Goal: Task Accomplishment & Management: Manage account settings

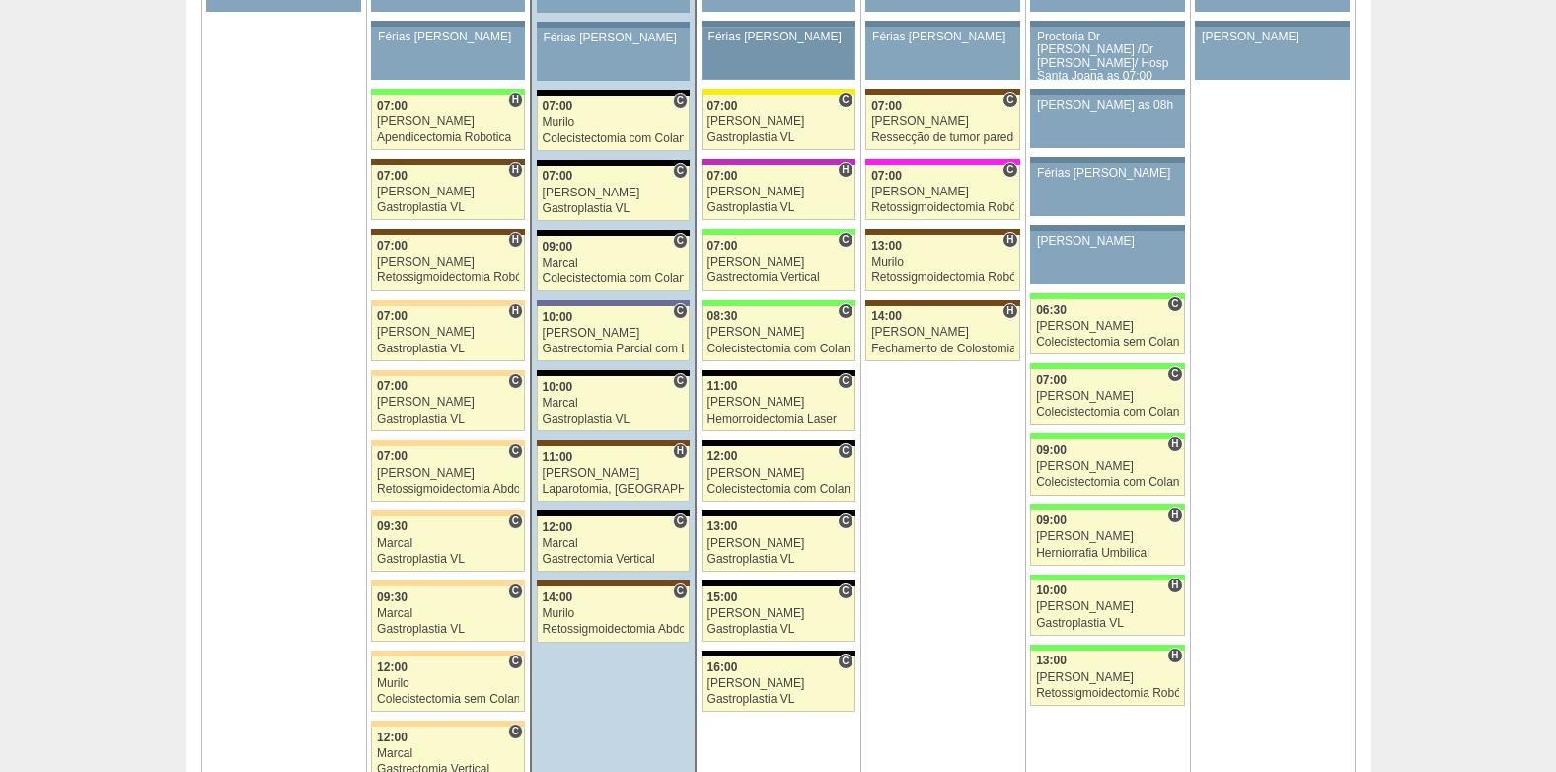
scroll to position [4538, 0]
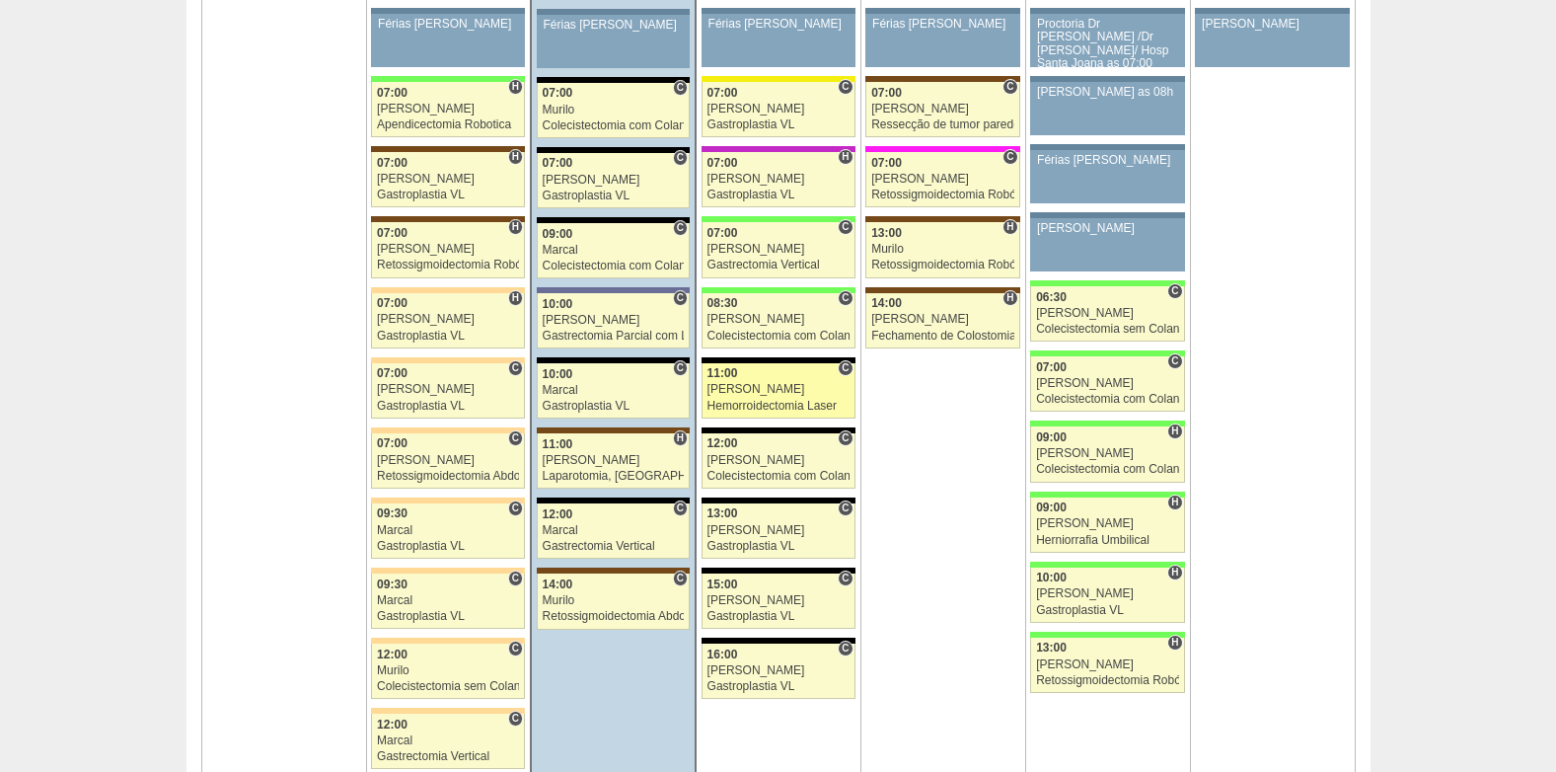
click at [726, 404] on div "Hemorroidectomia Laser" at bounding box center [778, 406] width 142 height 13
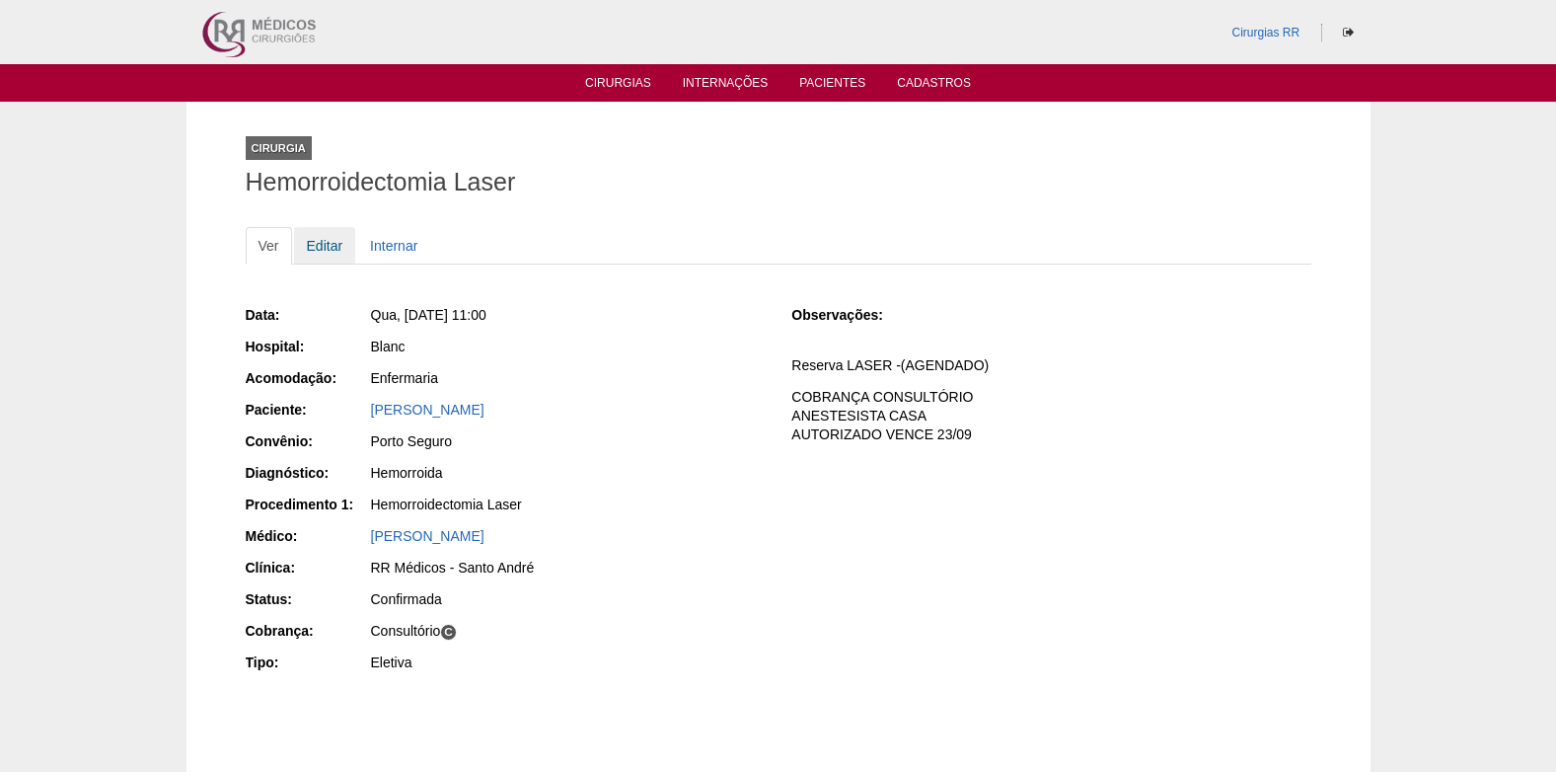
click at [311, 243] on link "Editar" at bounding box center [325, 245] width 62 height 37
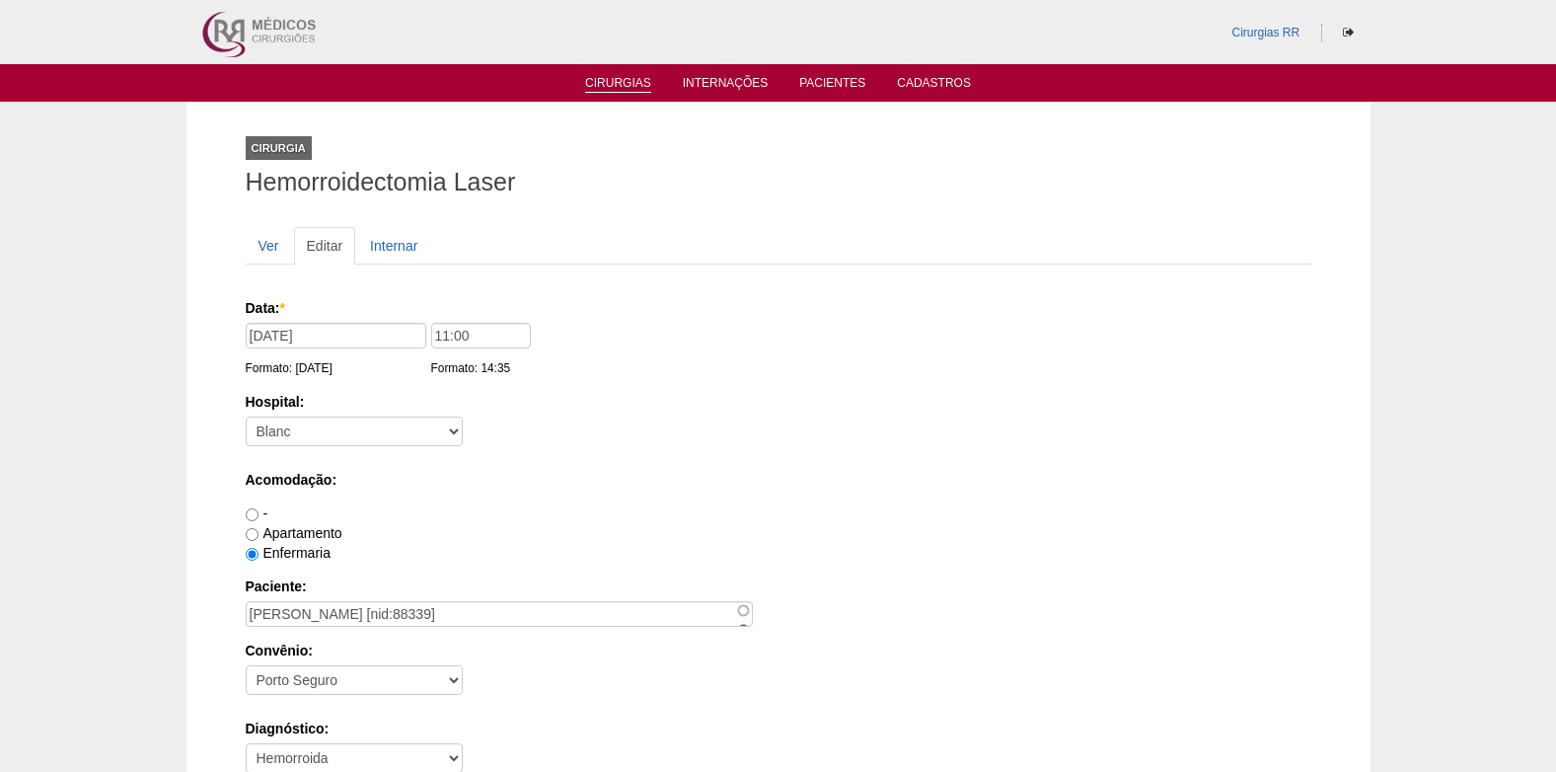
click at [631, 83] on link "Cirurgias" at bounding box center [618, 84] width 66 height 17
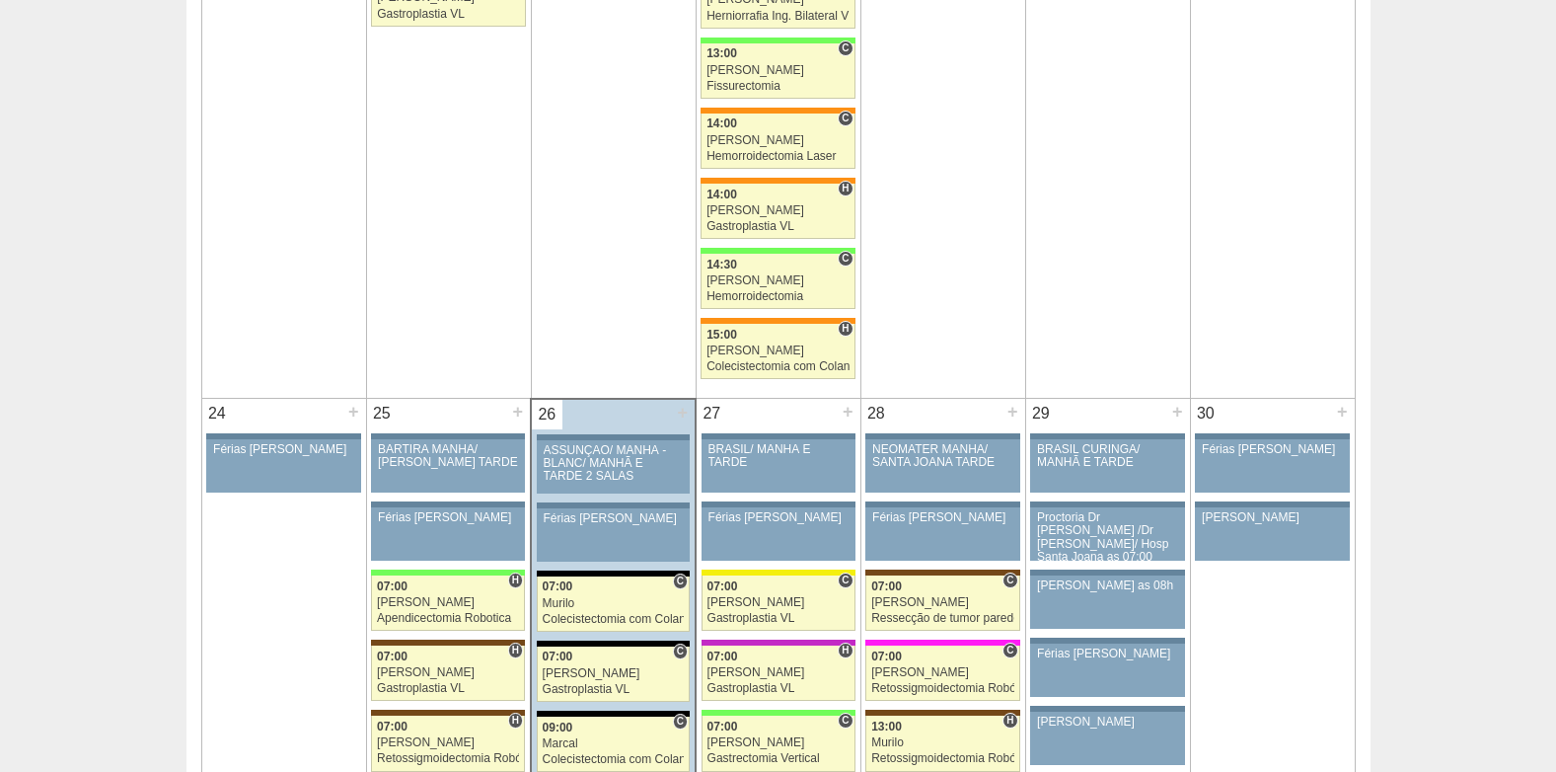
scroll to position [4637, 0]
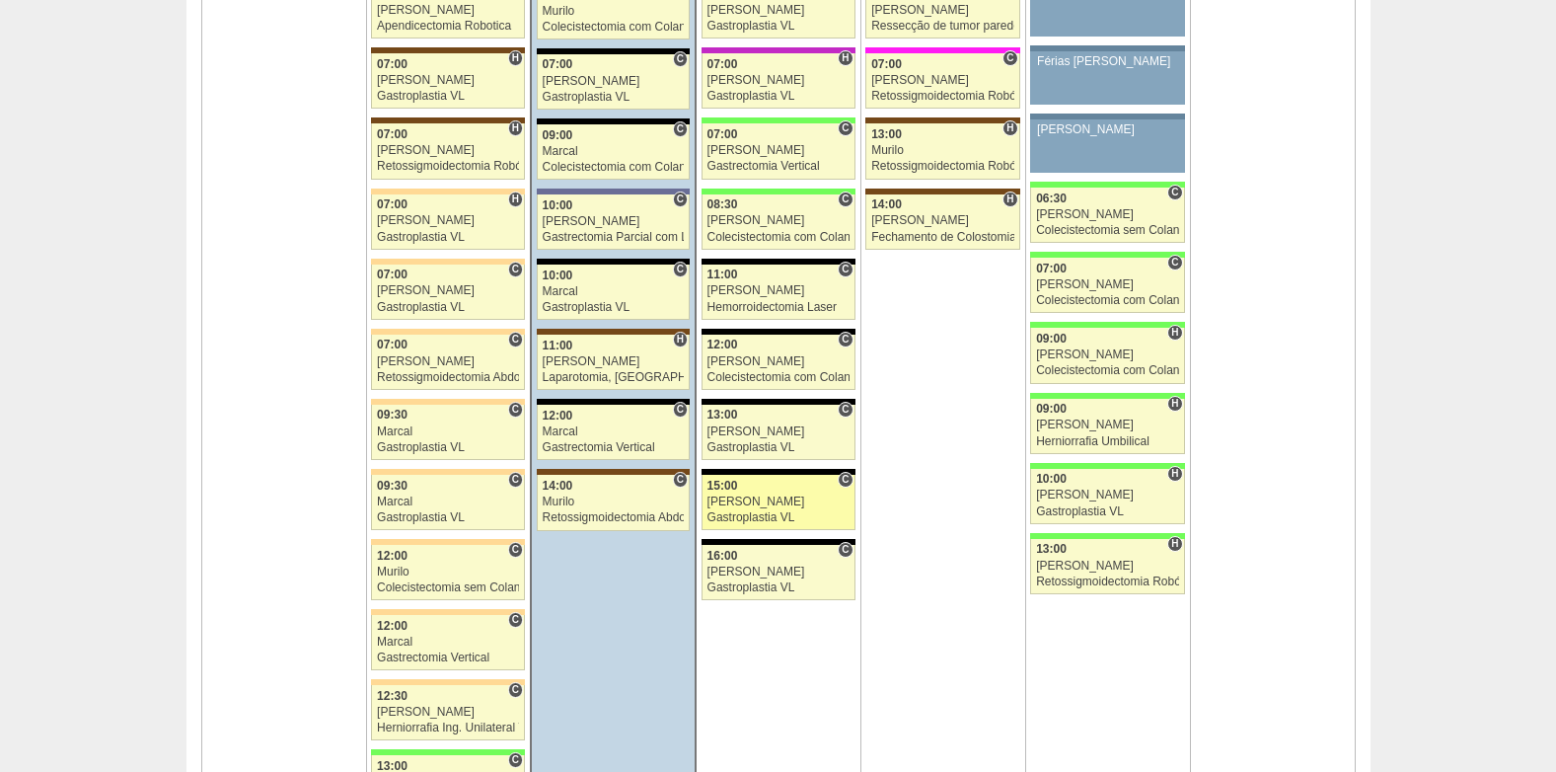
click at [767, 485] on div "15:00" at bounding box center [778, 485] width 142 height 13
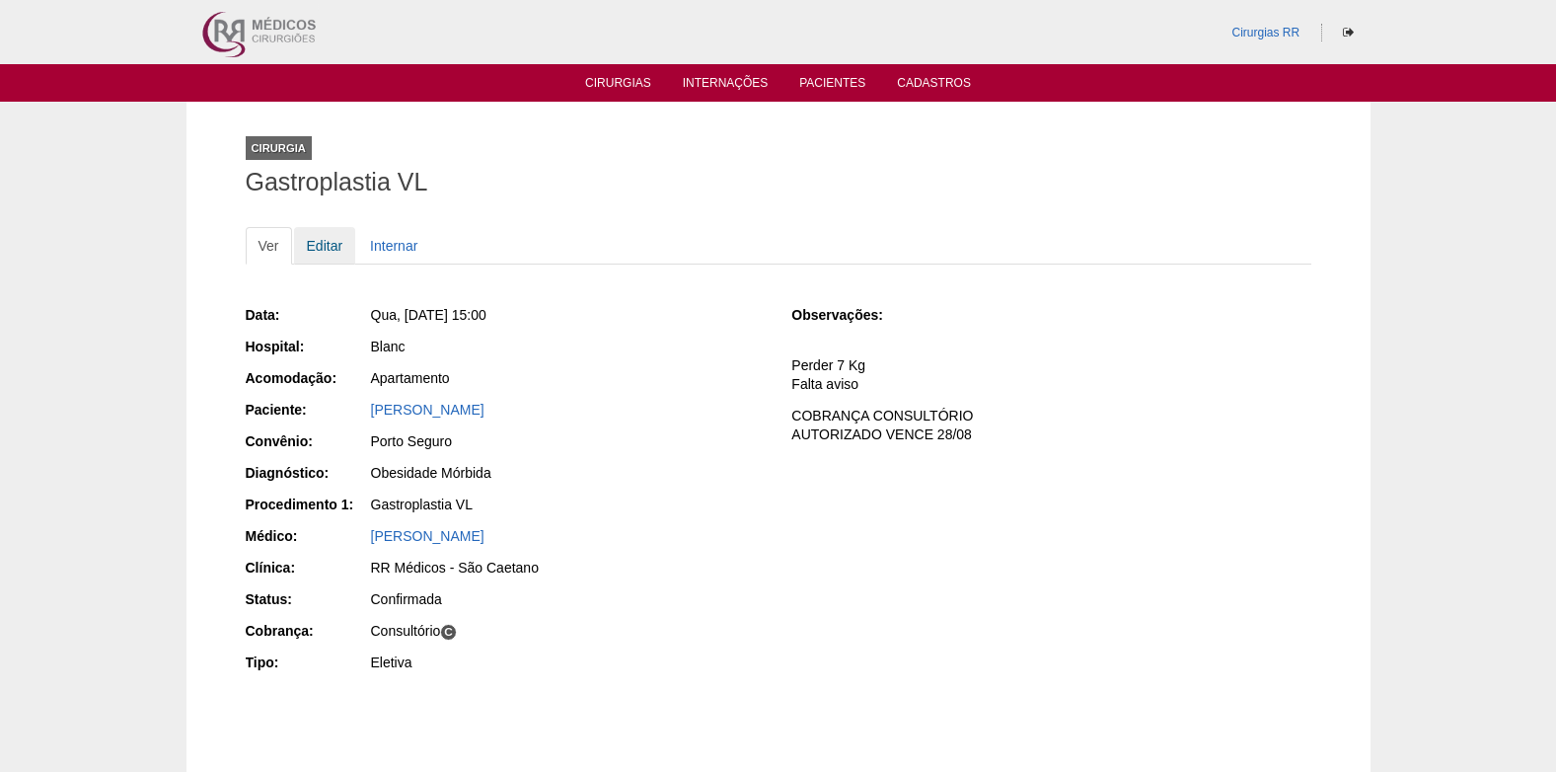
click at [326, 254] on link "Editar" at bounding box center [325, 245] width 62 height 37
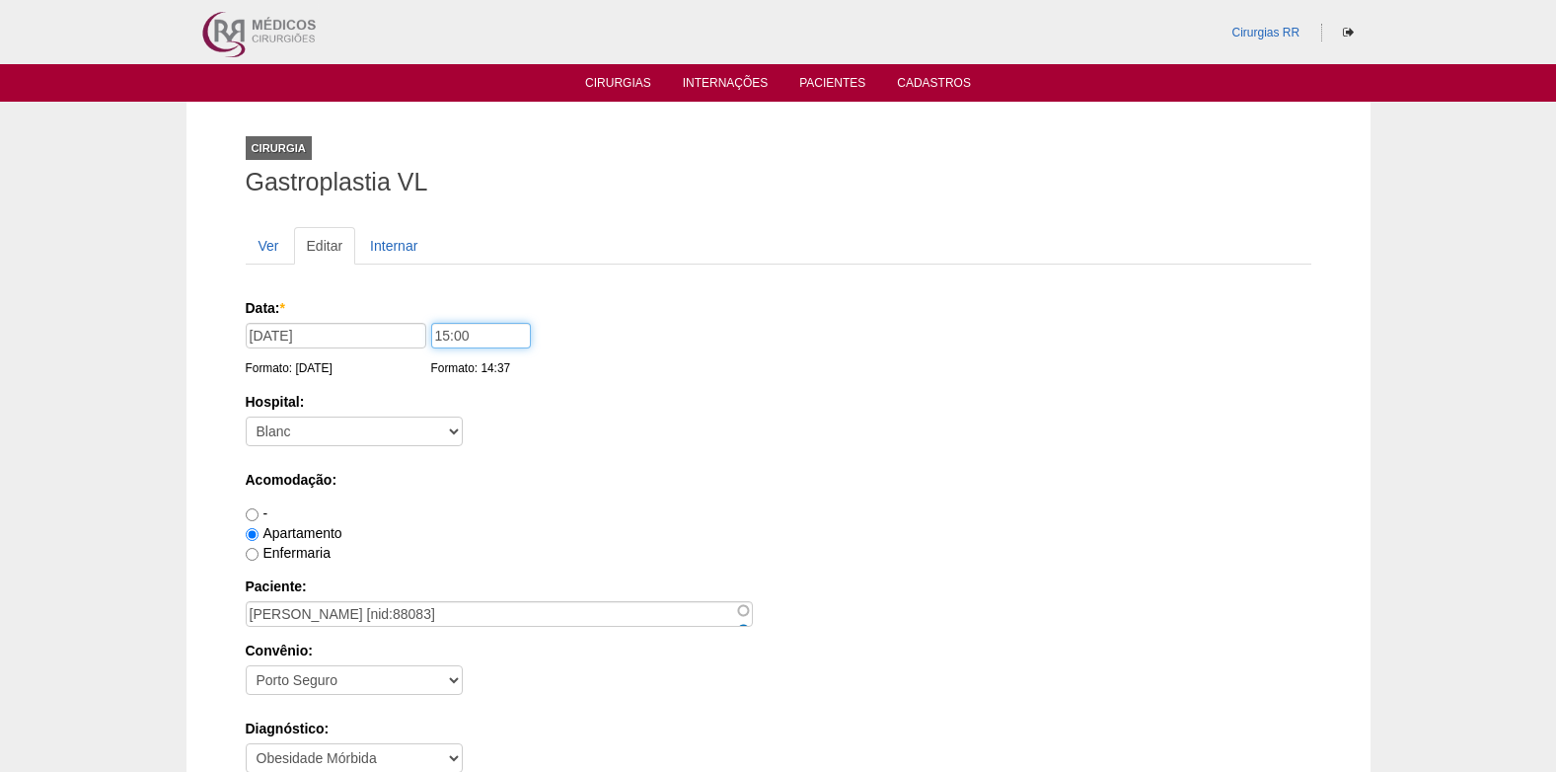
drag, startPoint x: 445, startPoint y: 337, endPoint x: 448, endPoint y: 427, distance: 89.8
click at [445, 344] on input "15:00" at bounding box center [481, 336] width 100 height 26
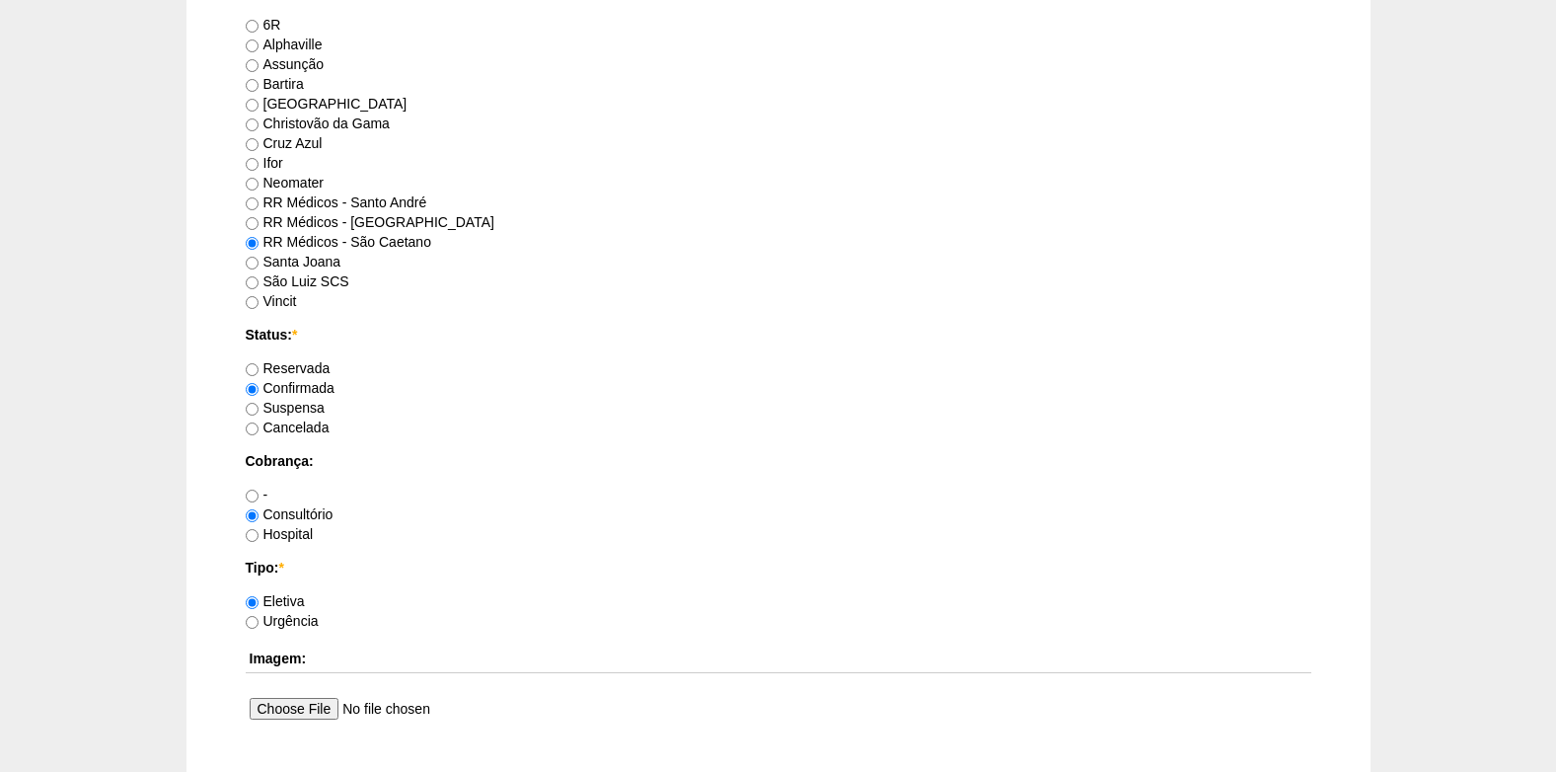
scroll to position [1771, 0]
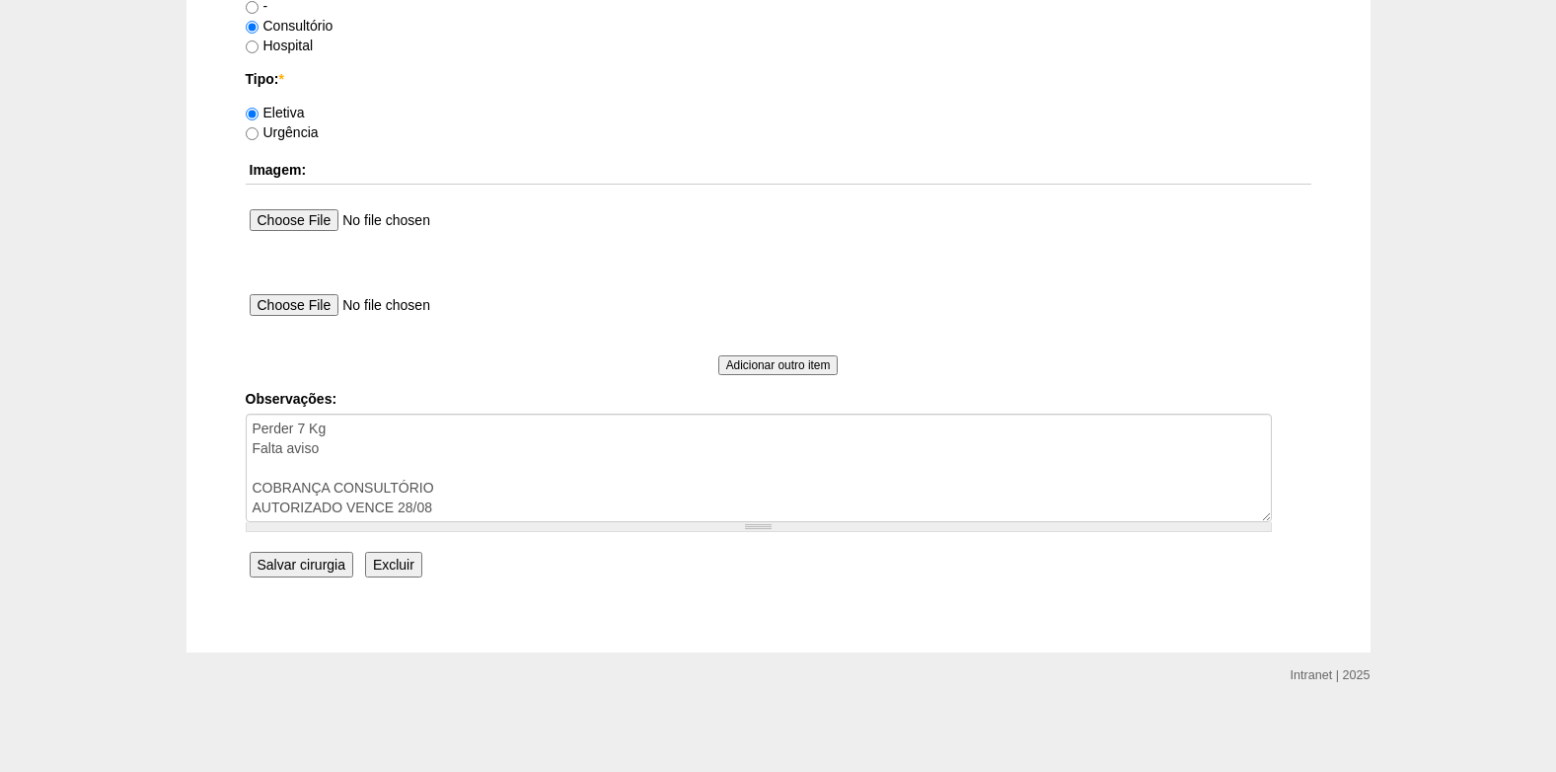
type input "13:15"
click at [301, 564] on input "Salvar cirurgia" at bounding box center [302, 564] width 104 height 26
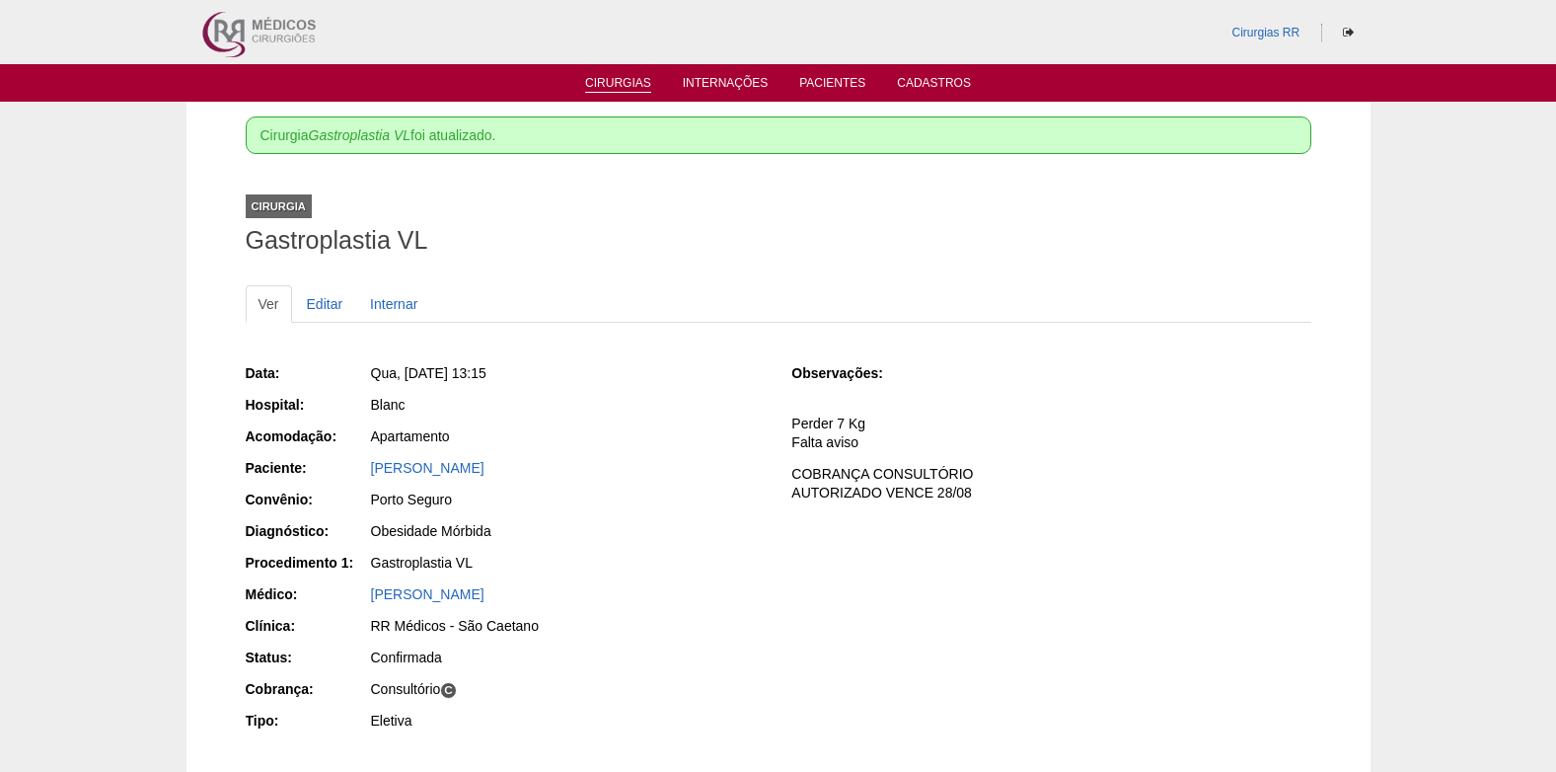
click at [612, 88] on link "Cirurgias" at bounding box center [618, 84] width 66 height 17
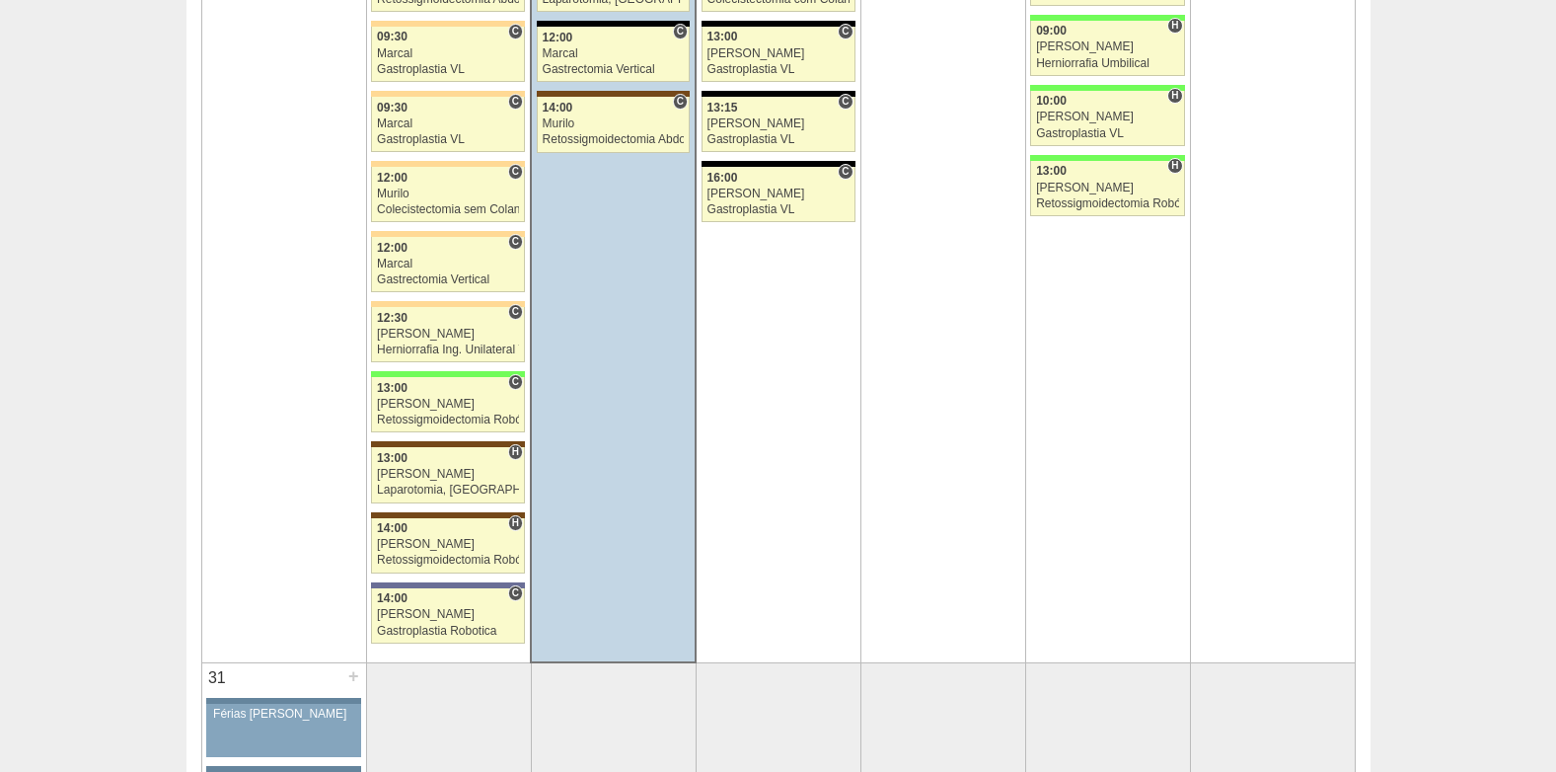
scroll to position [4736, 0]
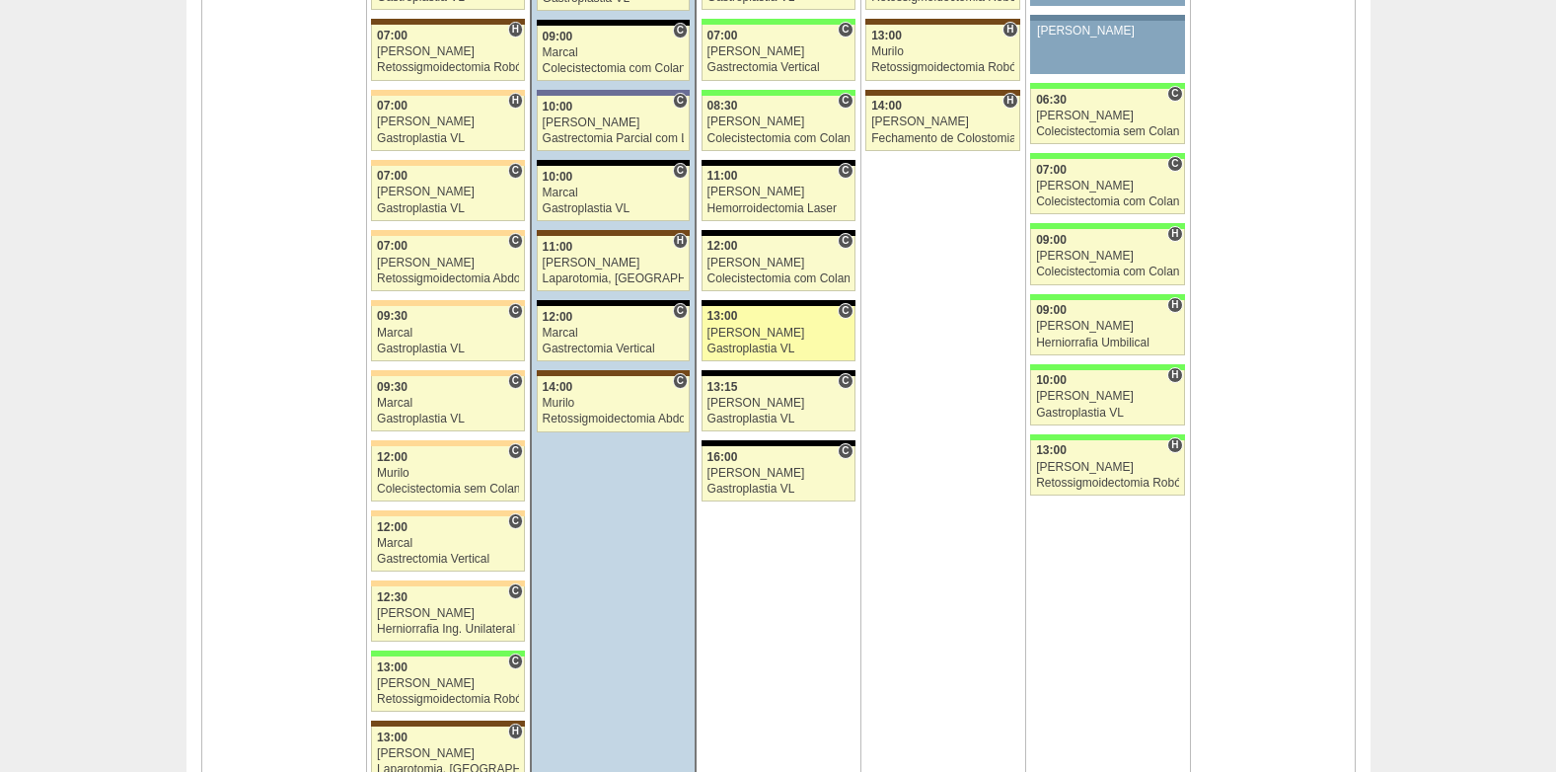
click at [757, 339] on link "88141 Paulo Regina C 13:00 Paulo Regina Gastroplastia VL Hospital Blanc RR Médi…" at bounding box center [778, 333] width 154 height 55
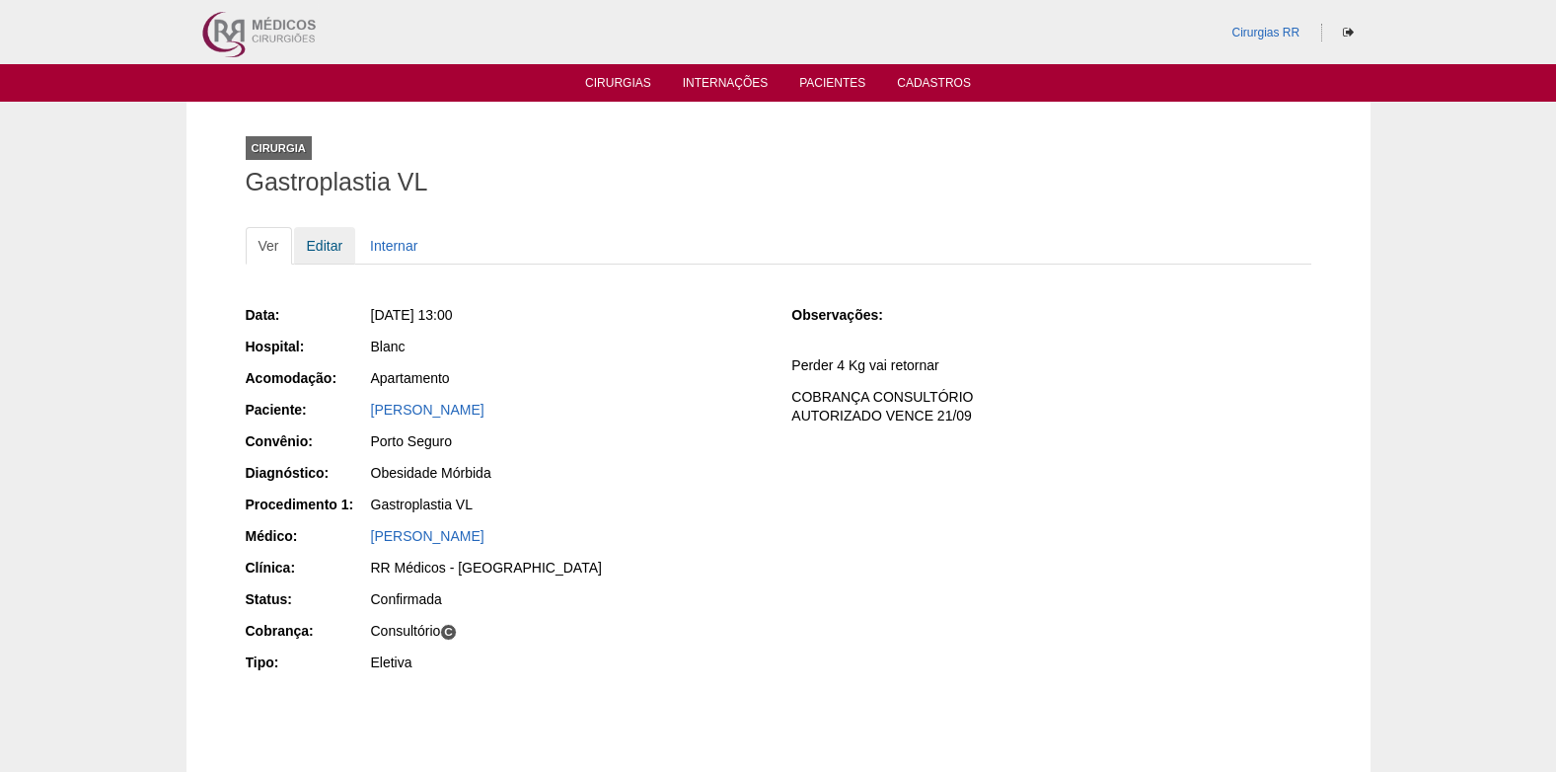
click at [321, 246] on link "Editar" at bounding box center [325, 245] width 62 height 37
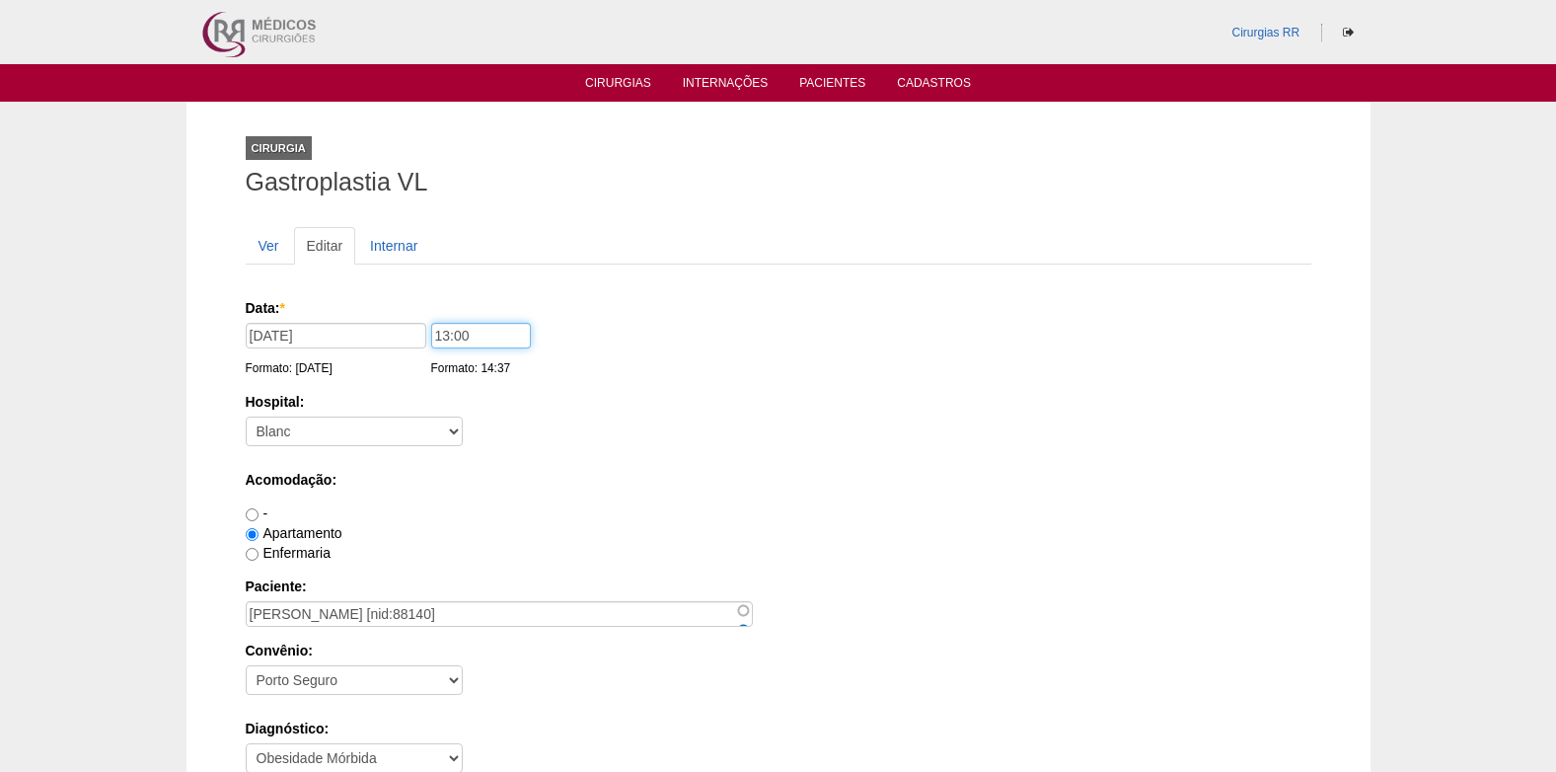
click at [446, 334] on input "13:00" at bounding box center [481, 336] width 100 height 26
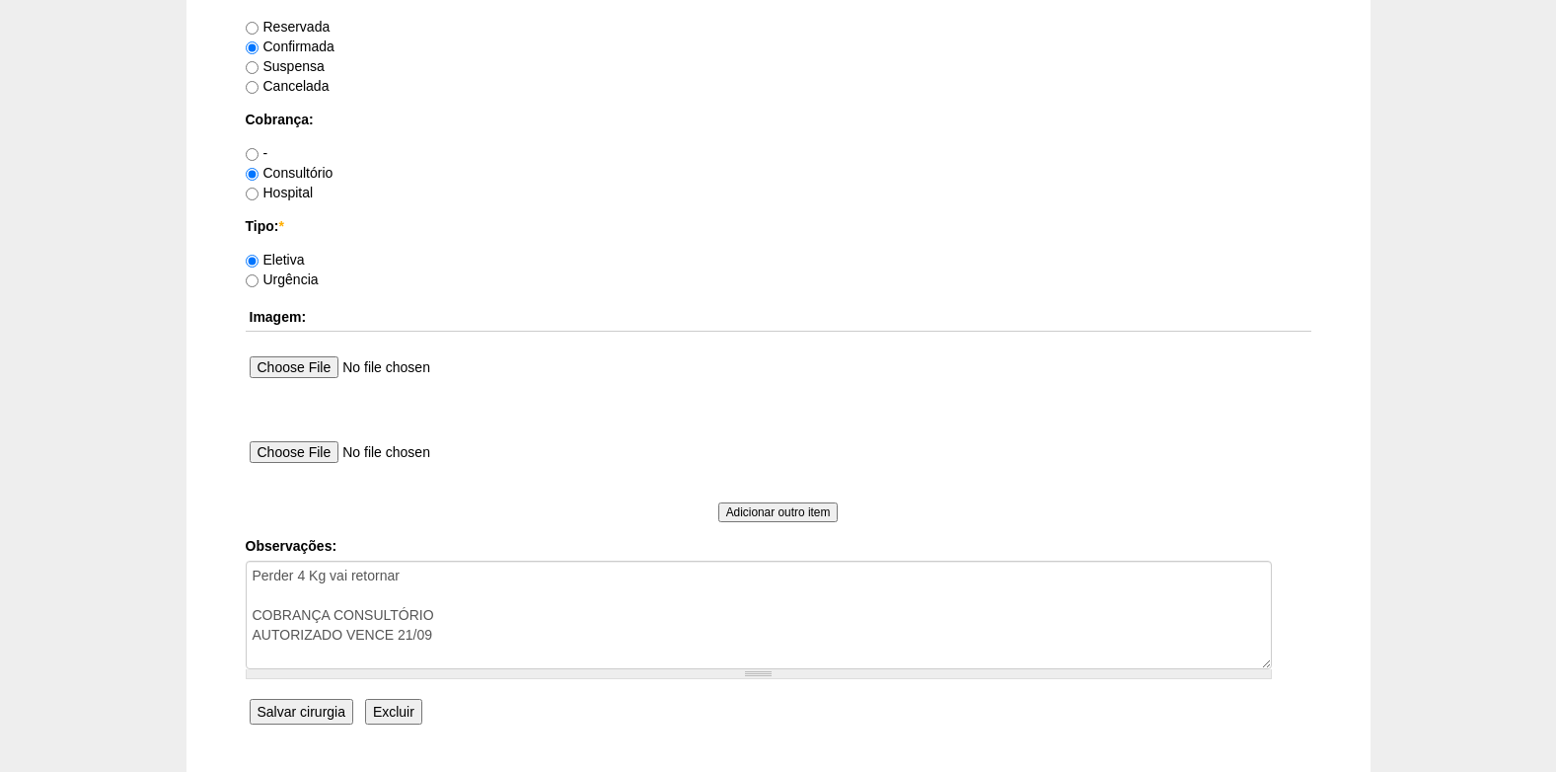
scroll to position [1771, 0]
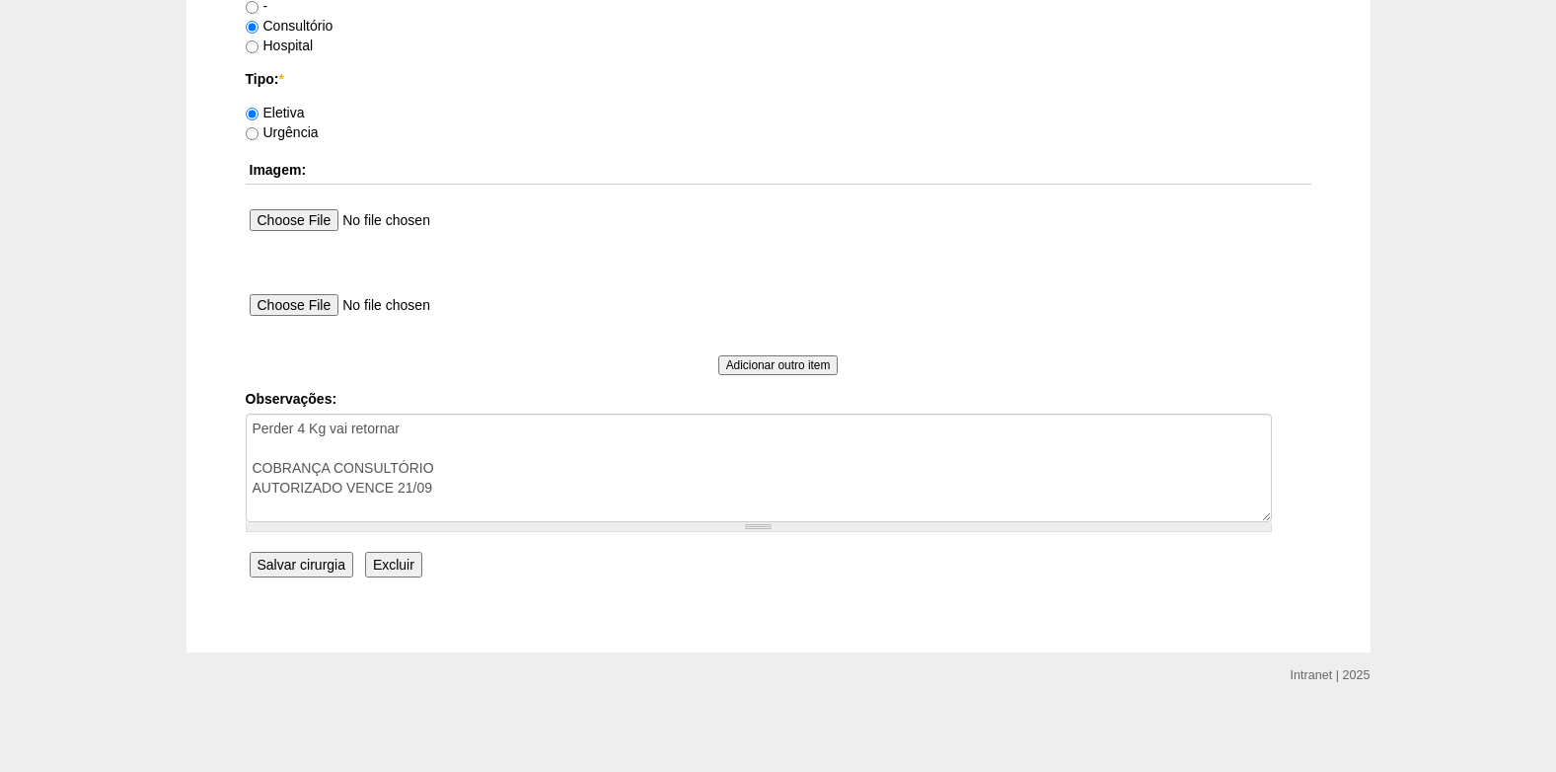
type input "14:15"
click at [312, 573] on input "Salvar cirurgia" at bounding box center [302, 564] width 104 height 26
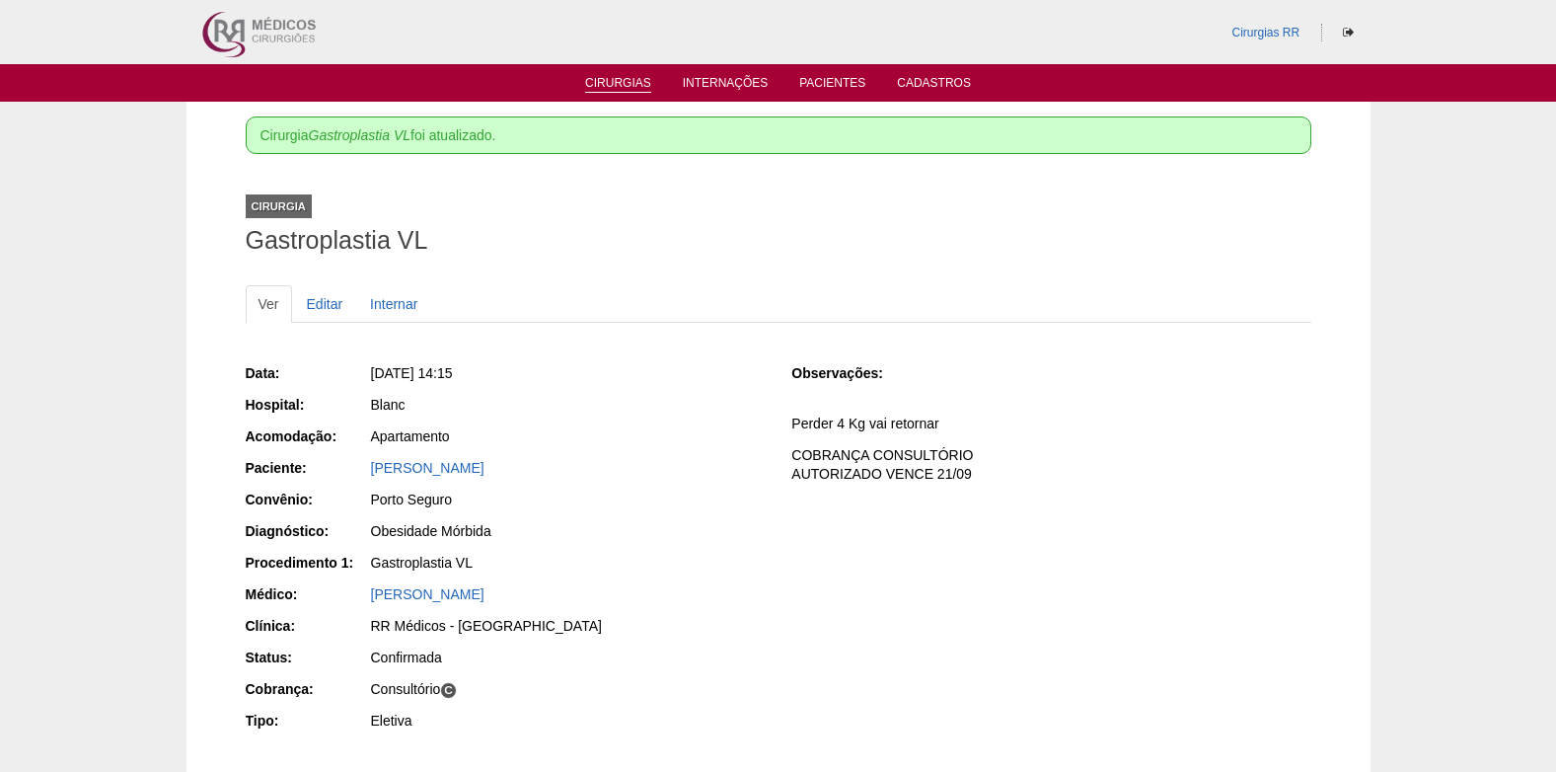
click at [622, 85] on link "Cirurgias" at bounding box center [618, 84] width 66 height 17
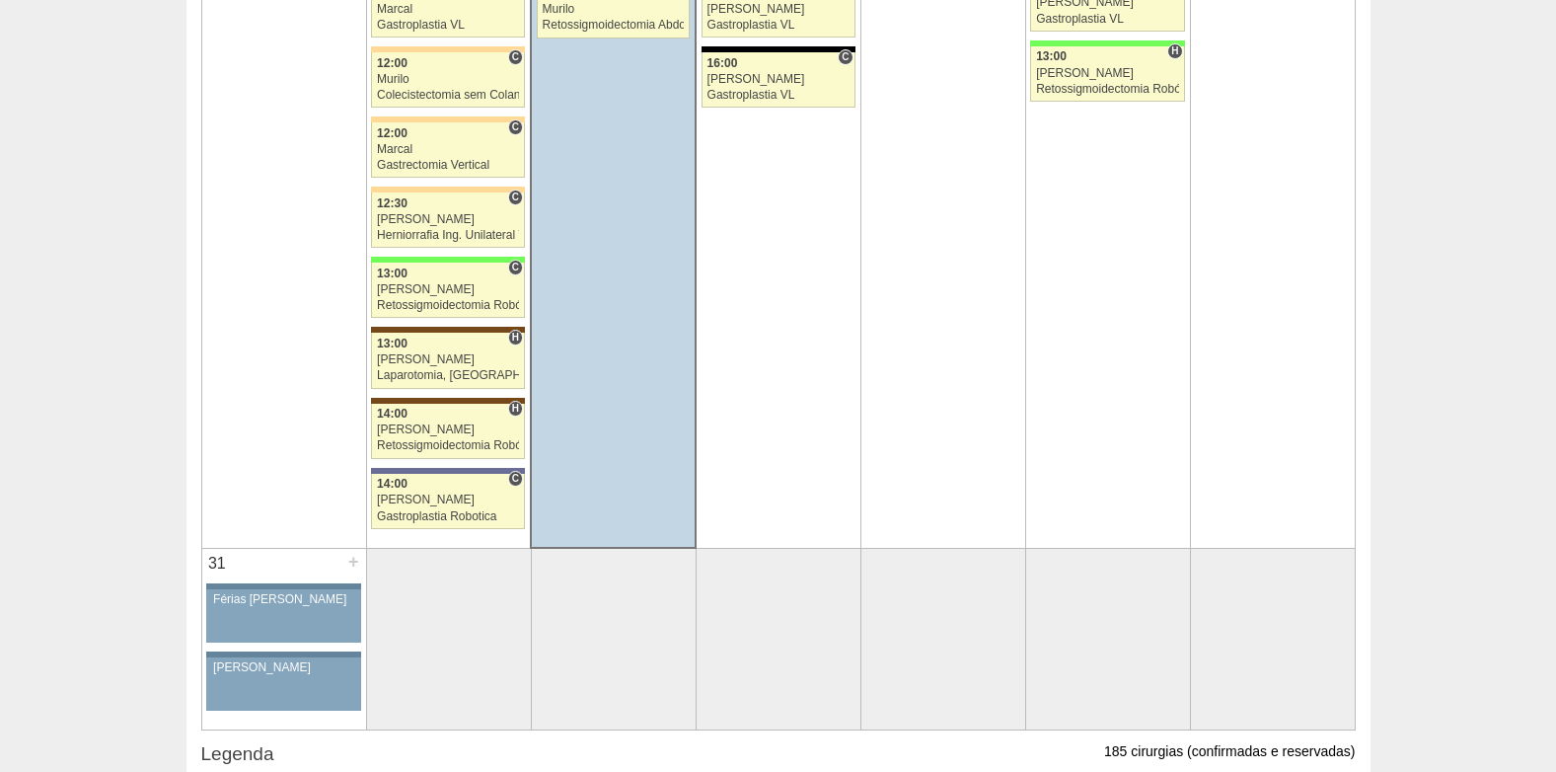
scroll to position [4637, 0]
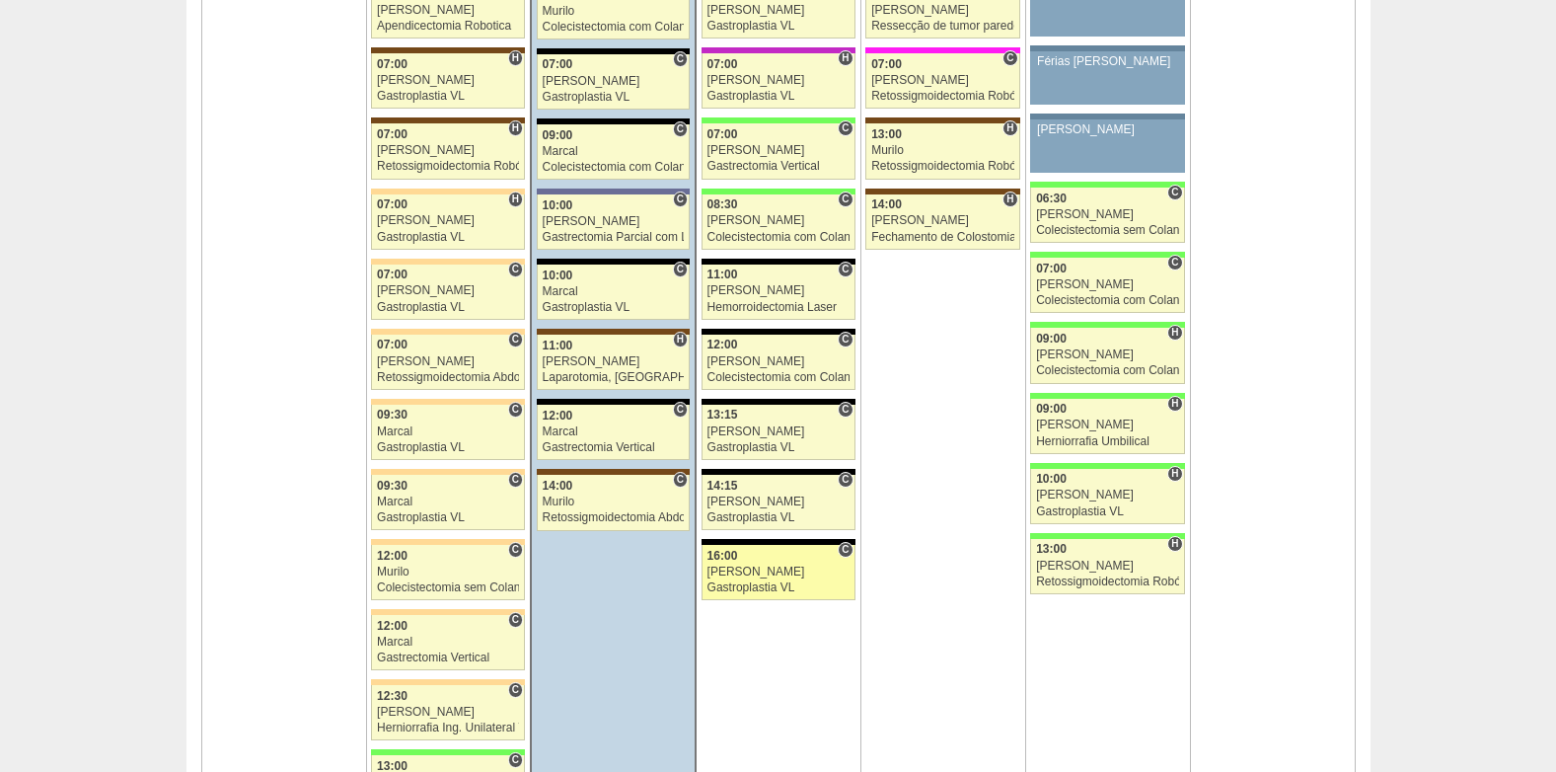
click at [759, 568] on div "[PERSON_NAME]" at bounding box center [778, 571] width 142 height 13
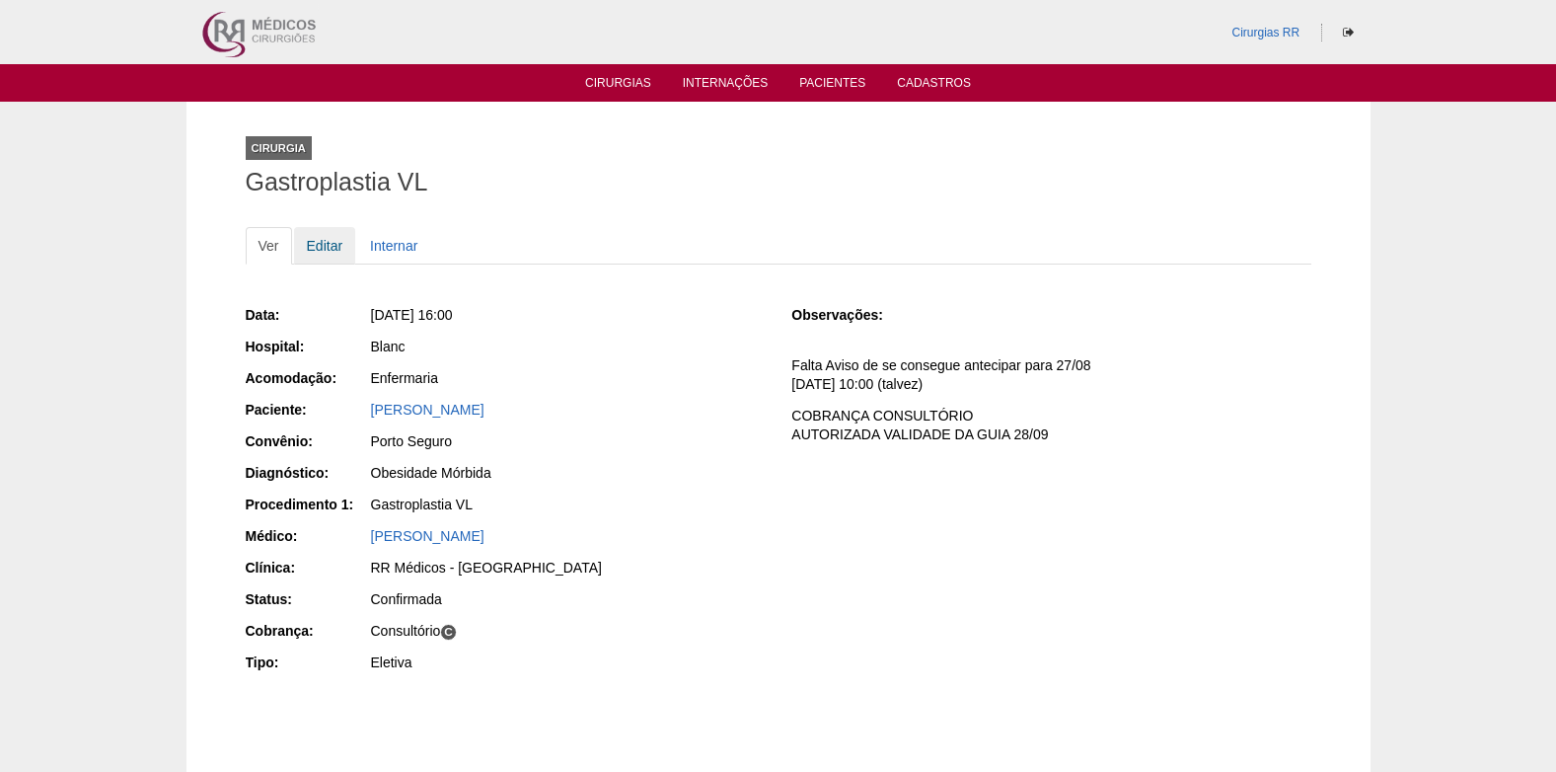
click at [330, 246] on link "Editar" at bounding box center [325, 245] width 62 height 37
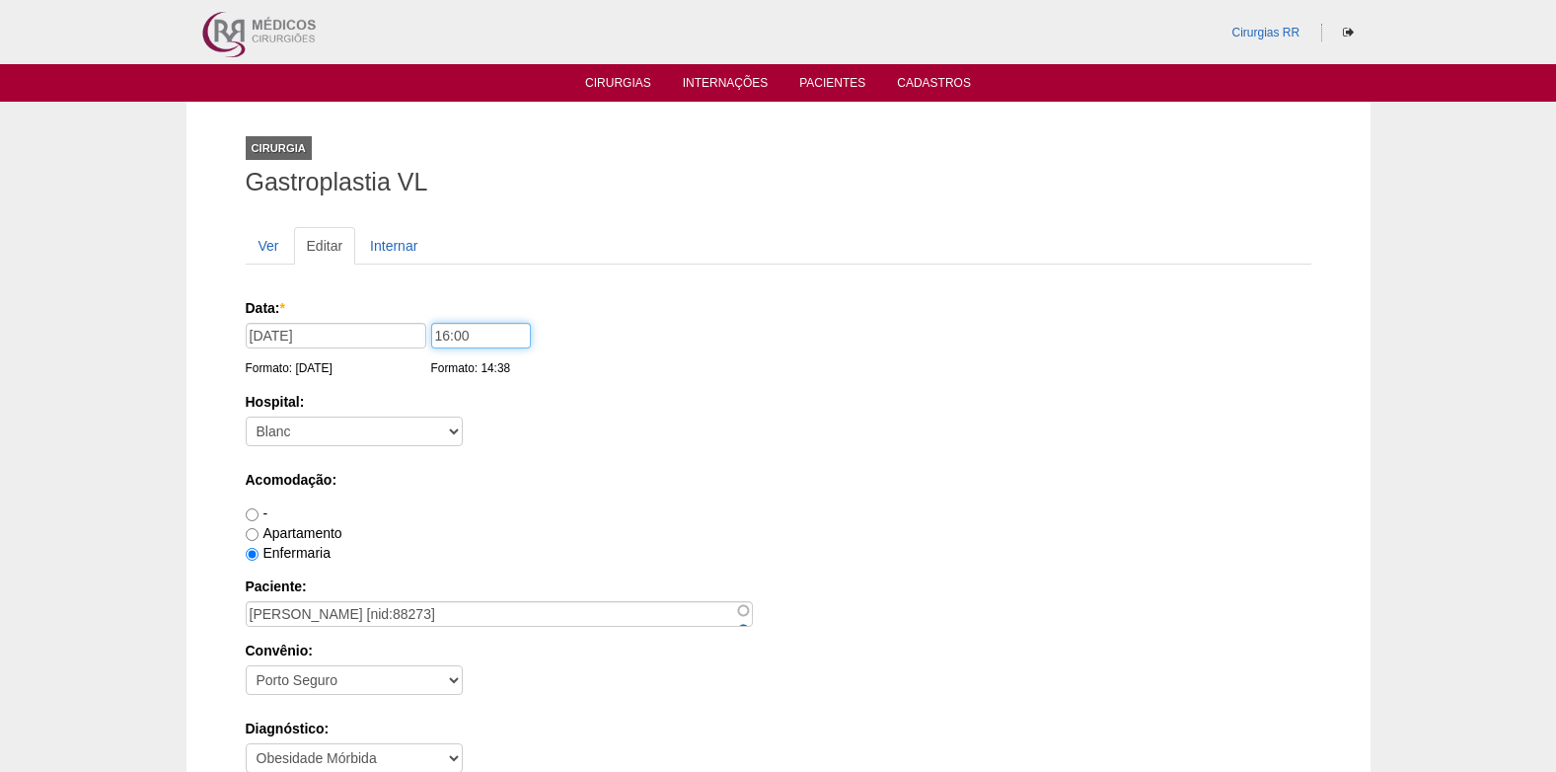
drag, startPoint x: 443, startPoint y: 341, endPoint x: 443, endPoint y: 354, distance: 12.8
click at [443, 345] on input "16:00" at bounding box center [481, 336] width 100 height 26
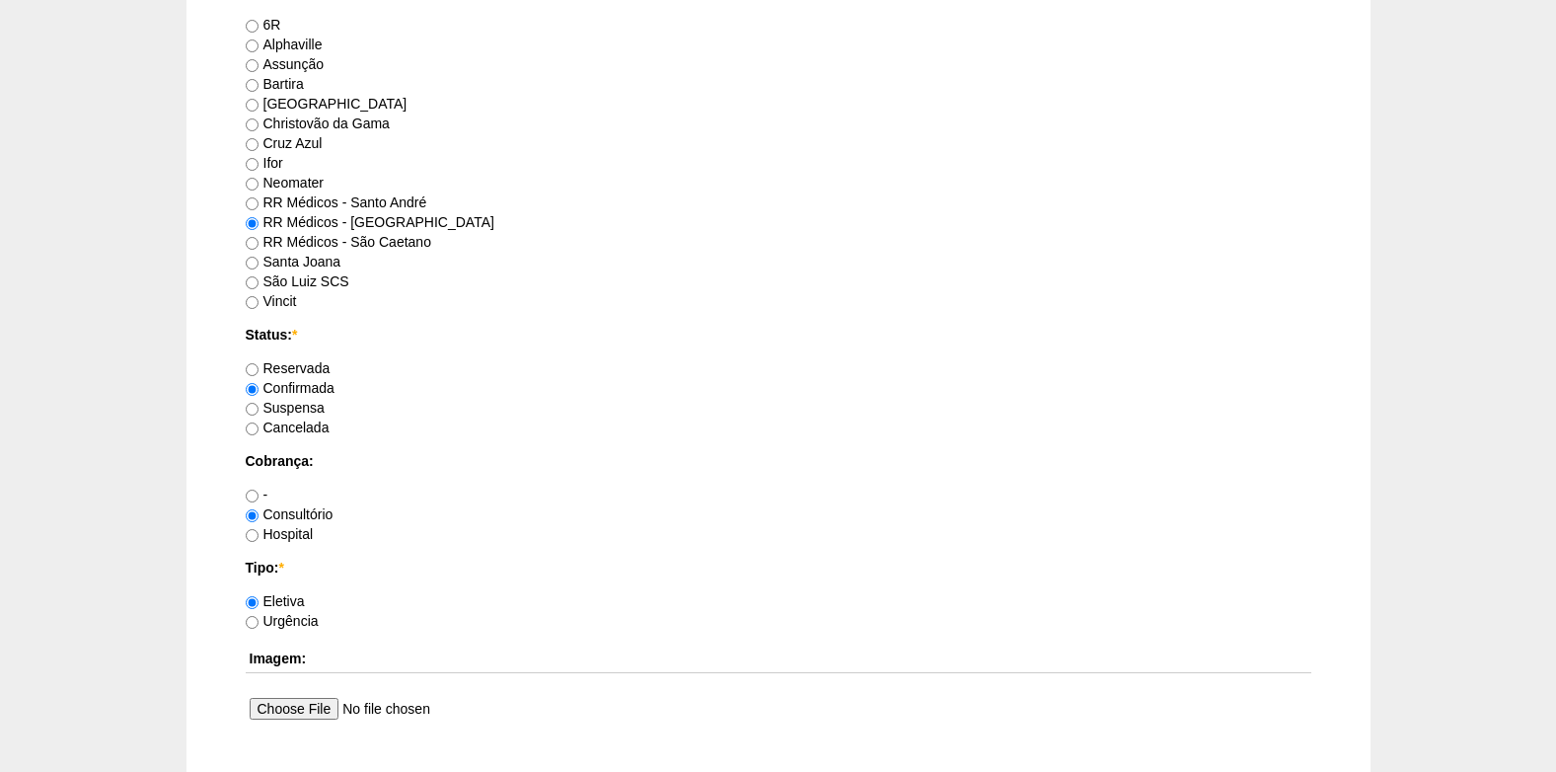
scroll to position [1771, 0]
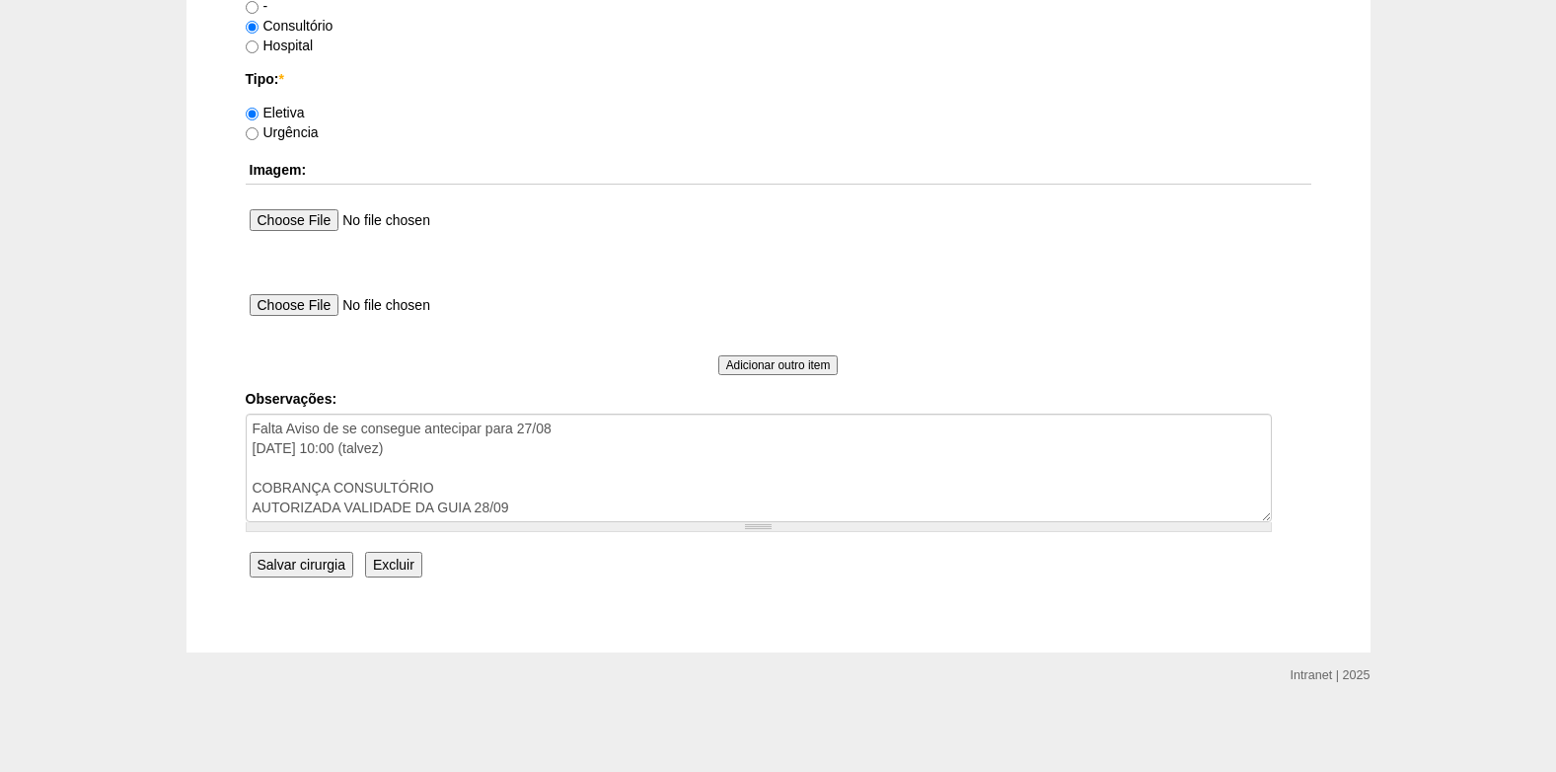
type input "15:30"
click at [326, 563] on input "Salvar cirurgia" at bounding box center [302, 564] width 104 height 26
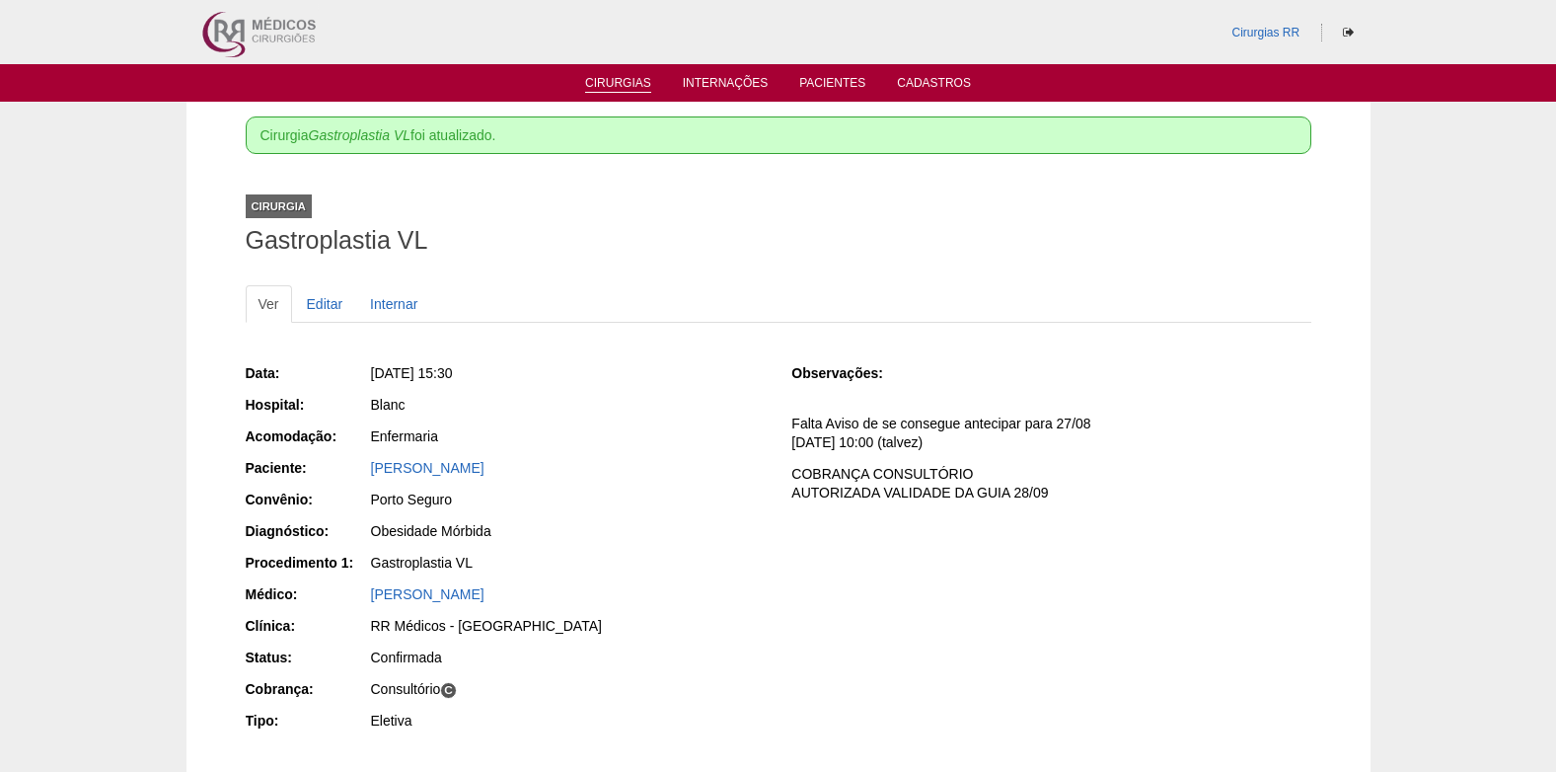
click at [601, 81] on link "Cirurgias" at bounding box center [618, 84] width 66 height 17
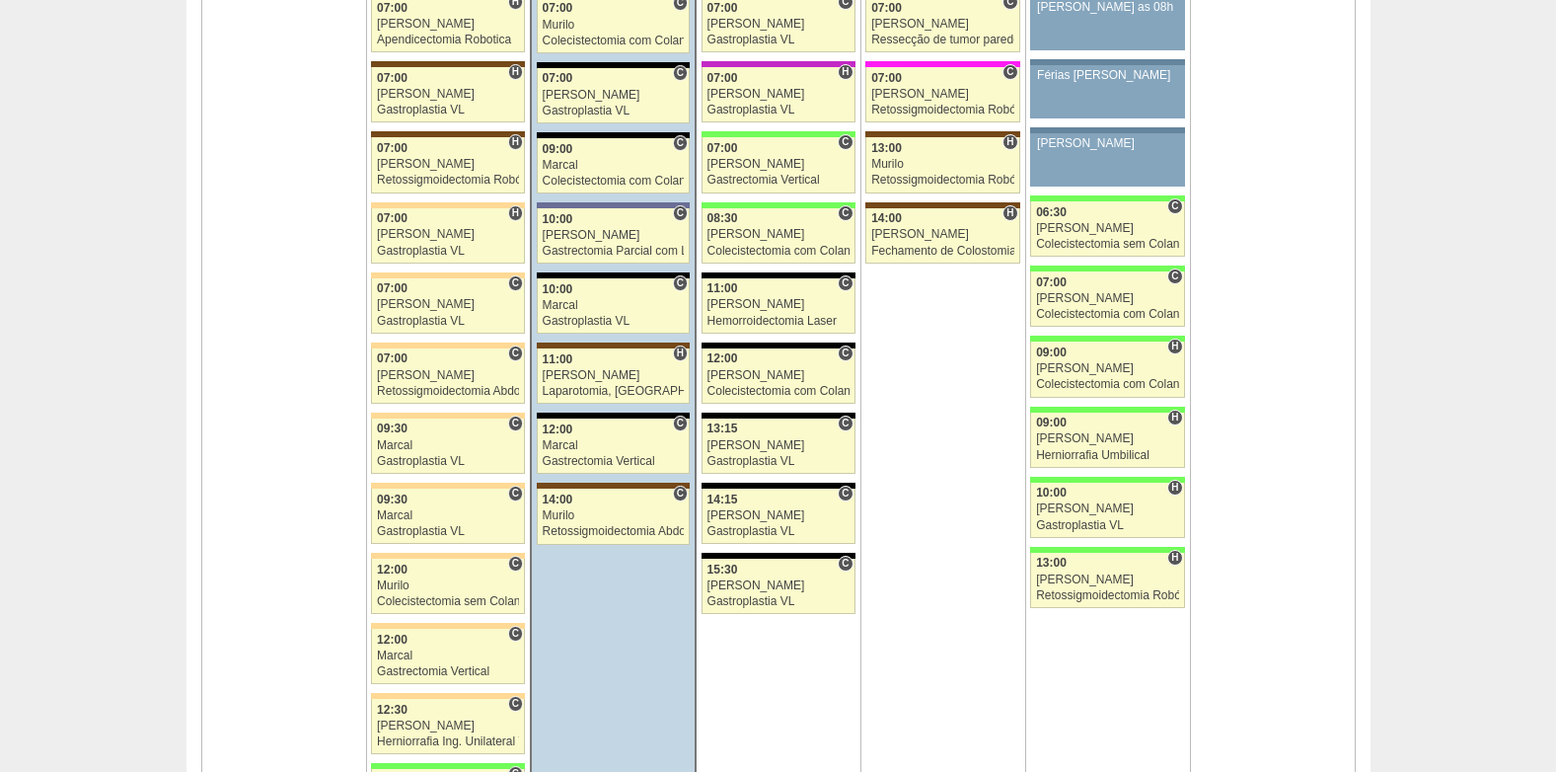
scroll to position [4637, 0]
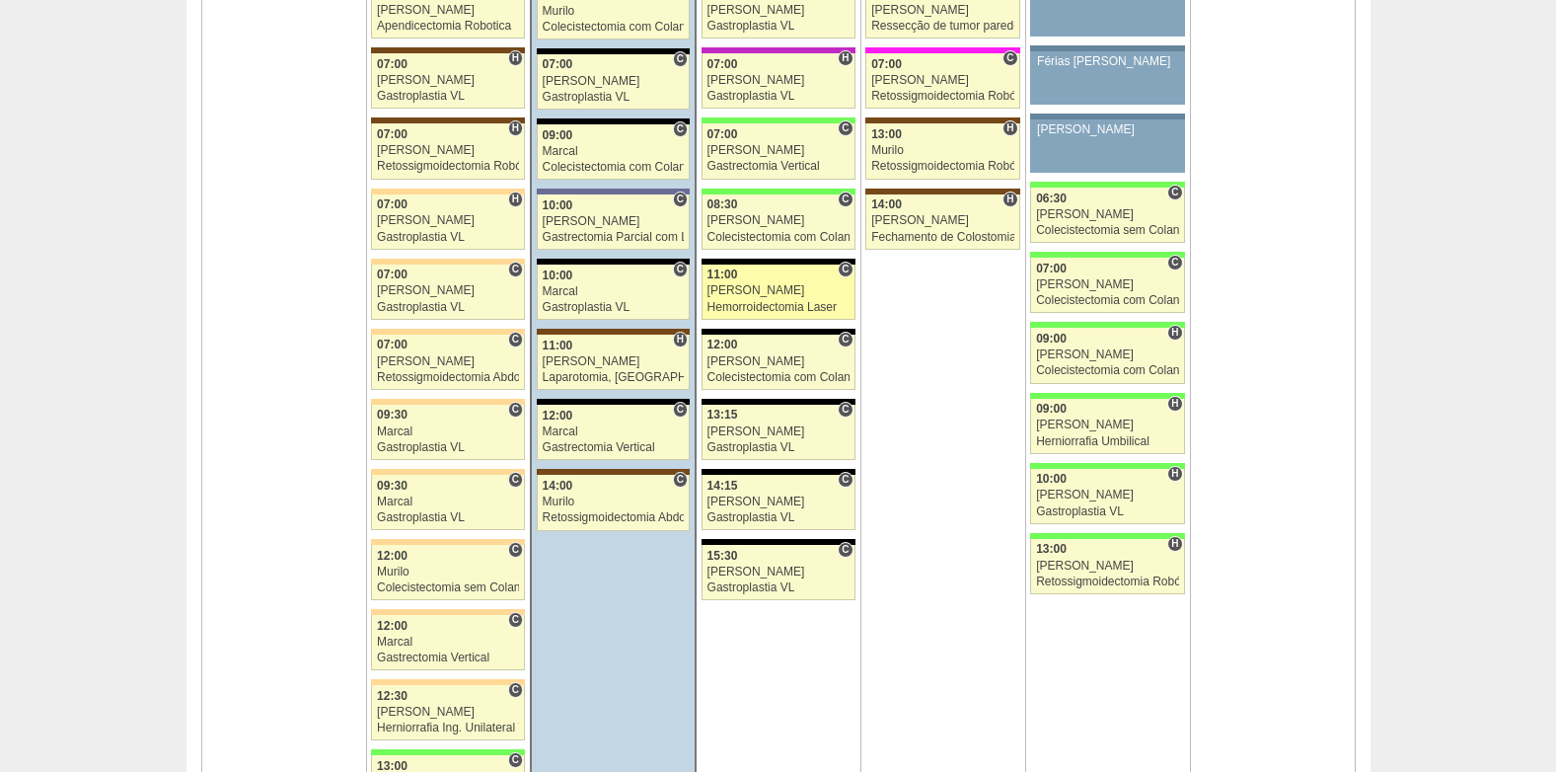
click at [726, 302] on div "Hemorroidectomia Laser" at bounding box center [778, 307] width 142 height 13
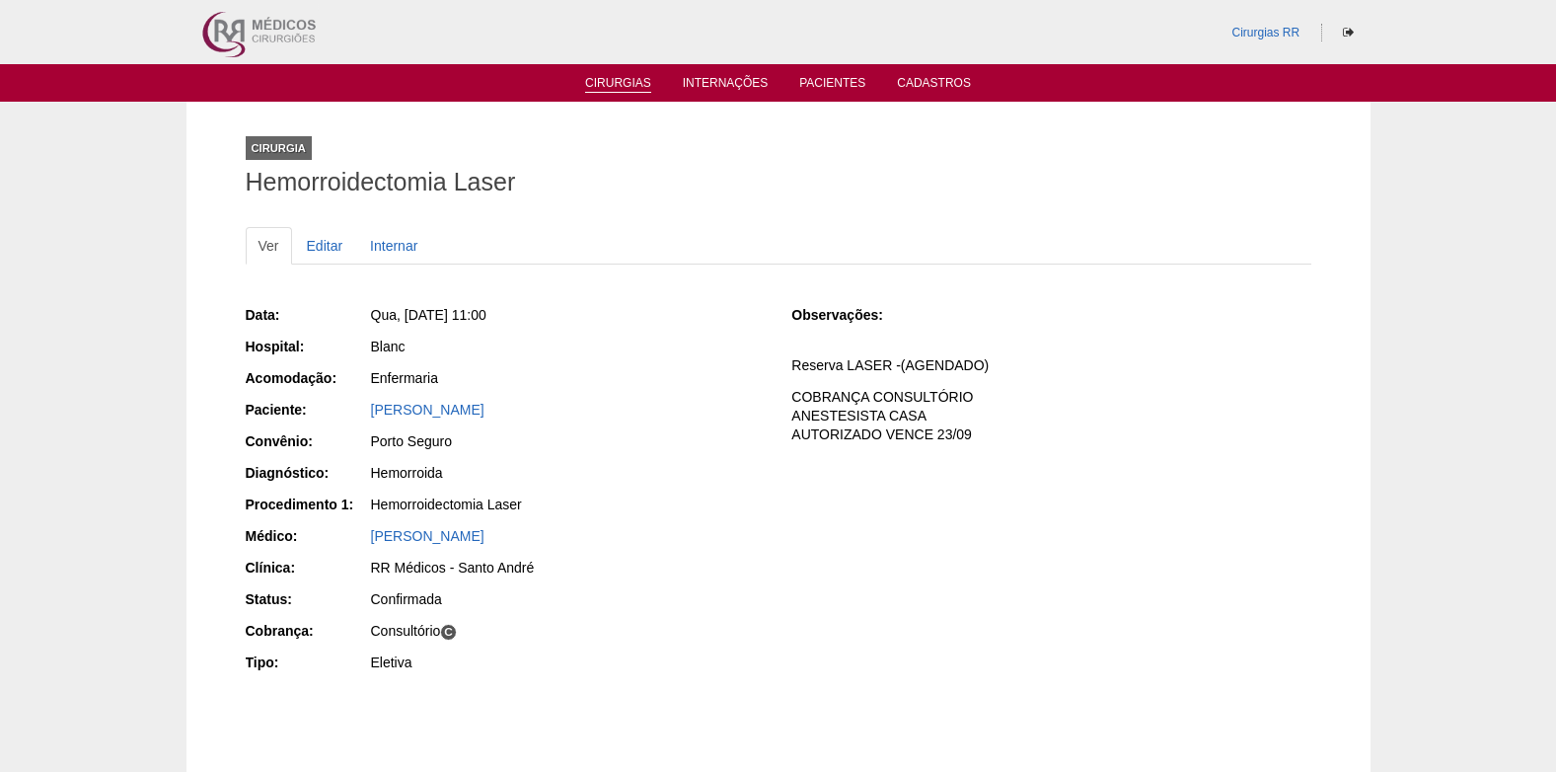
click at [634, 86] on link "Cirurgias" at bounding box center [618, 84] width 66 height 17
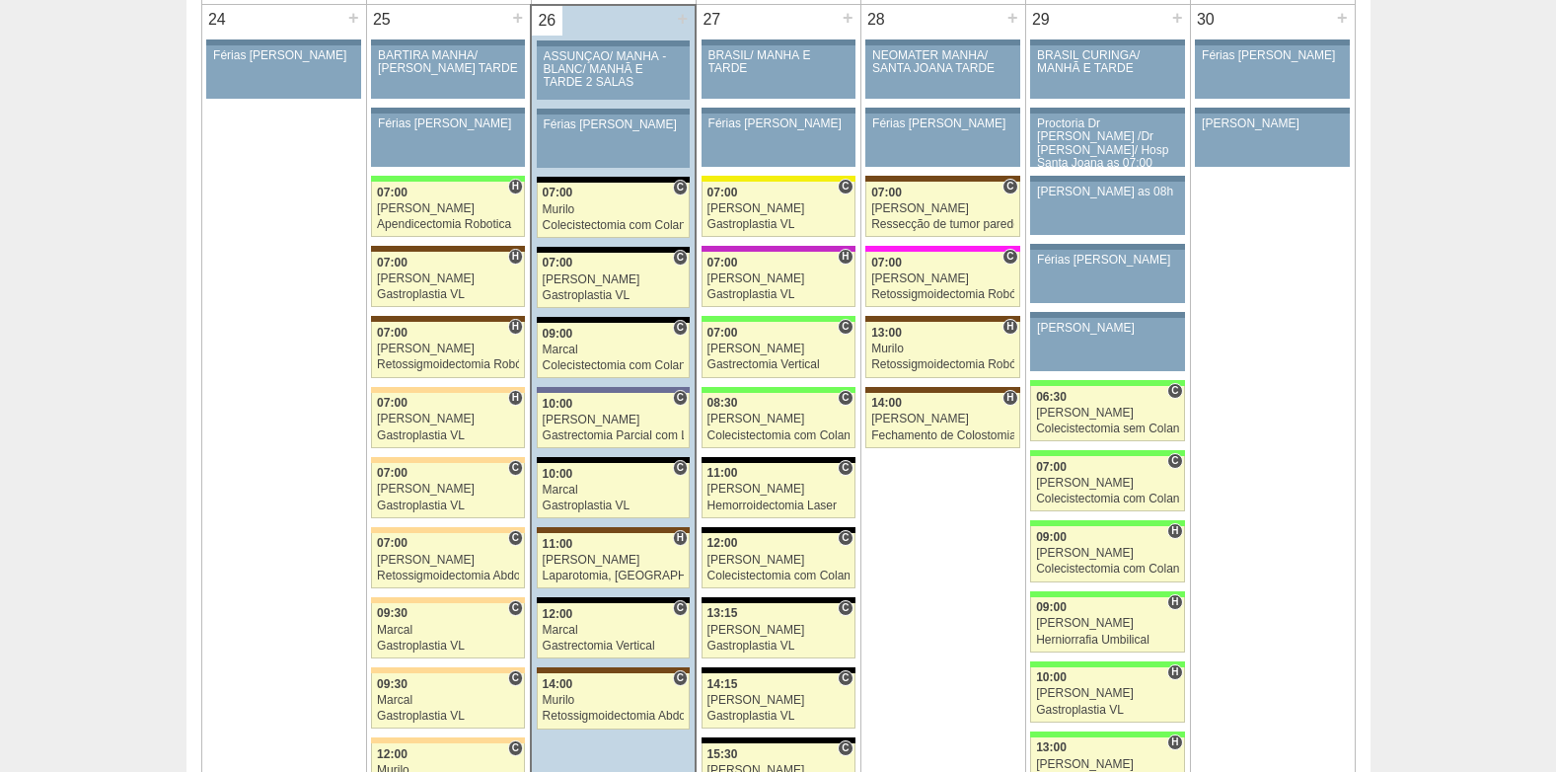
scroll to position [4440, 0]
click at [751, 570] on div "Colecistectomia com Colangiografia VL" at bounding box center [778, 574] width 142 height 13
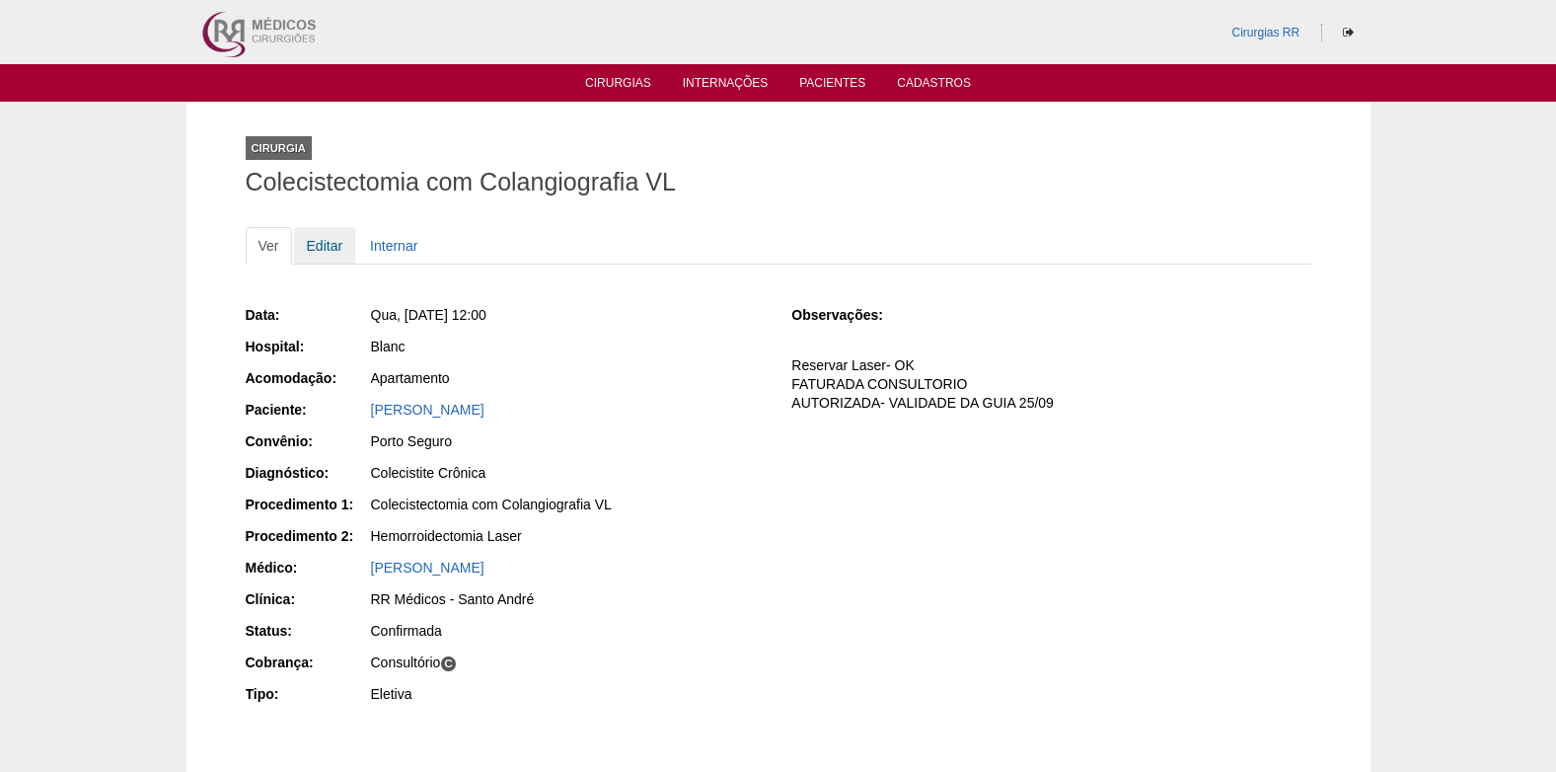
click at [321, 246] on link "Editar" at bounding box center [325, 245] width 62 height 37
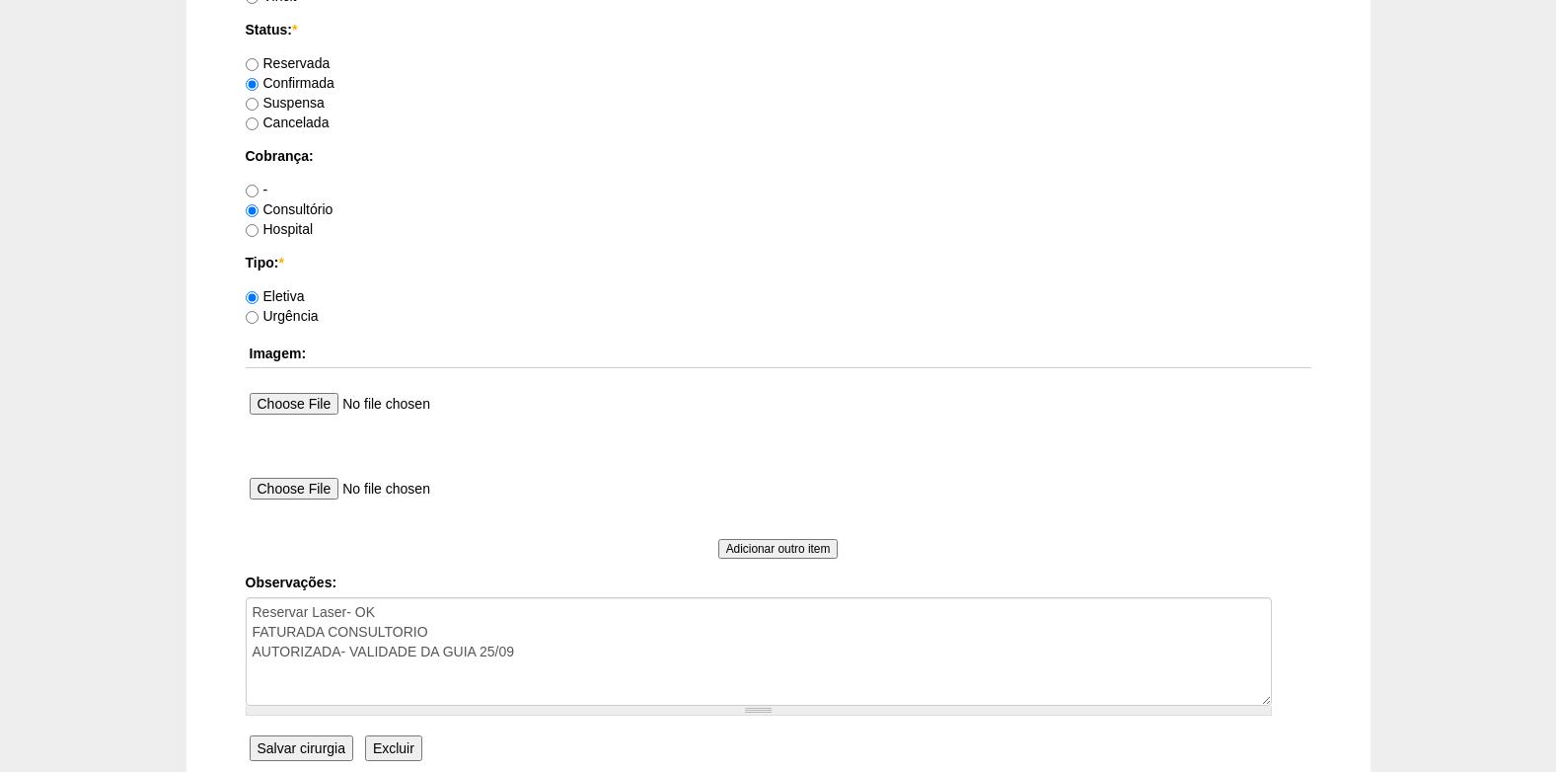
scroll to position [1771, 0]
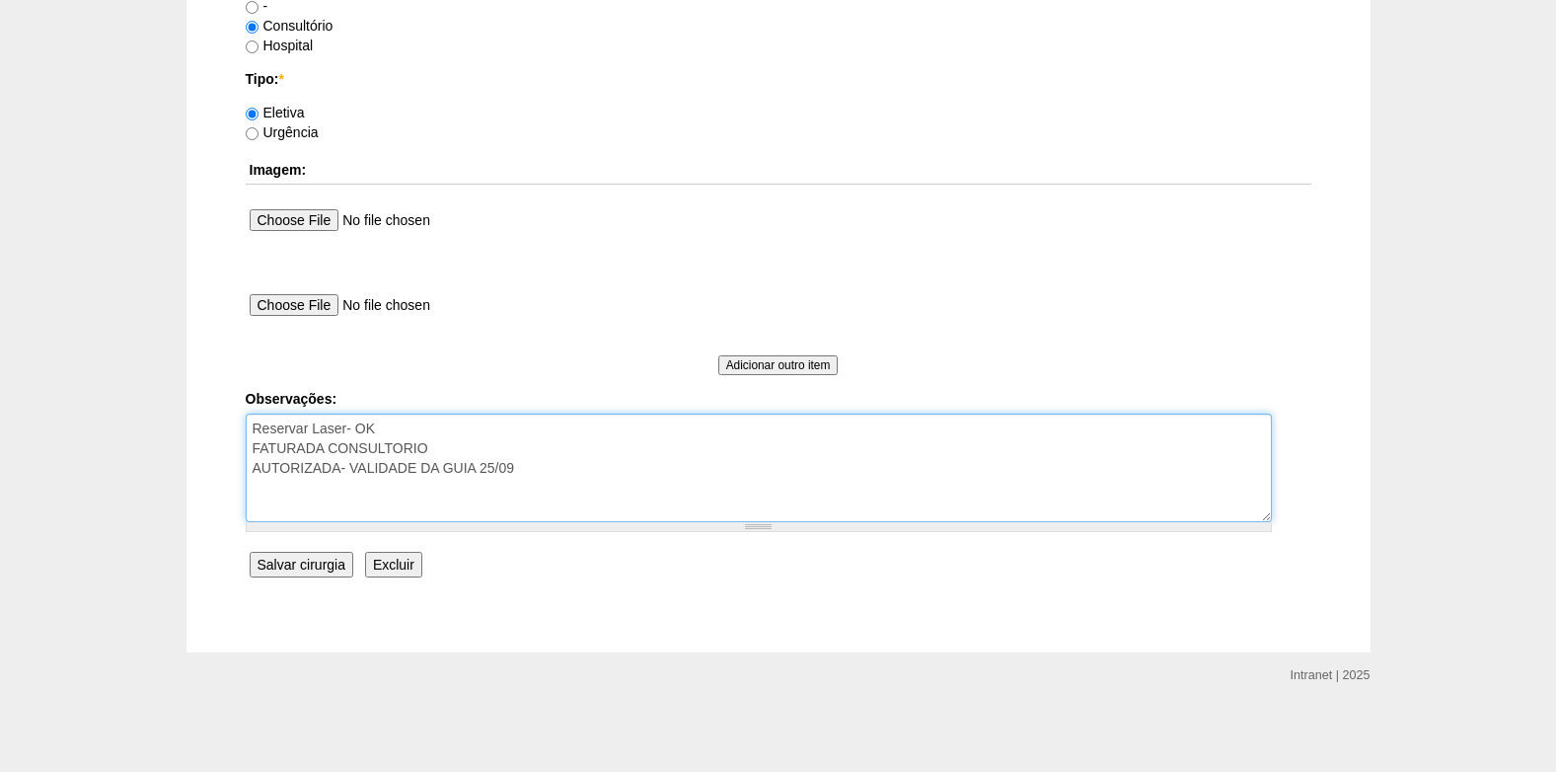
click at [419, 431] on textarea "Reservar Laser- OK FATURADA CONSULTORIO AUTORIZADA- VALIDADE DA GUIA 25/09" at bounding box center [759, 467] width 1026 height 109
click at [374, 427] on textarea "Reservar Laser- OK FATURADA CONSULTORIO AUTORIZADA- VALIDADE DA GUIA 25/09" at bounding box center [759, 467] width 1026 height 109
type textarea "Reservar Laser- OK ANESTESISTA CASA FATURADA CONSULTORIO AUTORIZADA- VALIDADE D…"
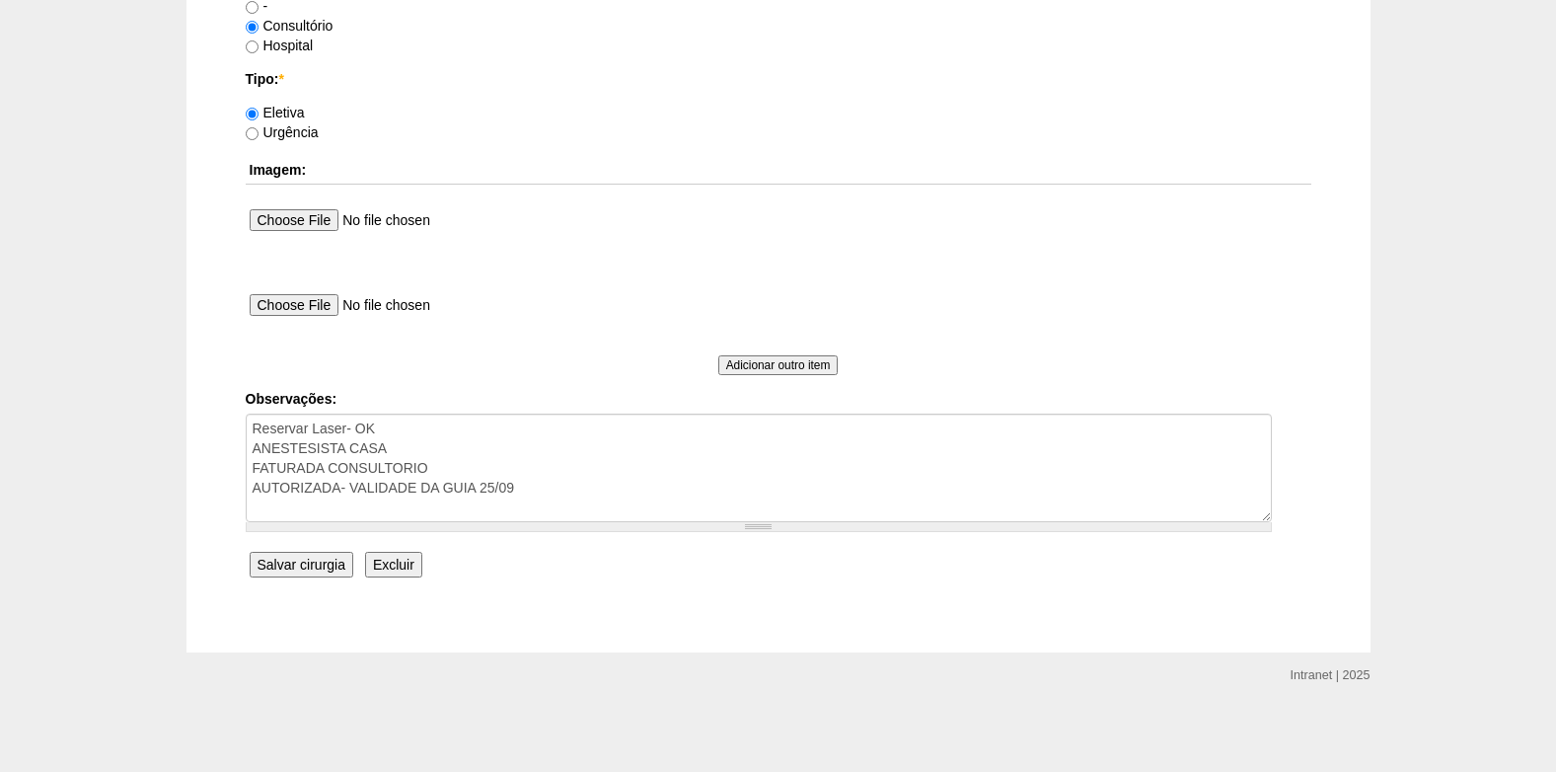
click at [306, 556] on input "Salvar cirurgia" at bounding box center [302, 564] width 104 height 26
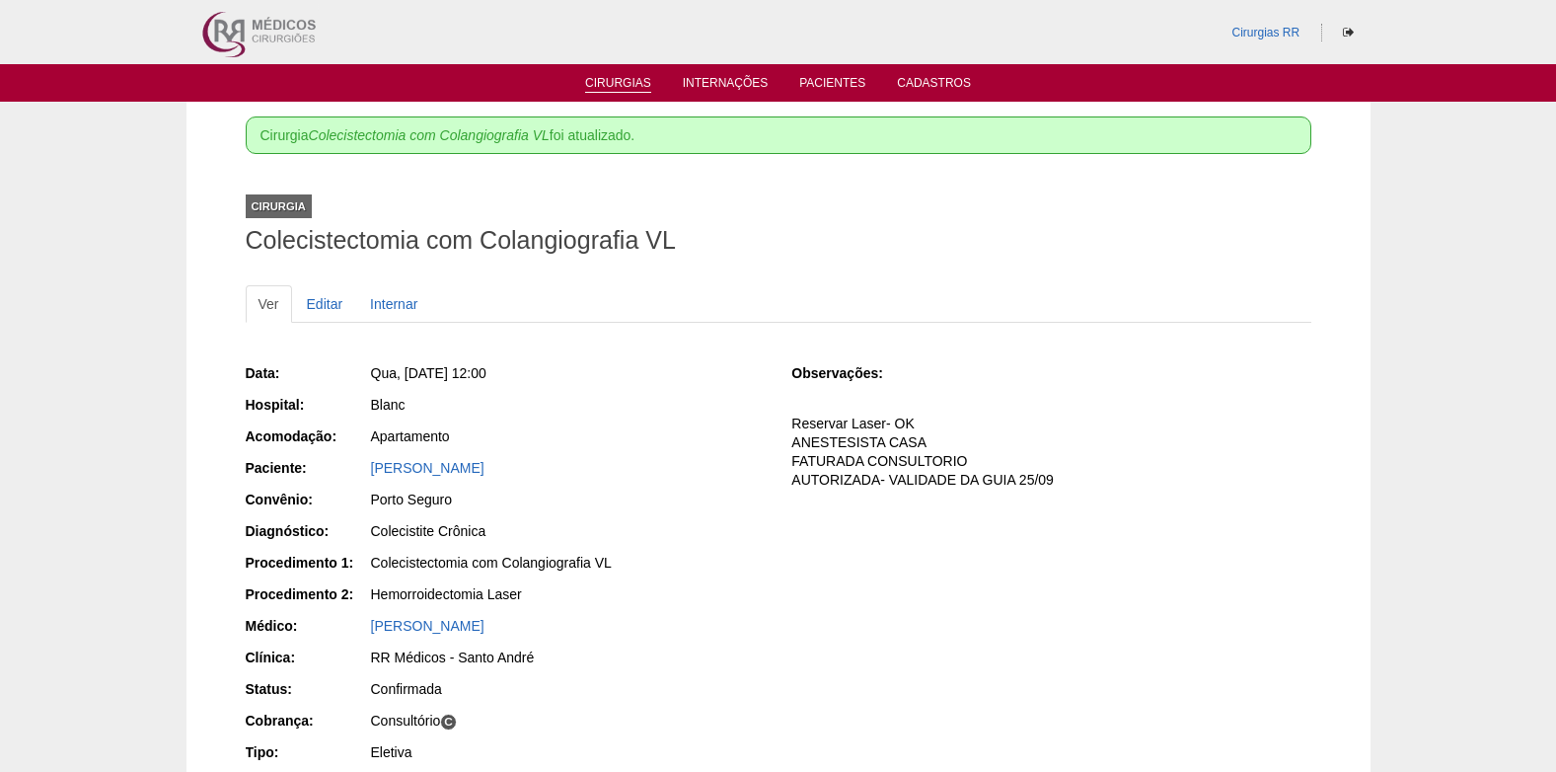
click at [606, 85] on link "Cirurgias" at bounding box center [618, 84] width 66 height 17
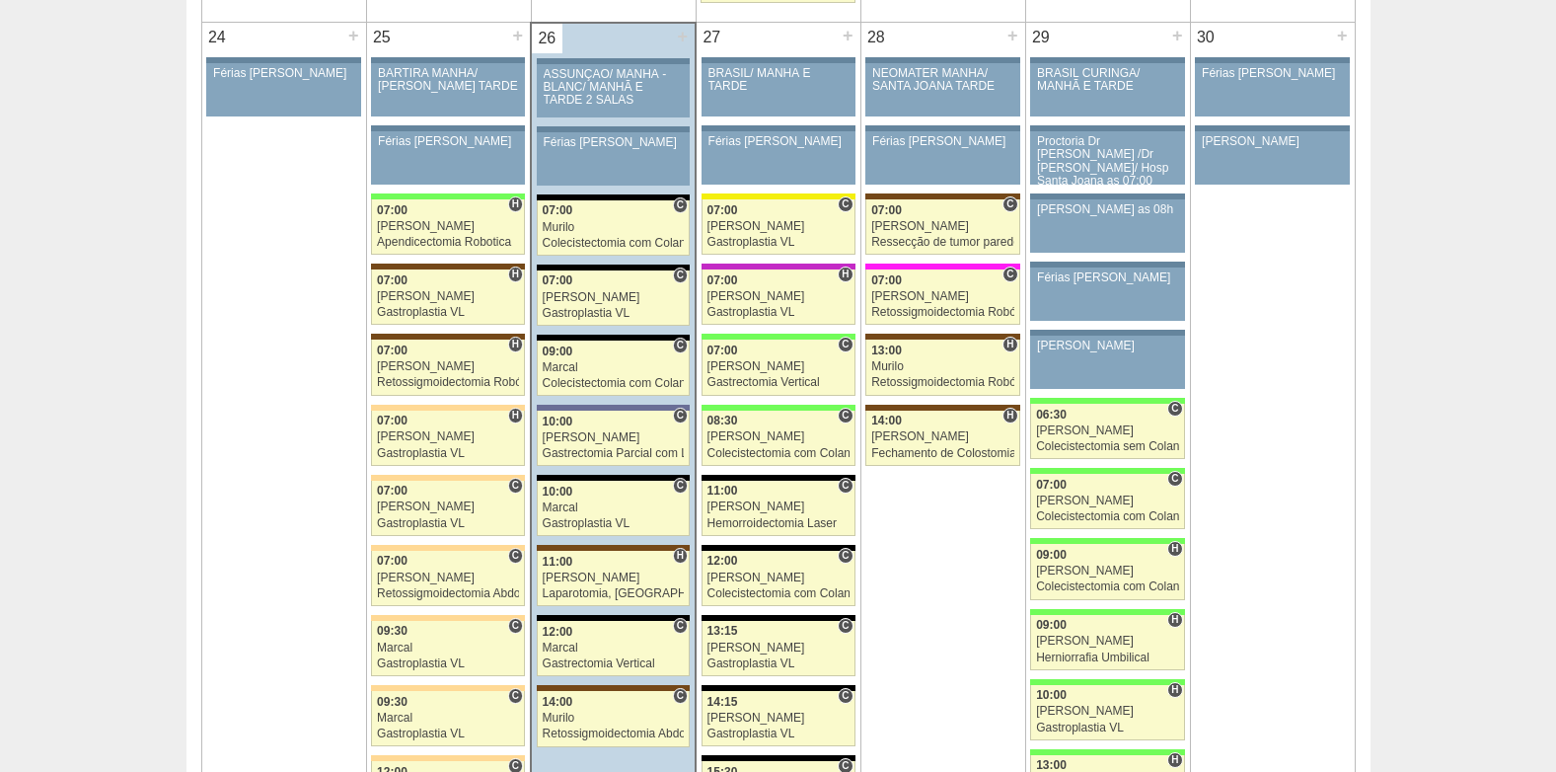
scroll to position [4520, 0]
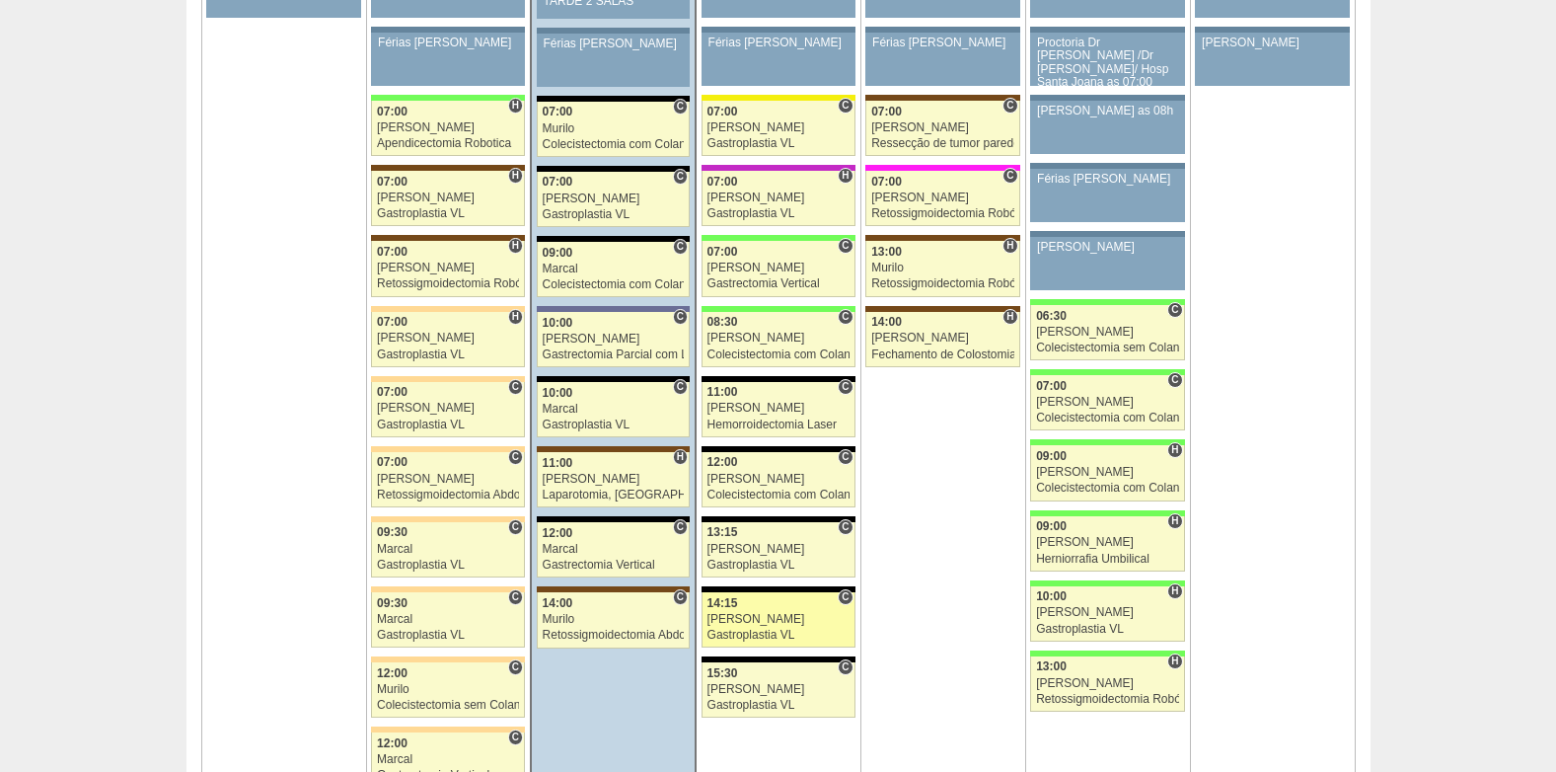
click at [787, 607] on div "14:15" at bounding box center [778, 603] width 142 height 13
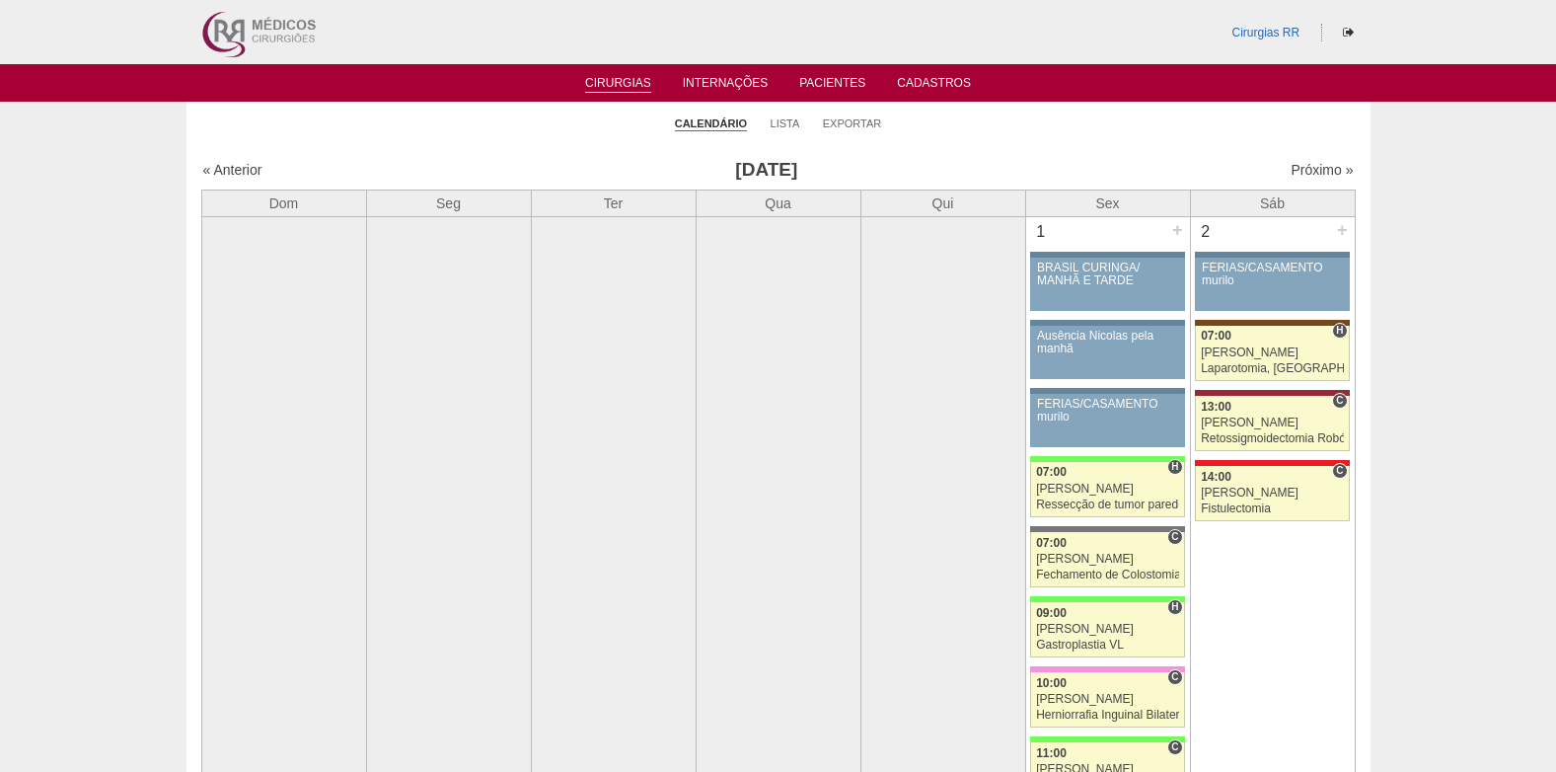
scroll to position [4520, 0]
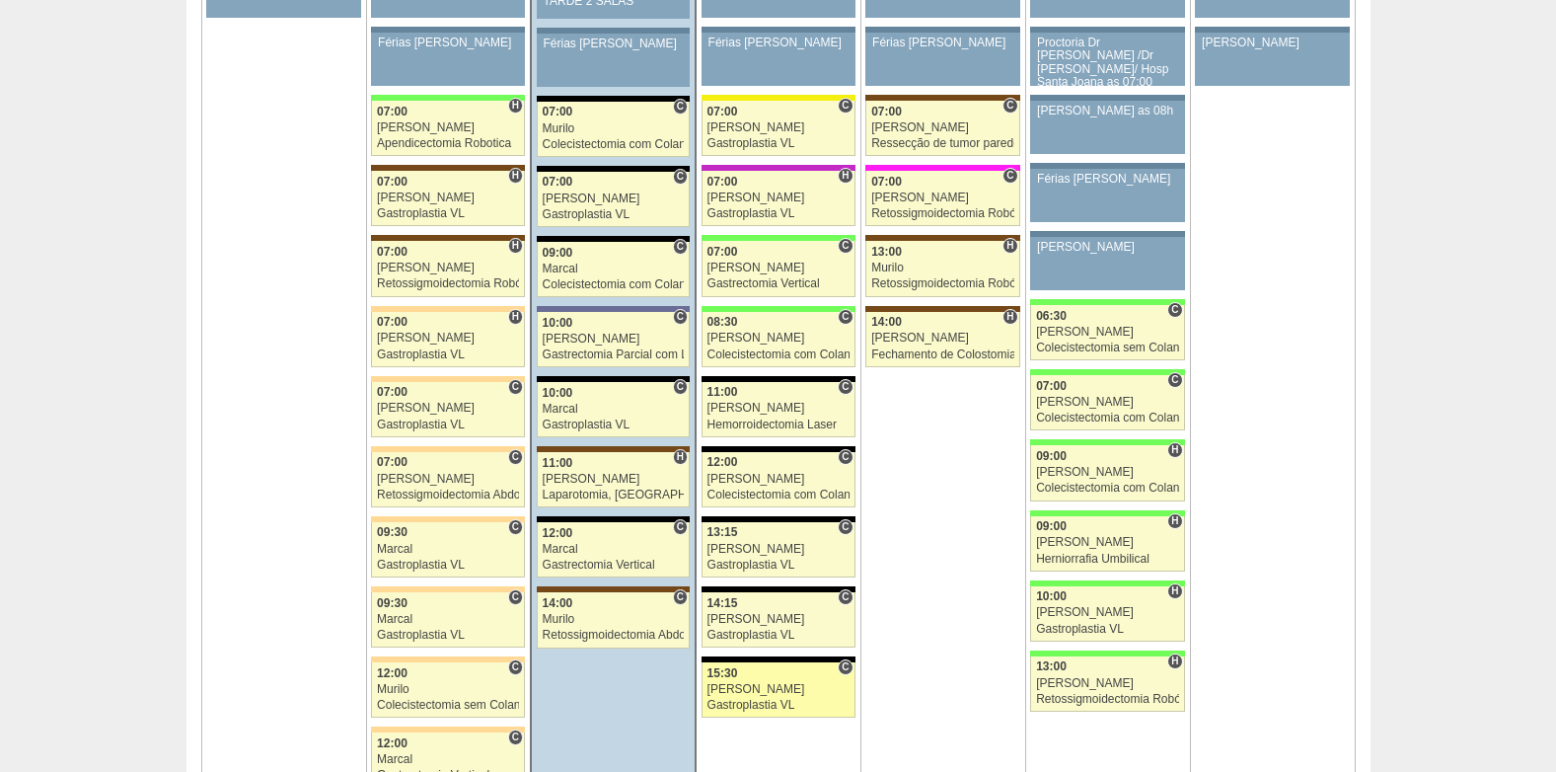
click at [784, 693] on div "Paulo Regina" at bounding box center [778, 689] width 142 height 13
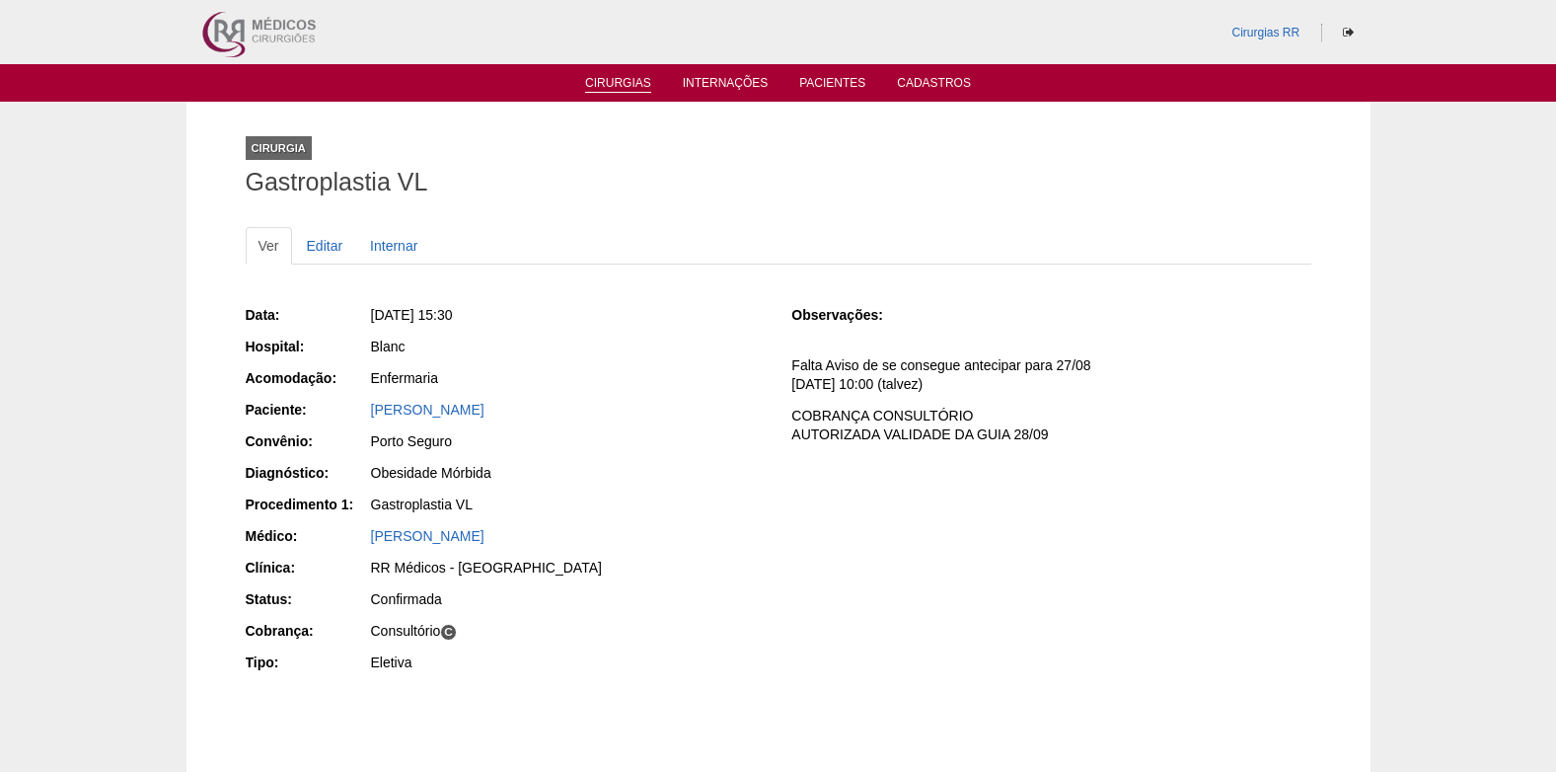
click at [627, 83] on link "Cirurgias" at bounding box center [618, 84] width 66 height 17
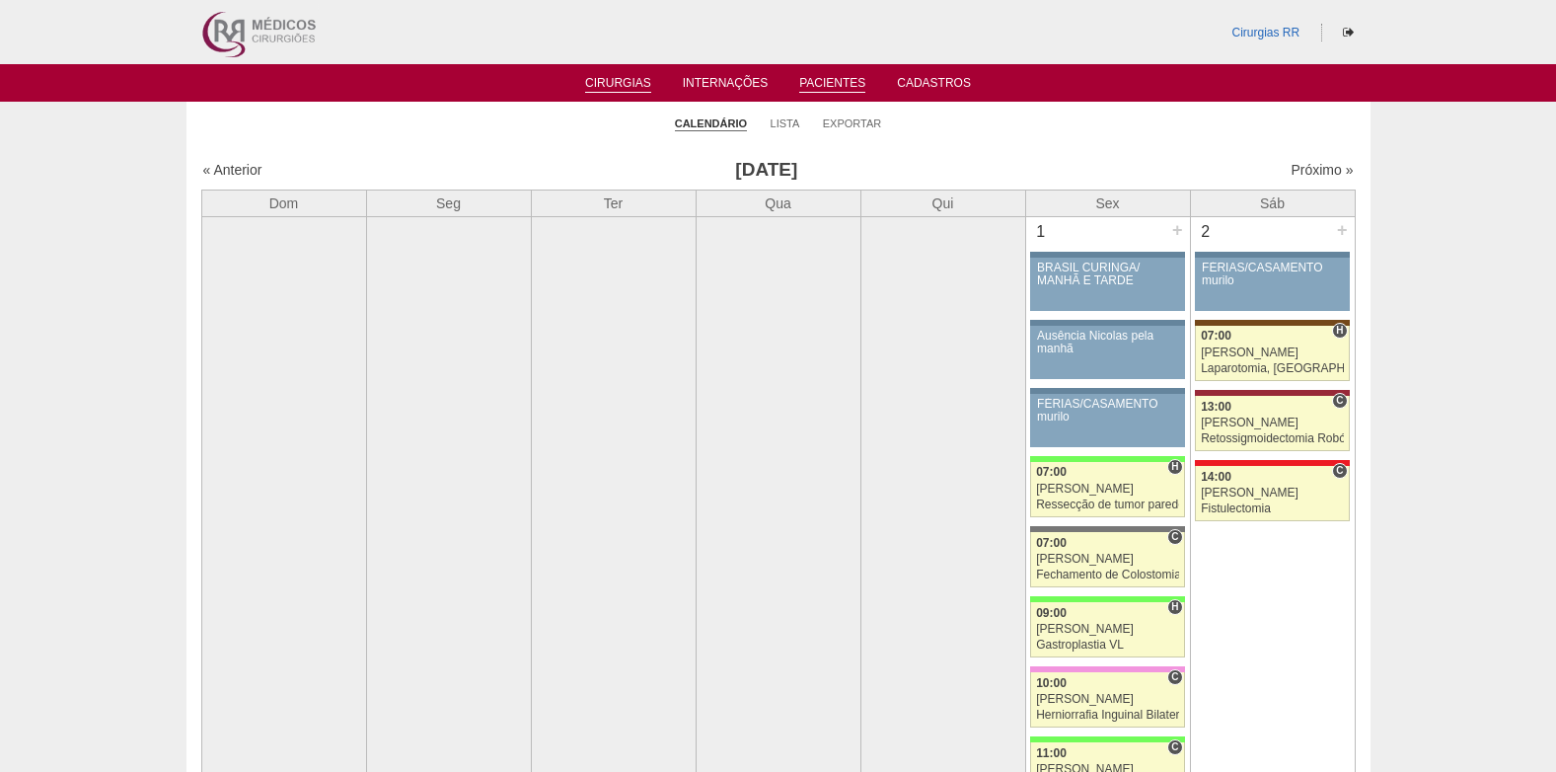
click at [834, 90] on link "Pacientes" at bounding box center [832, 84] width 66 height 17
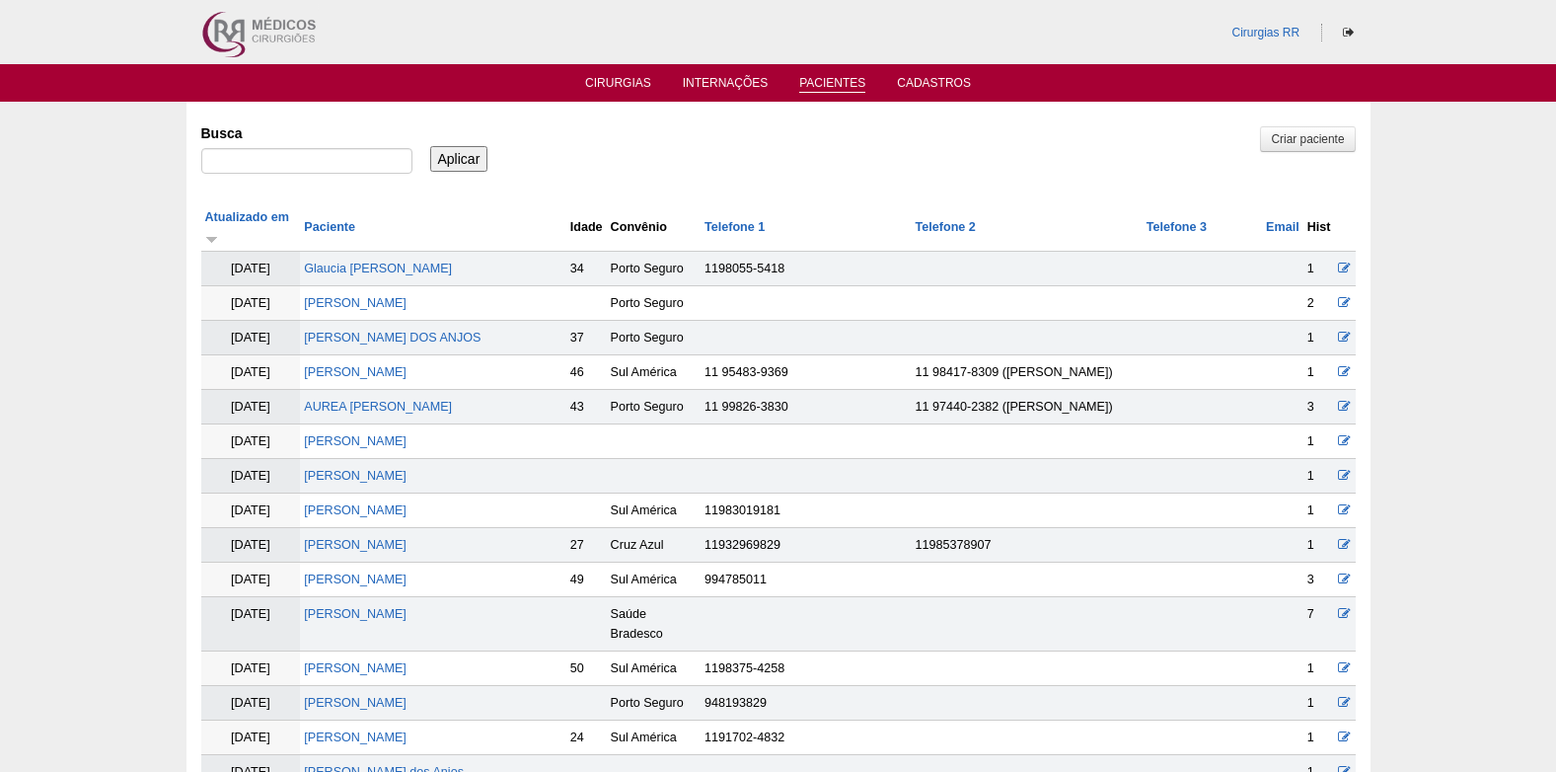
click at [289, 179] on div at bounding box center [306, 166] width 211 height 36
click at [289, 168] on input "Busca" at bounding box center [306, 161] width 211 height 26
type input "wesley de negreiros"
click at [448, 156] on input "Aplicar" at bounding box center [459, 159] width 58 height 26
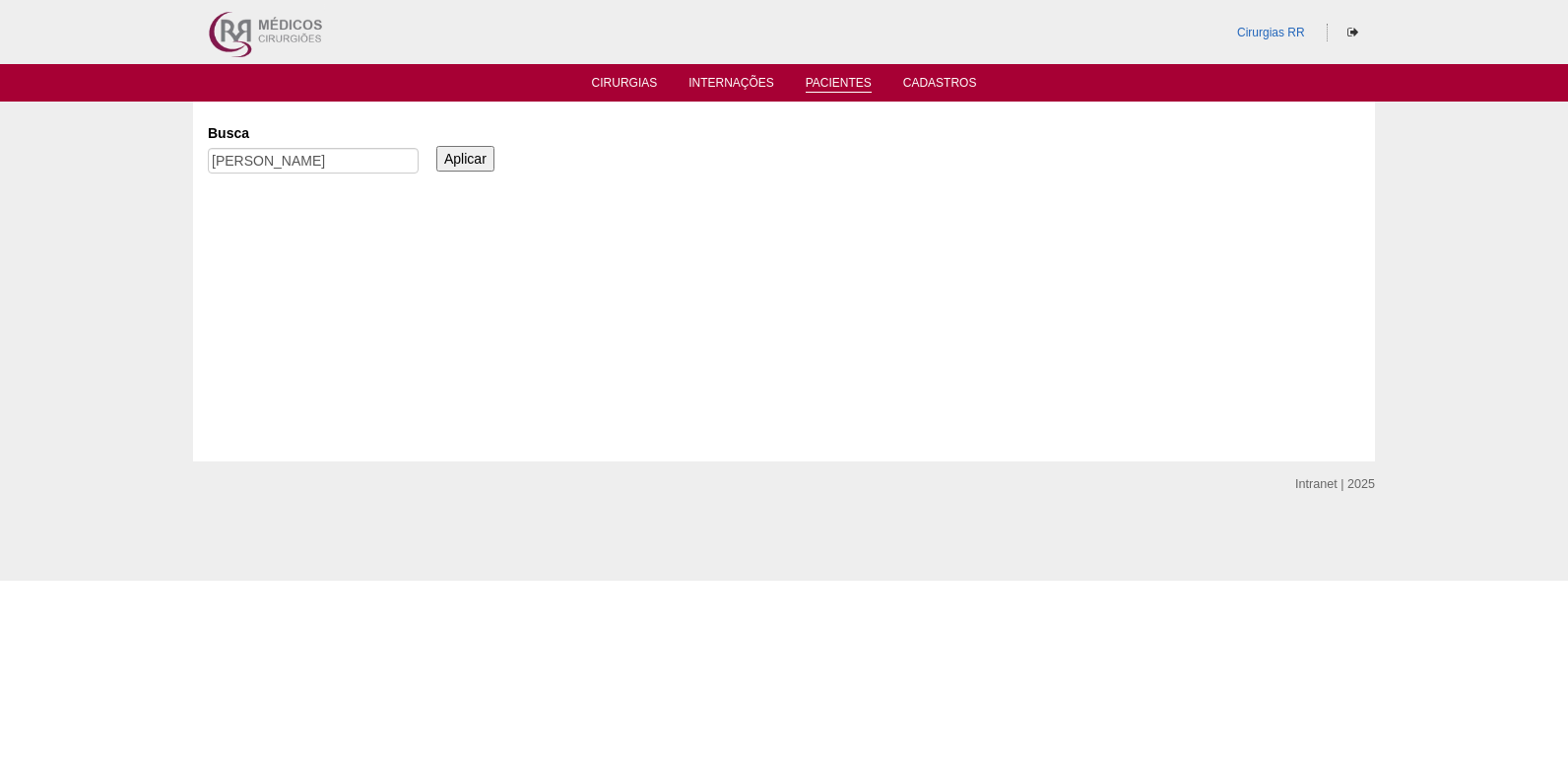
click at [625, 72] on ul "Cirurgias Internações Pacientes Cadastros" at bounding box center [784, 82] width 1568 height 37
click at [631, 79] on link "Cirurgias" at bounding box center [625, 84] width 66 height 17
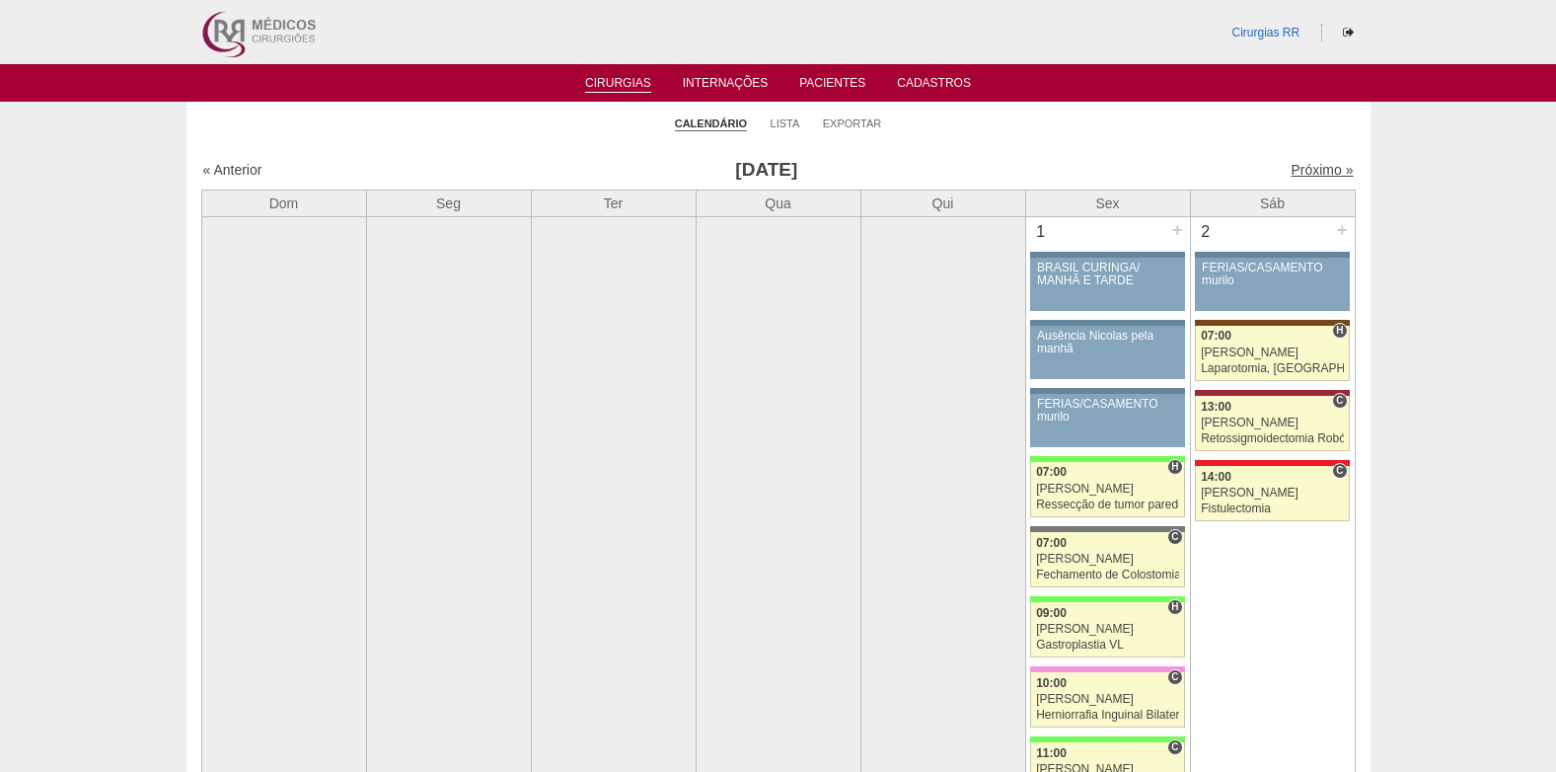
click at [1290, 171] on link "Próximo »" at bounding box center [1321, 170] width 62 height 16
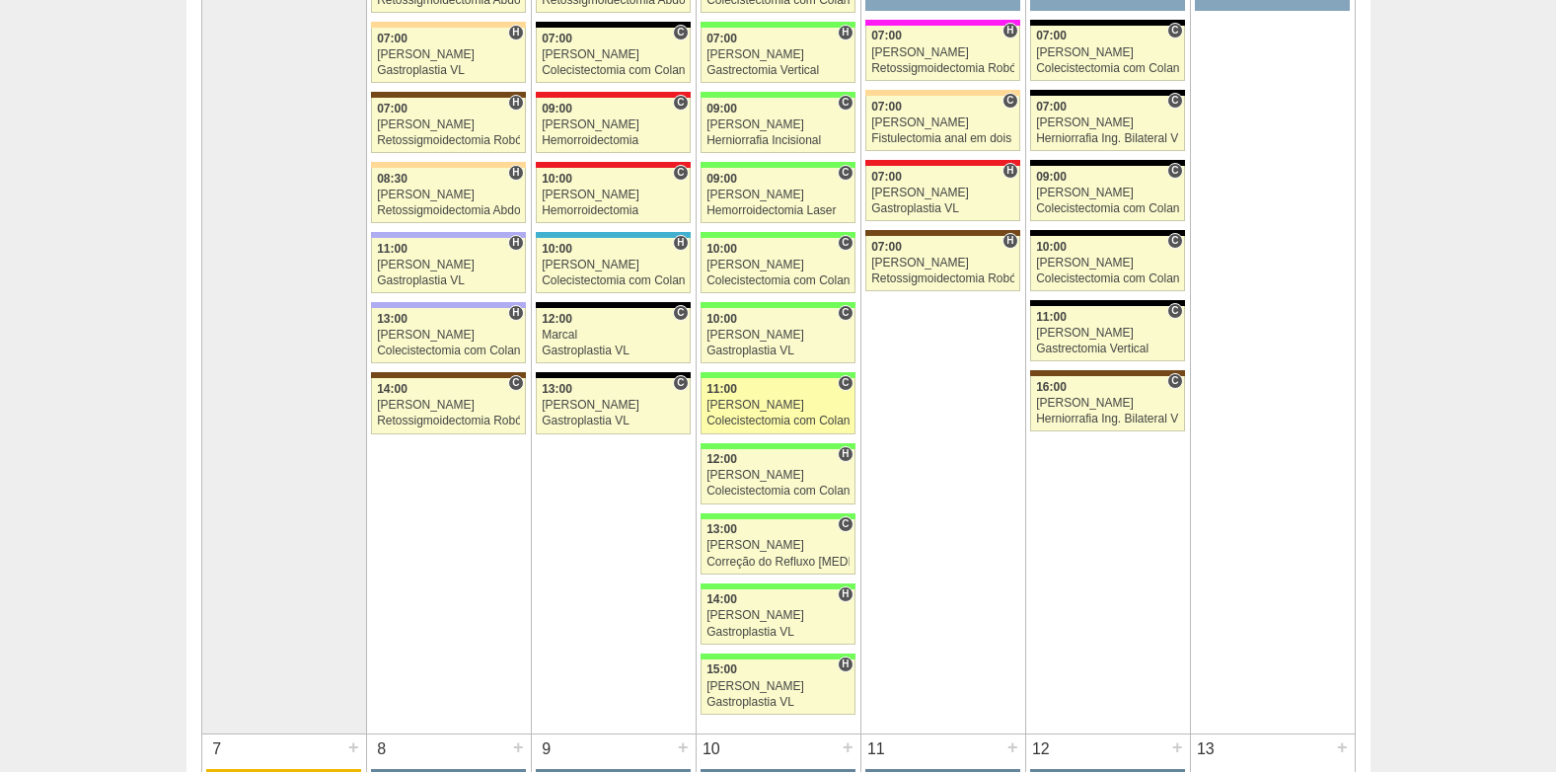
scroll to position [197, 0]
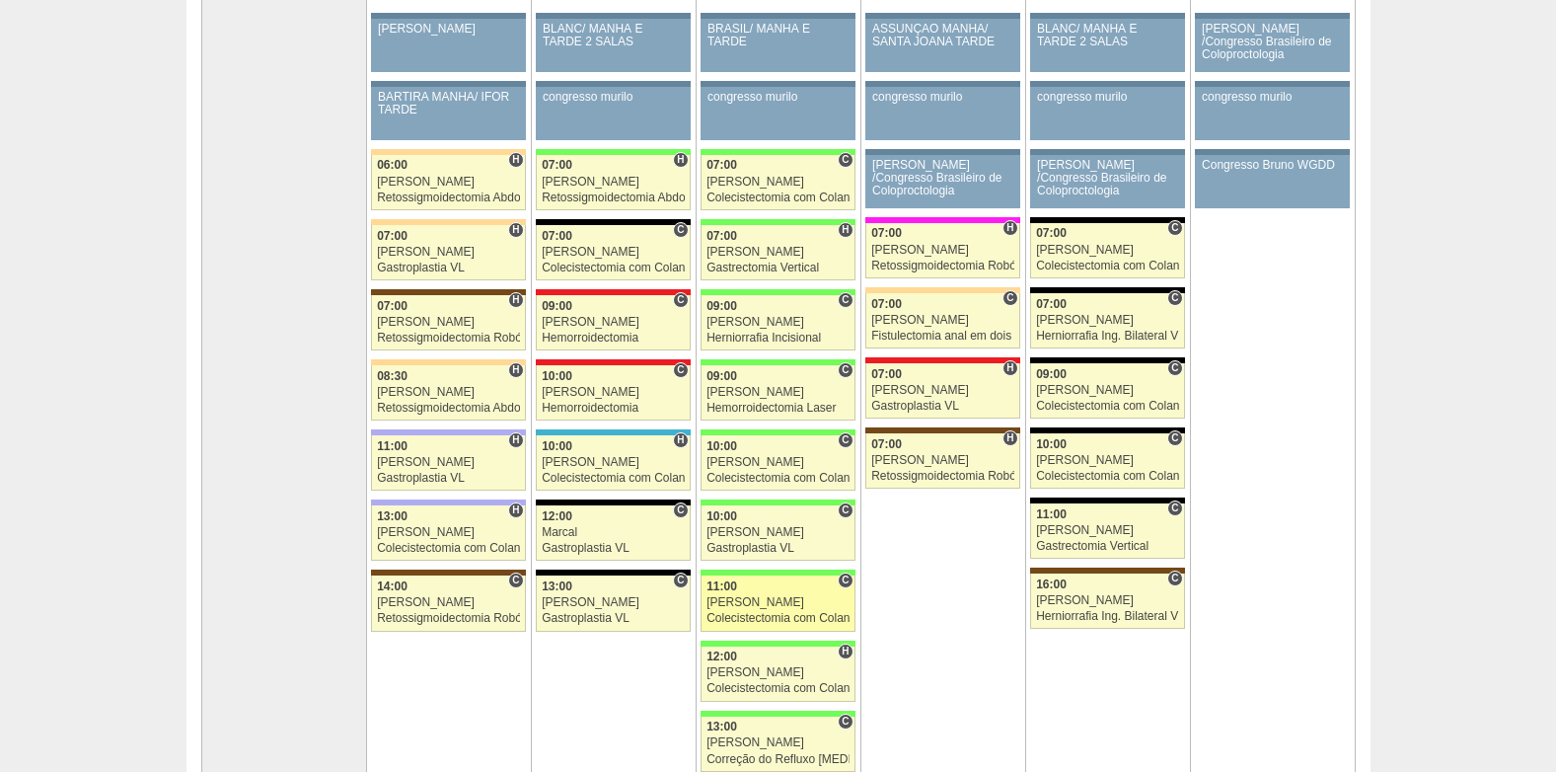
click at [747, 605] on div "[PERSON_NAME]" at bounding box center [777, 602] width 143 height 13
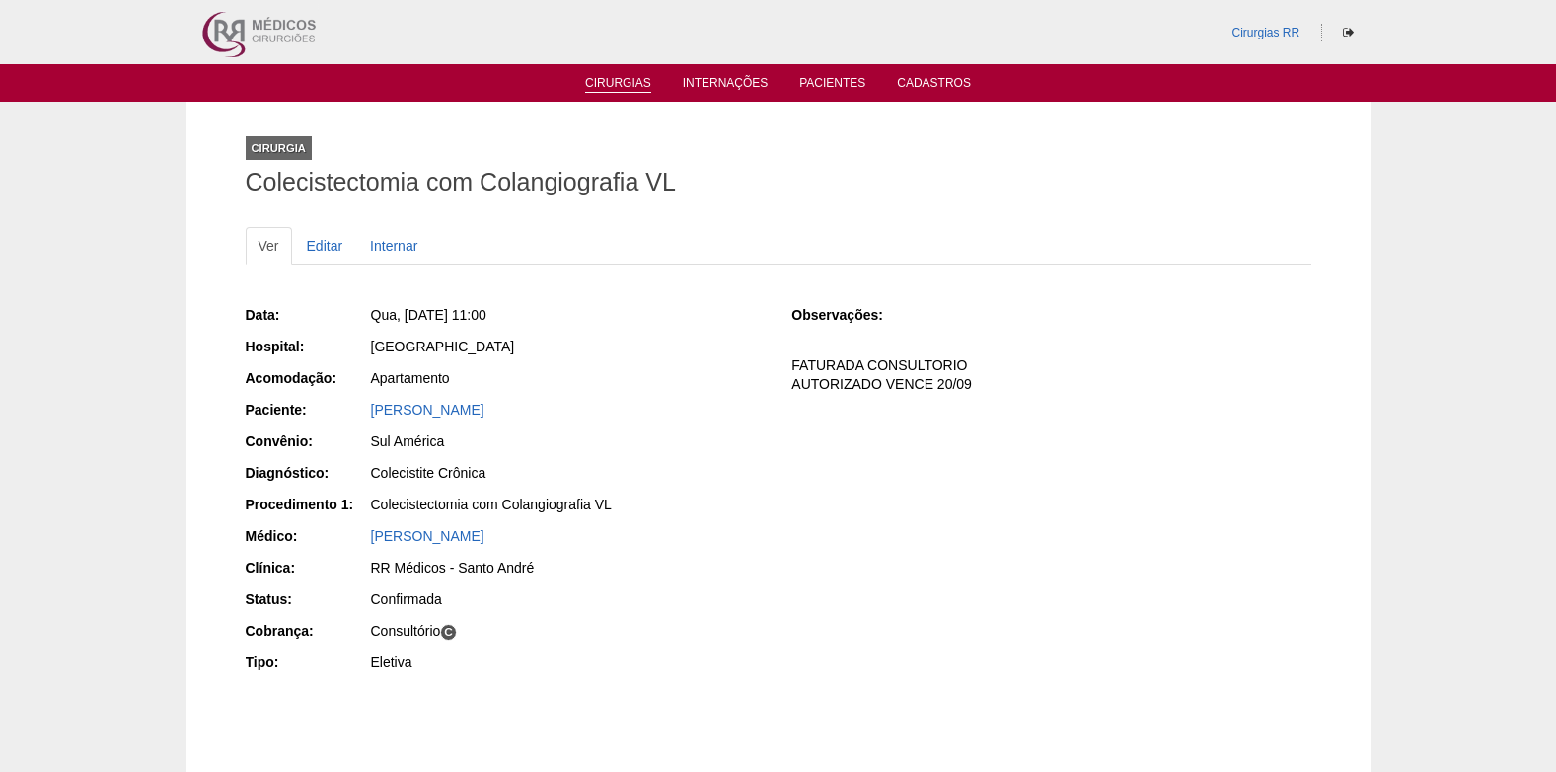
click at [627, 81] on link "Cirurgias" at bounding box center [618, 84] width 66 height 17
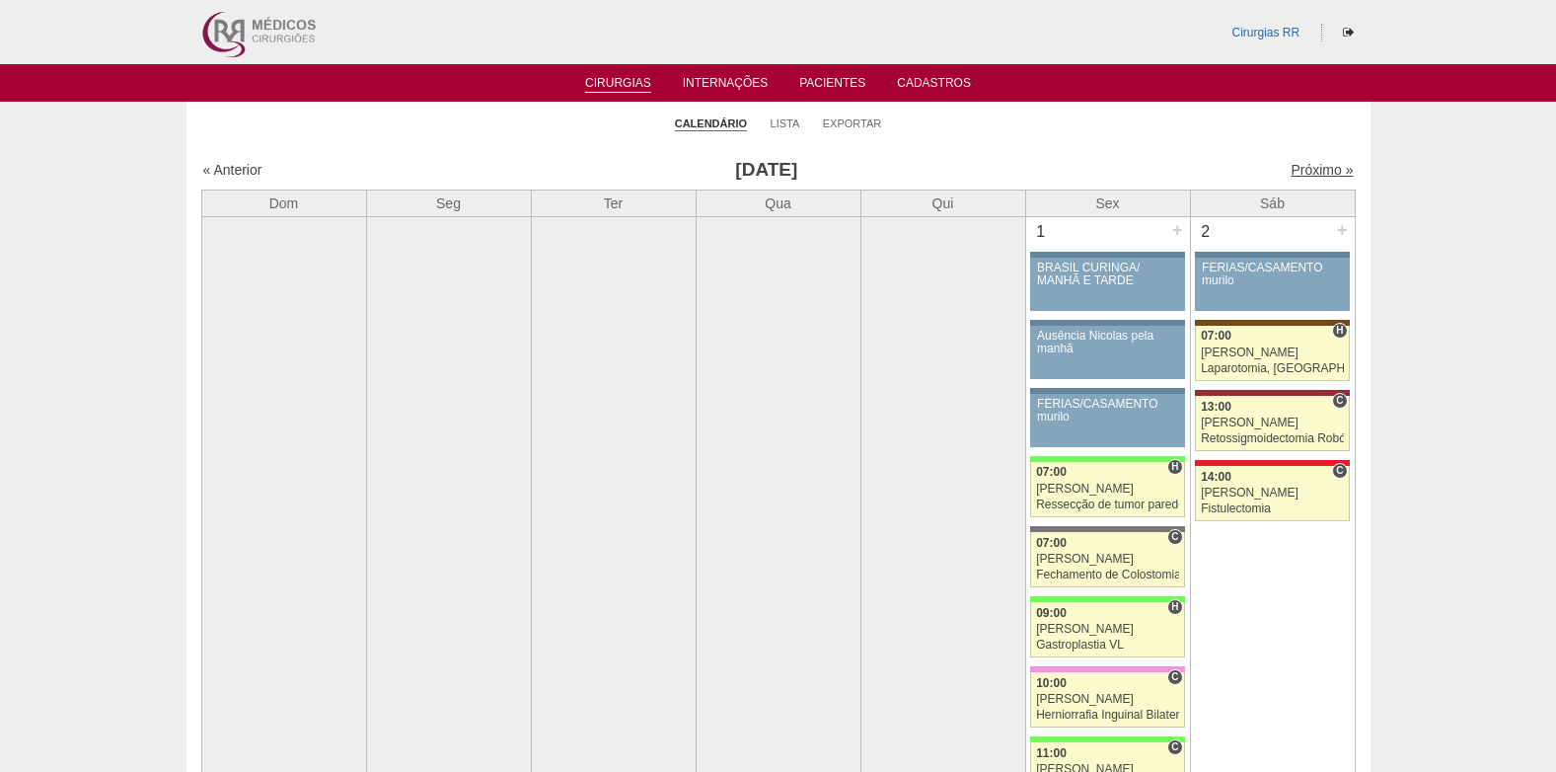
click at [1299, 166] on link "Próximo »" at bounding box center [1321, 170] width 62 height 16
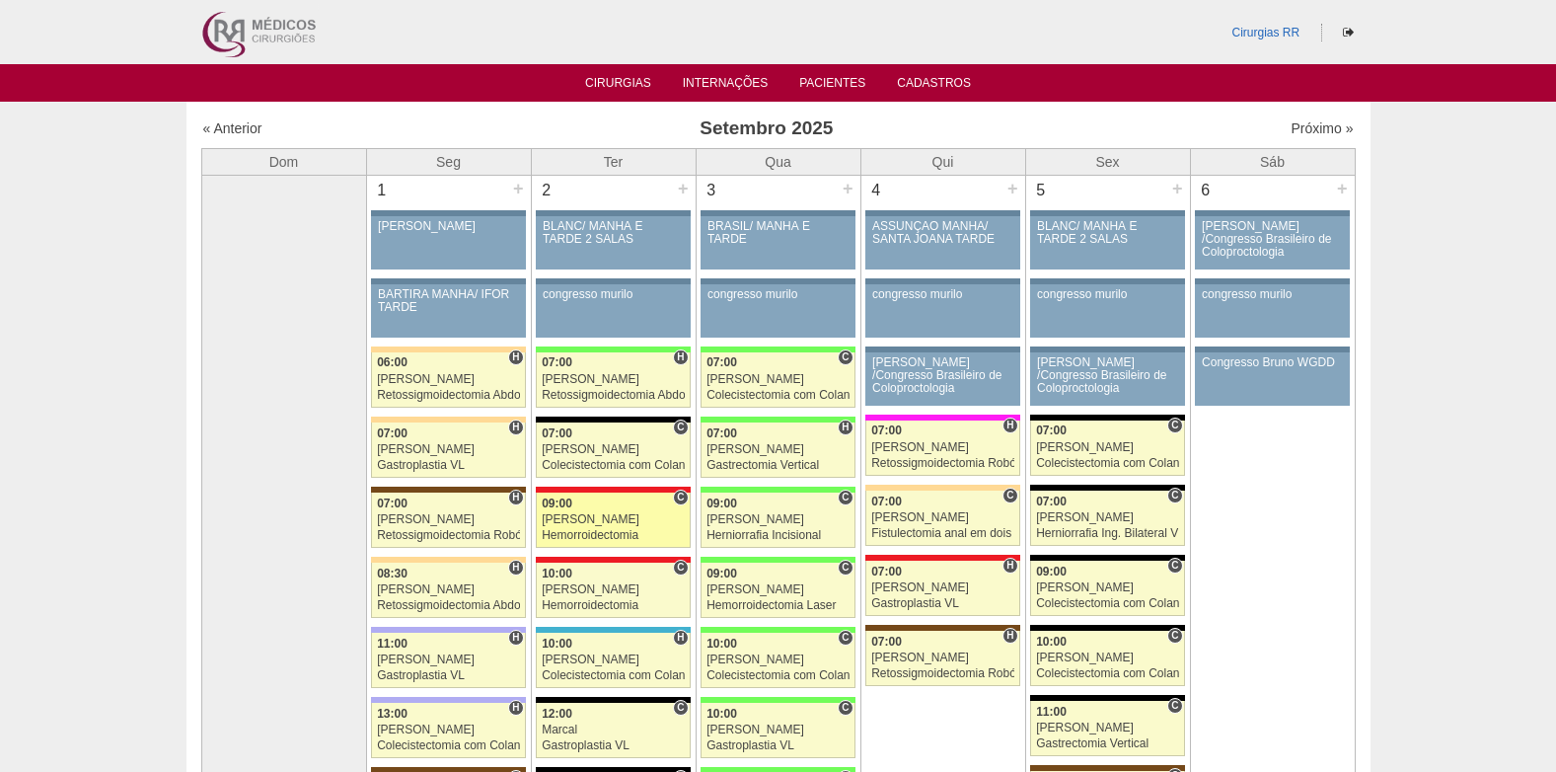
click at [596, 532] on div "Hemorroidectomia" at bounding box center [613, 535] width 143 height 13
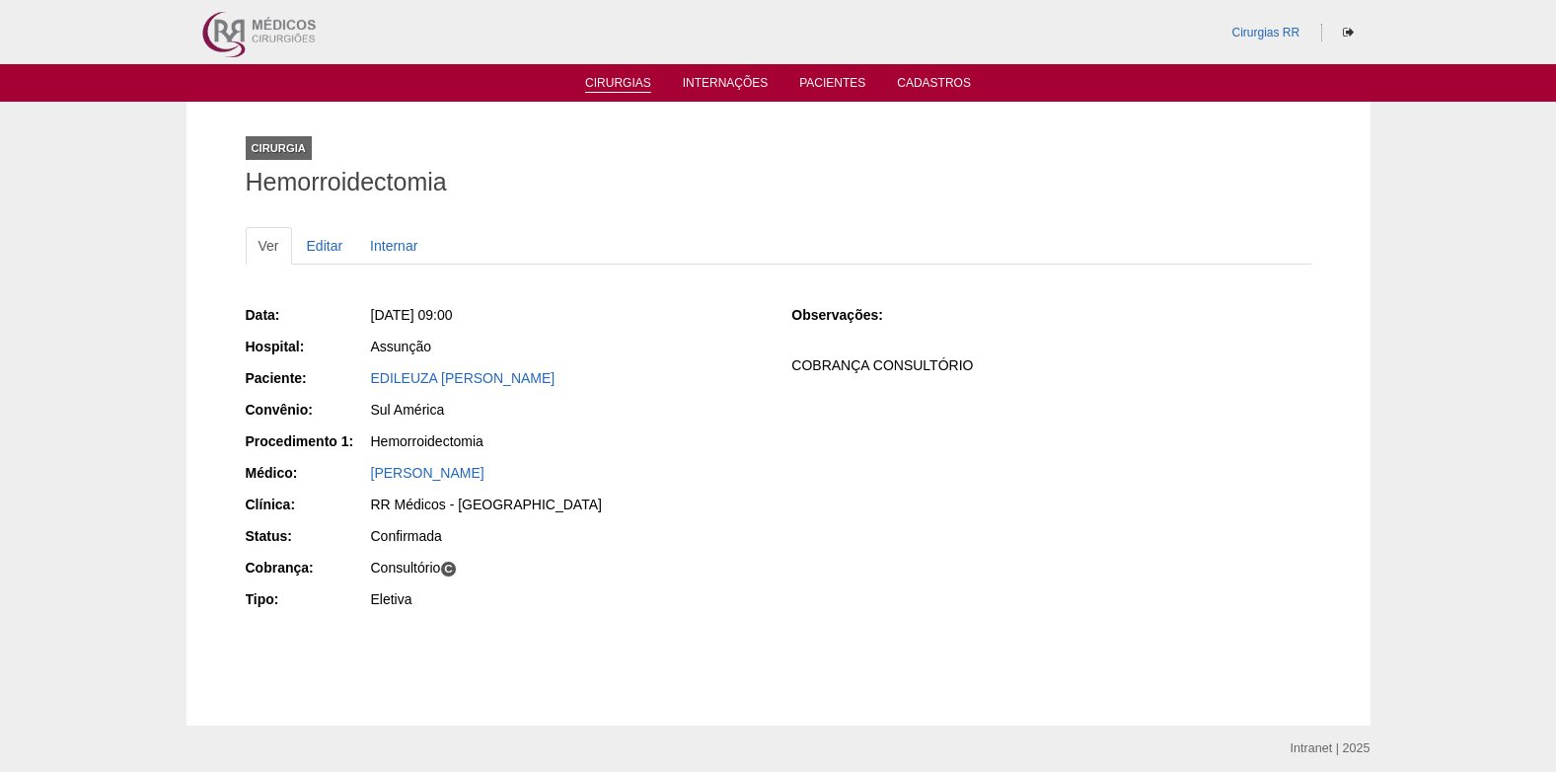
click at [627, 82] on link "Cirurgias" at bounding box center [618, 84] width 66 height 17
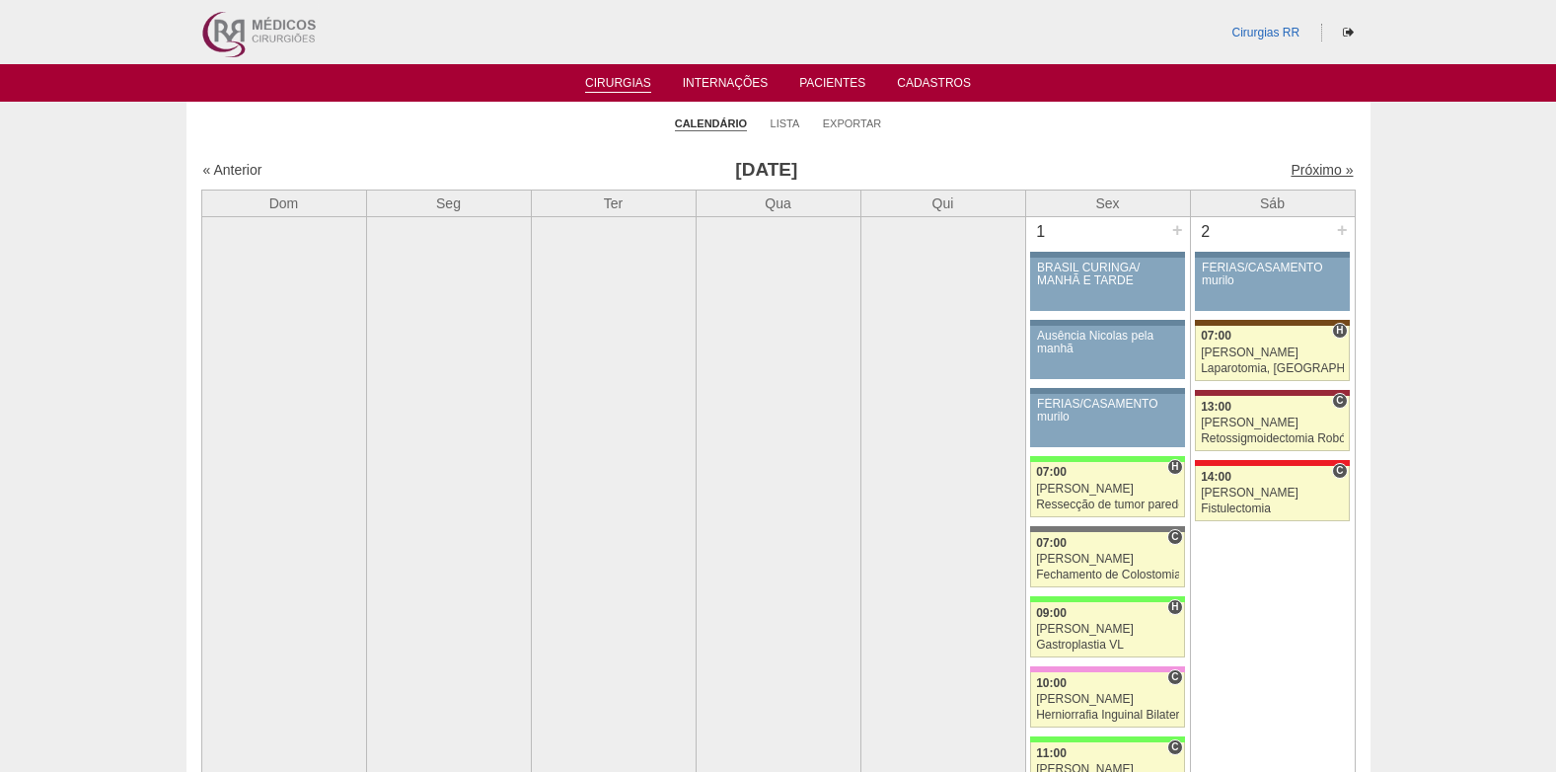
click at [1312, 170] on link "Próximo »" at bounding box center [1321, 170] width 62 height 16
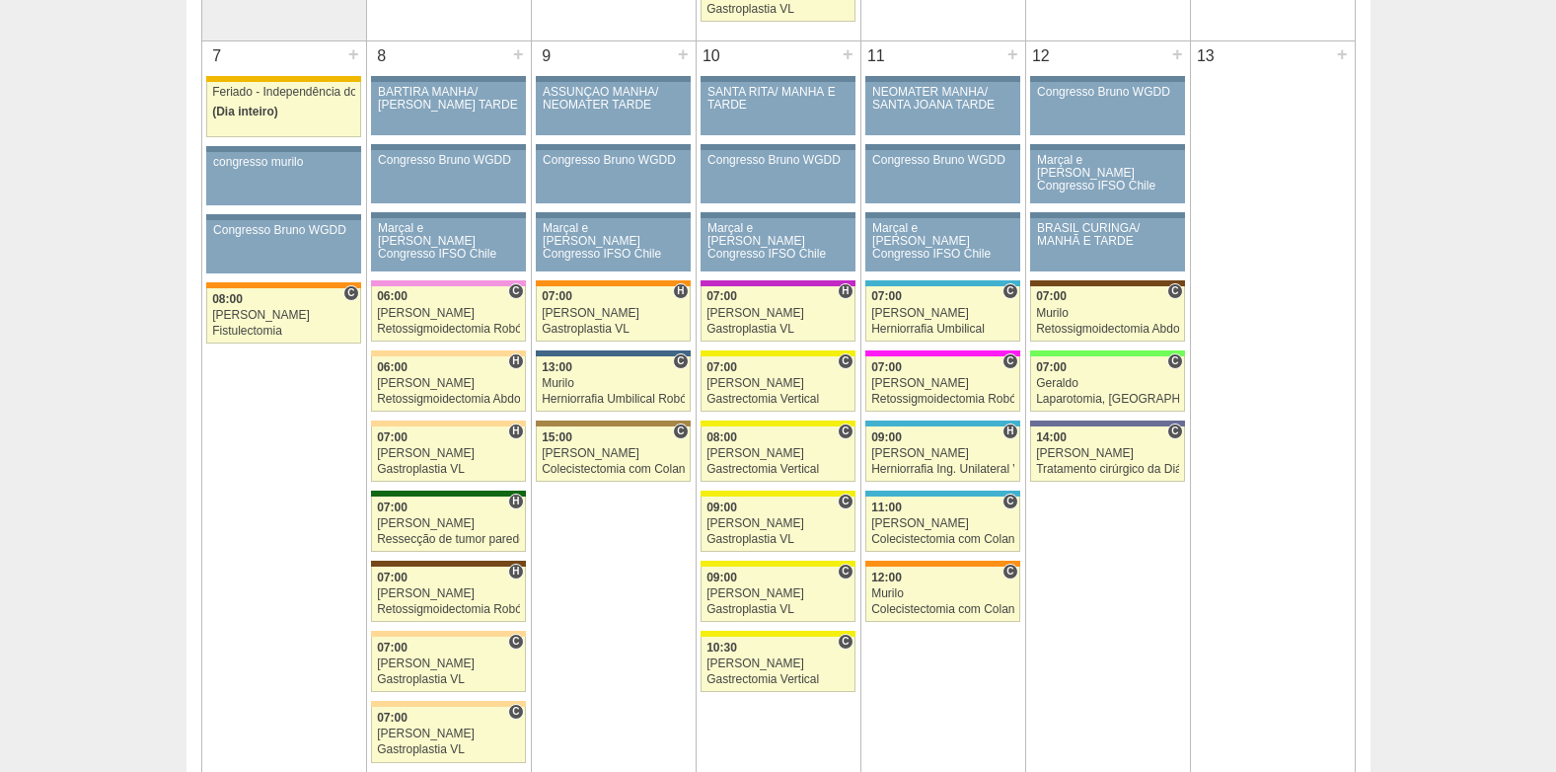
scroll to position [1085, 0]
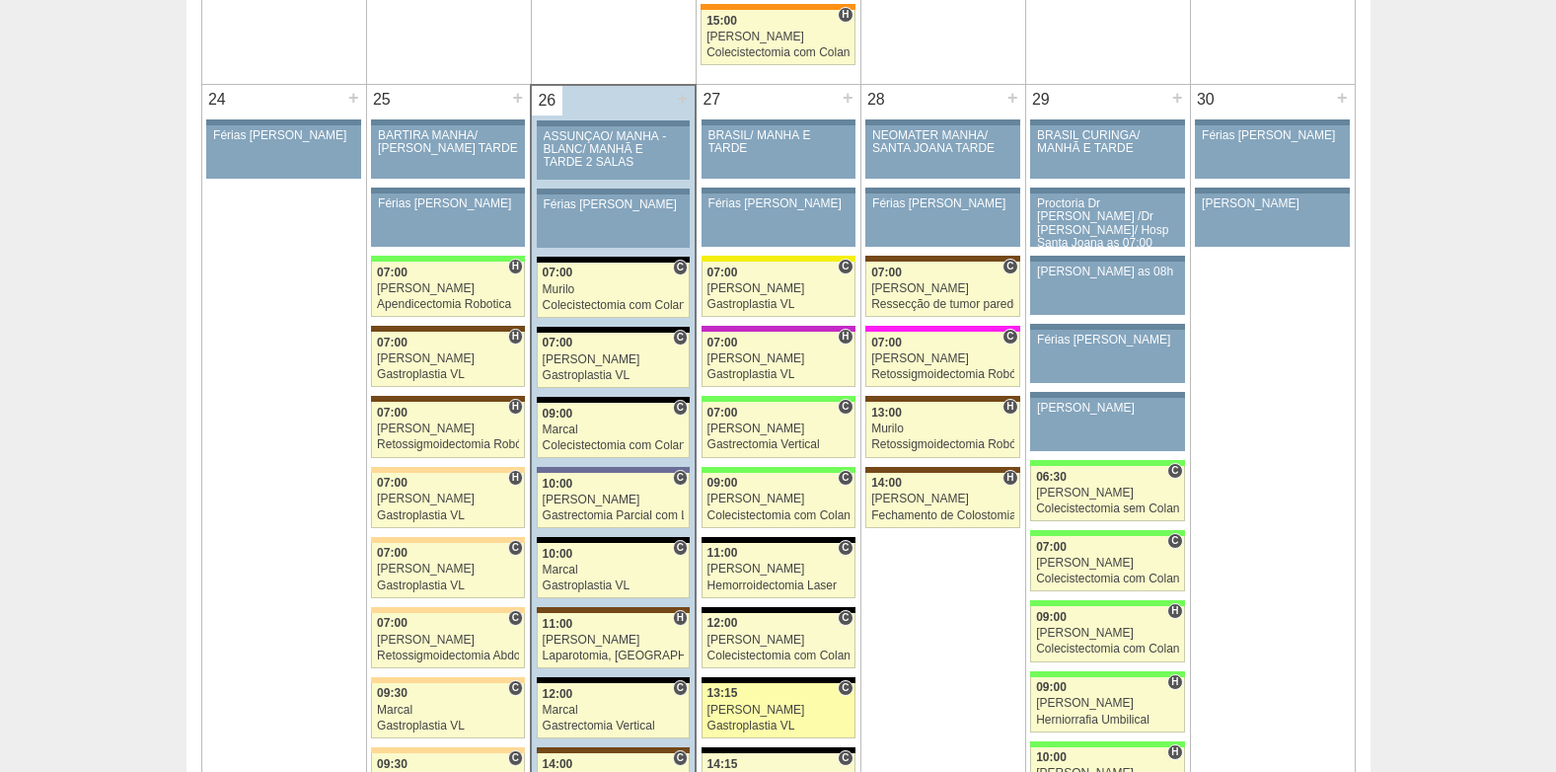
scroll to position [4341, 0]
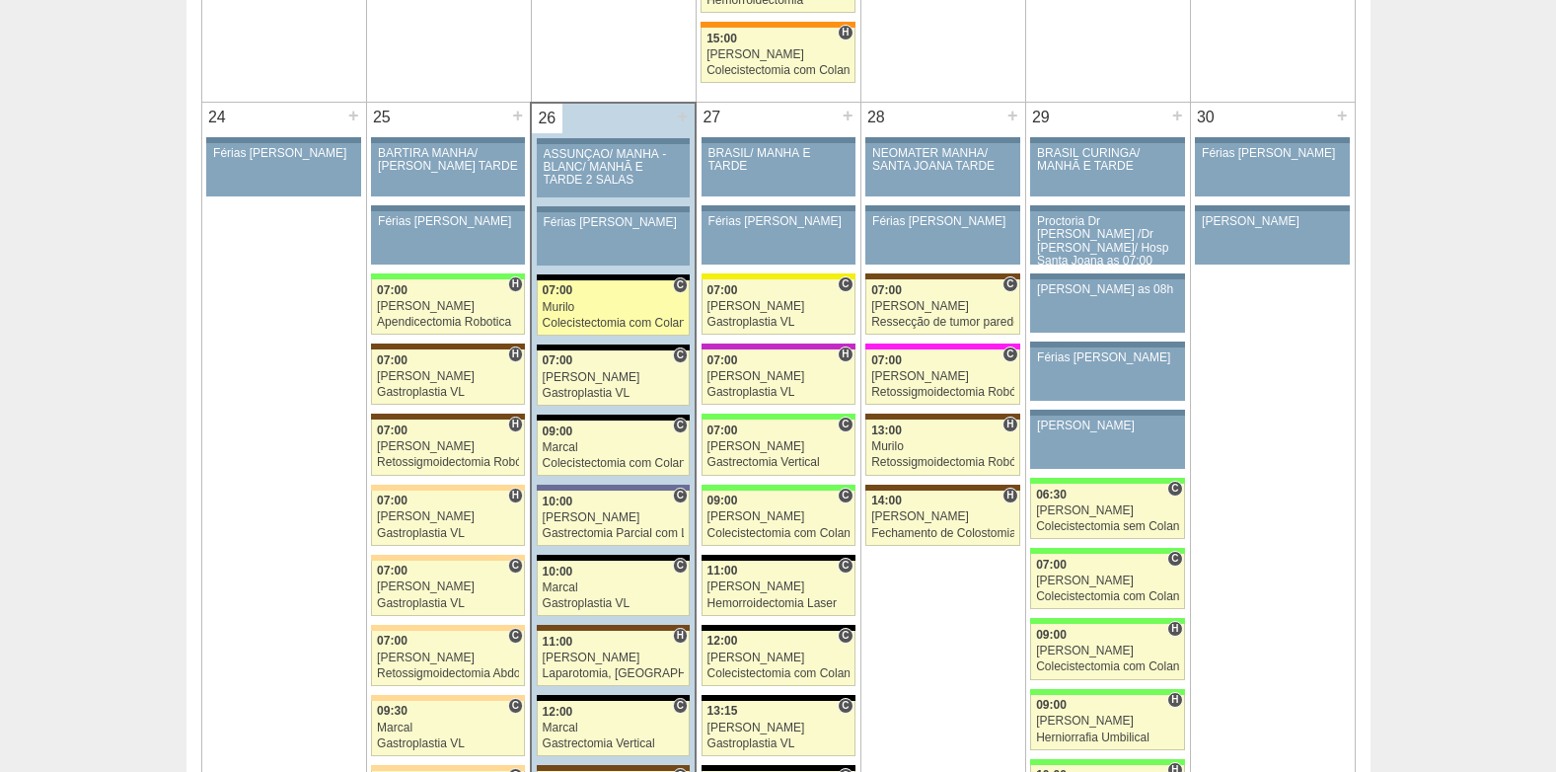
click at [605, 307] on div "Murilo" at bounding box center [614, 307] width 142 height 13
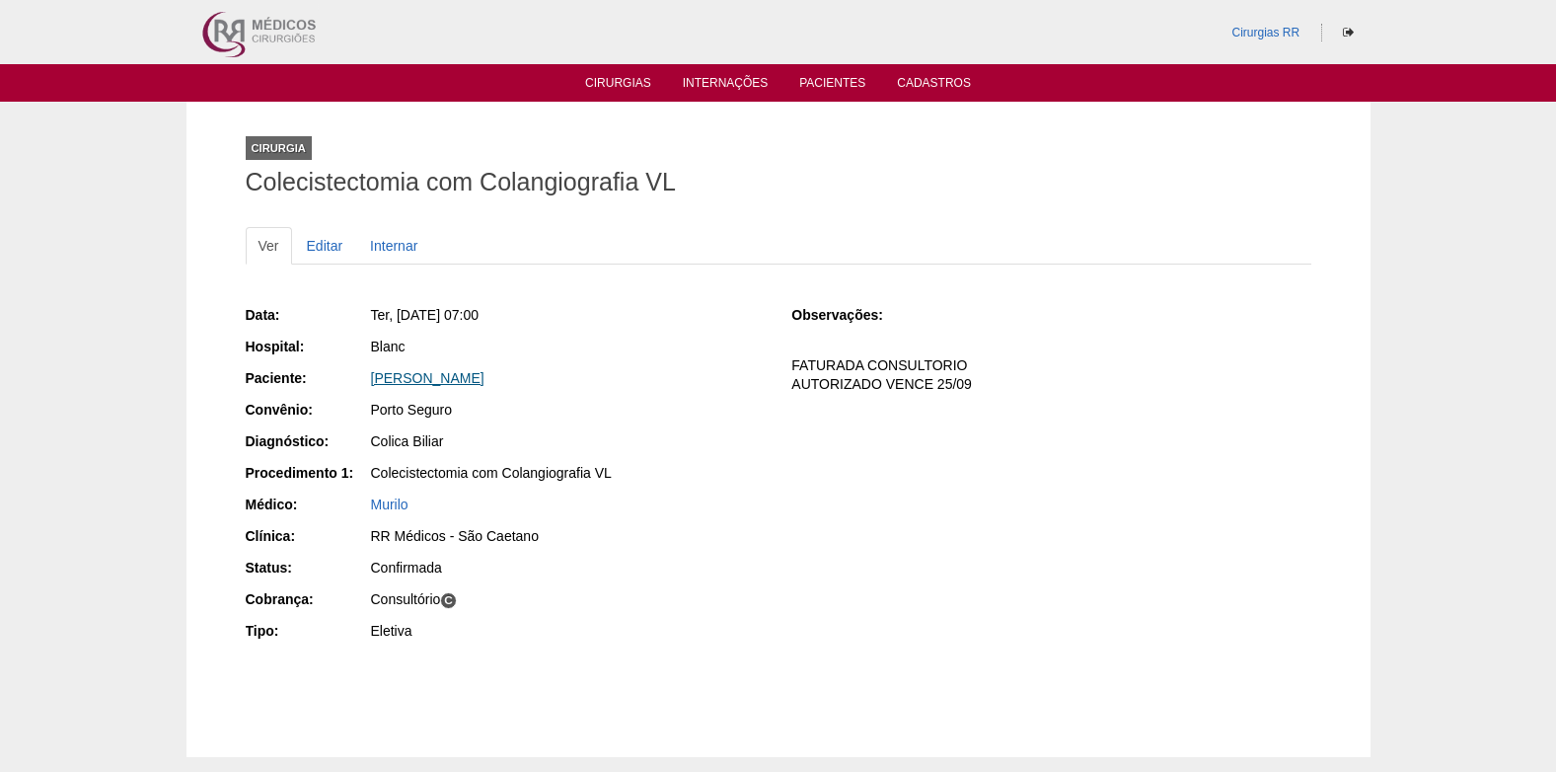
click at [450, 378] on link "[PERSON_NAME]" at bounding box center [427, 378] width 113 height 16
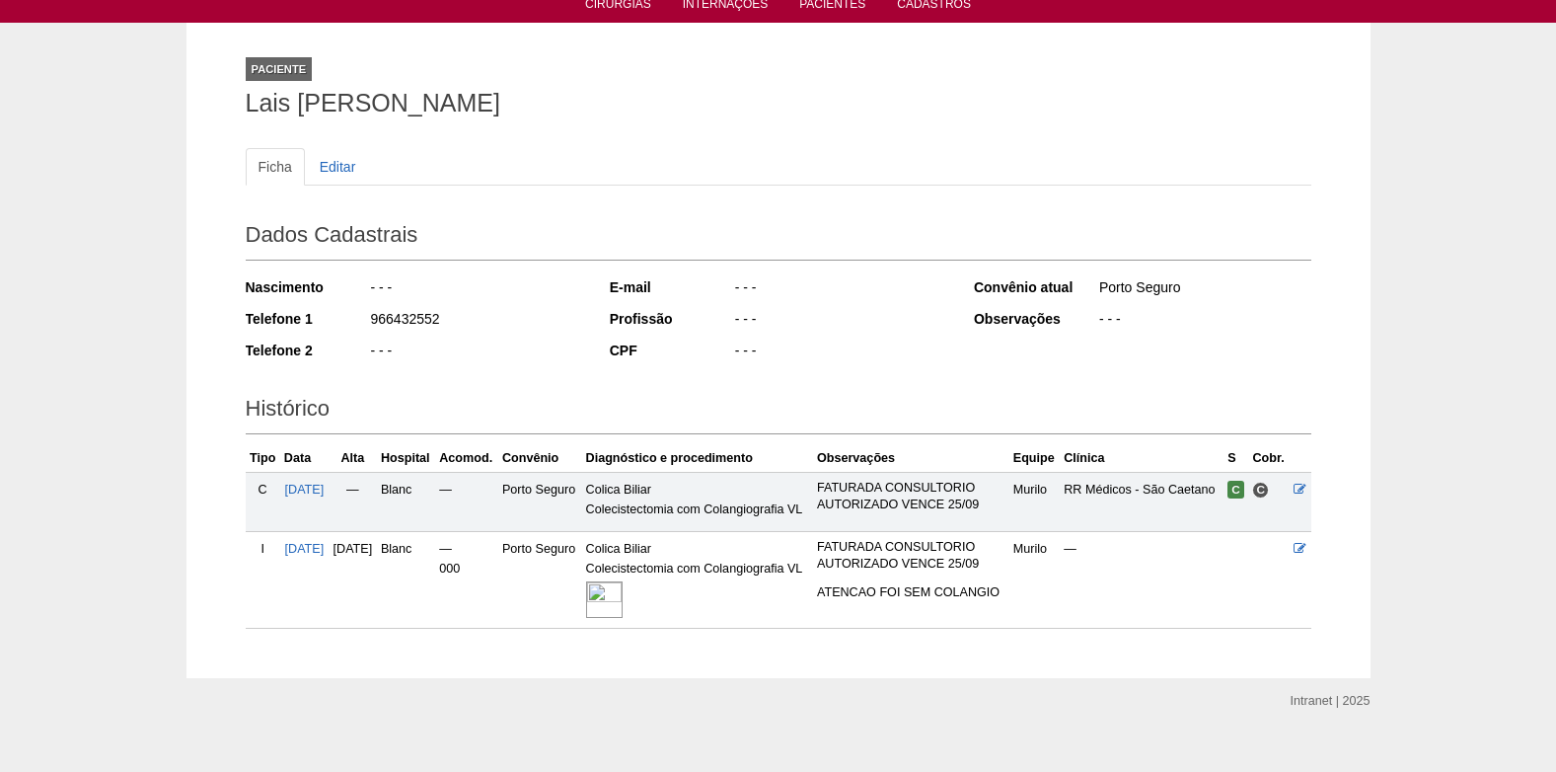
scroll to position [139, 0]
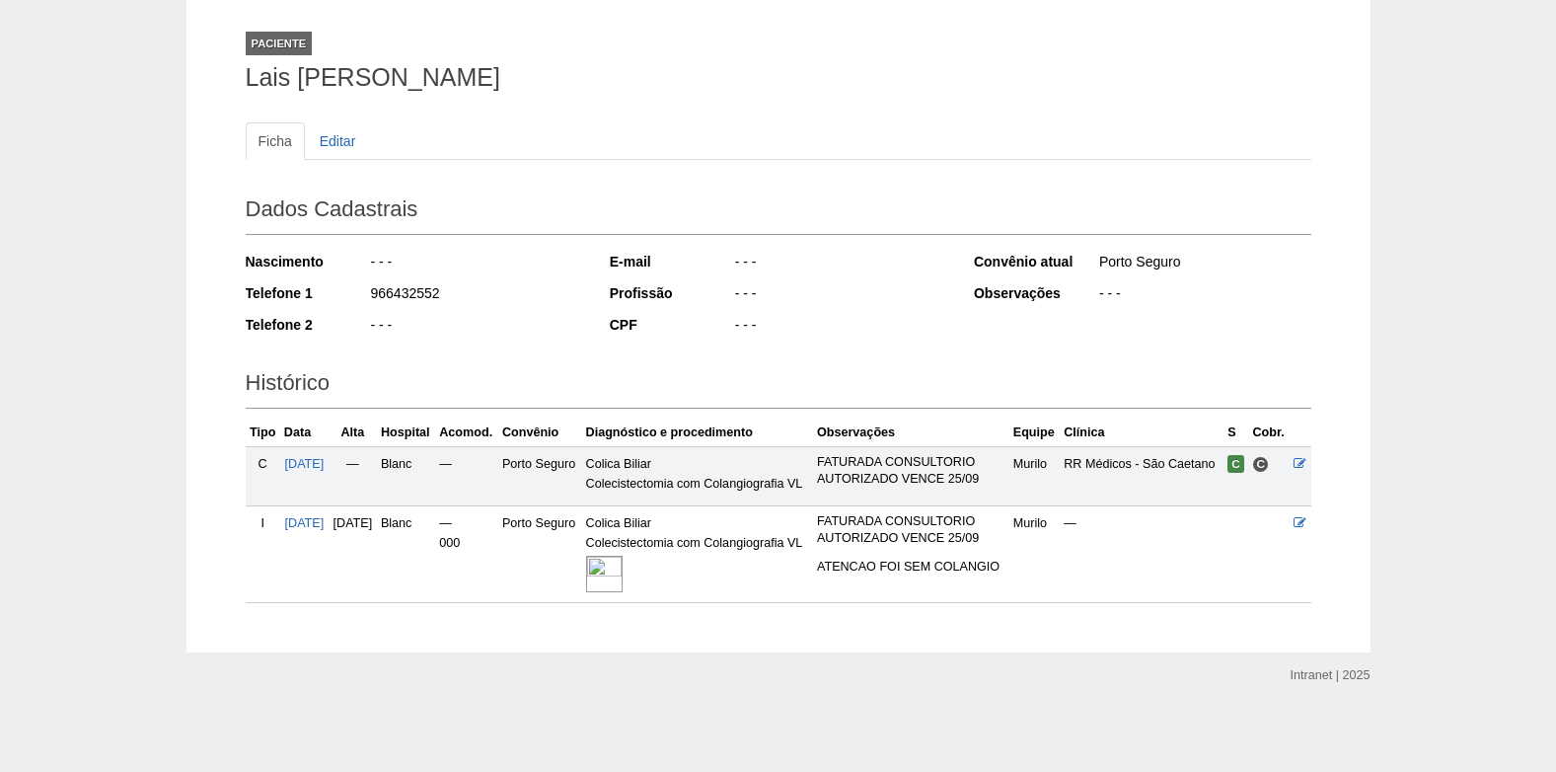
click at [623, 577] on img at bounding box center [604, 573] width 37 height 37
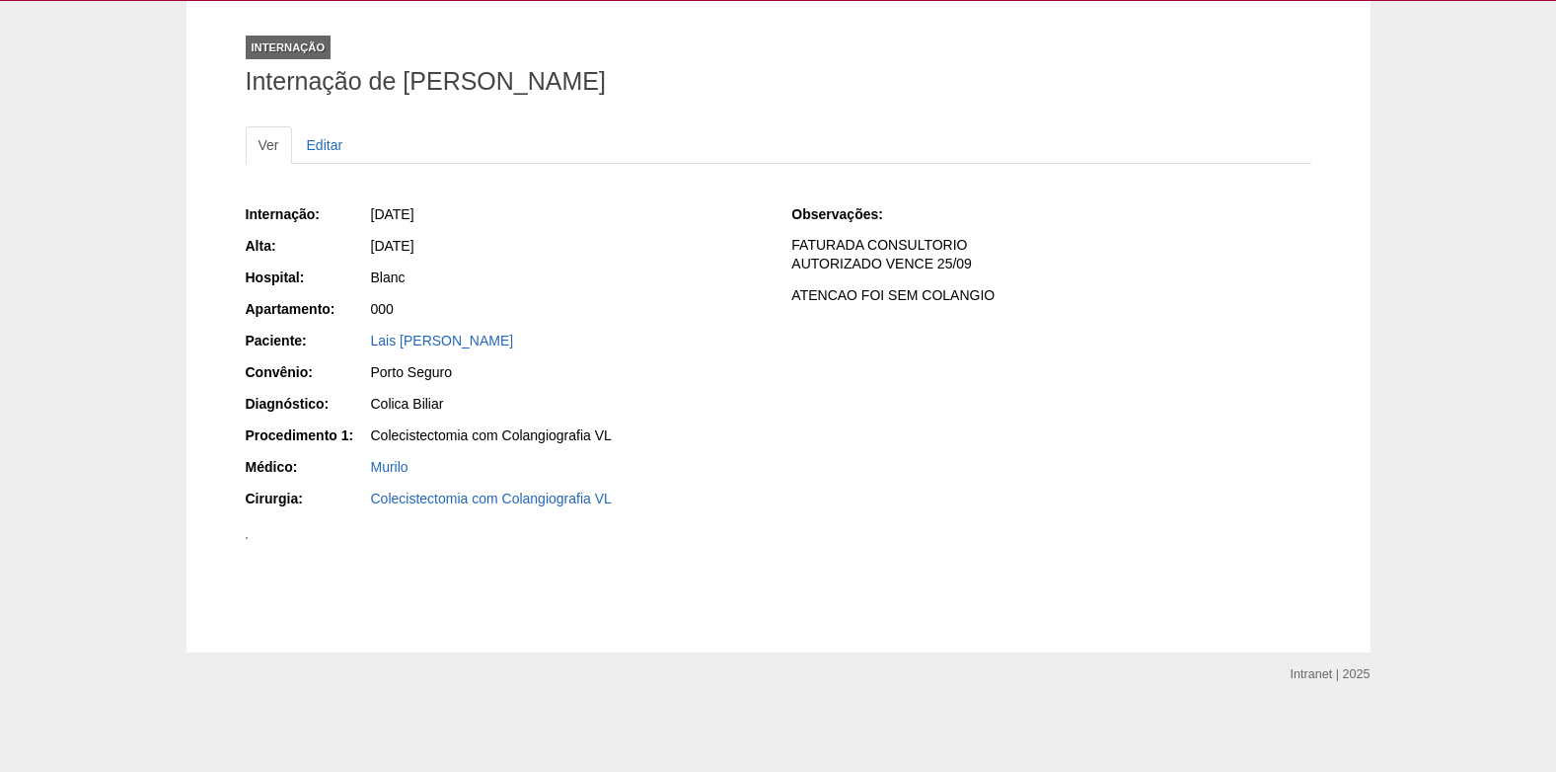
scroll to position [99, 0]
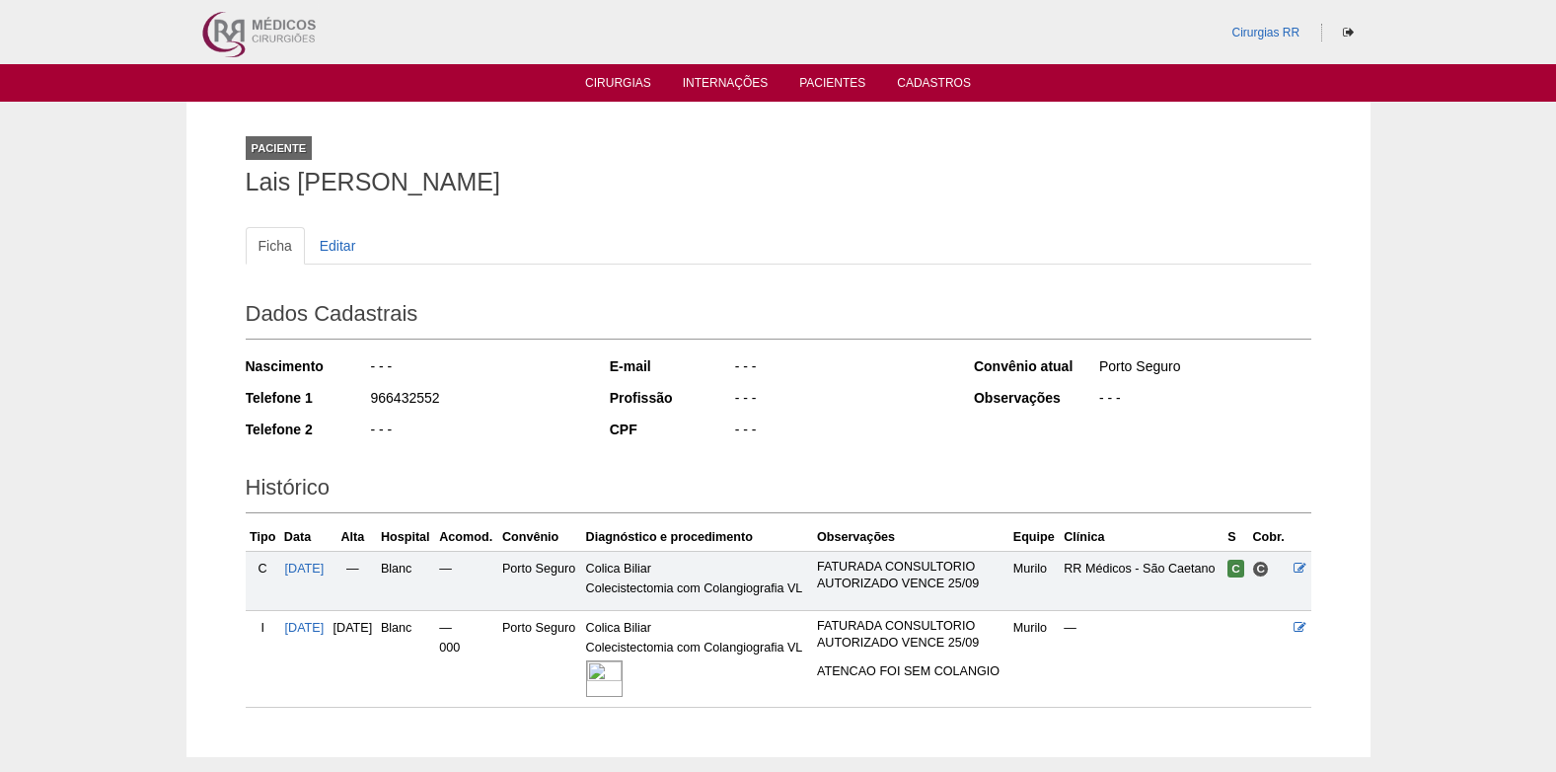
scroll to position [133, 0]
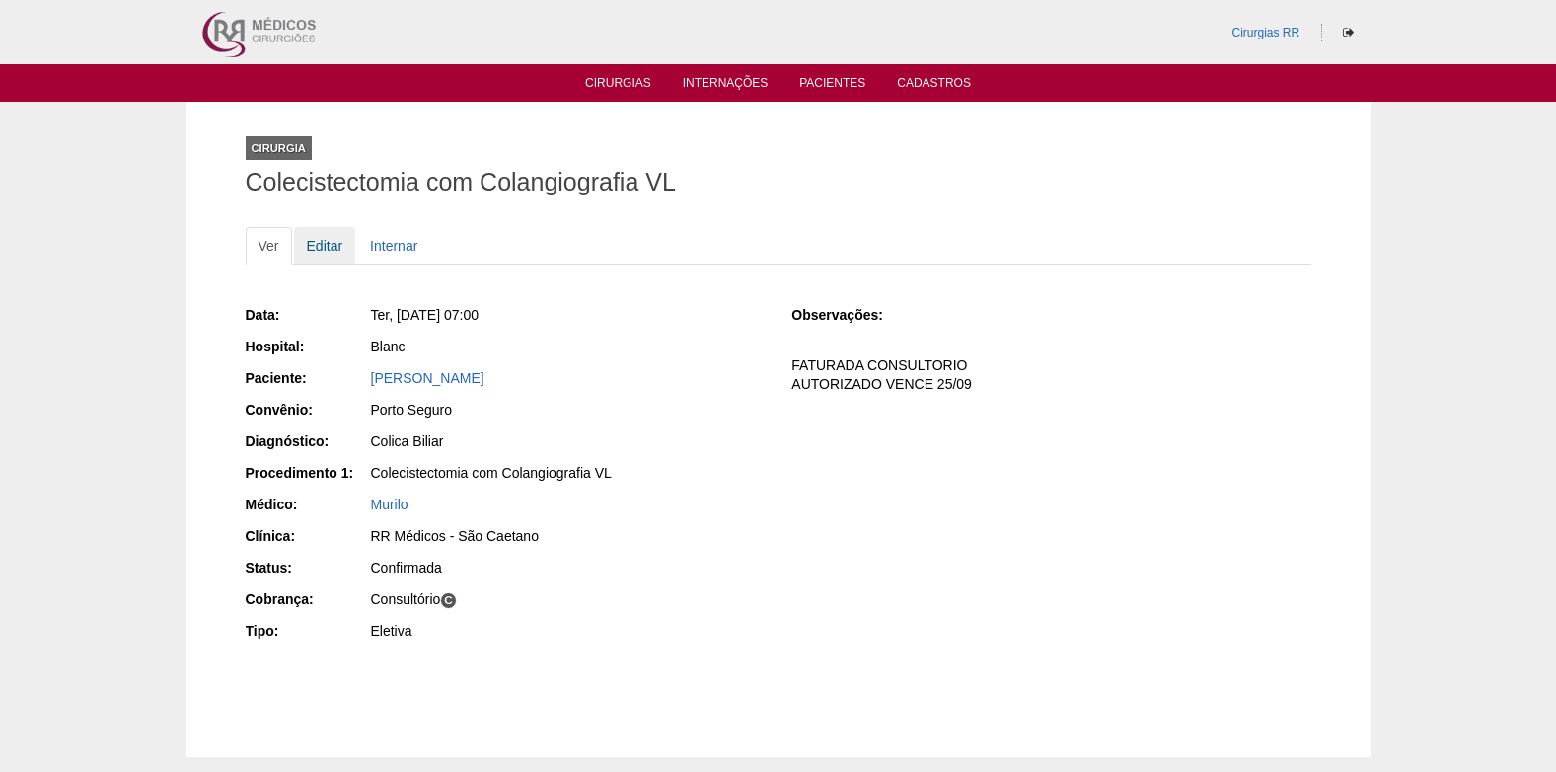
click at [321, 243] on link "Editar" at bounding box center [325, 245] width 62 height 37
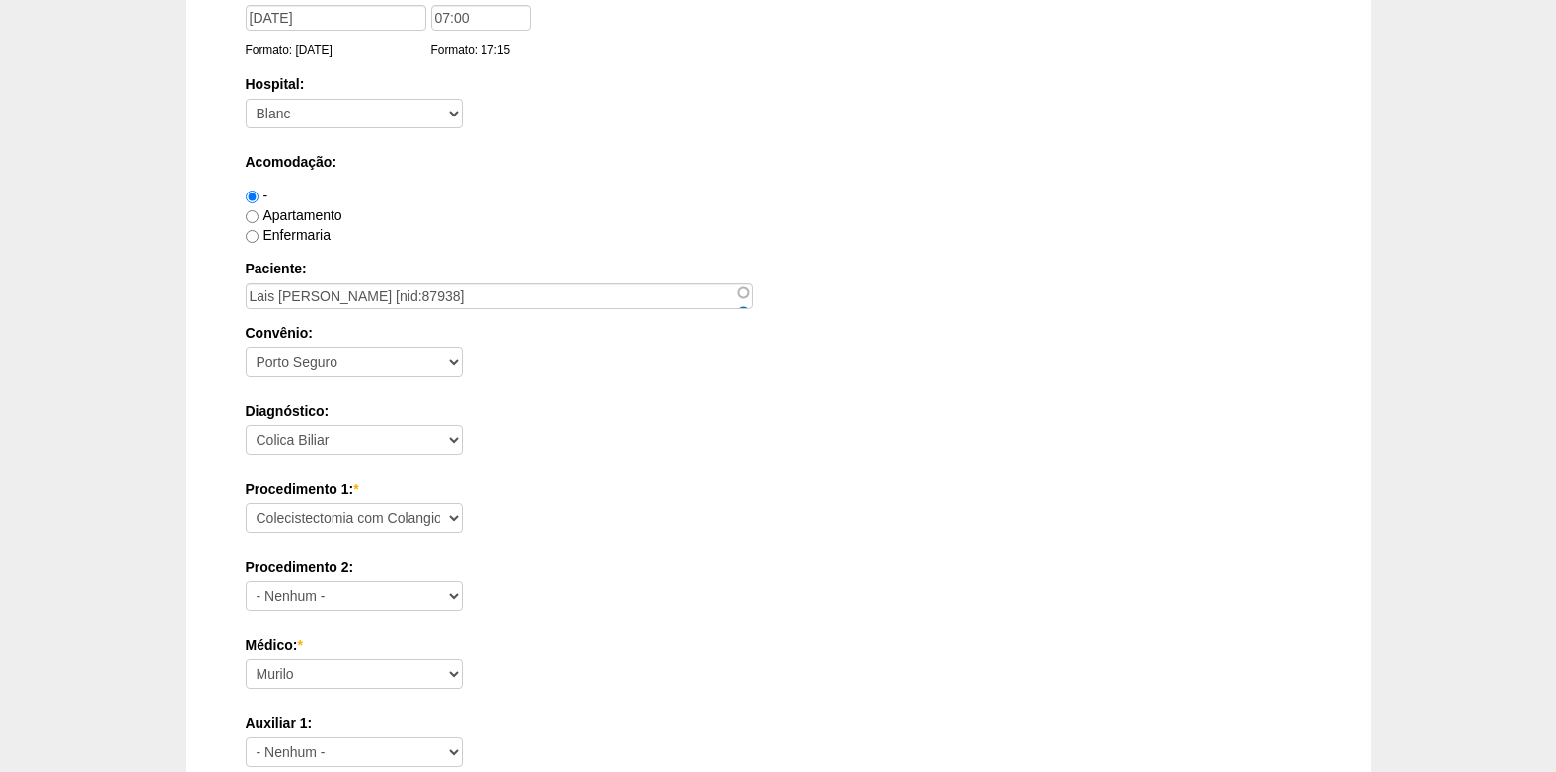
scroll to position [493, 0]
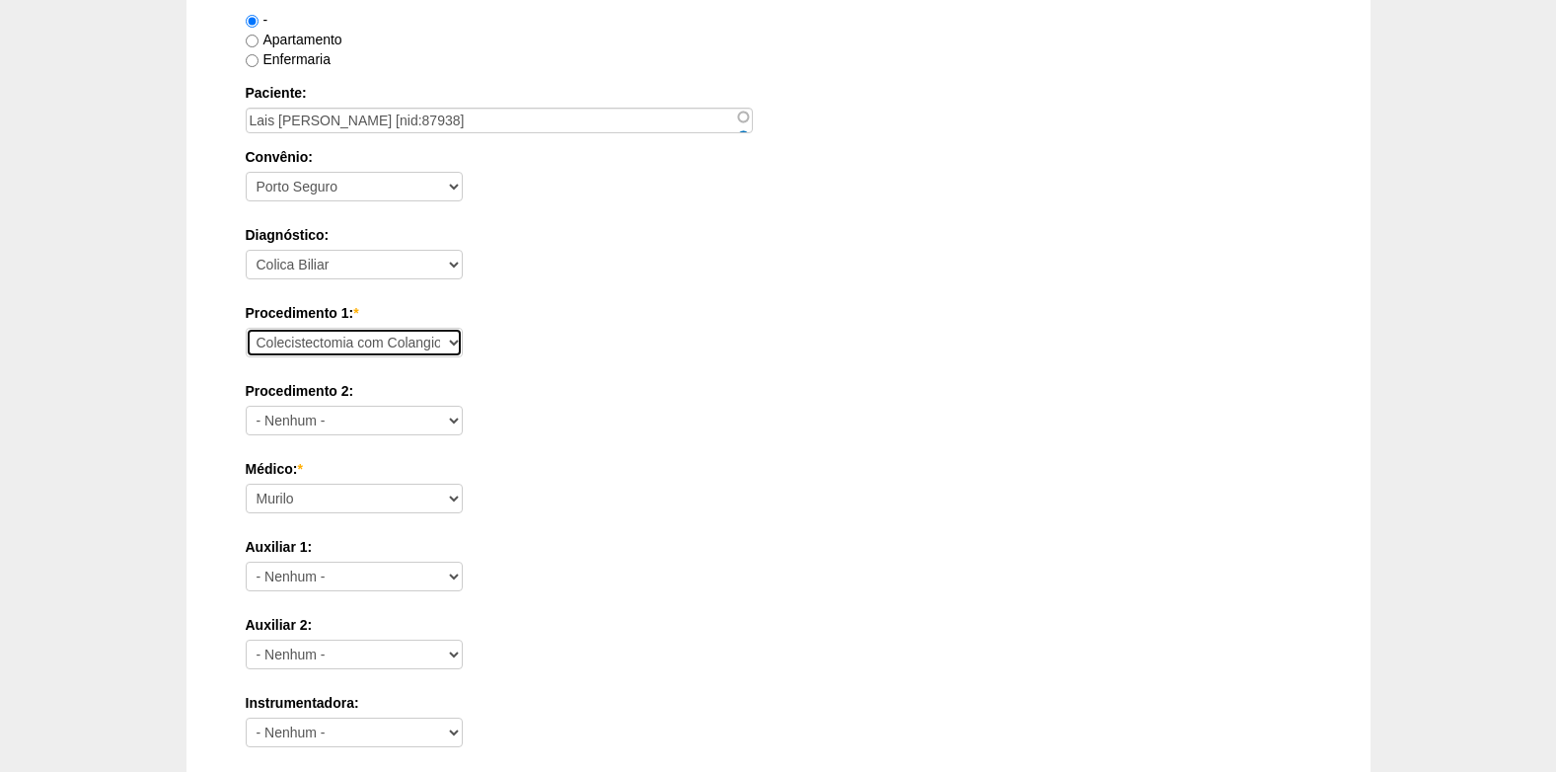
click at [370, 347] on select "Consultório Abscesso Hepático - Drenagem Abscesso perianal Amputação Abdômino P…" at bounding box center [354, 343] width 217 height 30
select select "3692"
click at [246, 328] on select "Consultório Abscesso Hepático - Drenagem Abscesso perianal Amputação Abdômino P…" at bounding box center [354, 343] width 217 height 30
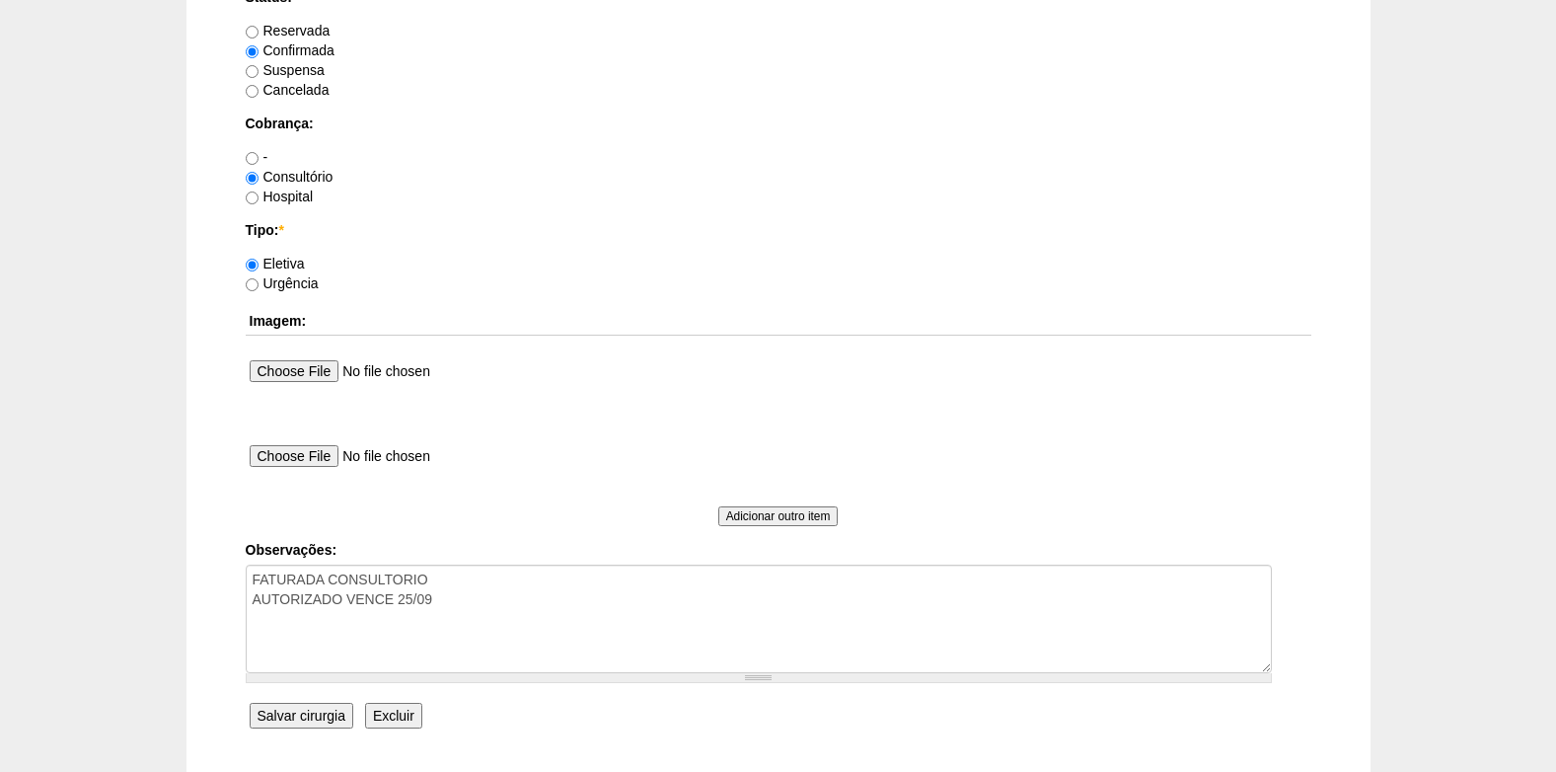
scroll to position [1771, 0]
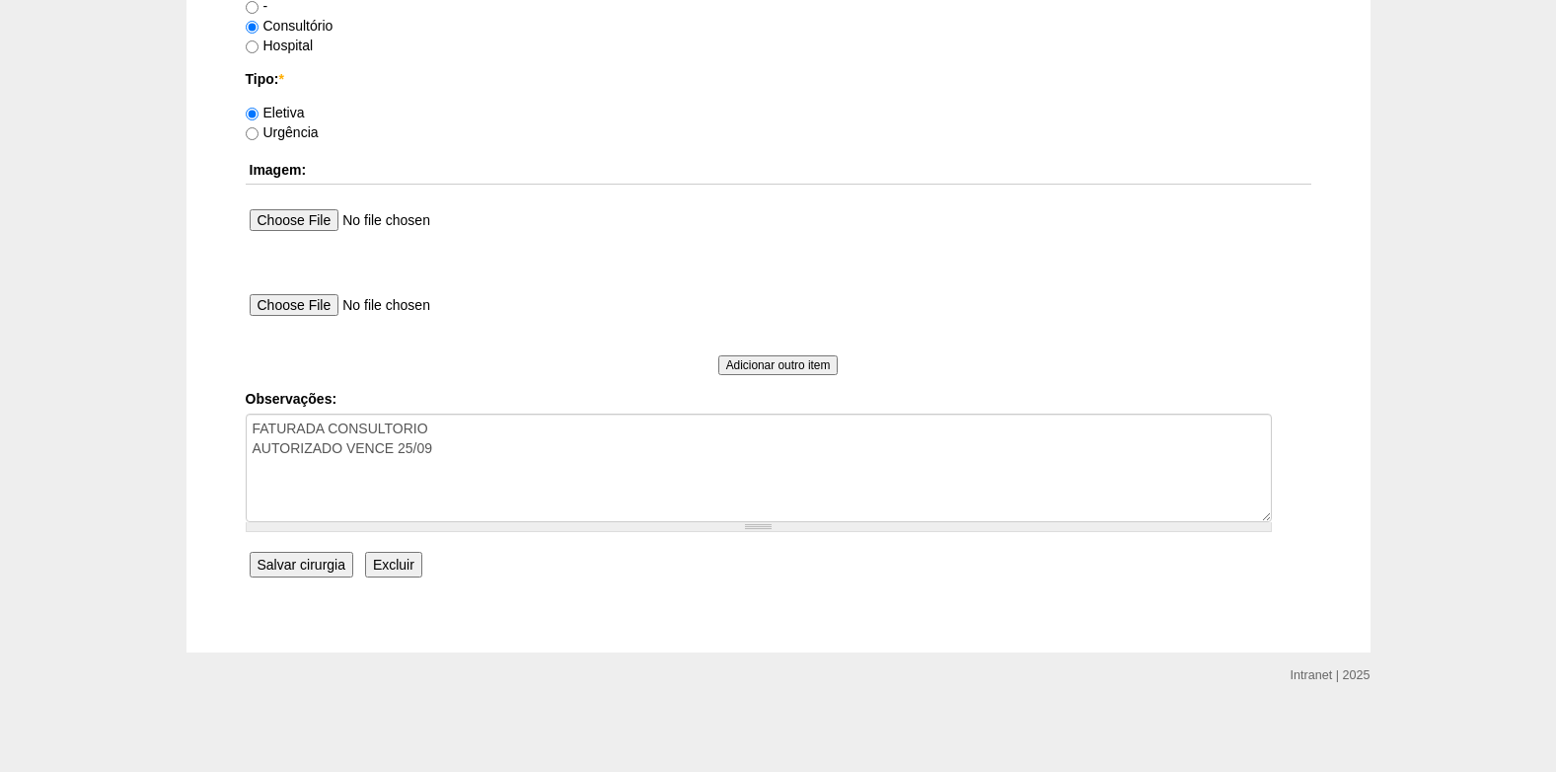
click at [319, 565] on input "Salvar cirurgia" at bounding box center [302, 564] width 104 height 26
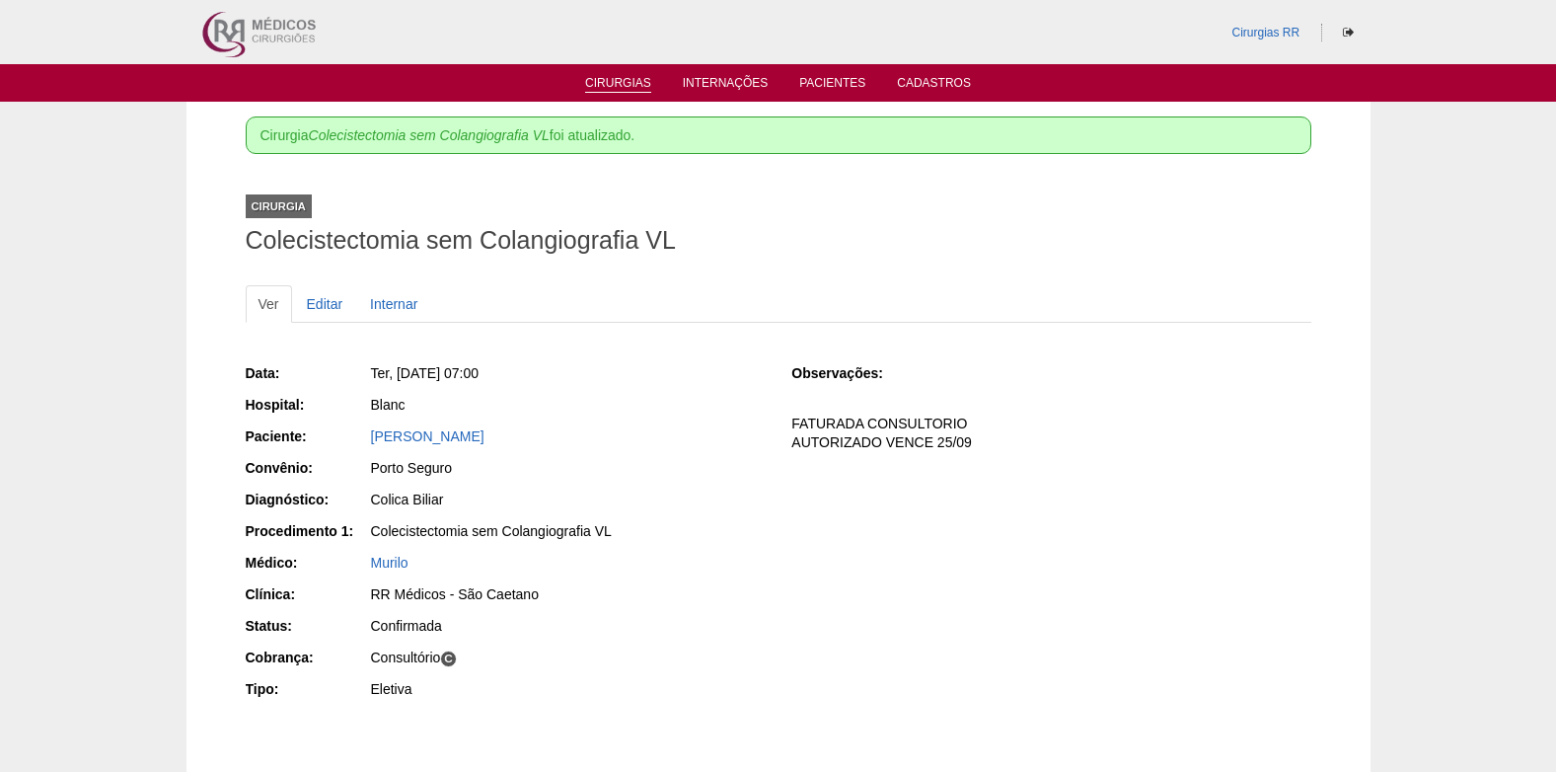
click at [607, 83] on link "Cirurgias" at bounding box center [618, 84] width 66 height 17
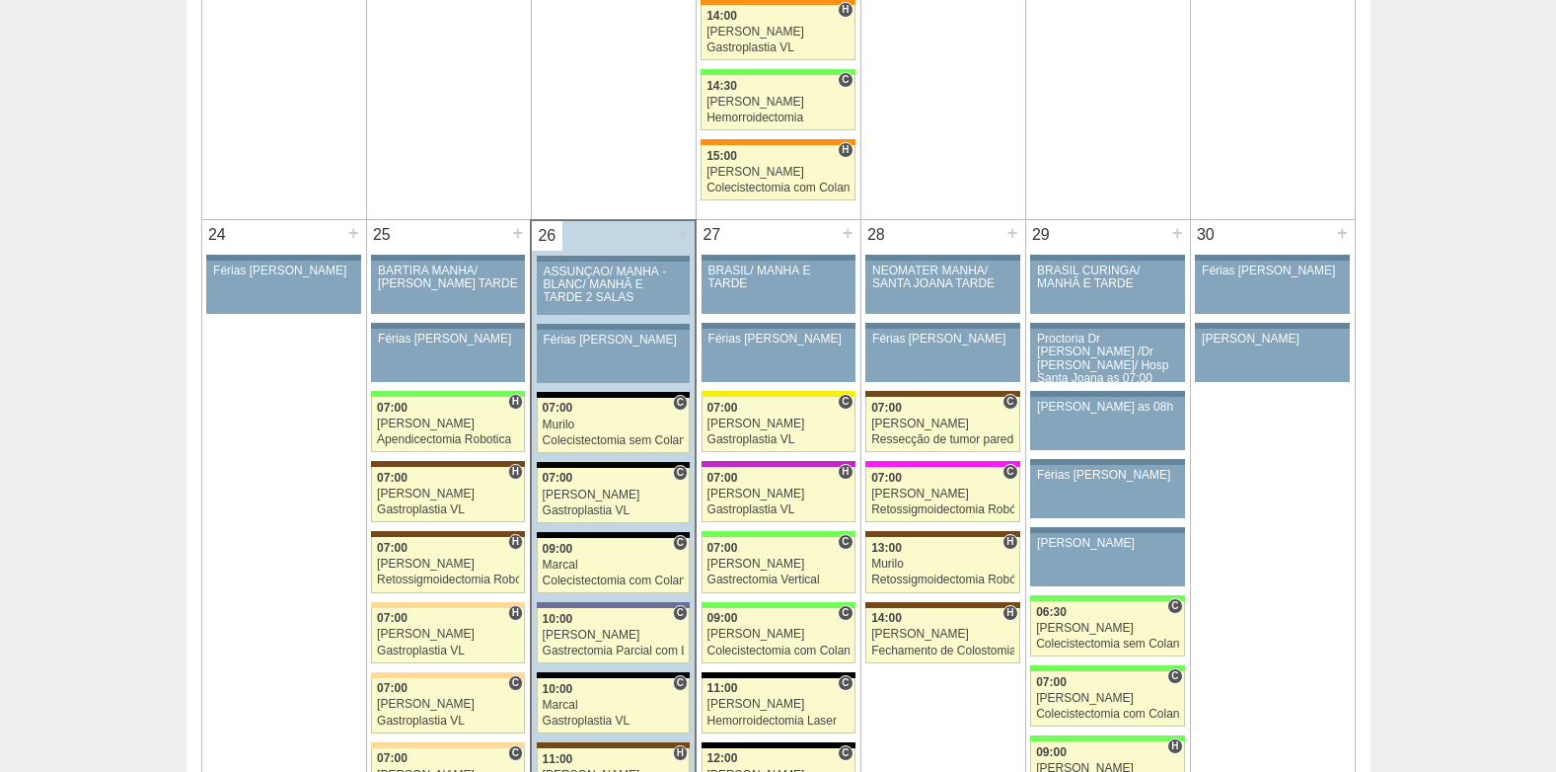
scroll to position [4341, 0]
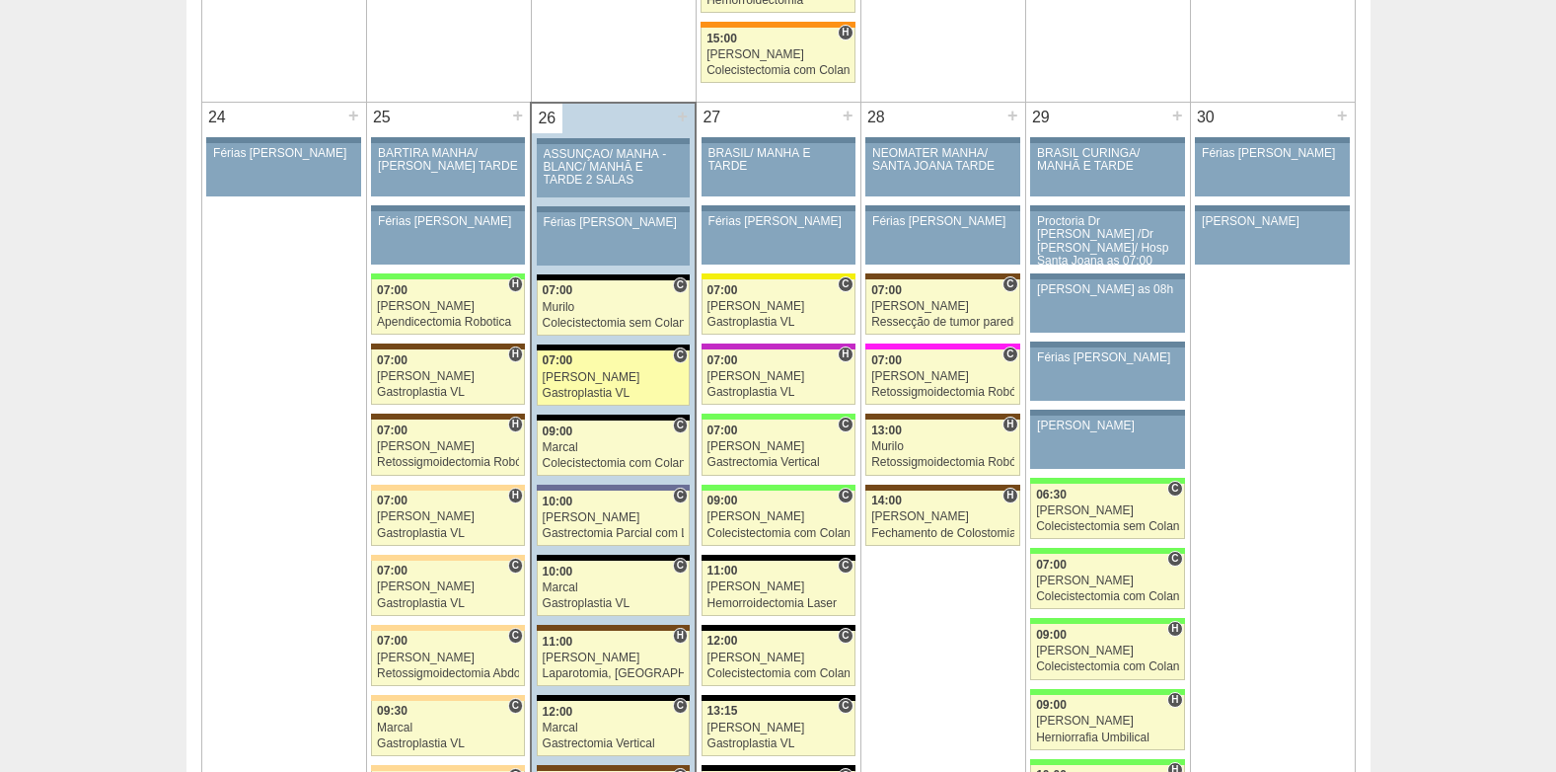
click at [600, 360] on div "07:00" at bounding box center [614, 360] width 142 height 13
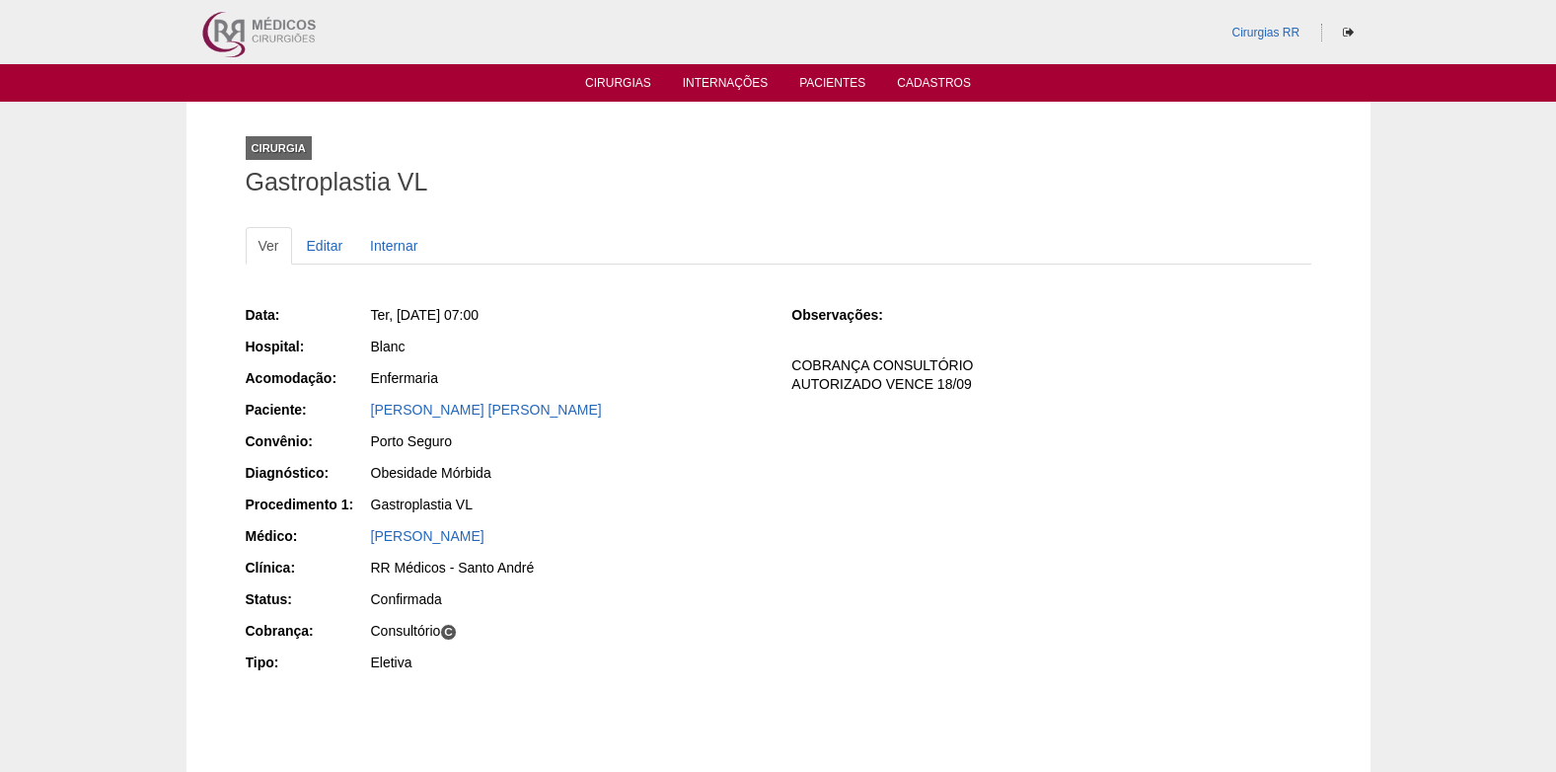
click at [423, 400] on div "MICHELLE APARECIDA BELLO" at bounding box center [568, 410] width 394 height 20
click at [432, 410] on link "MICHELLE APARECIDA BELLO" at bounding box center [486, 410] width 231 height 16
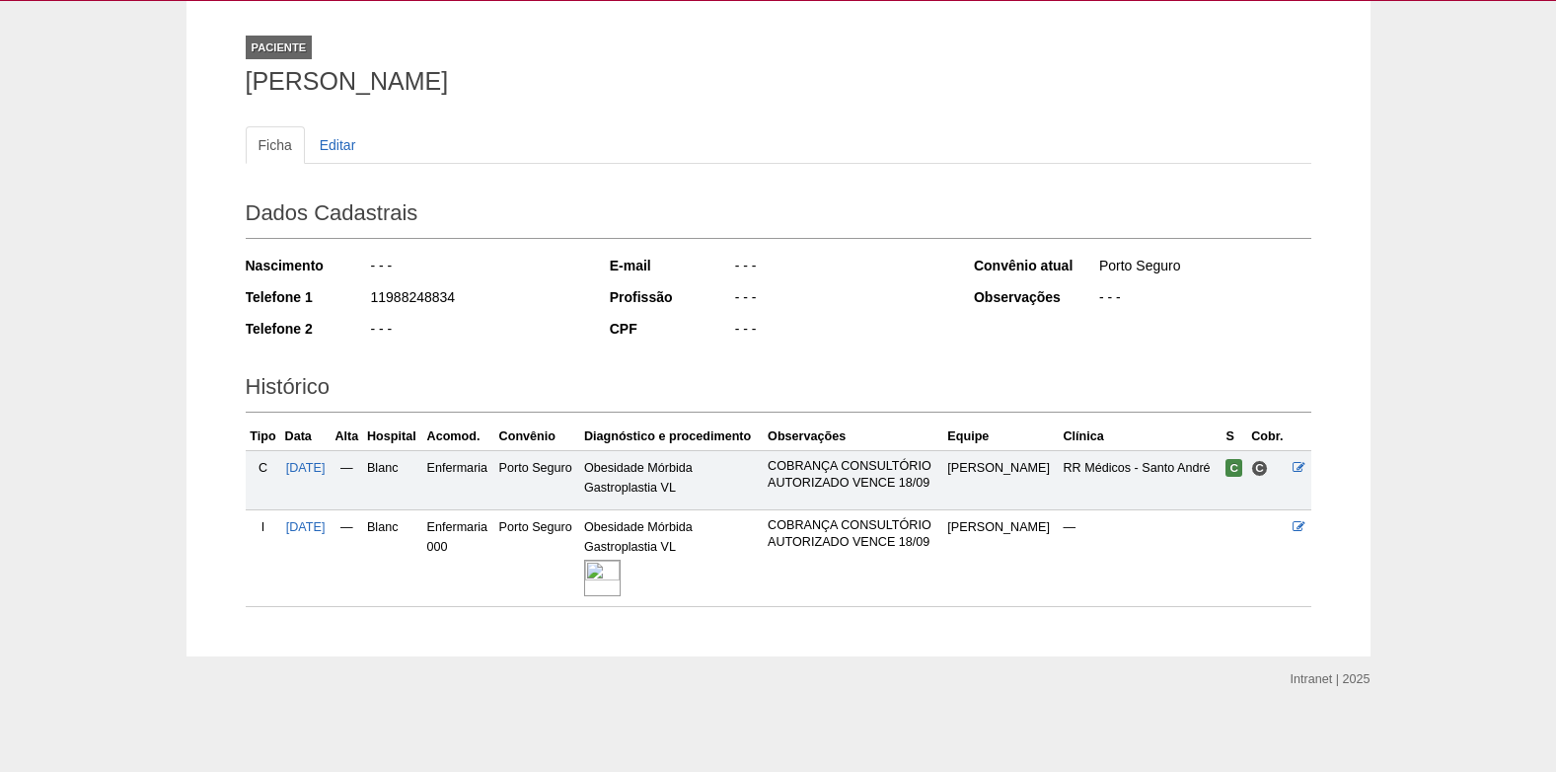
scroll to position [105, 0]
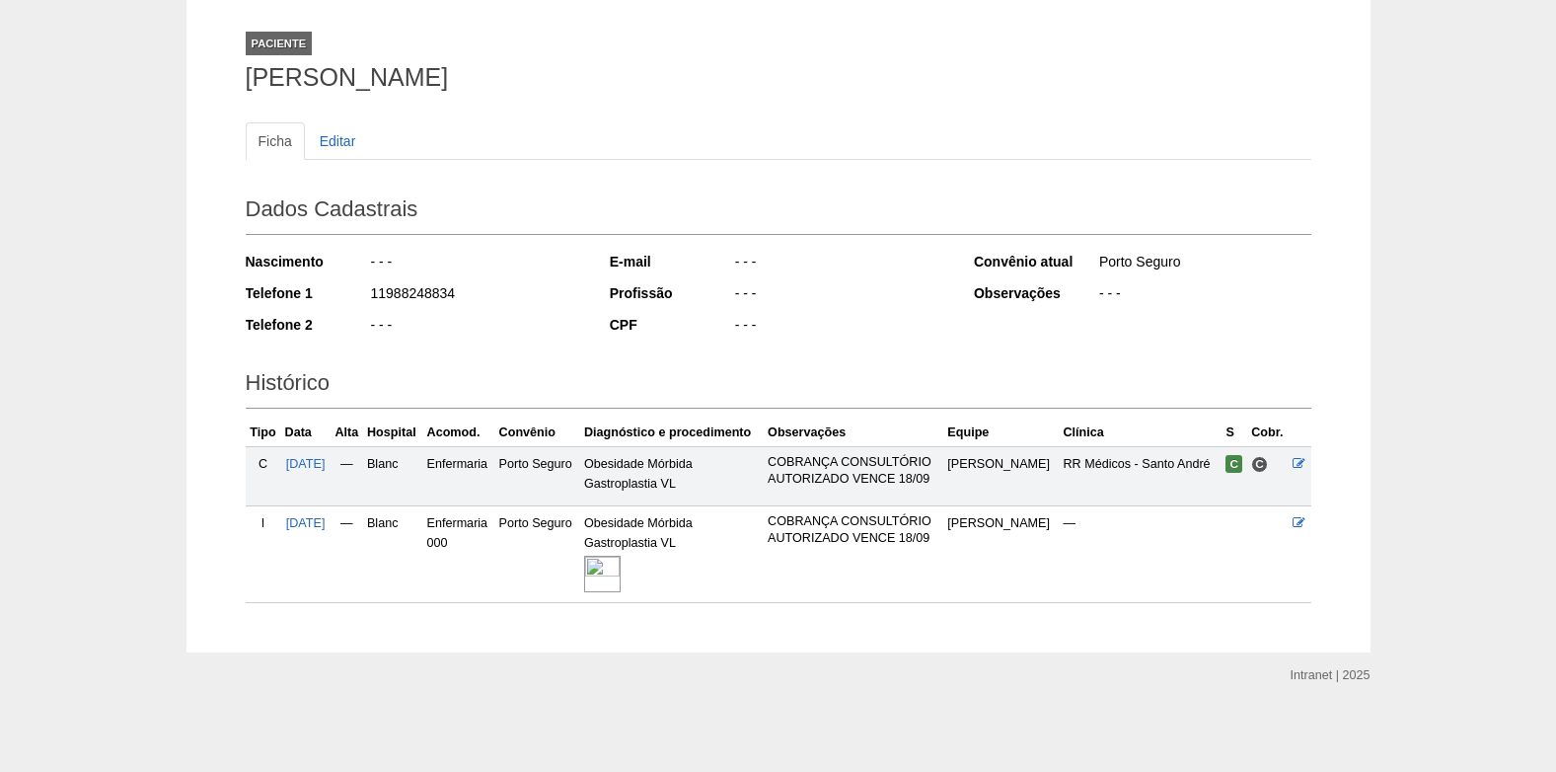
click at [621, 562] on img at bounding box center [602, 573] width 37 height 37
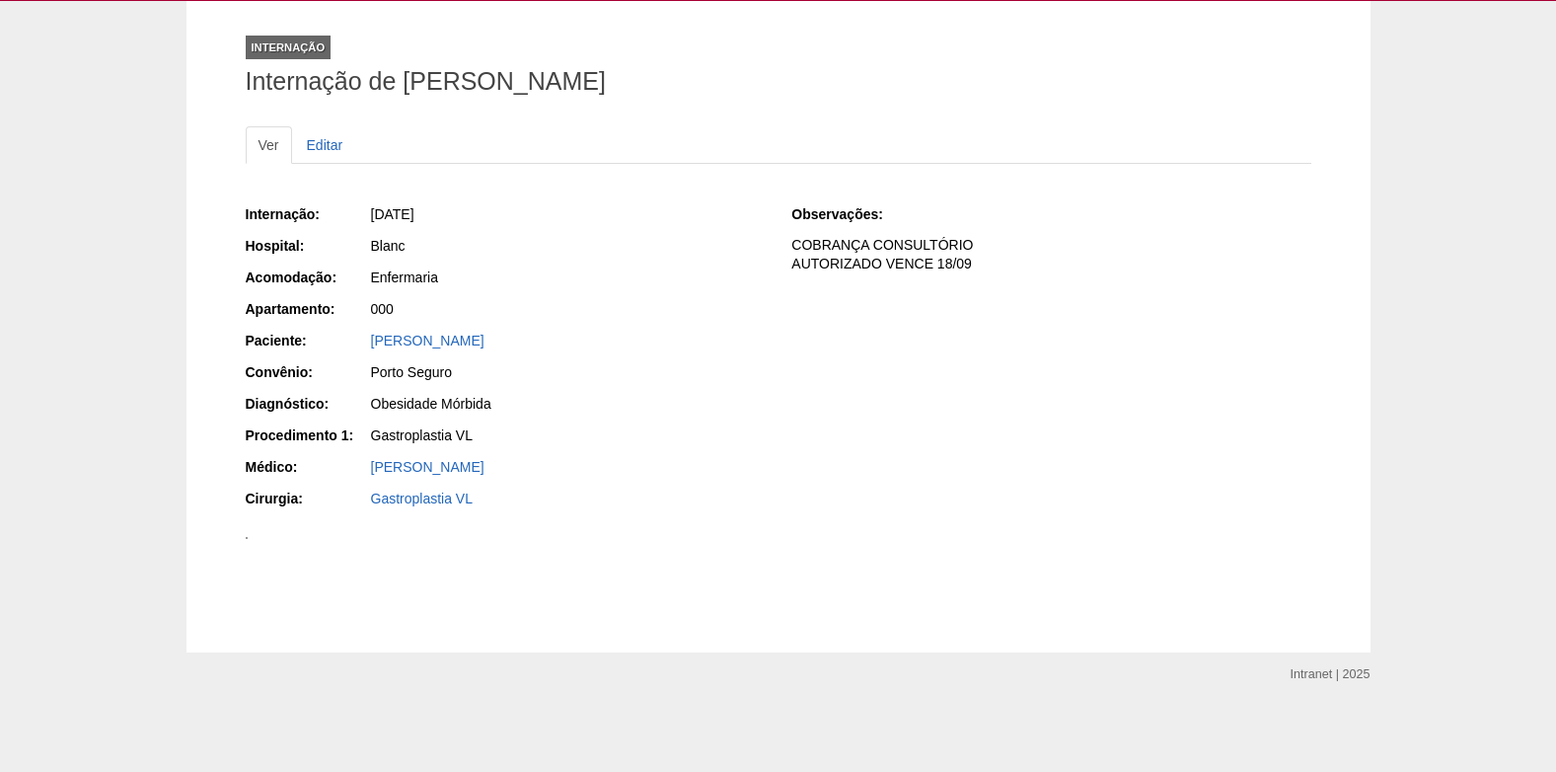
scroll to position [1085, 0]
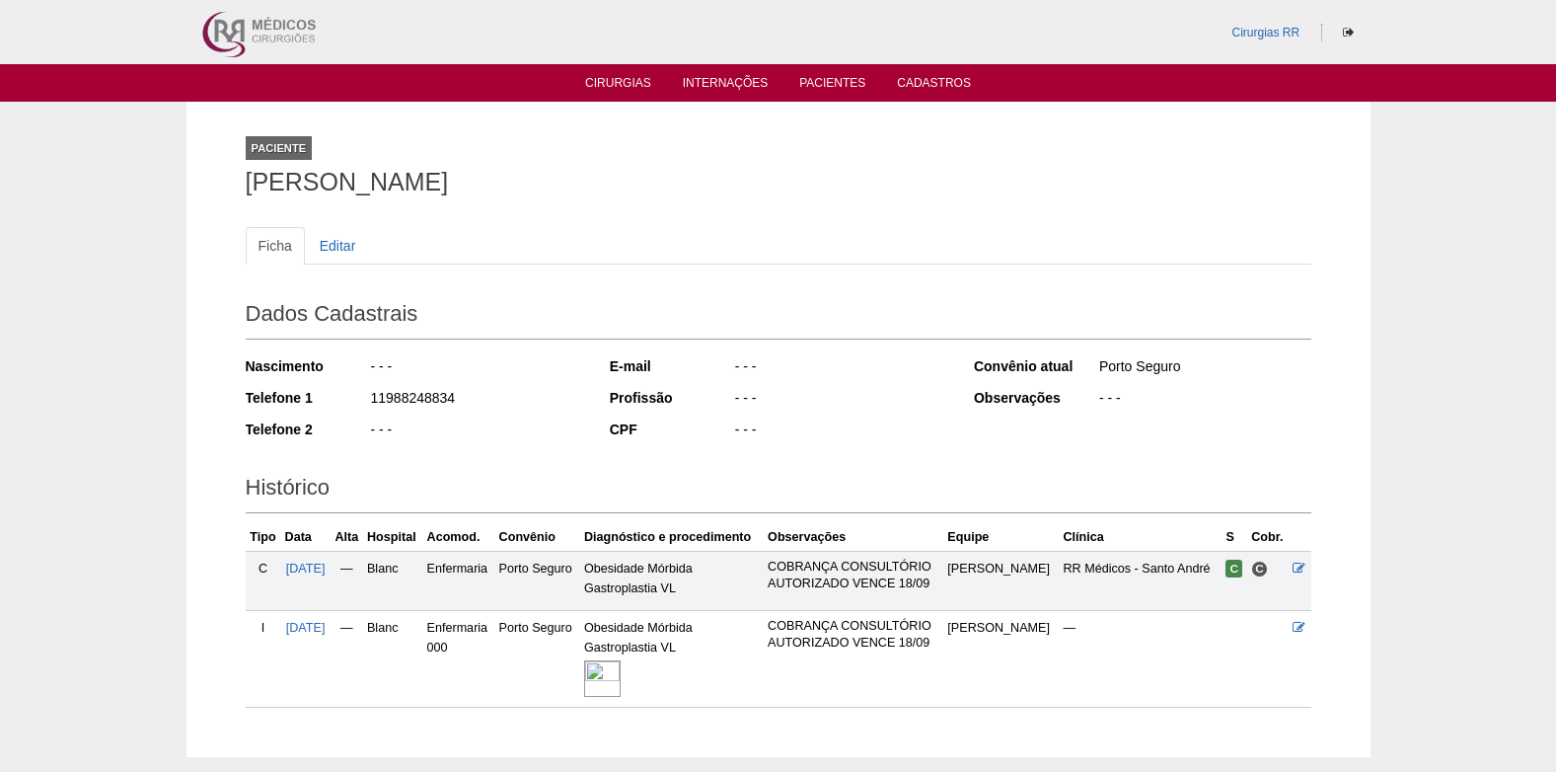
scroll to position [105, 0]
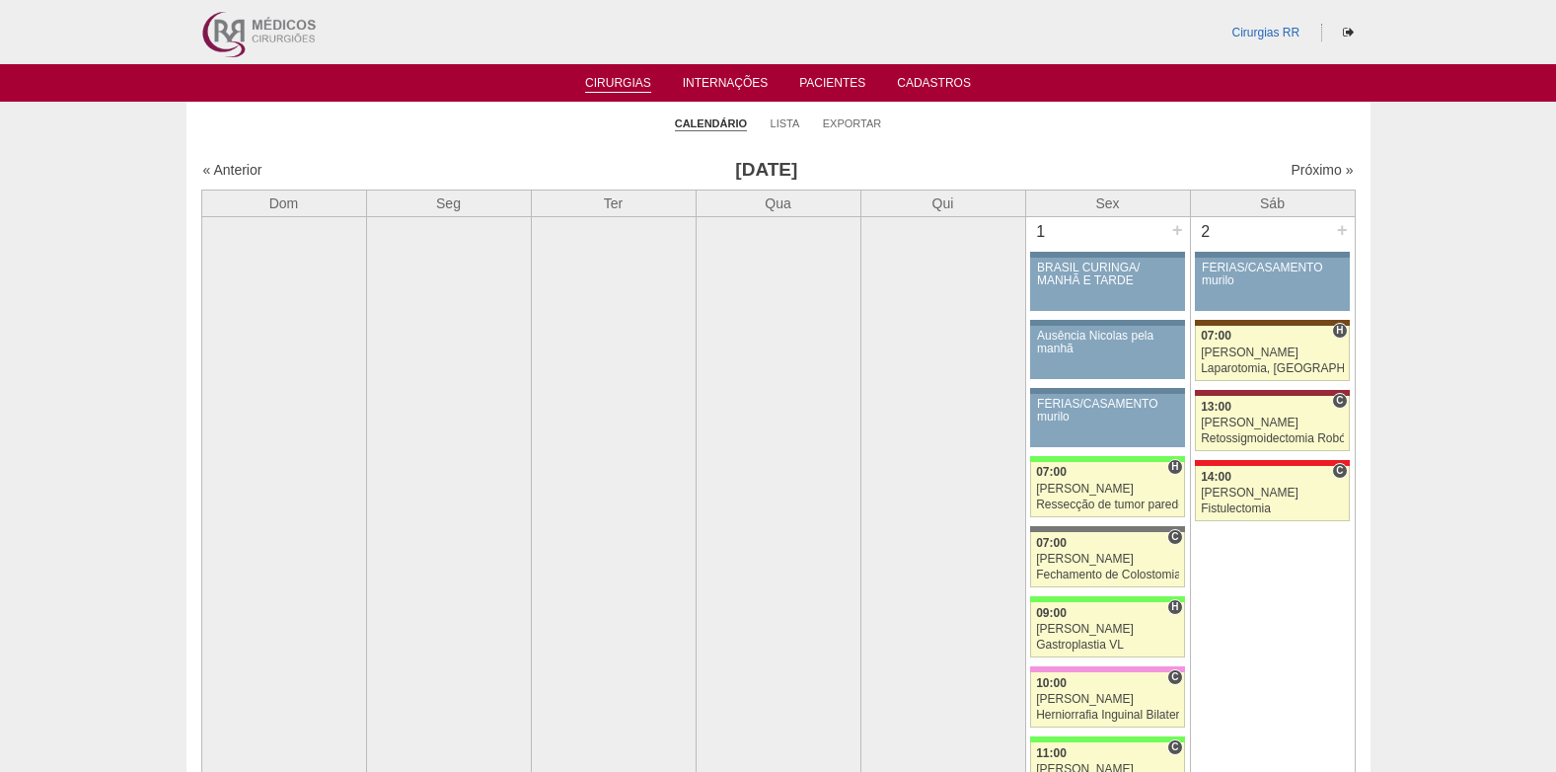
scroll to position [4341, 0]
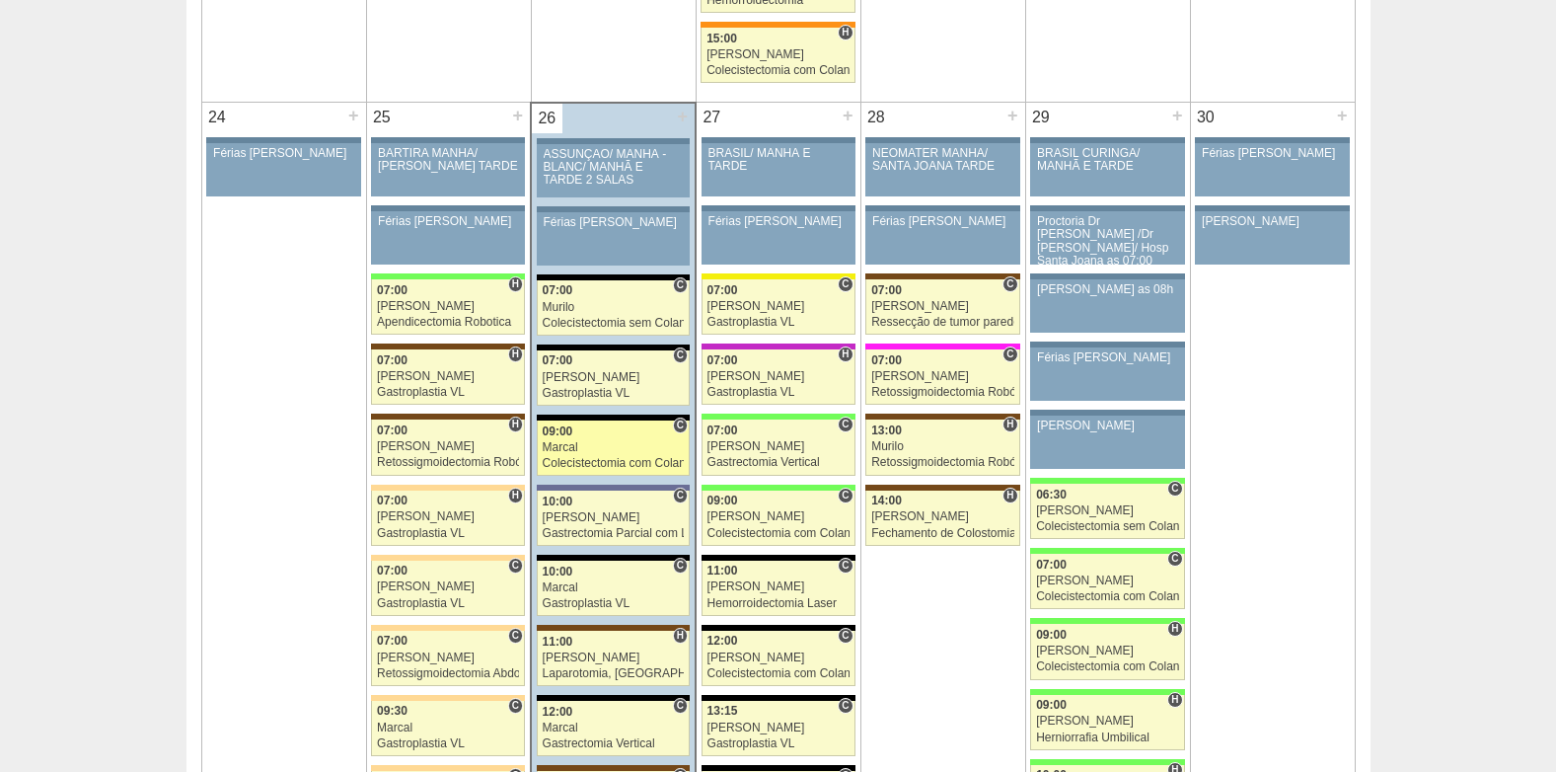
click at [601, 441] on div "Marcal" at bounding box center [614, 447] width 142 height 13
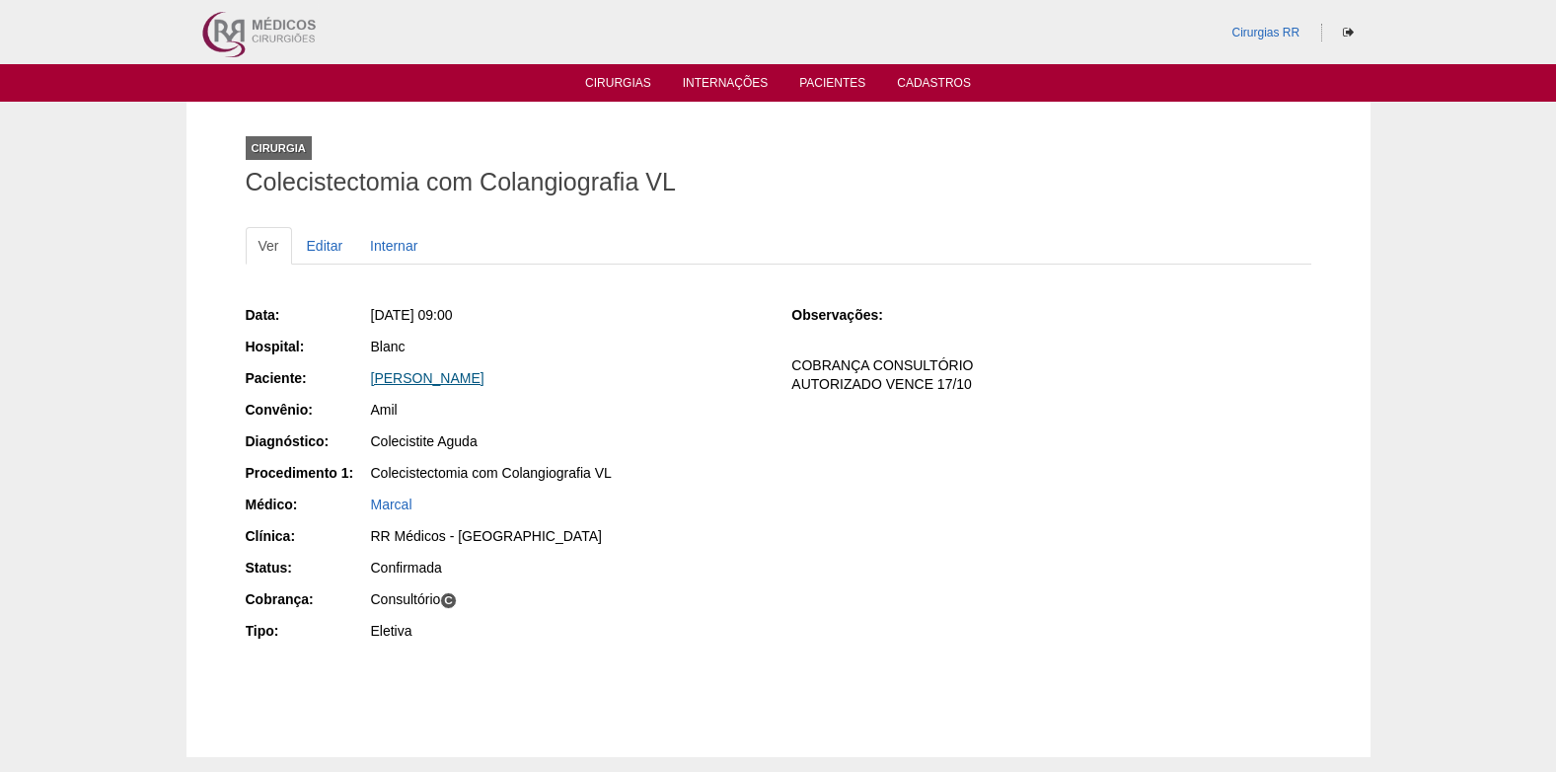
click at [447, 378] on link "Daniela de Assis Ferreira" at bounding box center [427, 378] width 113 height 16
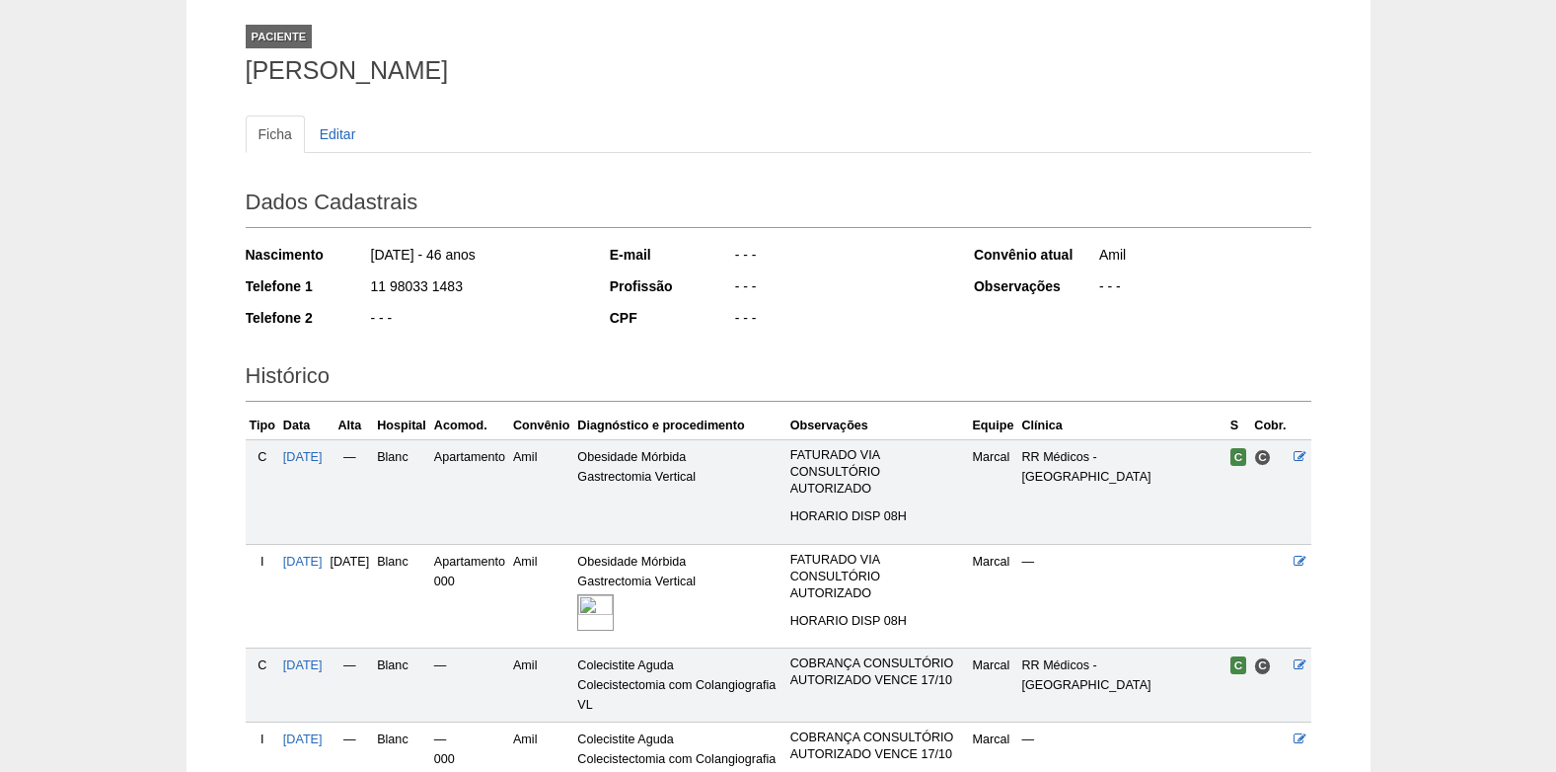
scroll to position [392, 0]
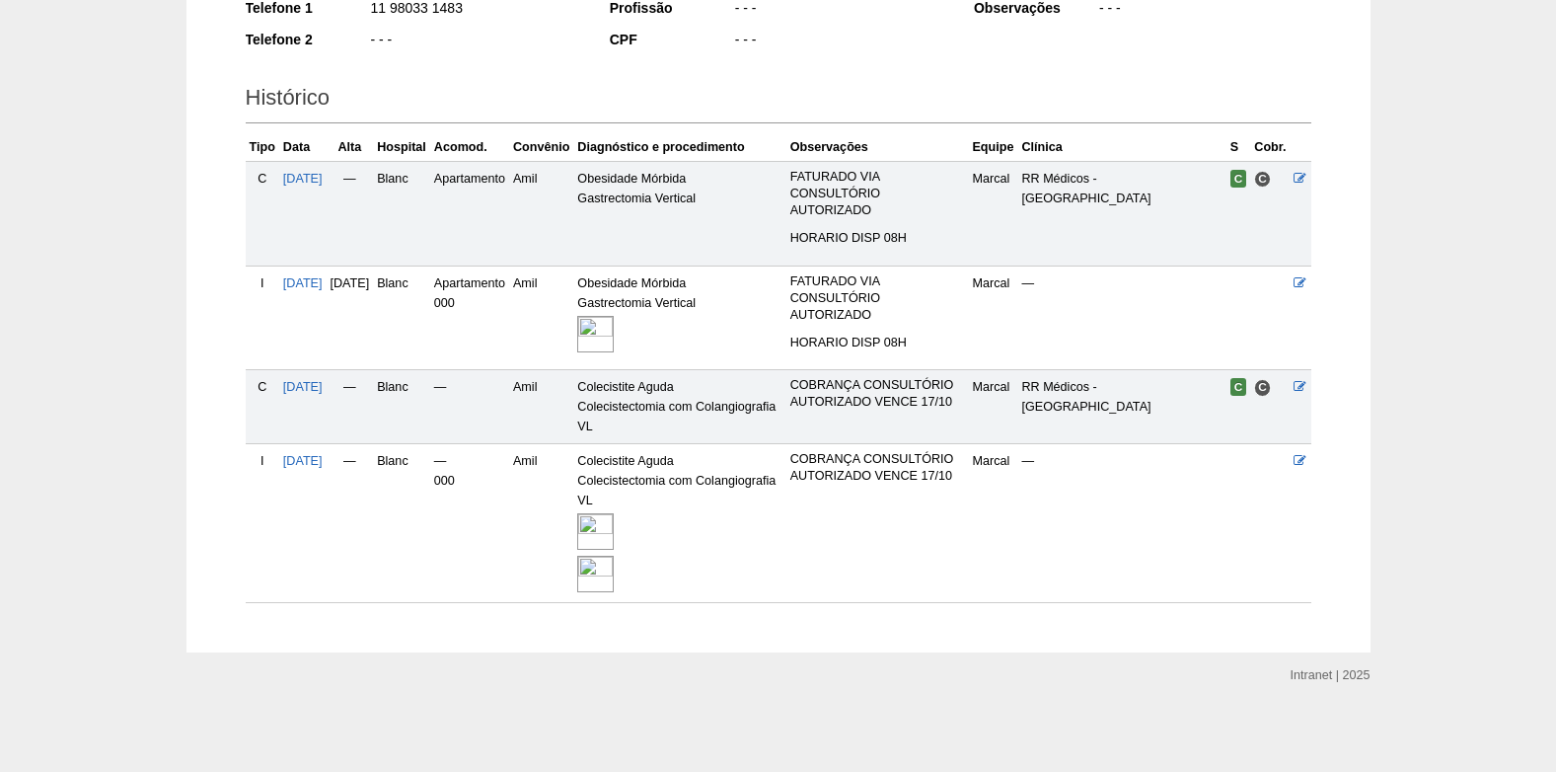
click at [614, 524] on img at bounding box center [595, 531] width 37 height 37
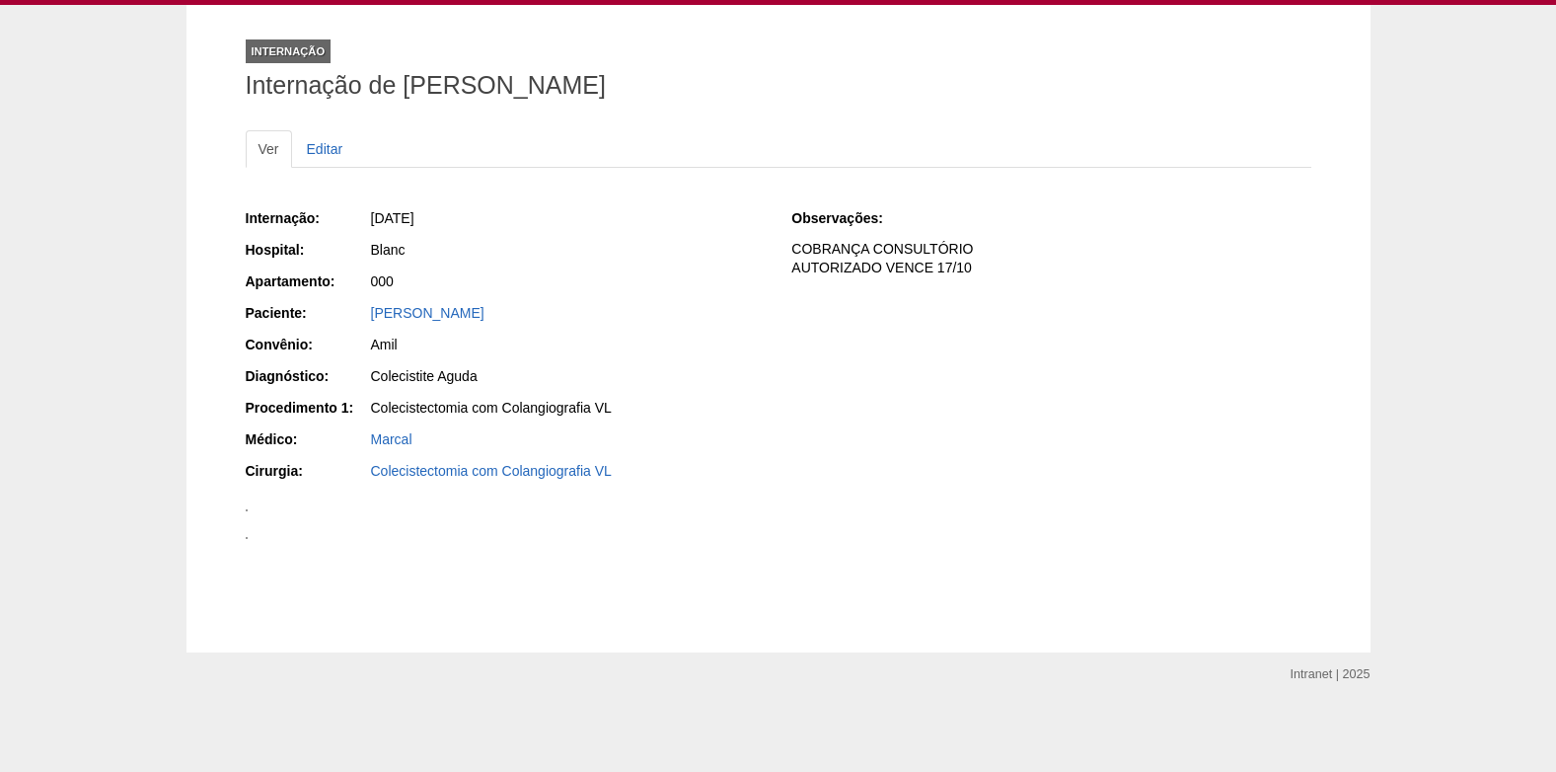
scroll to position [2269, 0]
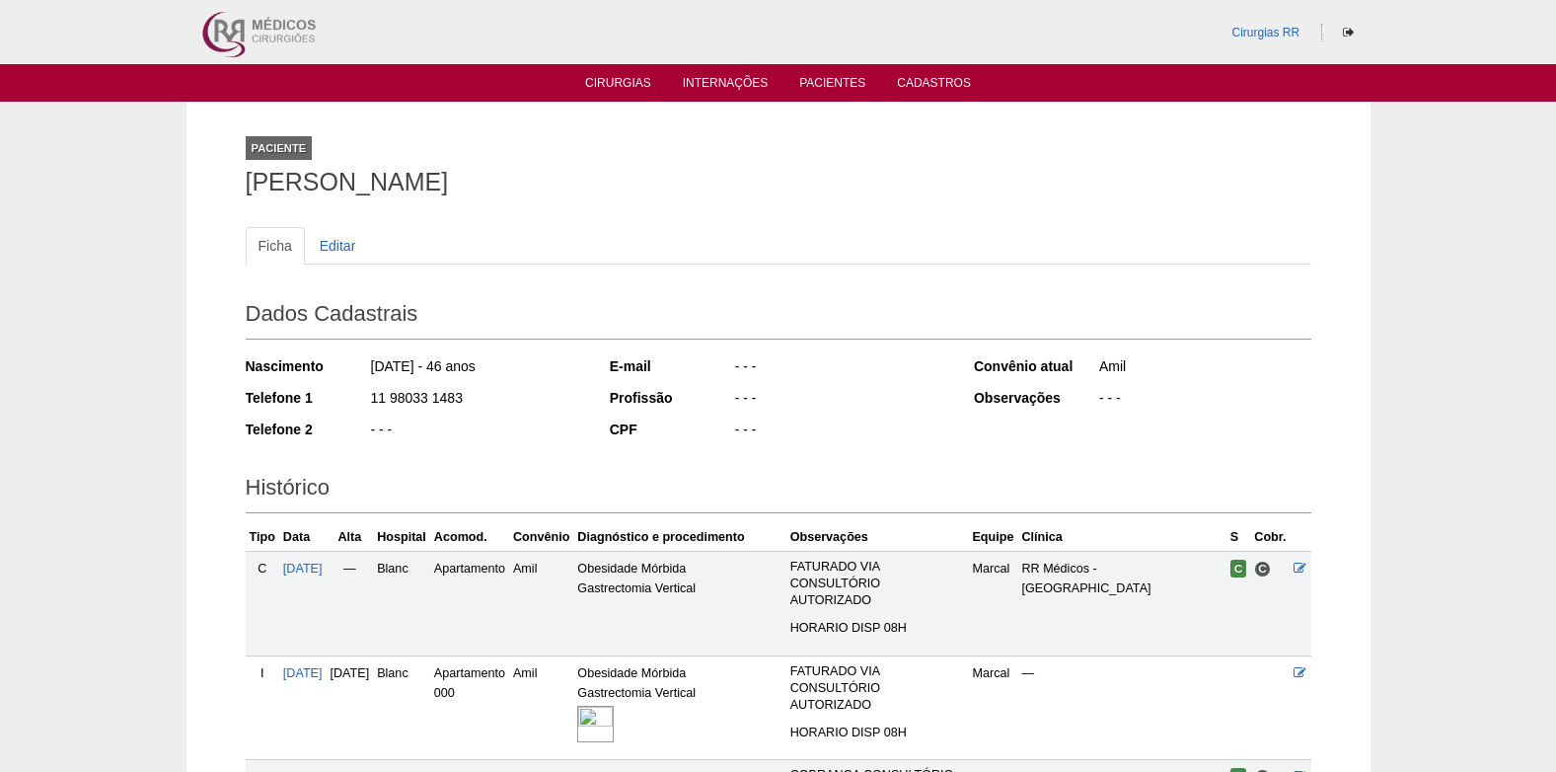
scroll to position [390, 0]
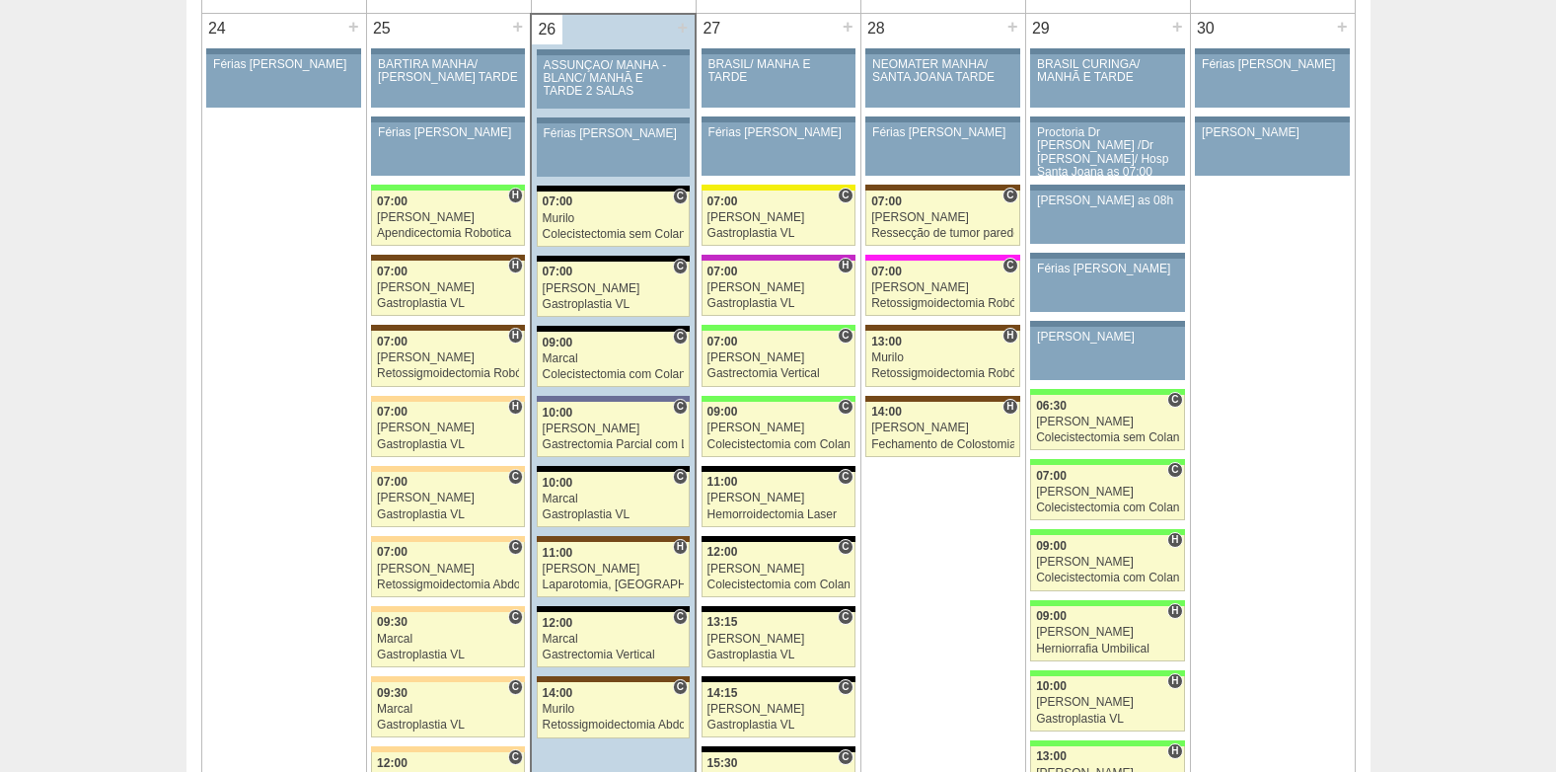
scroll to position [4538, 0]
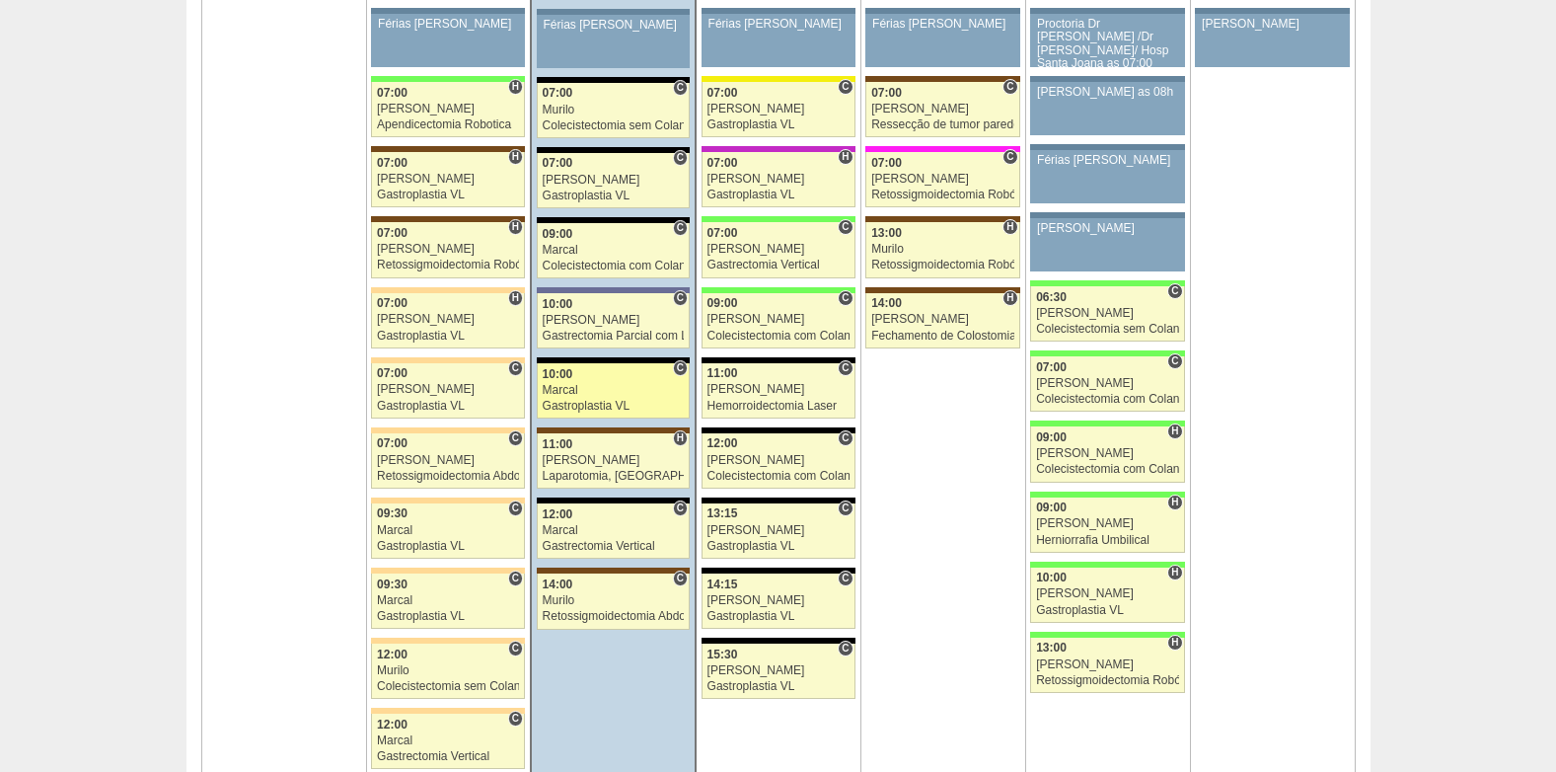
click at [598, 386] on div "Marcal" at bounding box center [614, 390] width 142 height 13
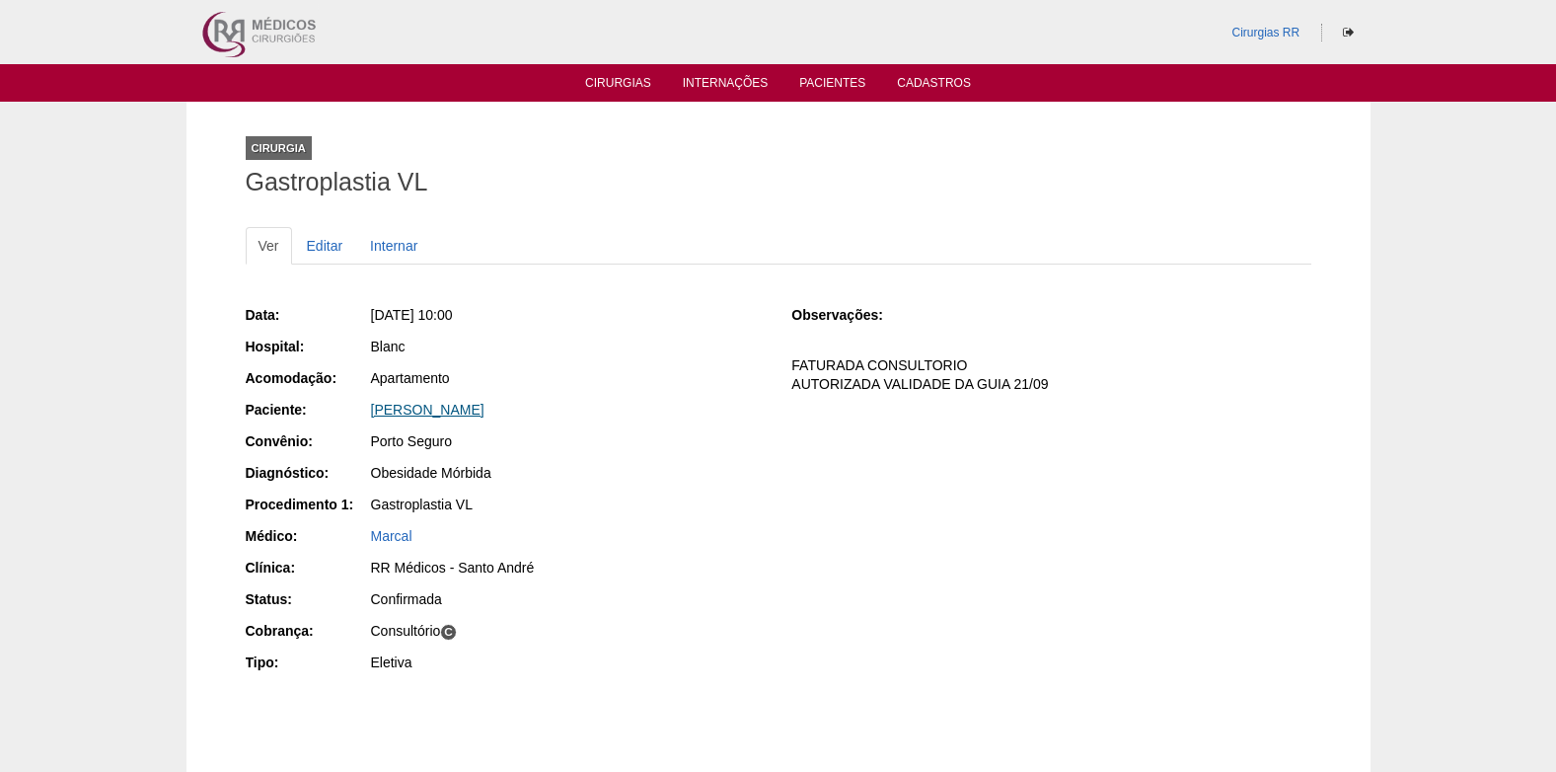
click at [484, 409] on link "CAMILA DE OLIVEIRA FERREIRA" at bounding box center [427, 410] width 113 height 16
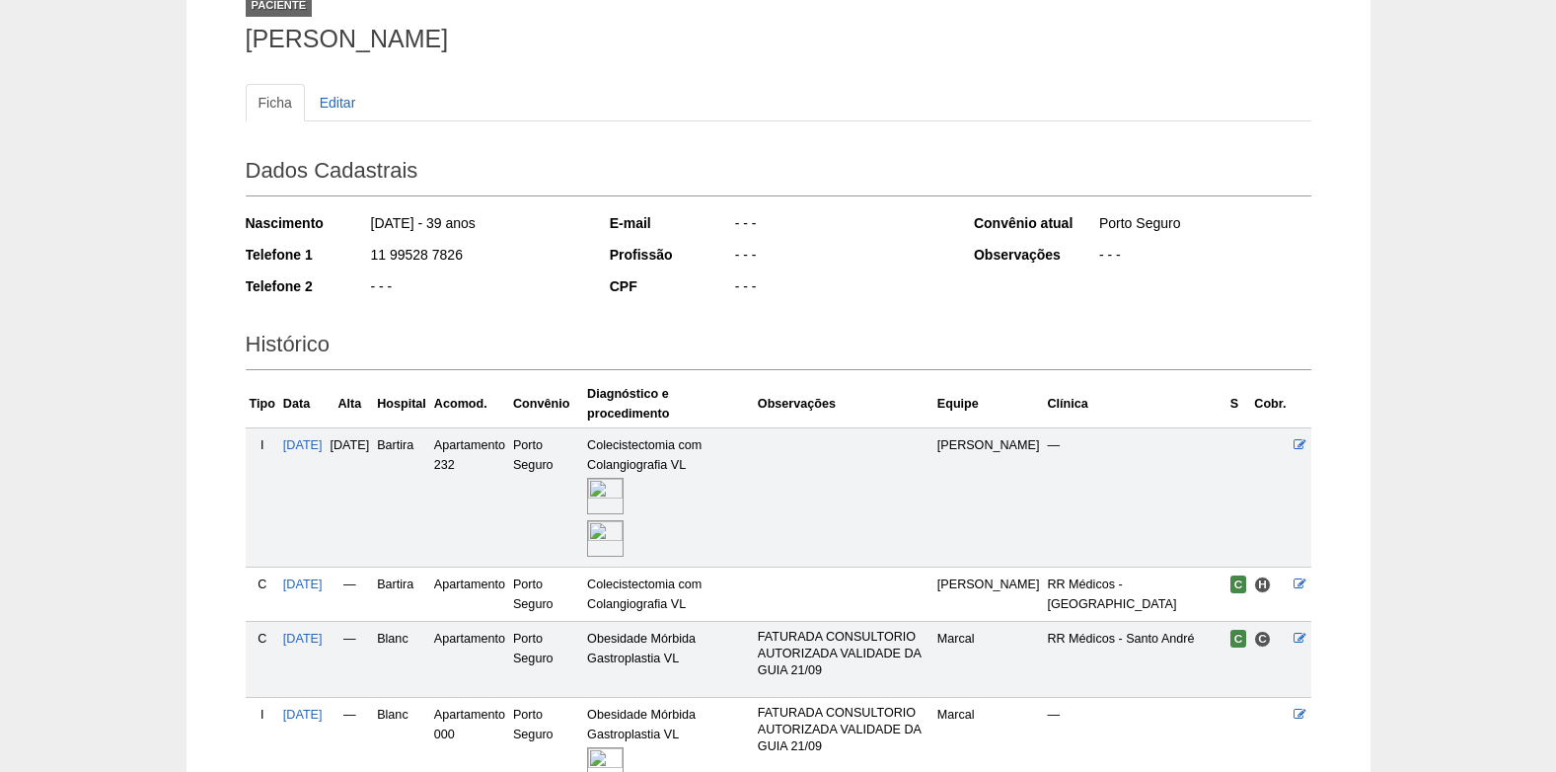
scroll to position [334, 0]
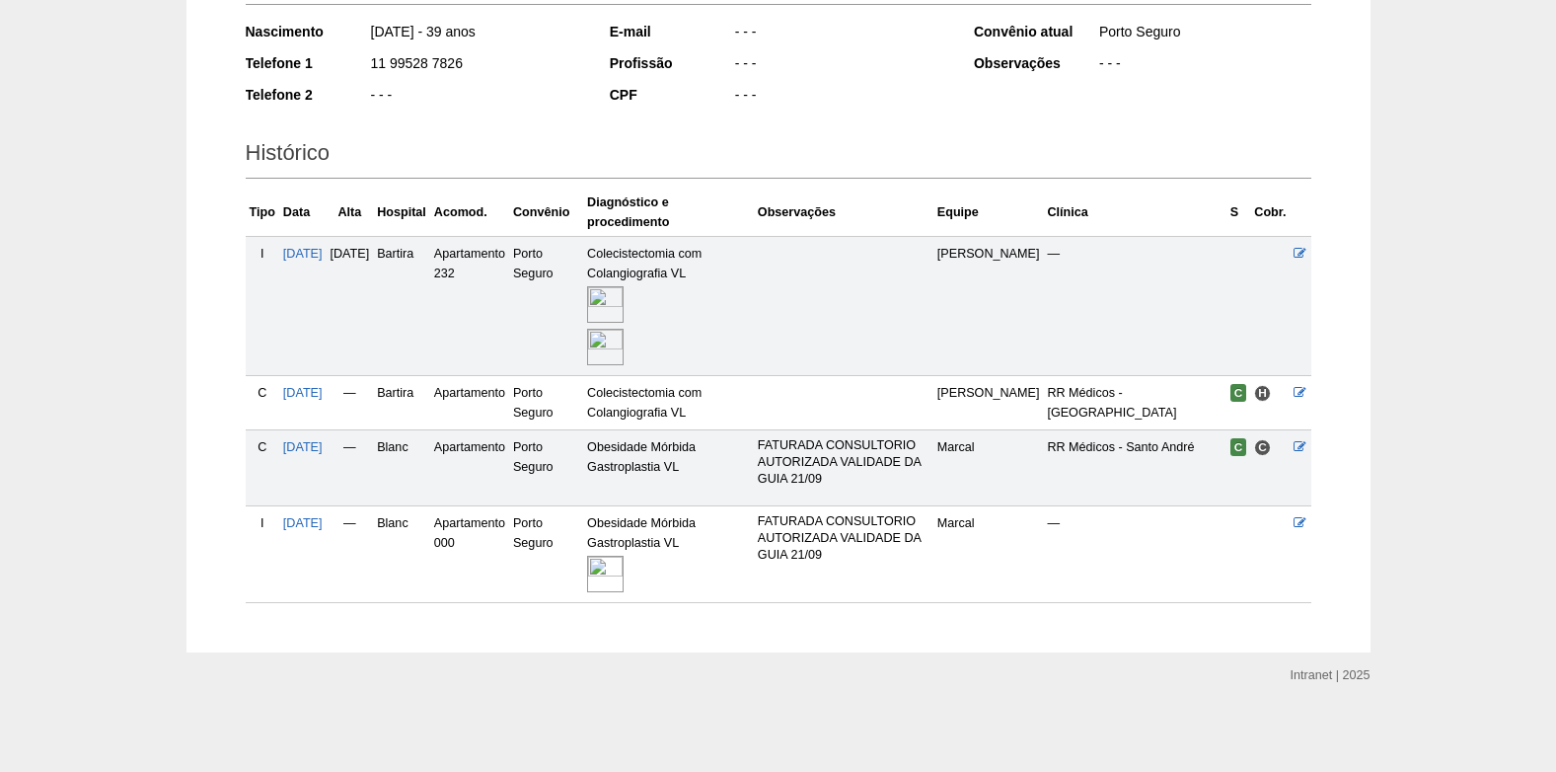
click at [624, 569] on img at bounding box center [605, 573] width 37 height 37
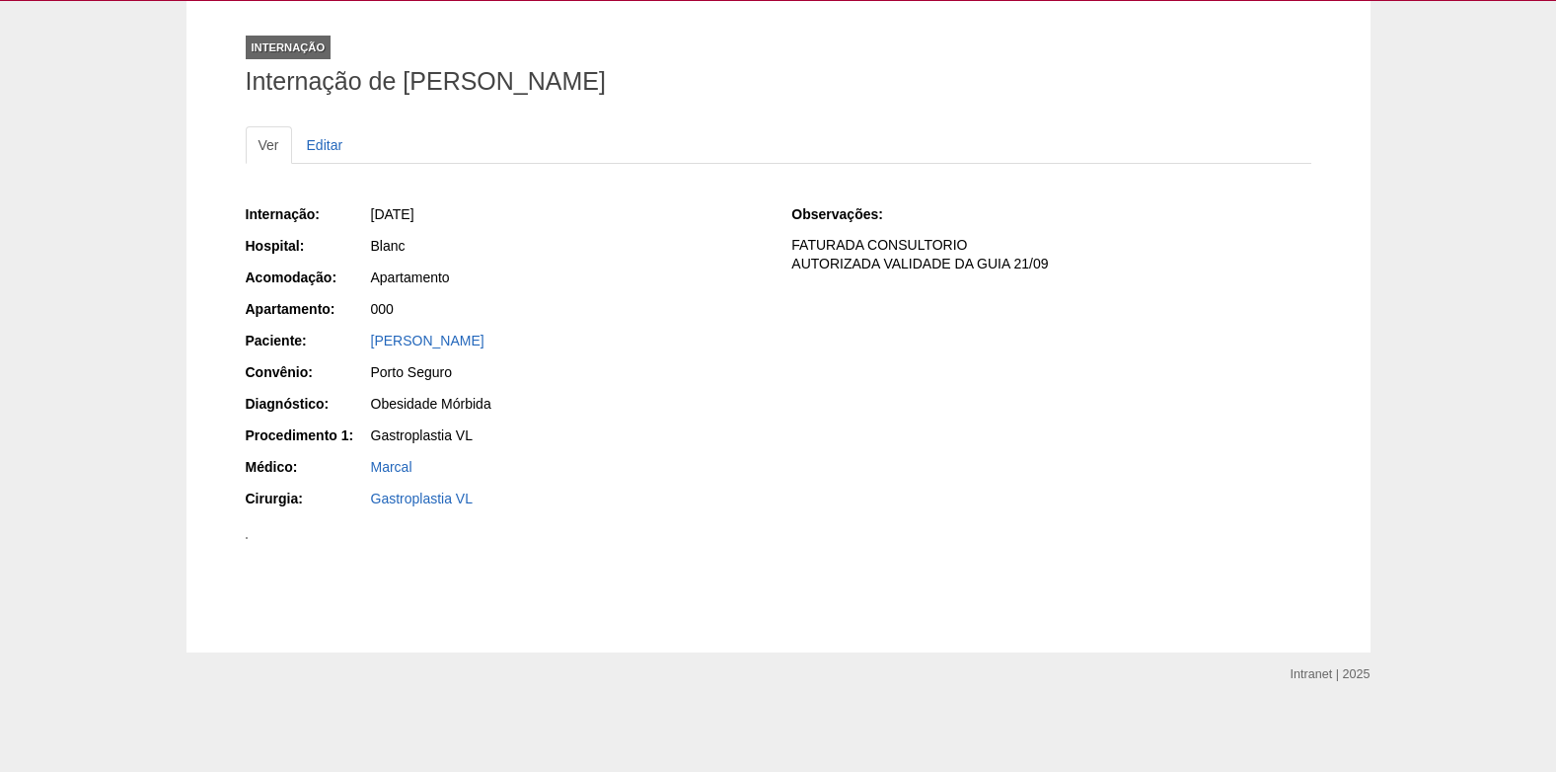
scroll to position [285, 0]
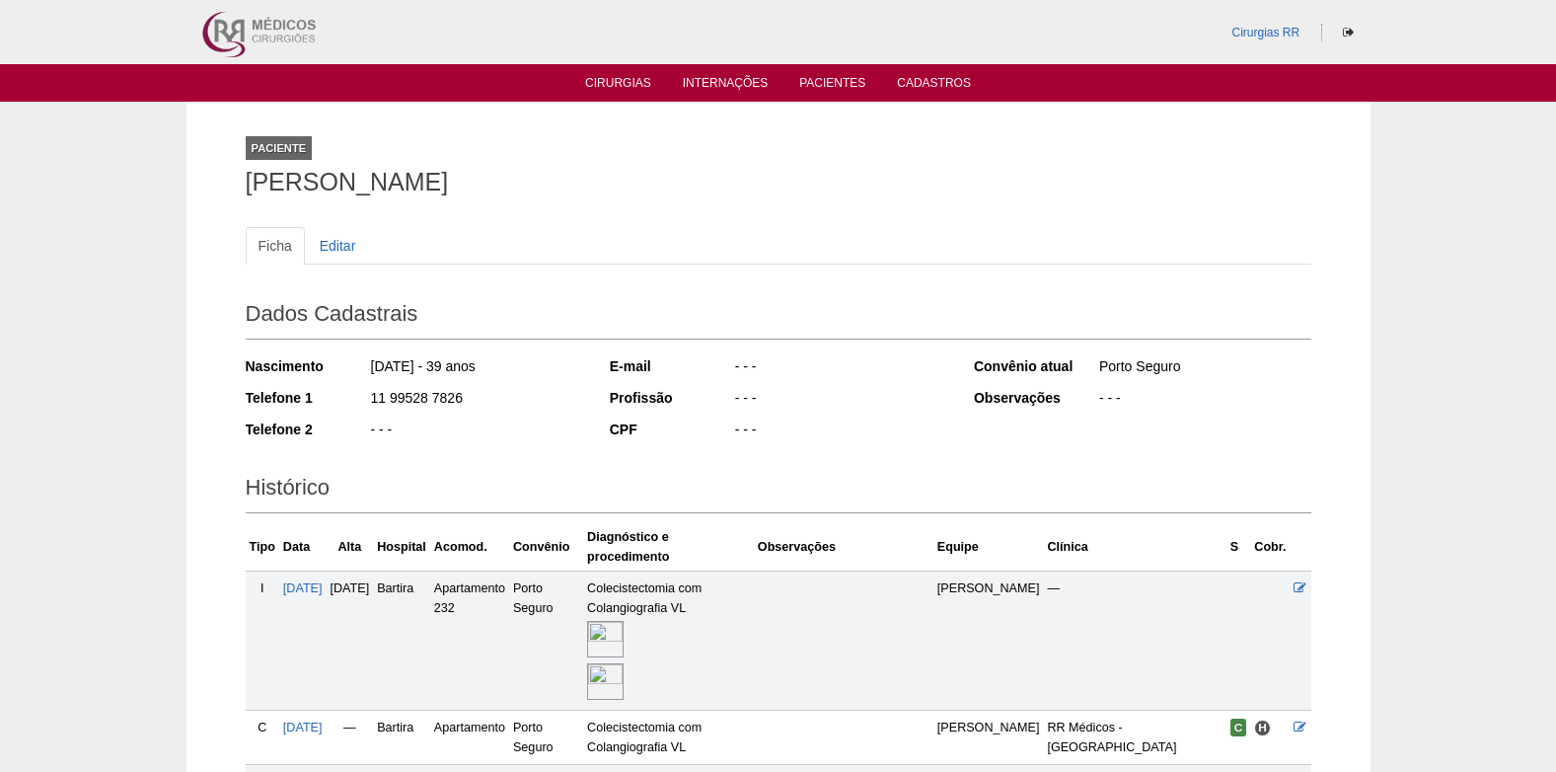
scroll to position [334, 0]
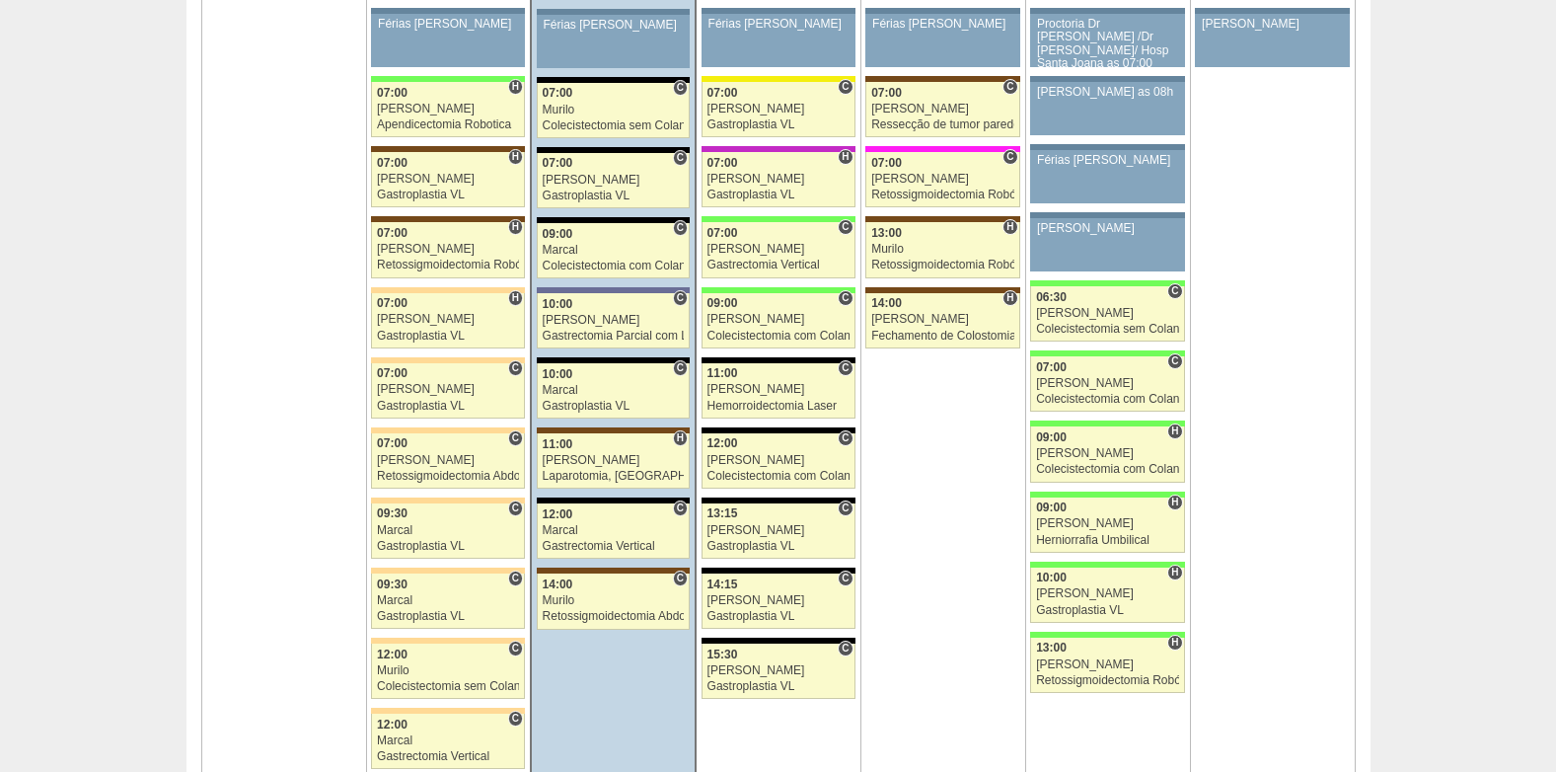
scroll to position [4538, 0]
click at [587, 521] on div "12:00" at bounding box center [614, 514] width 142 height 13
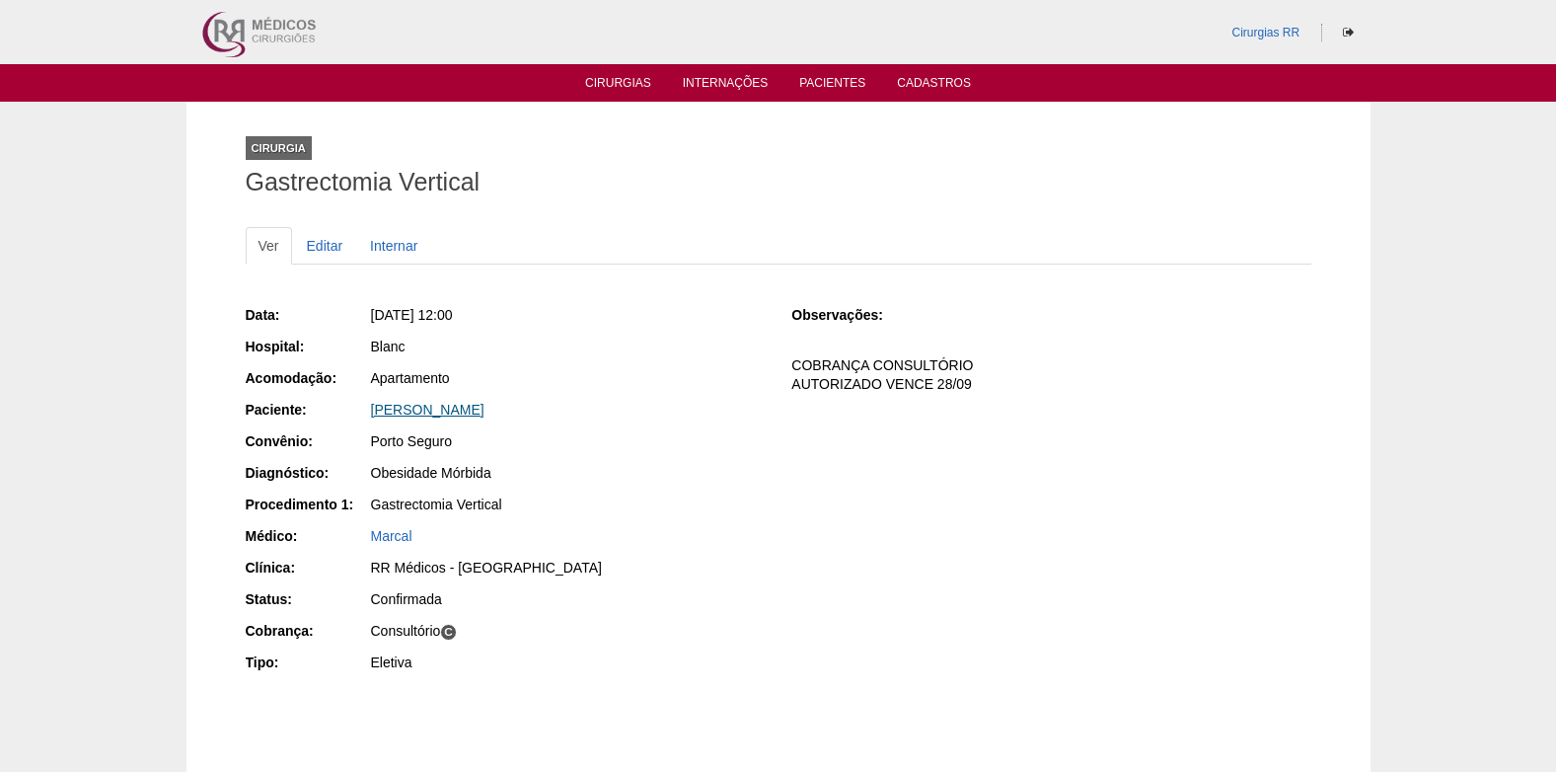
click at [424, 412] on link "[PERSON_NAME]" at bounding box center [427, 410] width 113 height 16
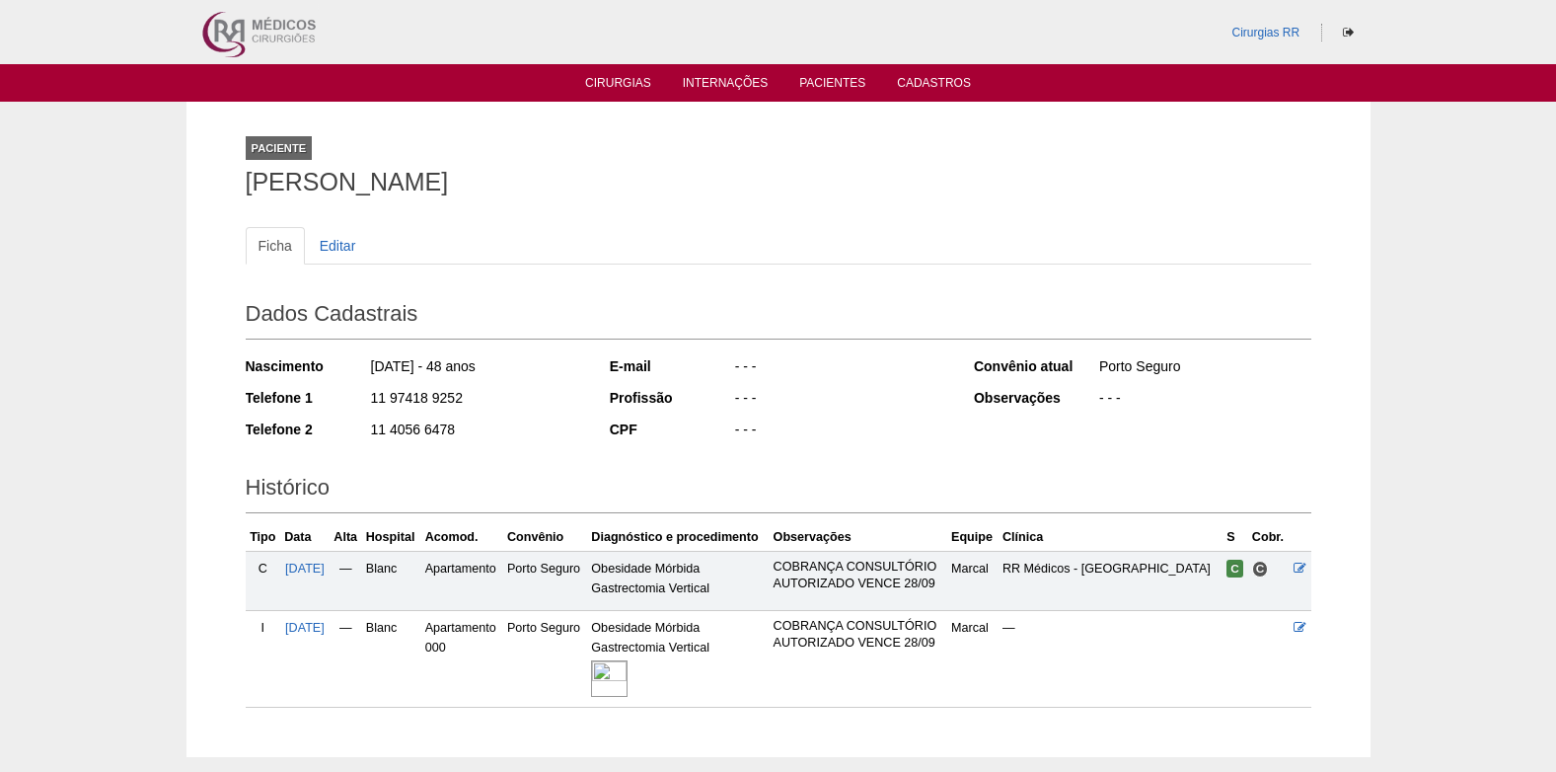
click at [619, 674] on img at bounding box center [609, 678] width 37 height 37
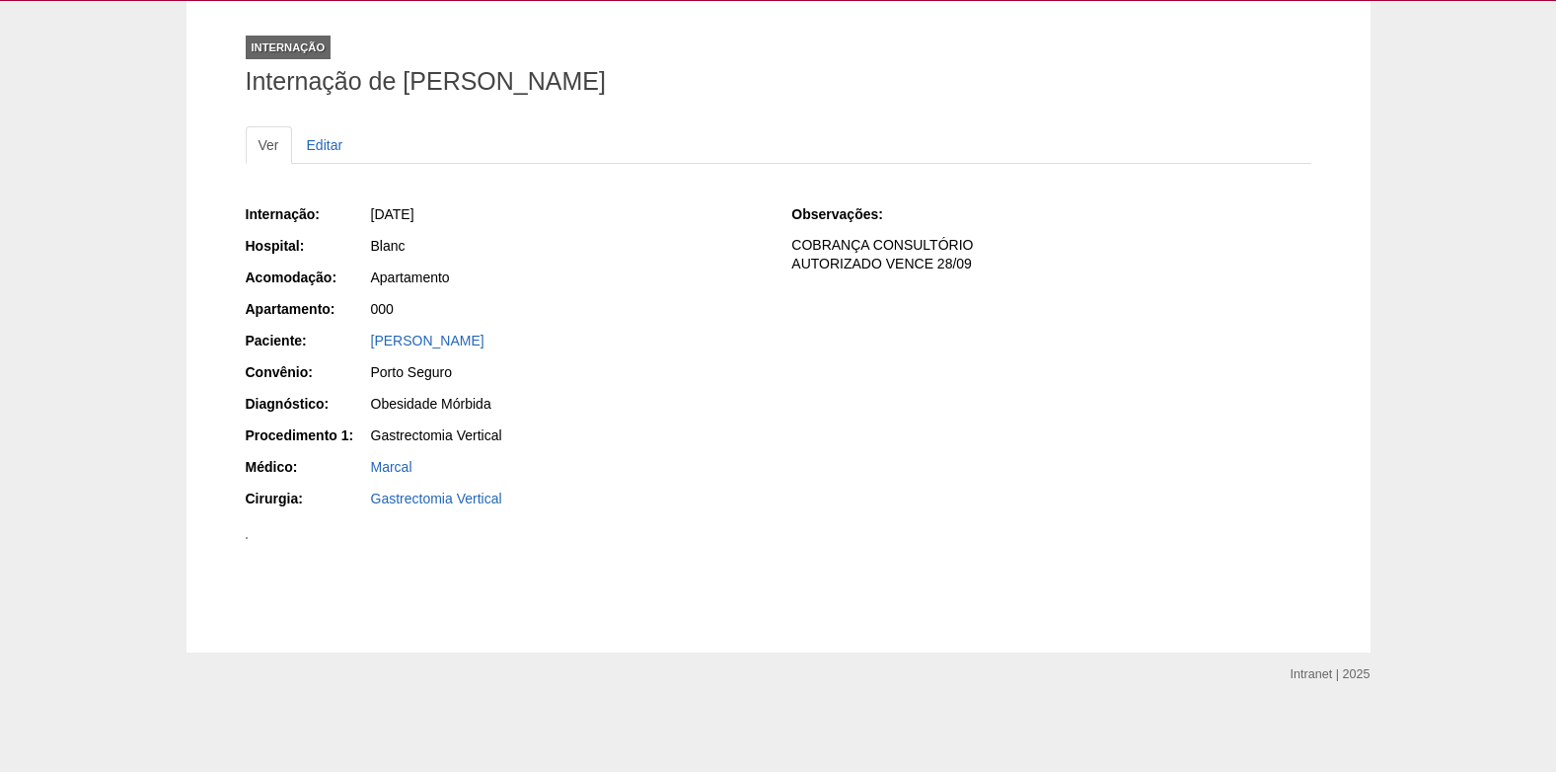
scroll to position [384, 0]
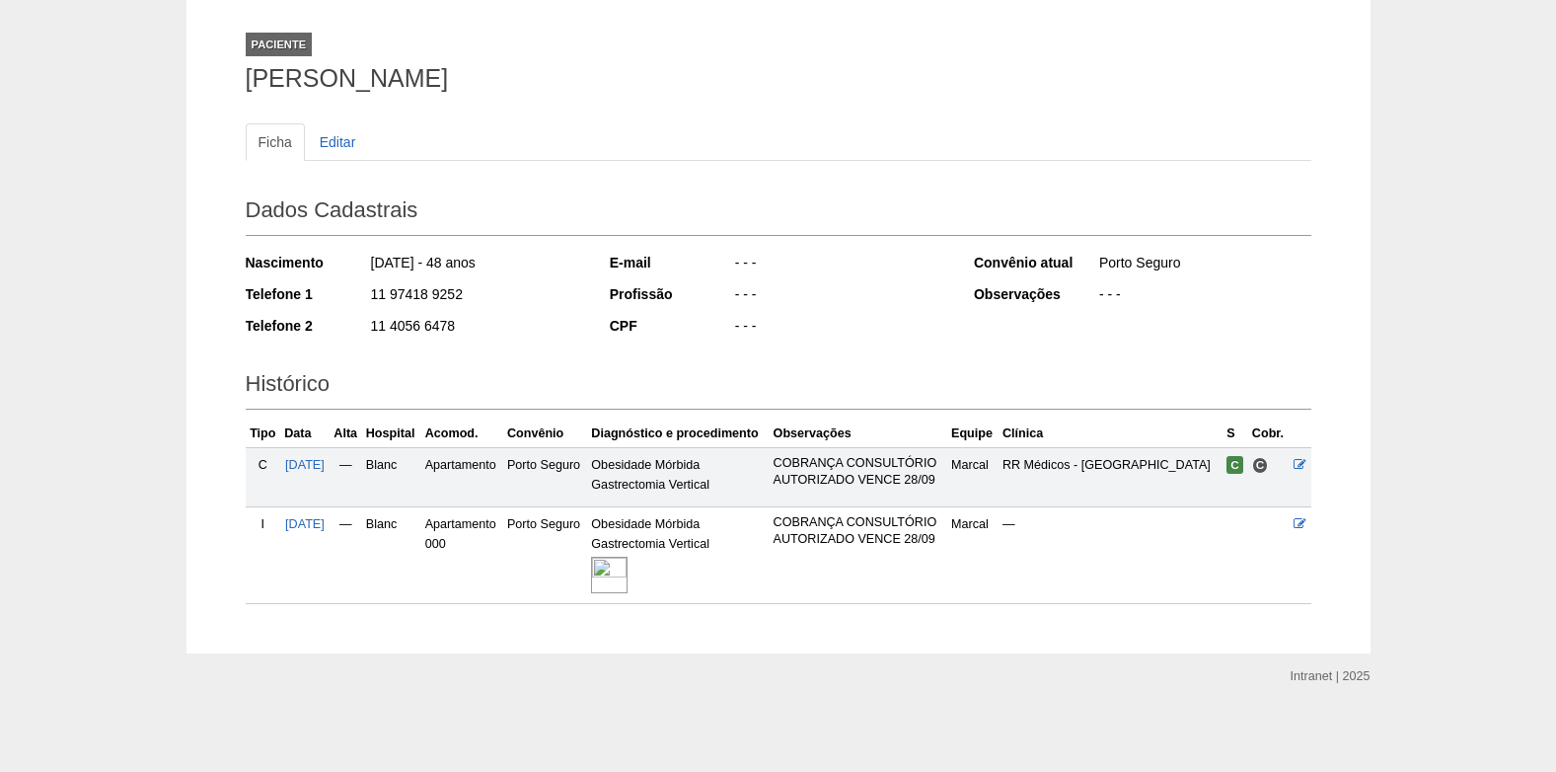
scroll to position [105, 0]
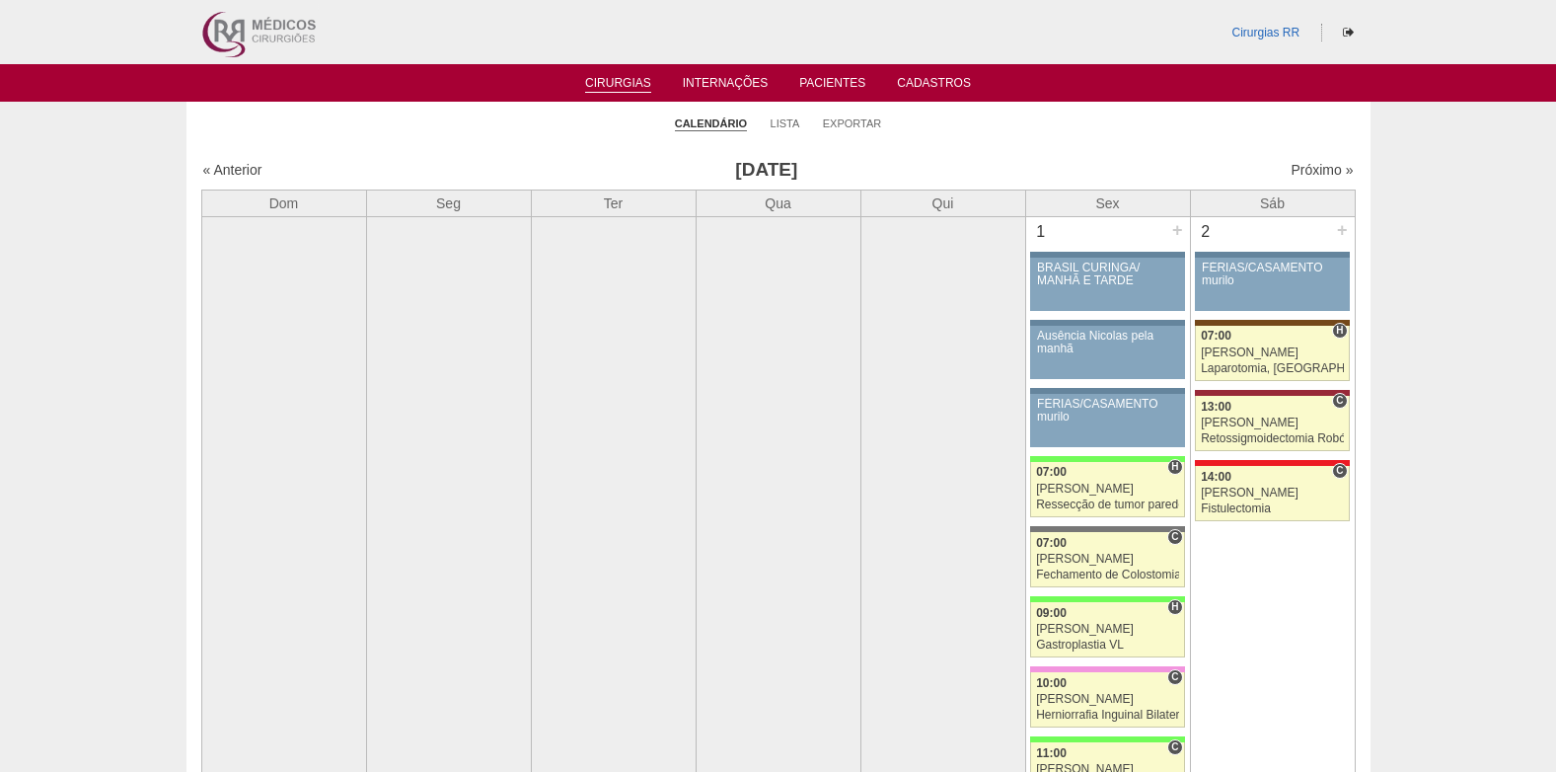
scroll to position [4538, 0]
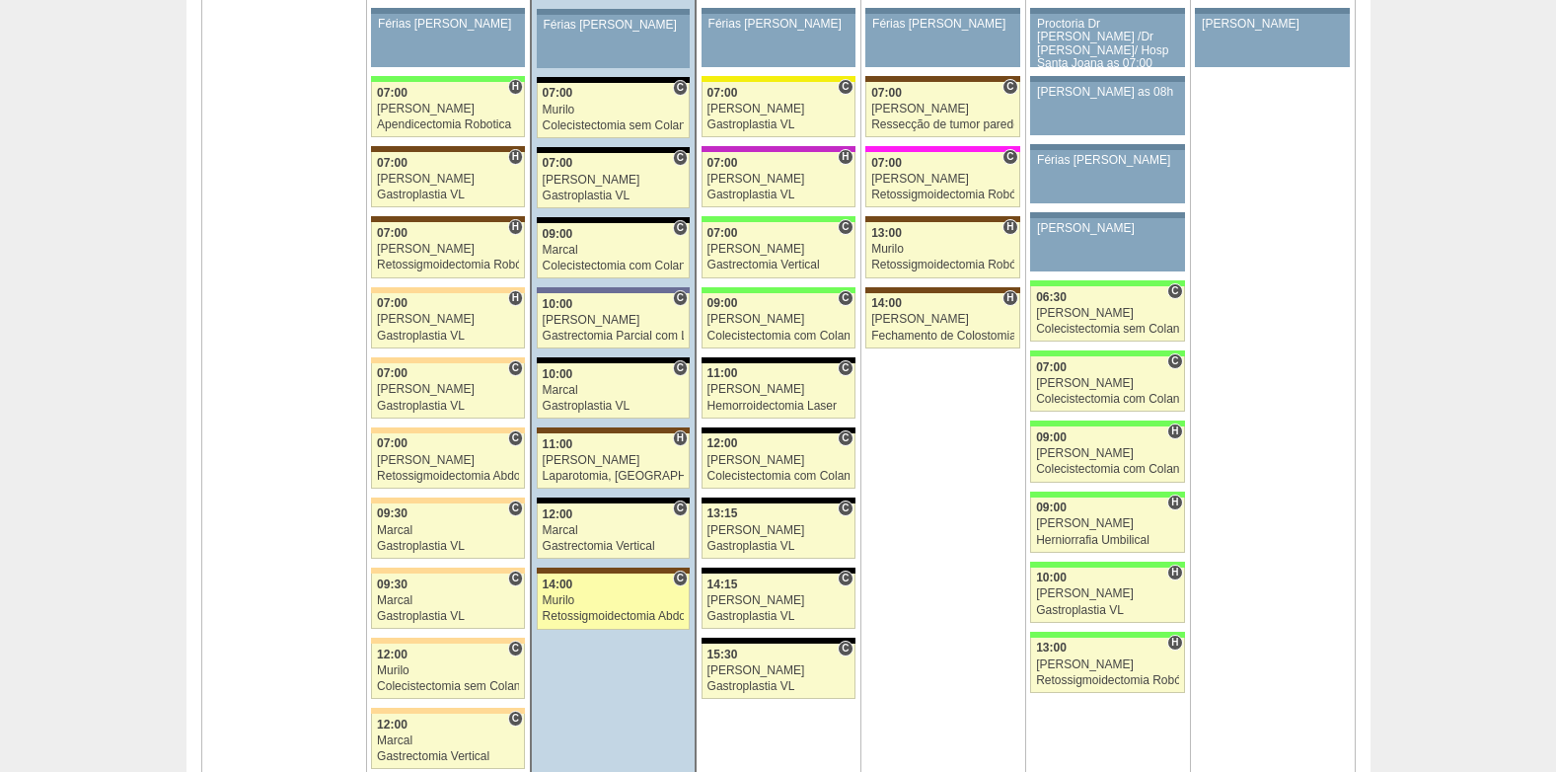
click at [587, 596] on div "Murilo" at bounding box center [614, 600] width 142 height 13
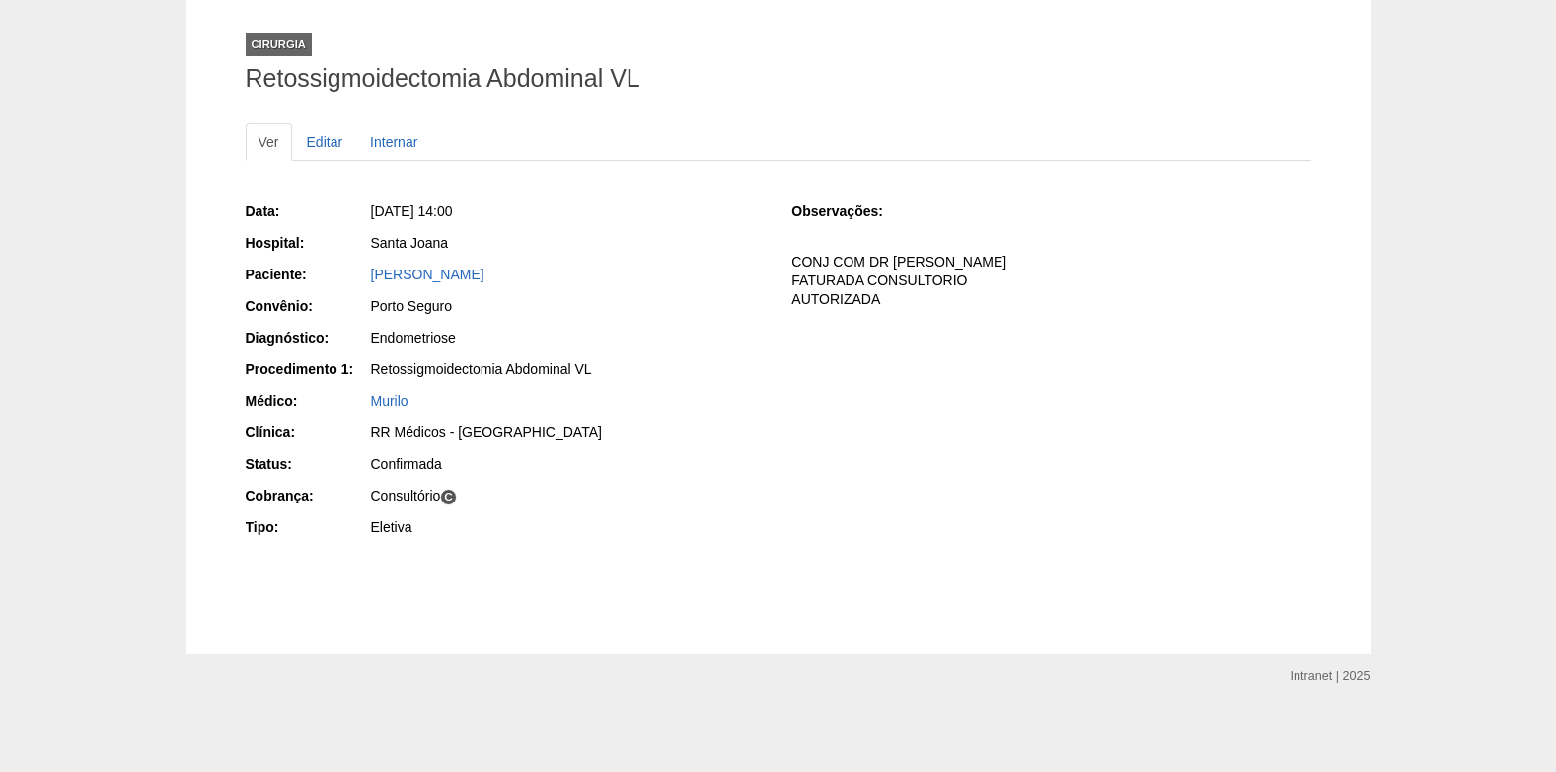
scroll to position [105, 0]
click at [407, 272] on link "[PERSON_NAME]" at bounding box center [427, 273] width 113 height 16
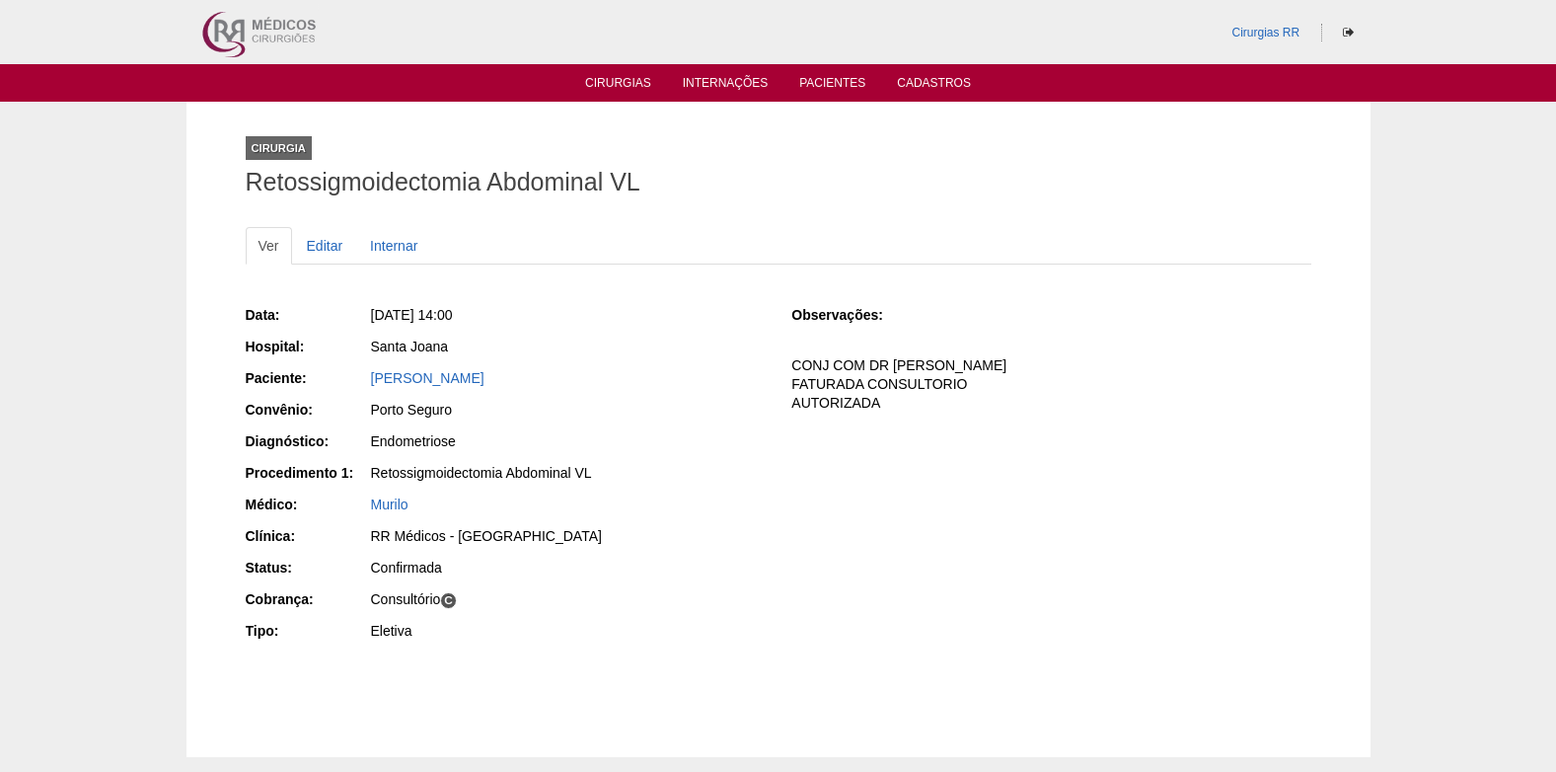
scroll to position [105, 0]
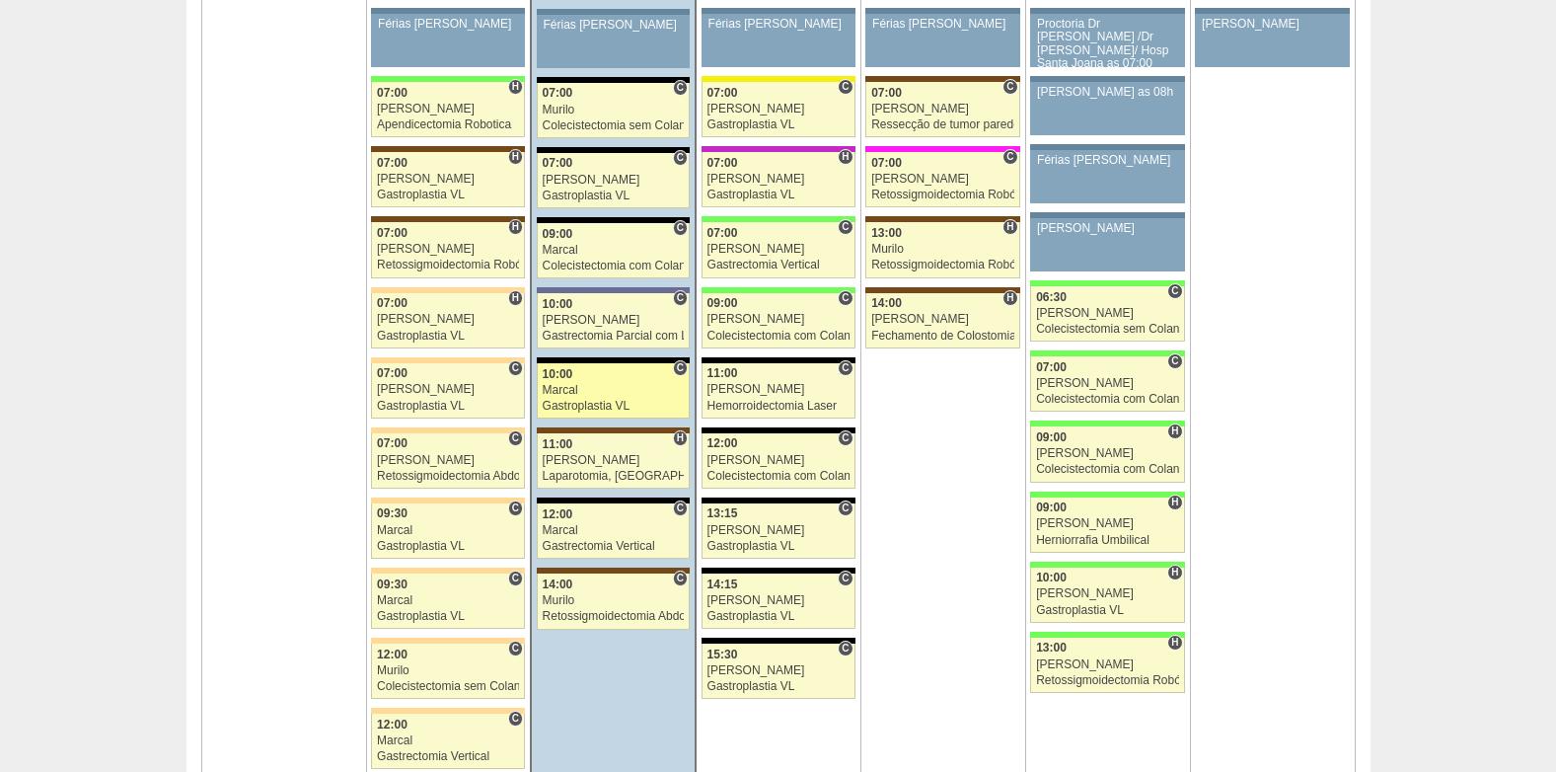
scroll to position [4538, 0]
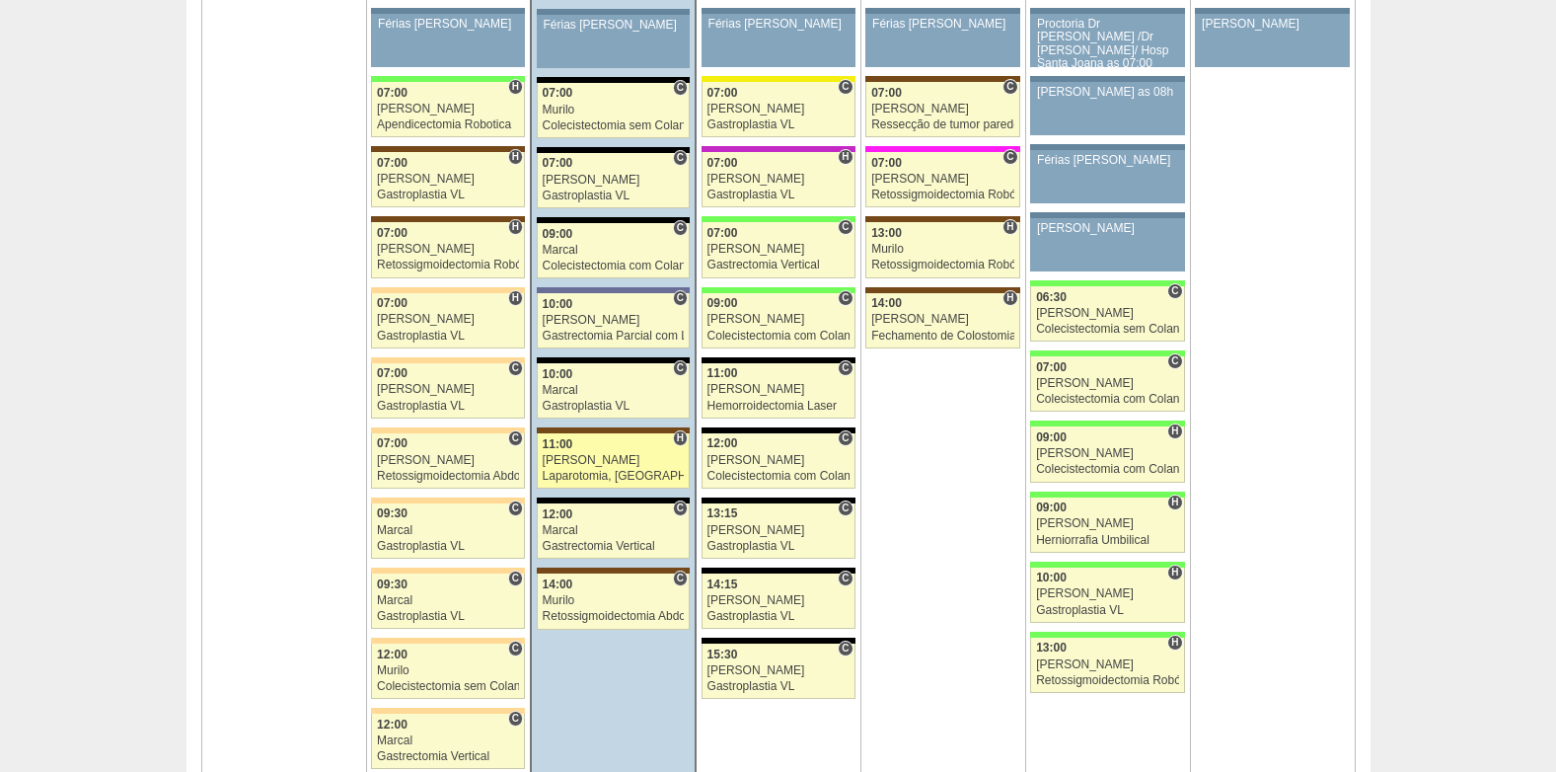
click at [593, 457] on div "Luiz Guilherme" at bounding box center [614, 460] width 142 height 13
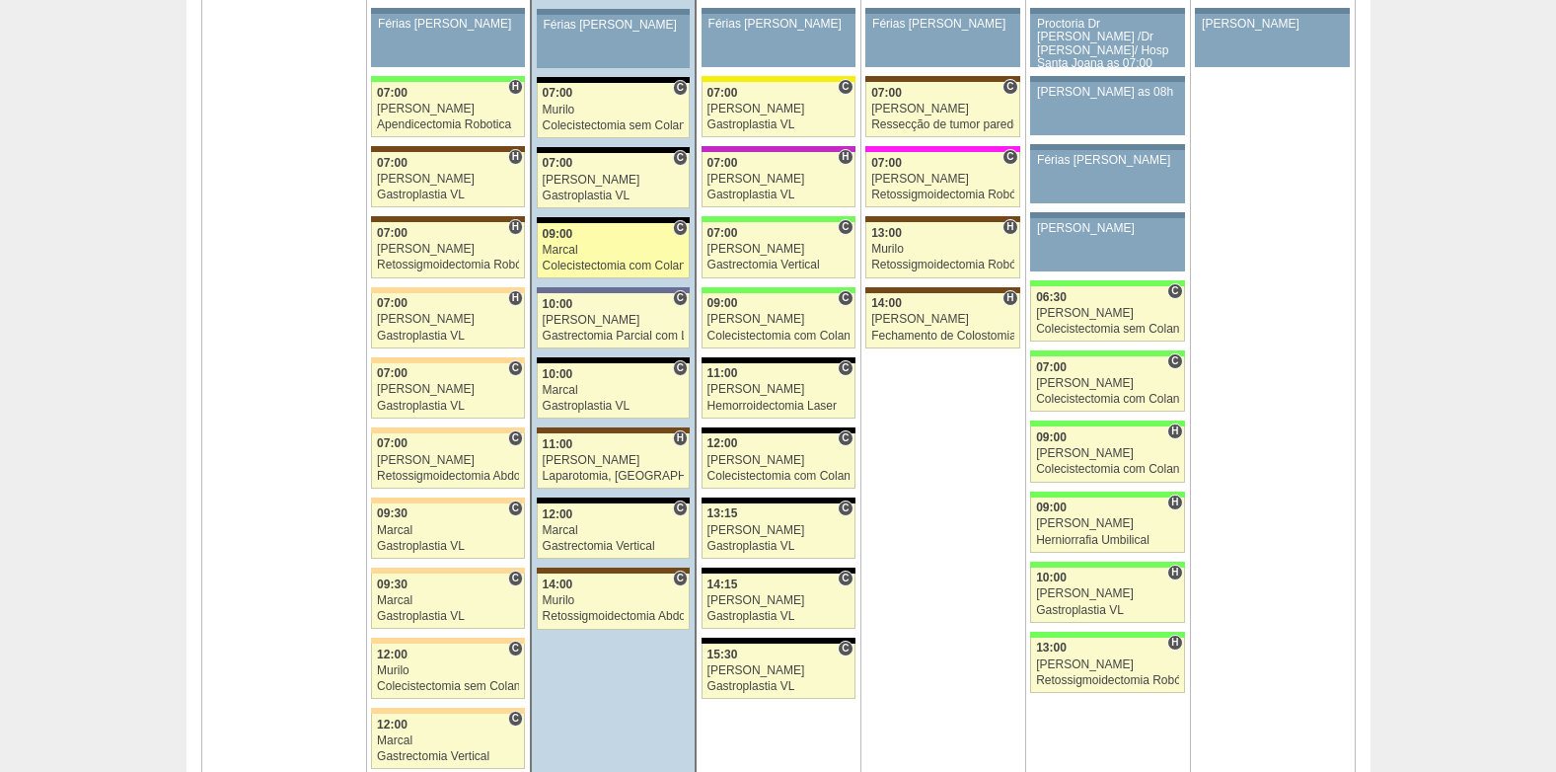
scroll to position [4538, 0]
drag, startPoint x: 1471, startPoint y: 90, endPoint x: 1434, endPoint y: 96, distance: 38.0
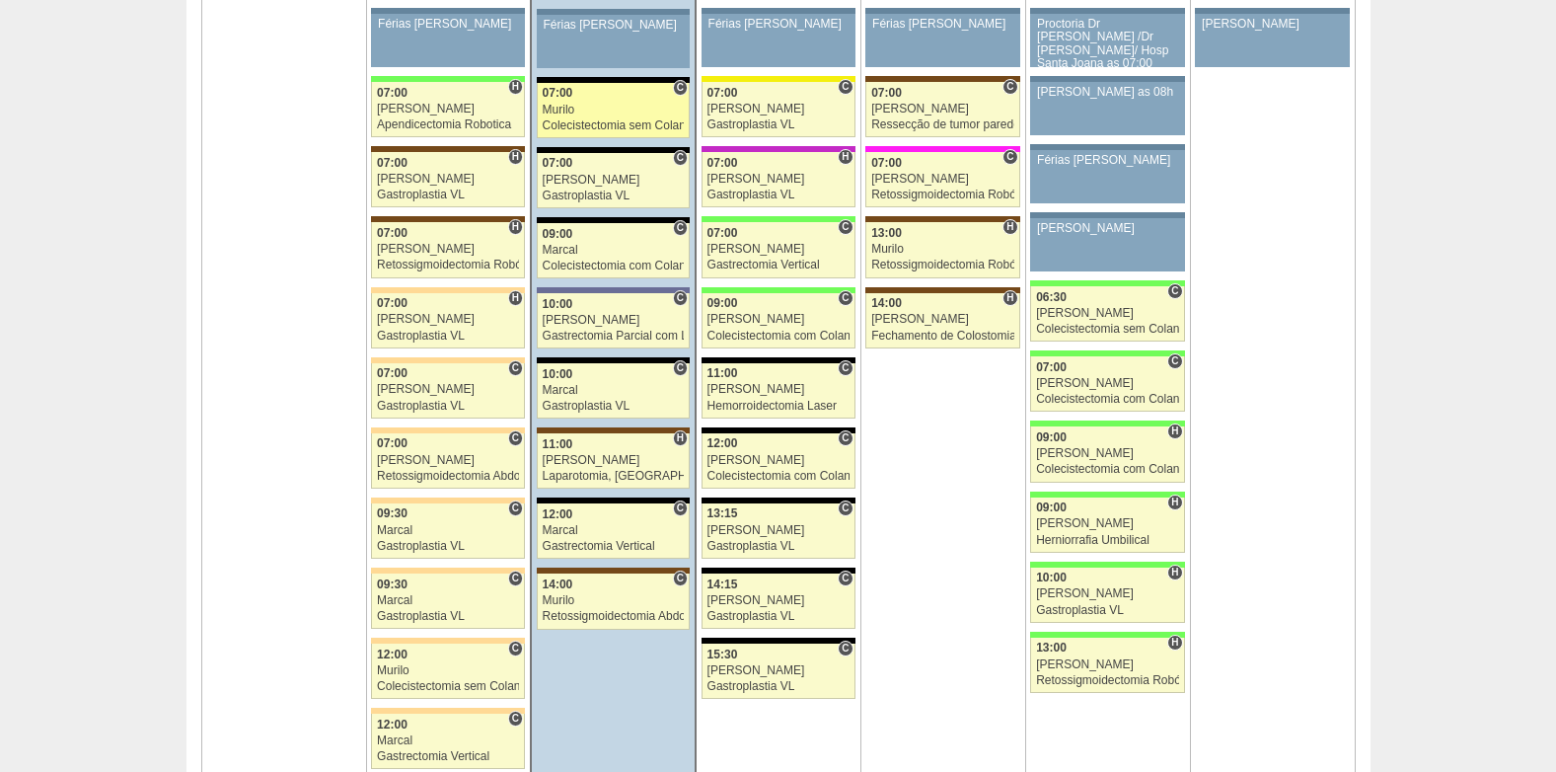
click at [590, 112] on div "Murilo" at bounding box center [614, 110] width 142 height 13
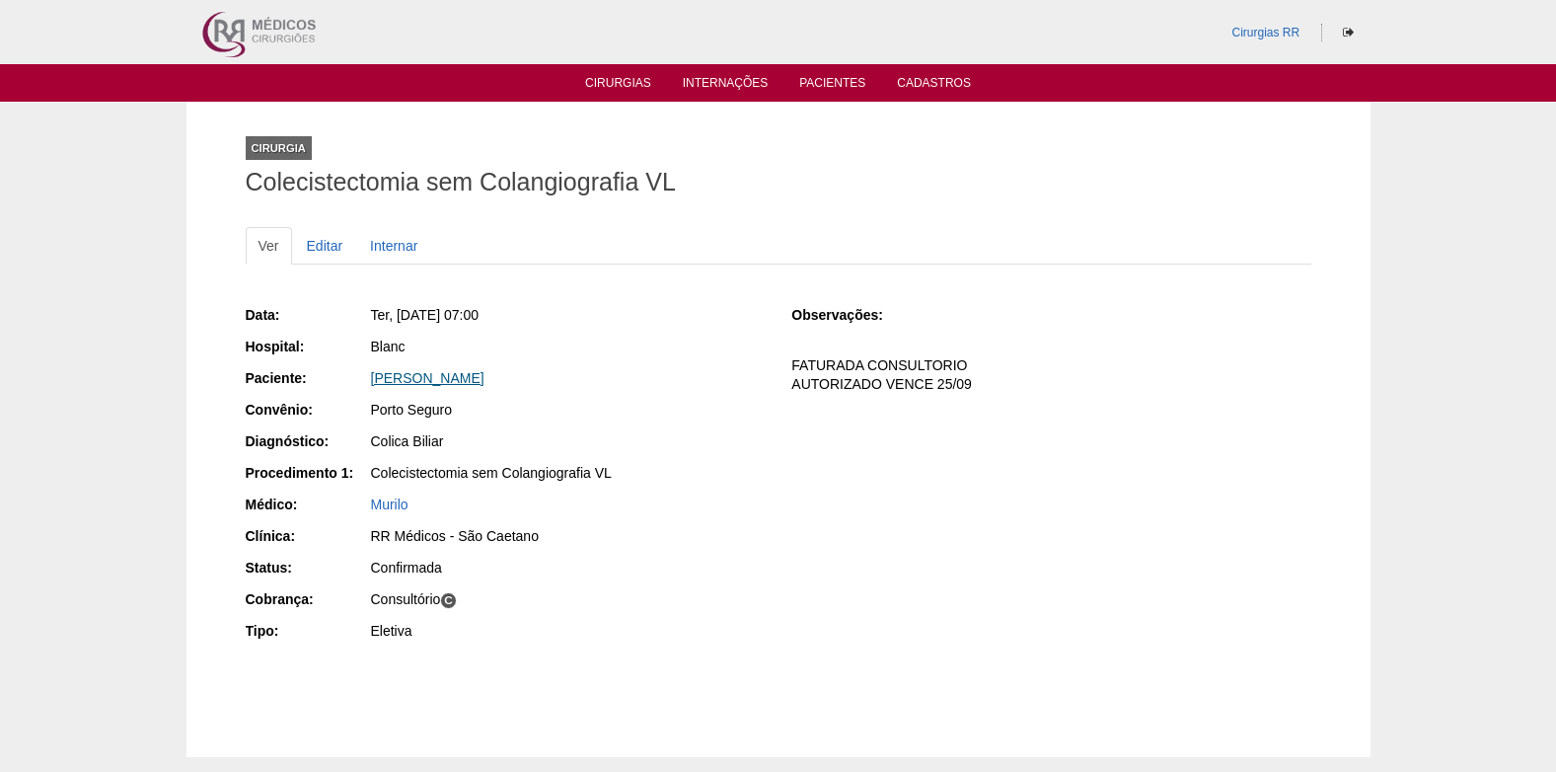
click at [407, 379] on link "[PERSON_NAME]" at bounding box center [427, 378] width 113 height 16
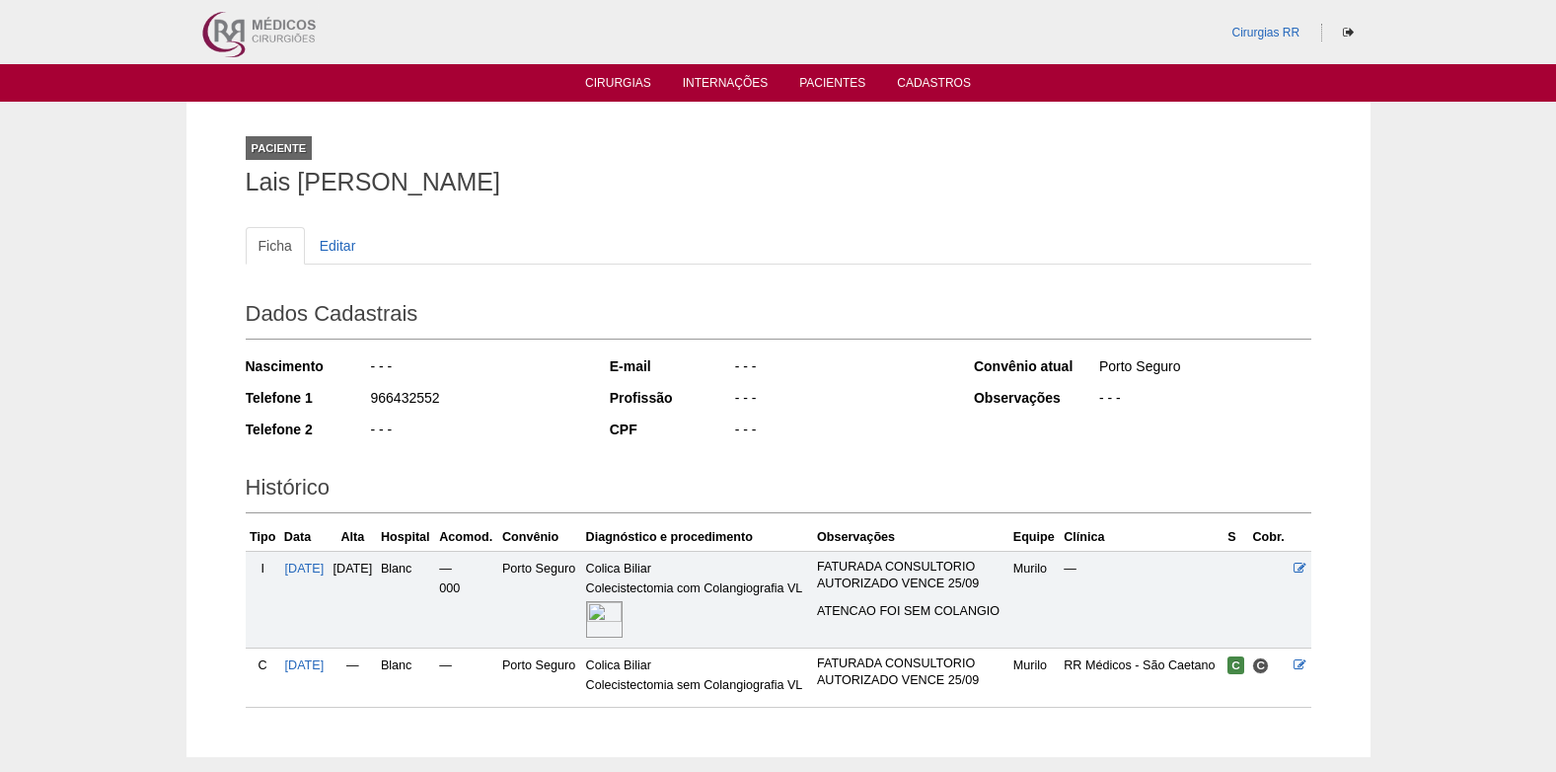
drag, startPoint x: 369, startPoint y: 401, endPoint x: 444, endPoint y: 401, distance: 75.0
click at [444, 401] on div "966432552" at bounding box center [476, 400] width 214 height 25
copy div "966432552"
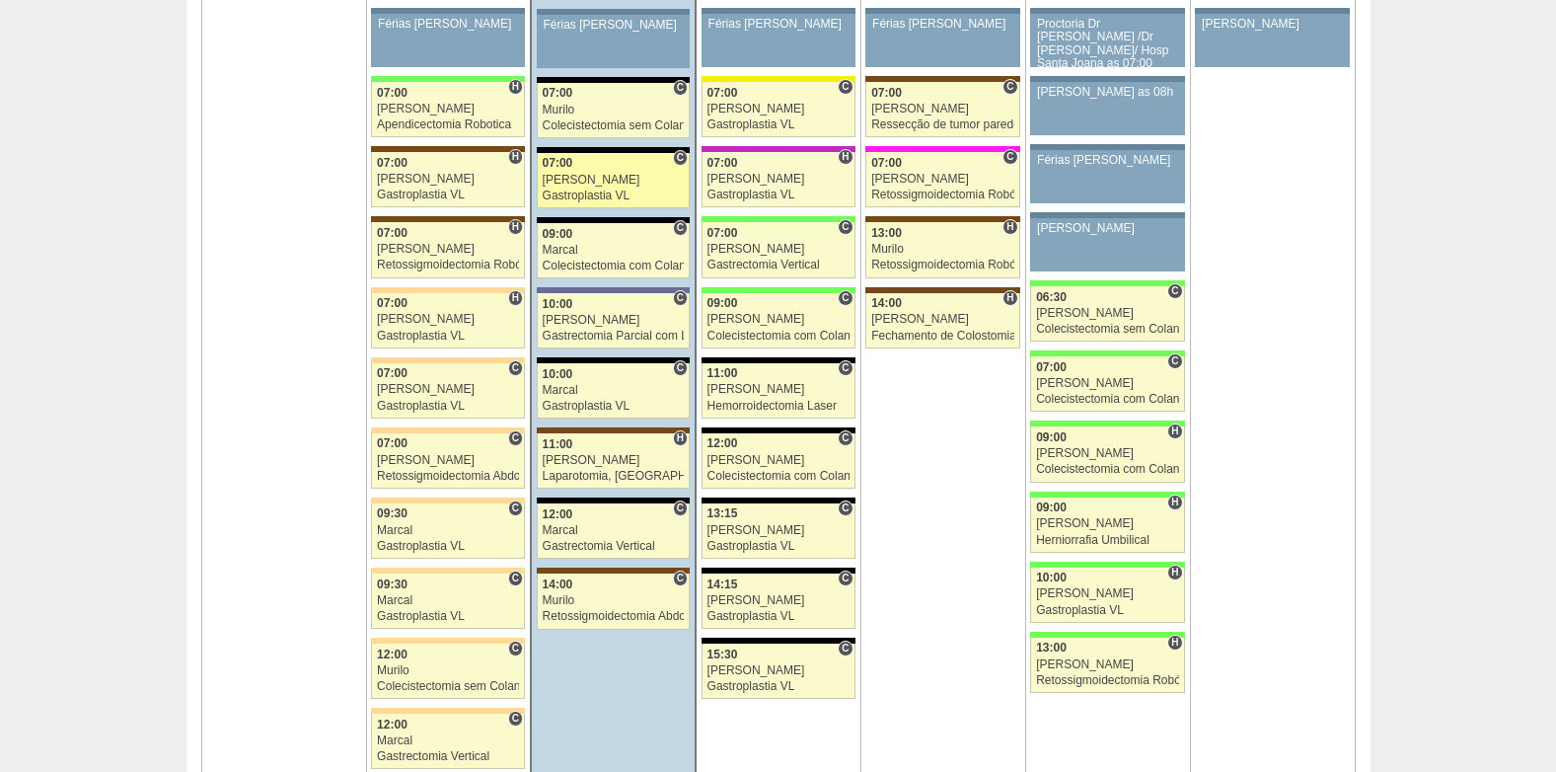
scroll to position [4538, 0]
click at [589, 172] on link "88153 Bruno C 07:00 Bruno Gastroplastia VL Hospital Blanc RR Médicos - Santo An…" at bounding box center [613, 180] width 153 height 55
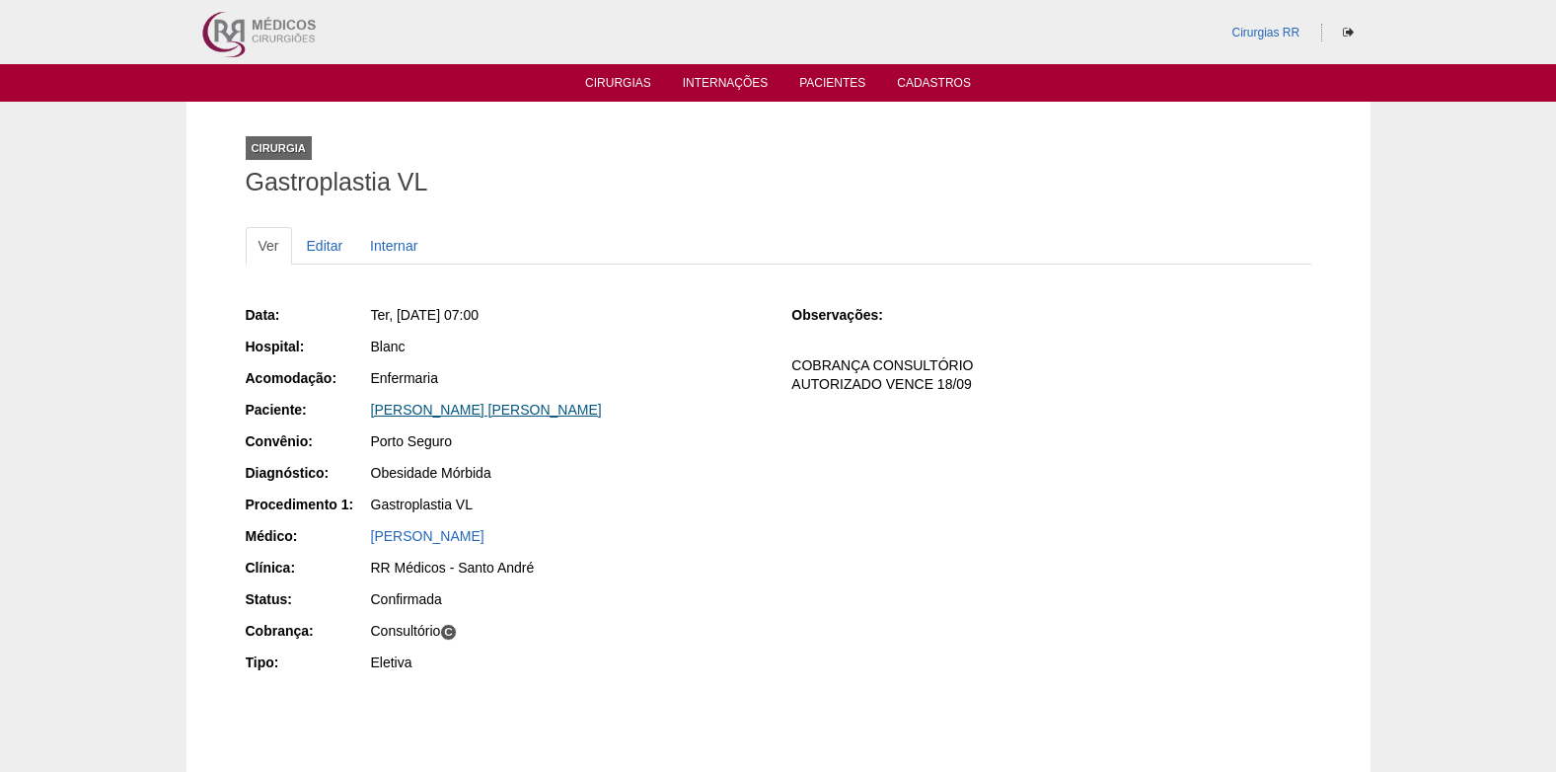
click at [459, 411] on link "[PERSON_NAME] [PERSON_NAME]" at bounding box center [486, 410] width 231 height 16
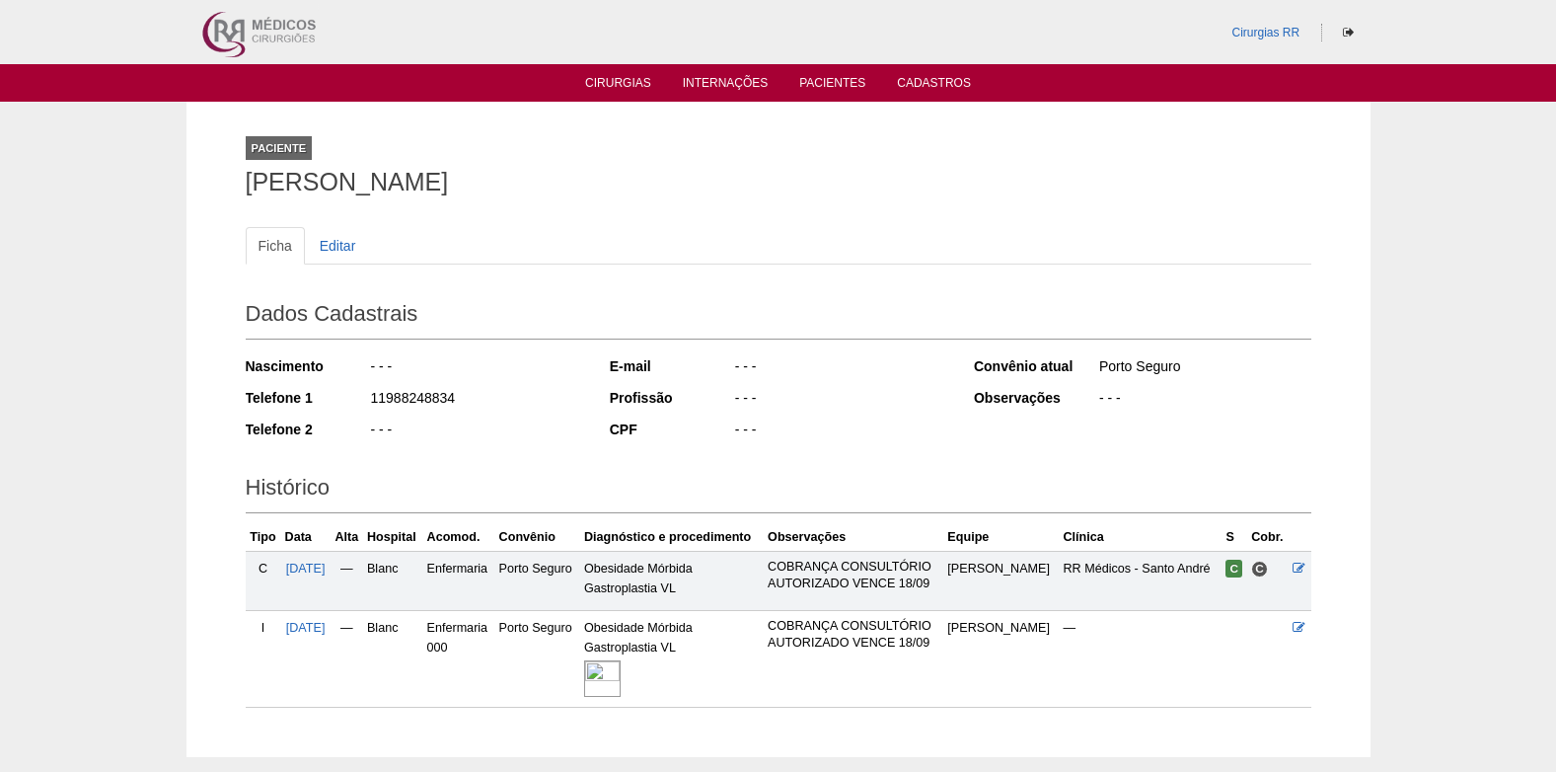
drag, startPoint x: 400, startPoint y: 398, endPoint x: 458, endPoint y: 402, distance: 58.3
click at [458, 402] on div "Telefone 1 11988248834" at bounding box center [414, 400] width 337 height 25
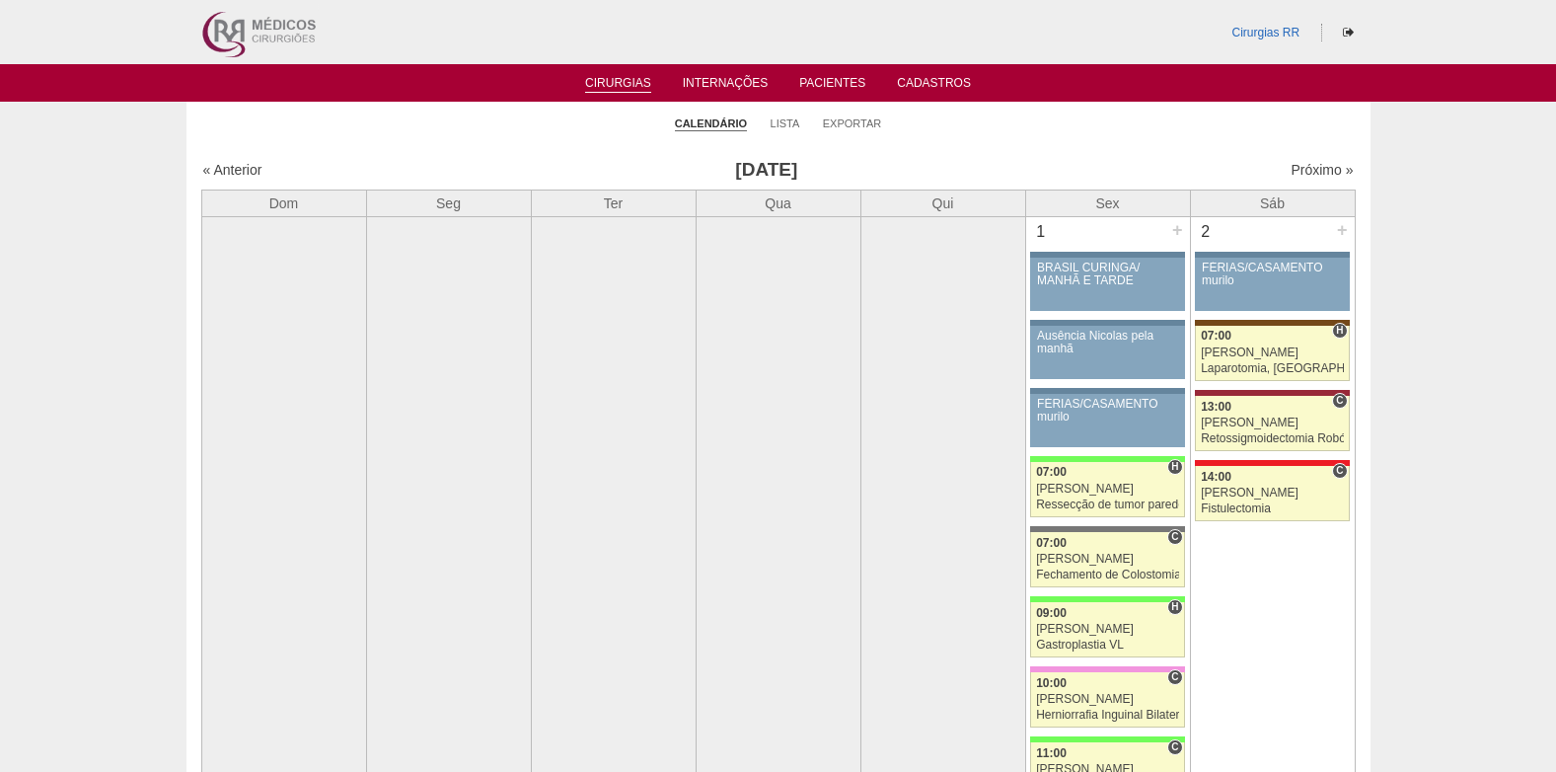
scroll to position [4538, 0]
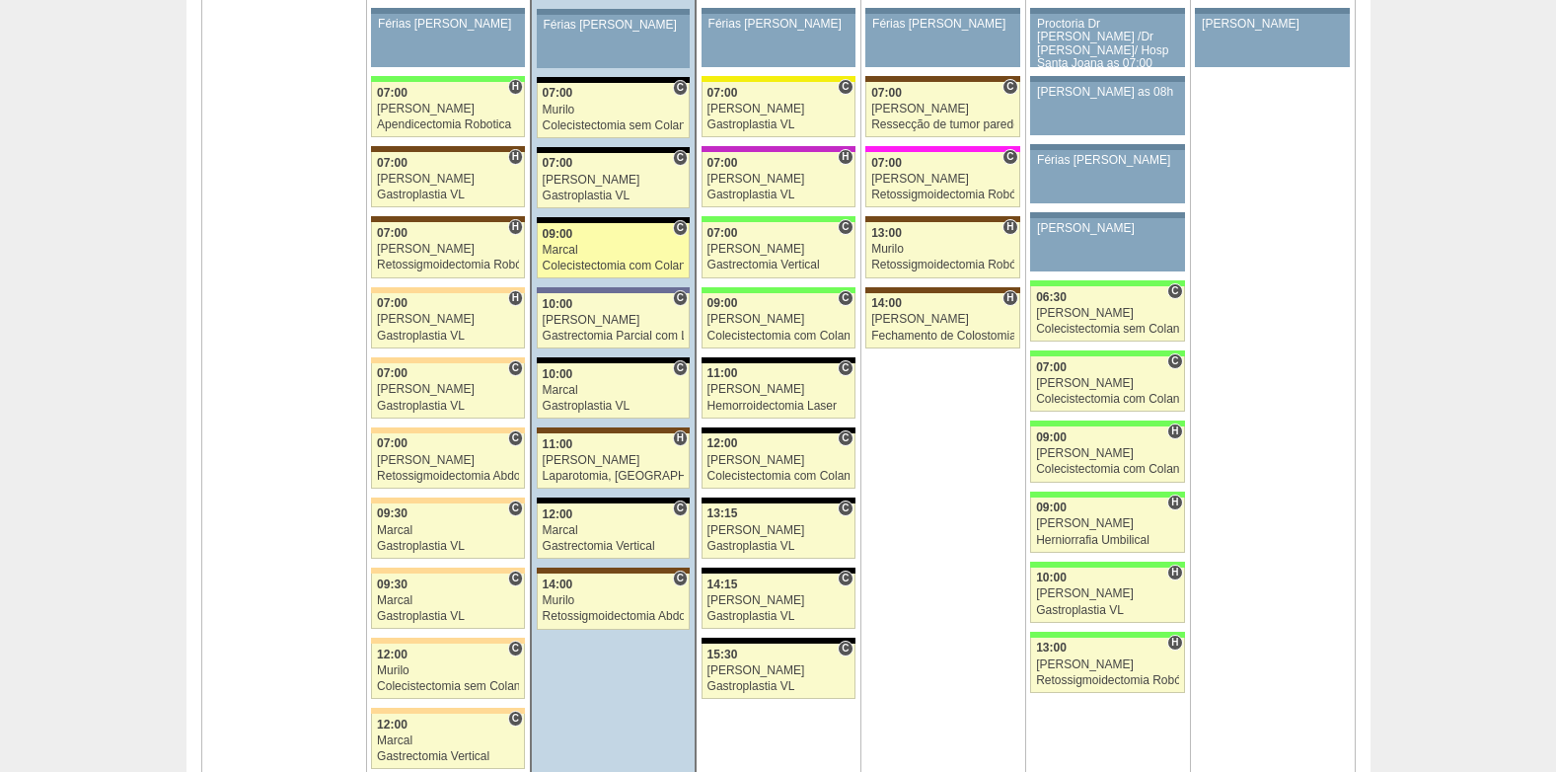
click at [577, 246] on div "Marcal" at bounding box center [614, 250] width 142 height 13
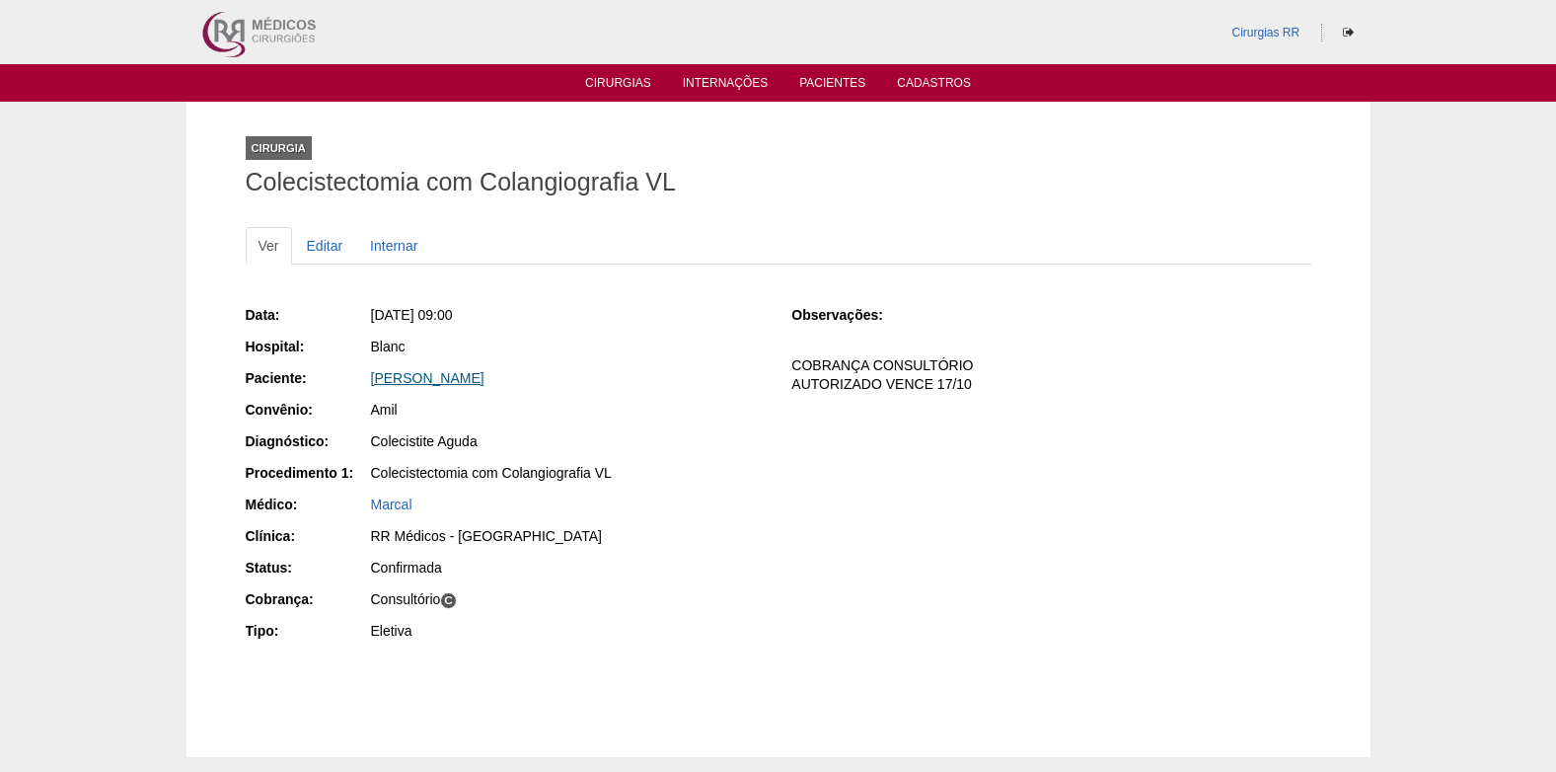
click at [464, 384] on link "Daniela de Assis Ferreira" at bounding box center [427, 378] width 113 height 16
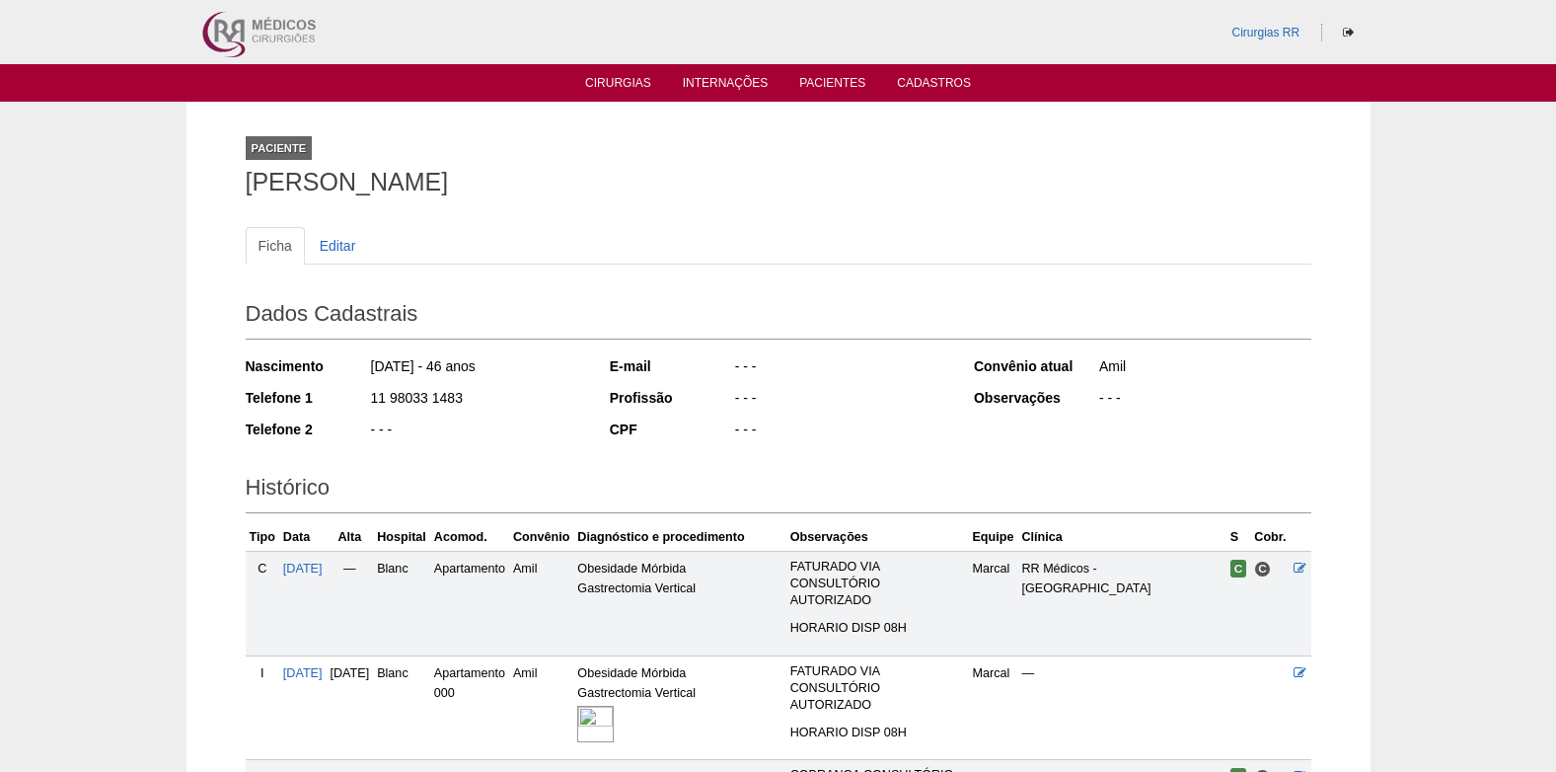
drag, startPoint x: 368, startPoint y: 399, endPoint x: 469, endPoint y: 399, distance: 100.6
click at [469, 399] on div "Telefone 1 11 98033 1483" at bounding box center [414, 400] width 337 height 25
copy div "11 98033 1483"
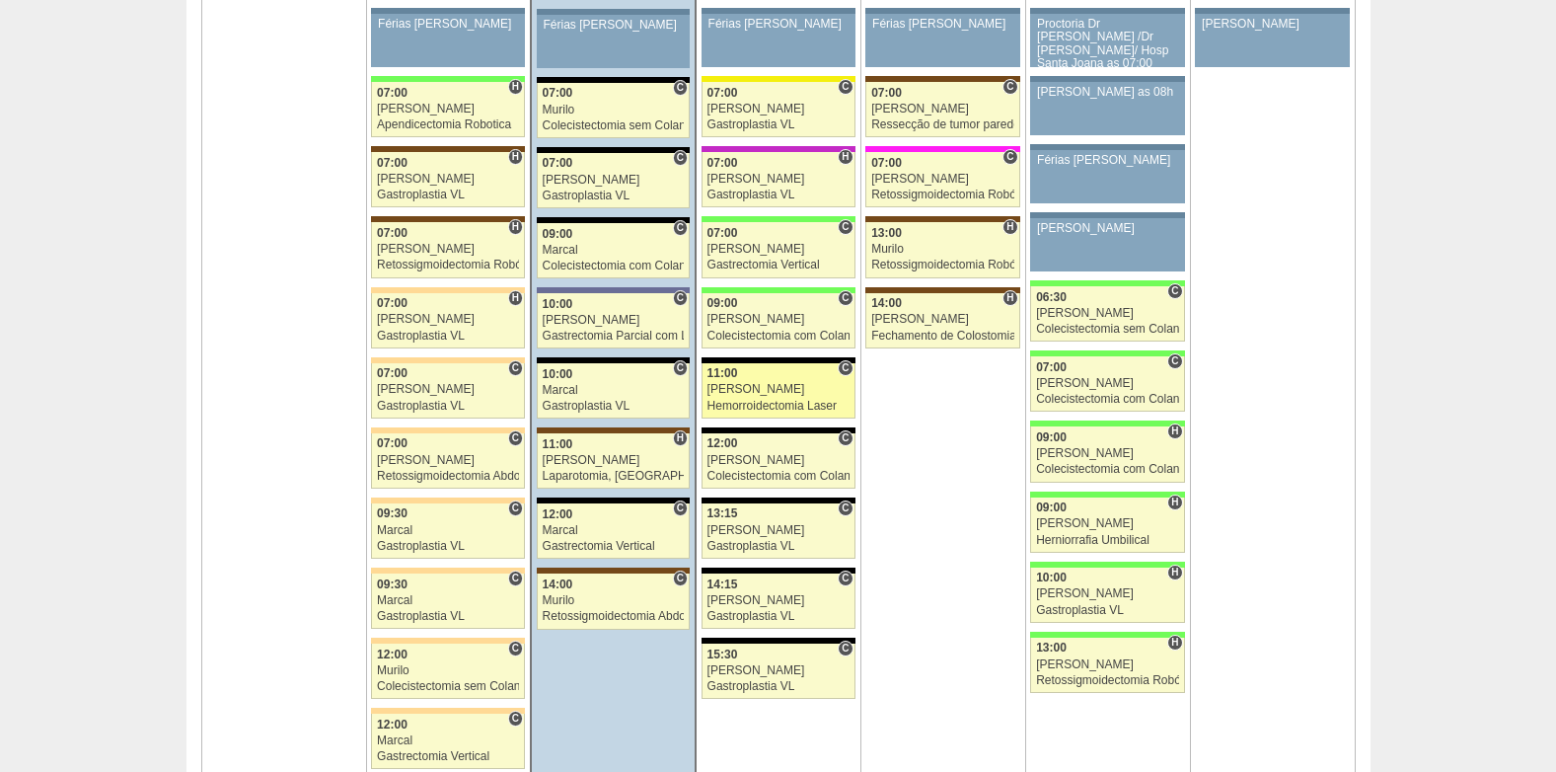
scroll to position [4538, 0]
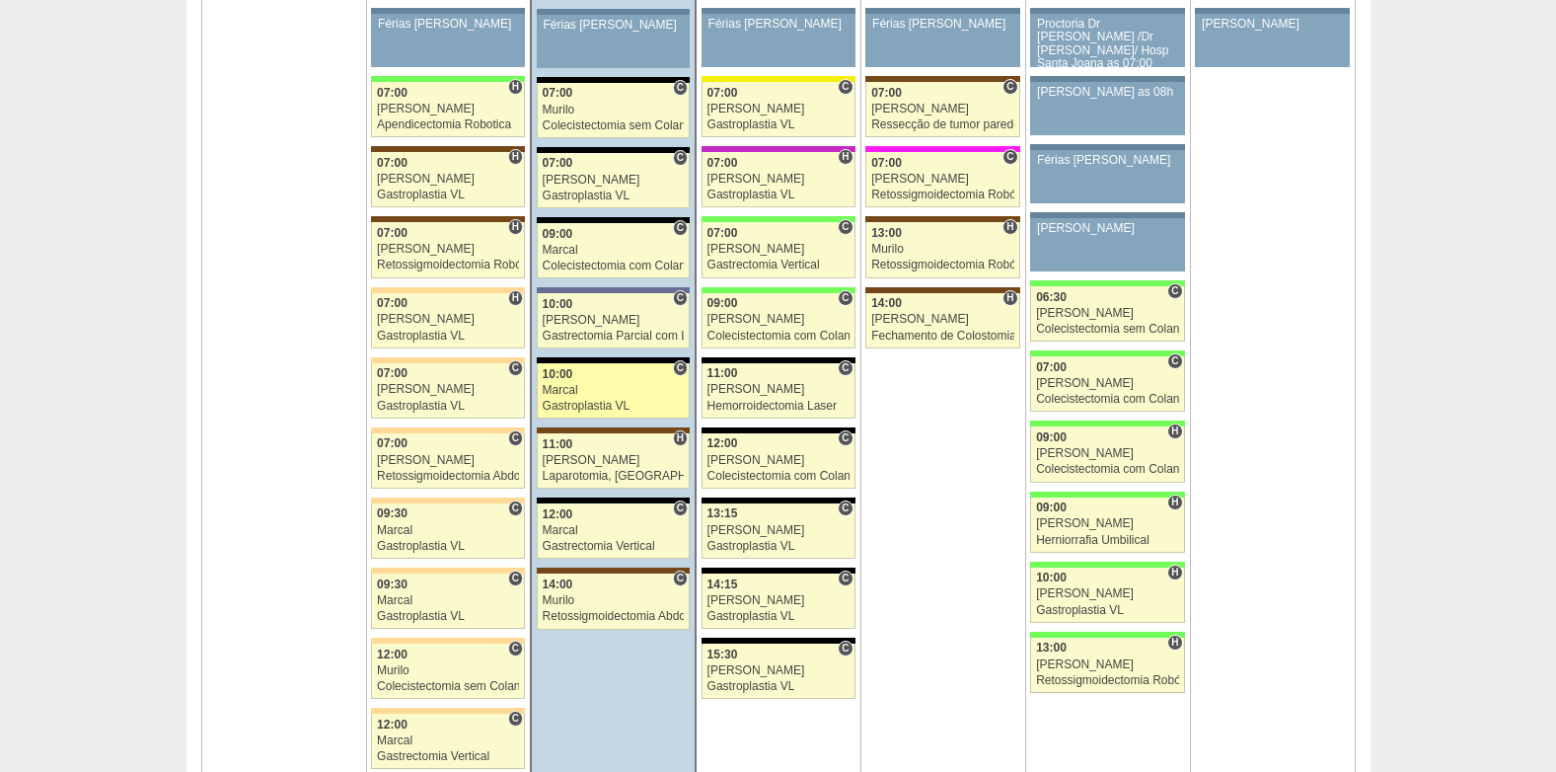
click at [591, 400] on div "Gastroplastia VL" at bounding box center [614, 406] width 142 height 13
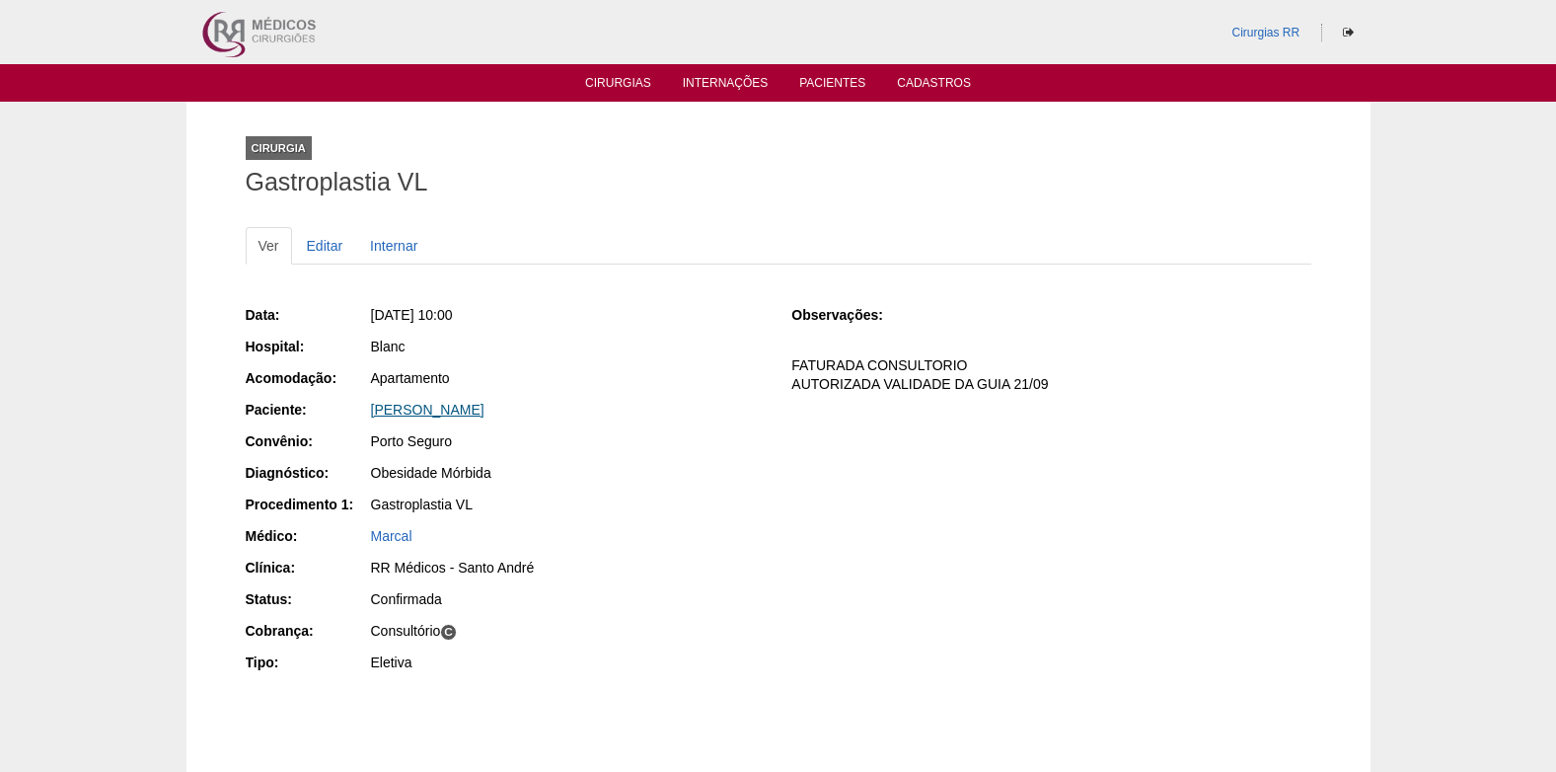
click at [444, 406] on link "[PERSON_NAME]" at bounding box center [427, 410] width 113 height 16
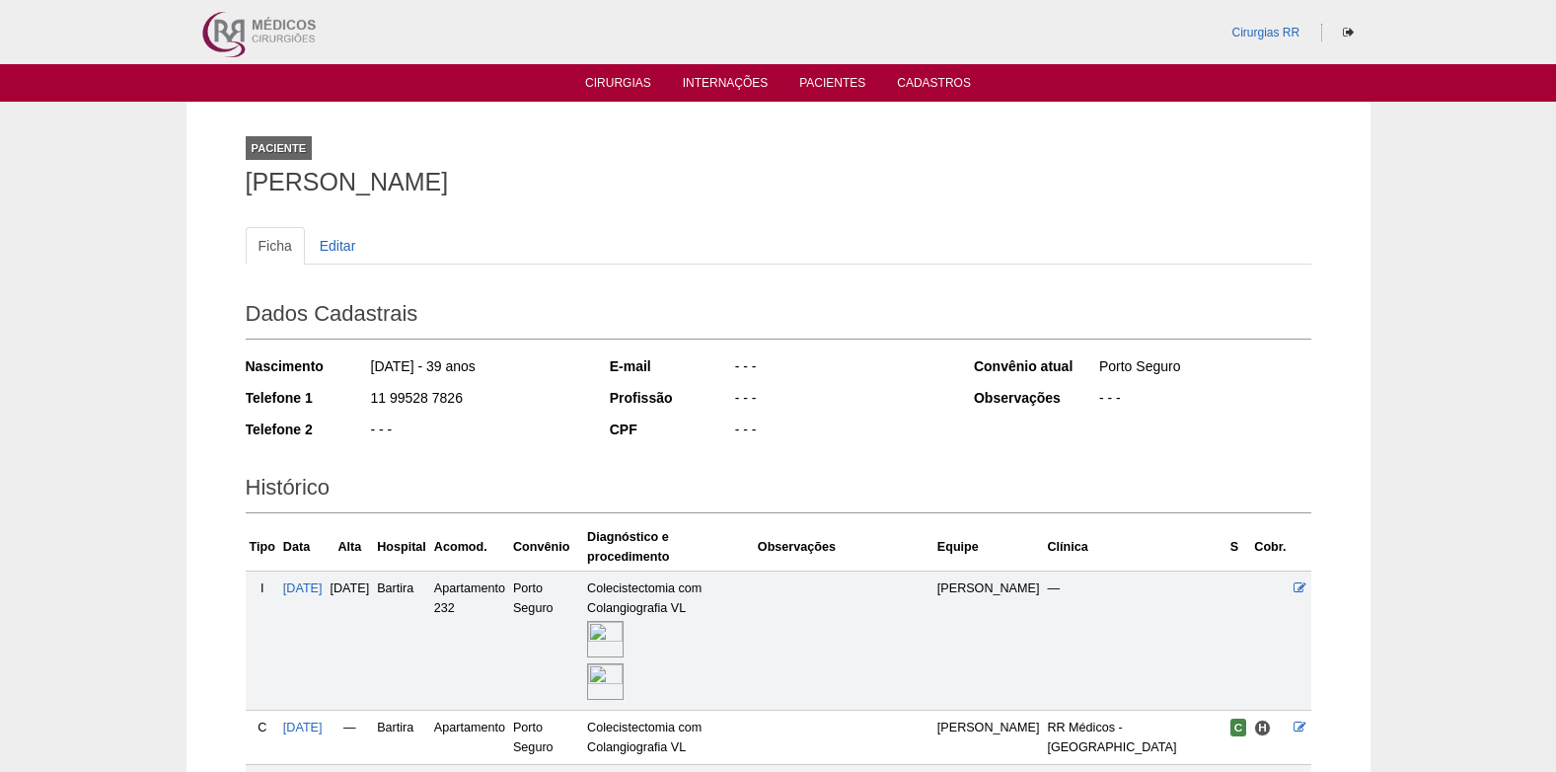
drag, startPoint x: 372, startPoint y: 400, endPoint x: 461, endPoint y: 400, distance: 88.8
click at [461, 400] on div "11 99528 7826" at bounding box center [476, 400] width 214 height 25
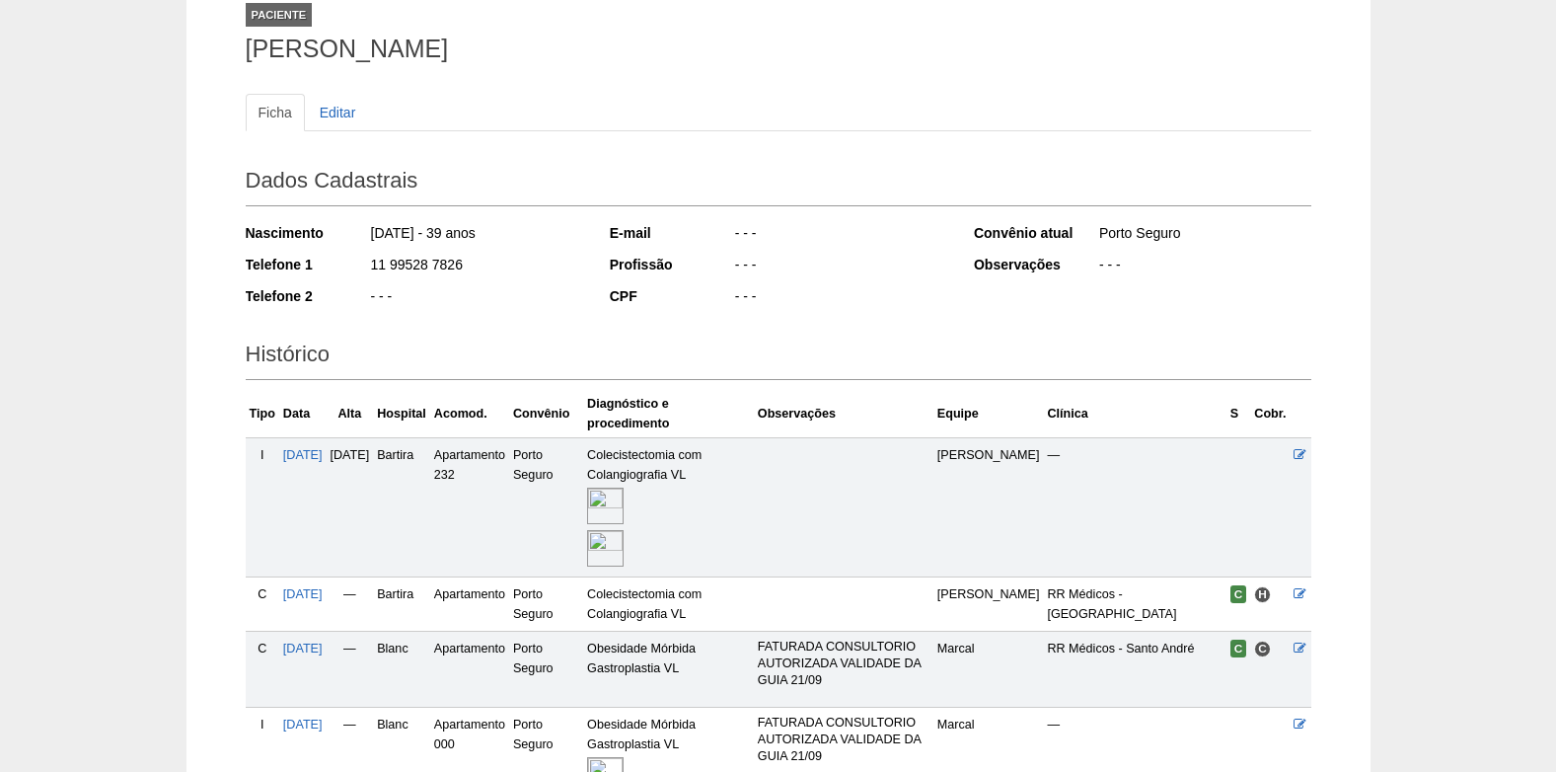
scroll to position [334, 0]
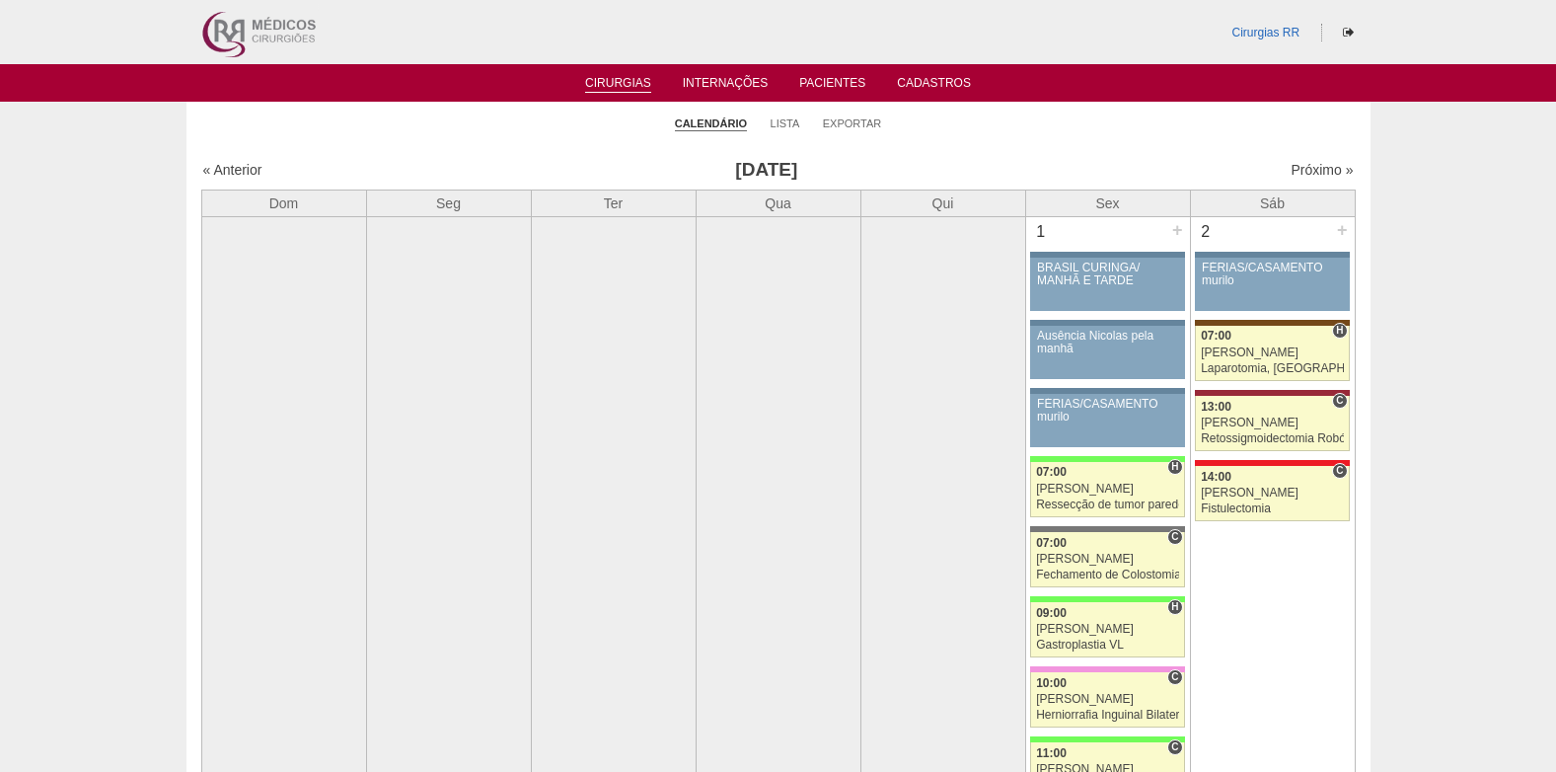
scroll to position [4538, 0]
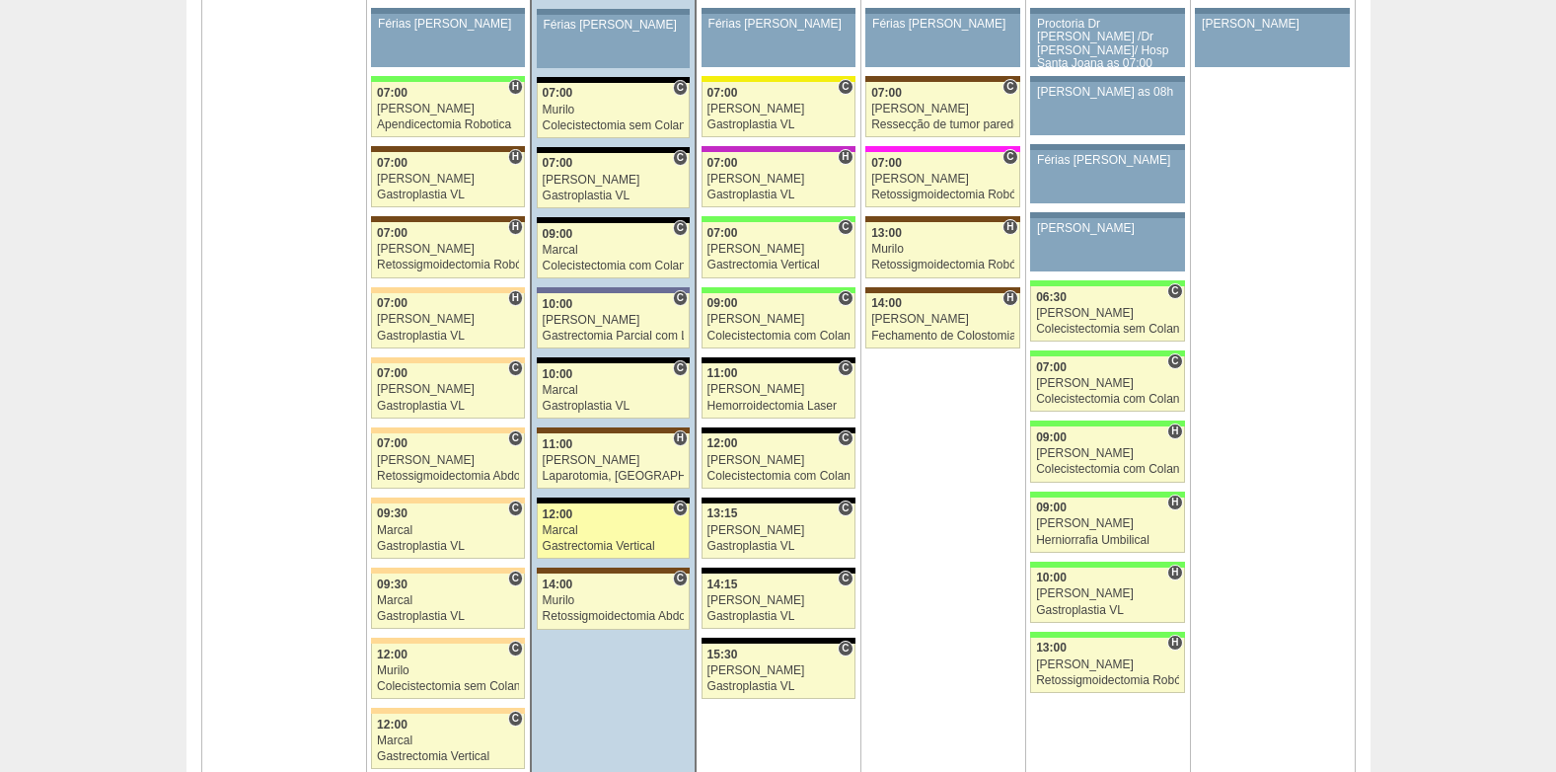
click at [594, 544] on div "Gastrectomia Vertical" at bounding box center [614, 546] width 142 height 13
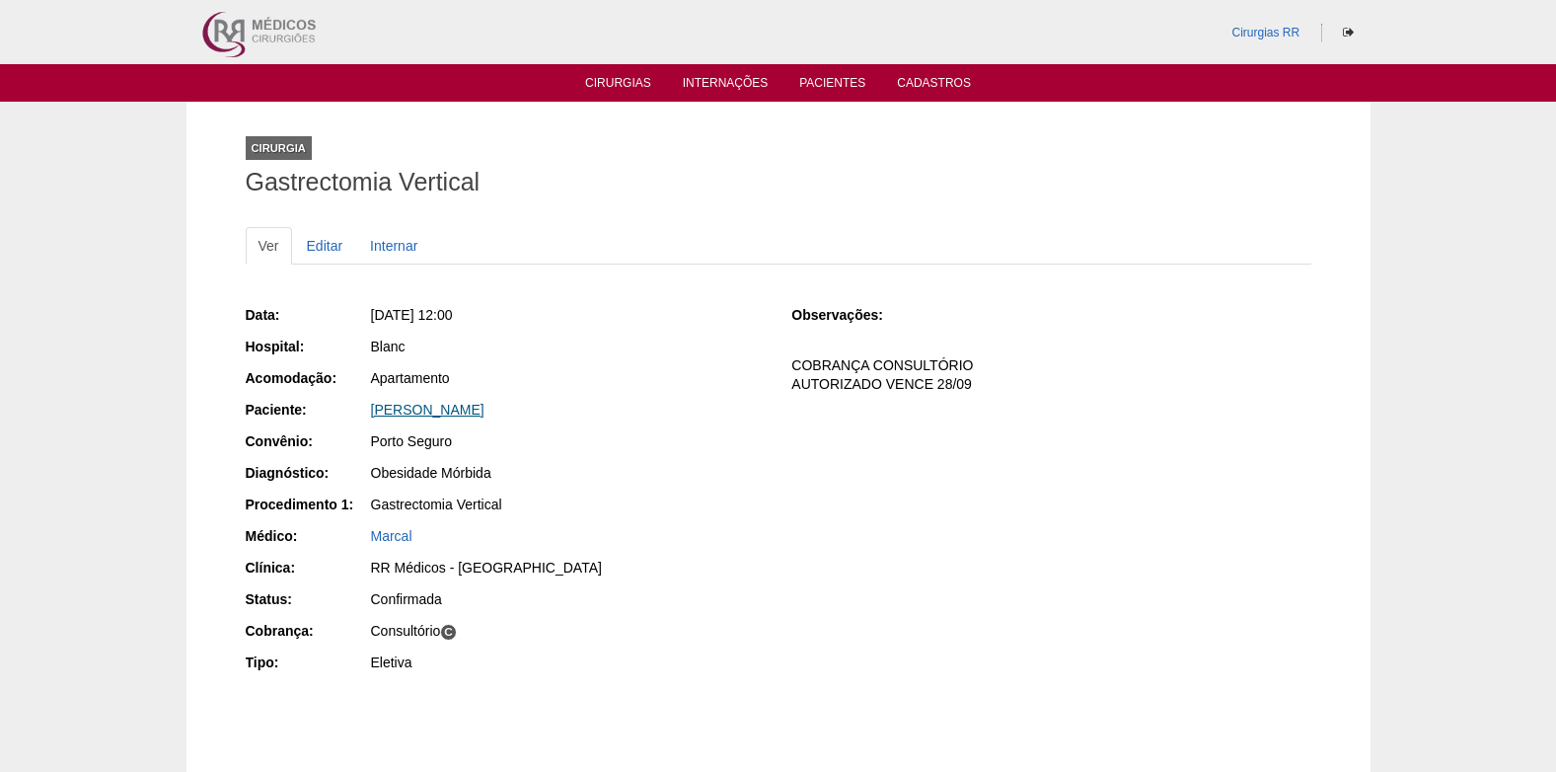
click at [444, 414] on link "[PERSON_NAME]" at bounding box center [427, 410] width 113 height 16
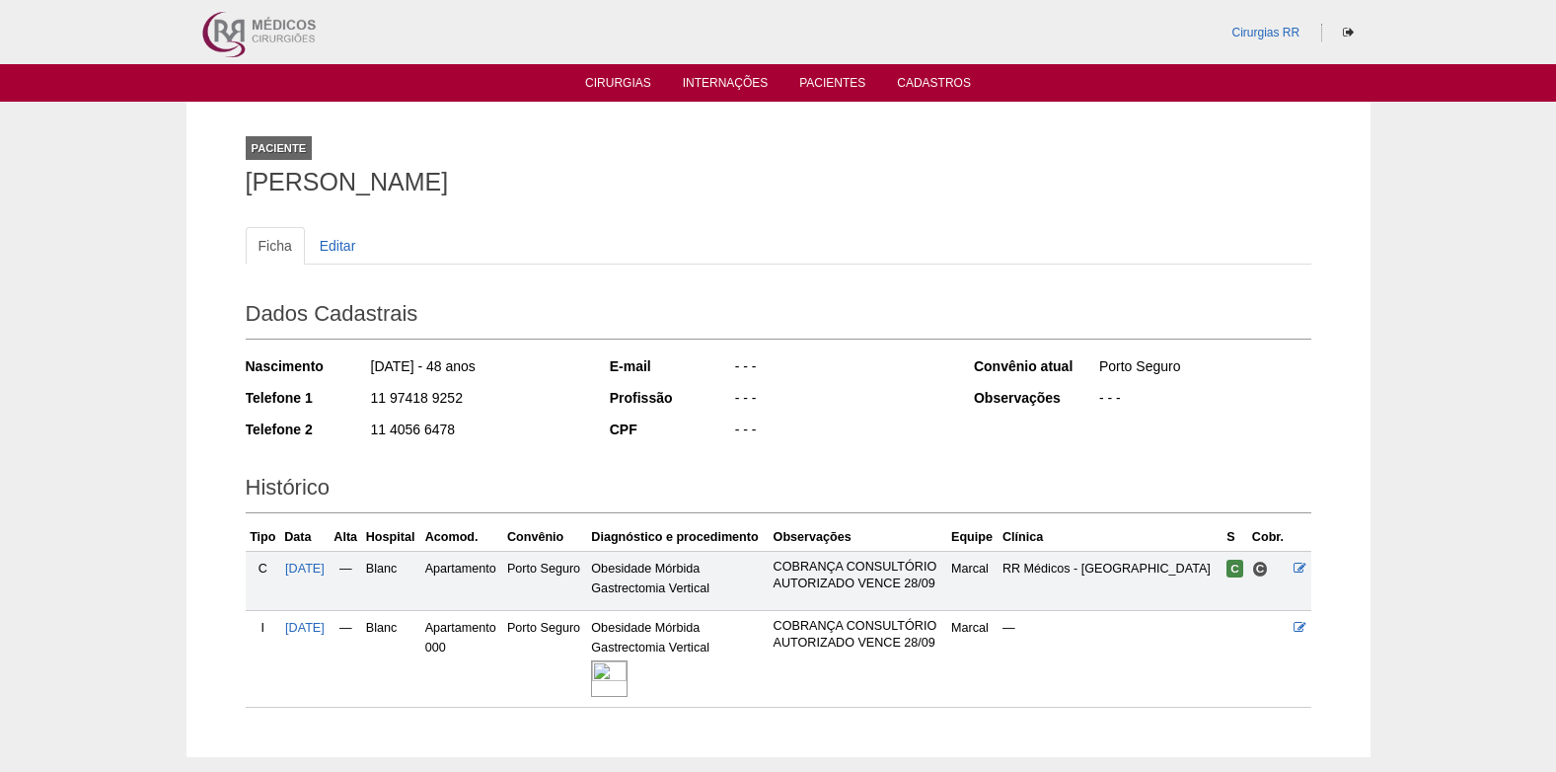
drag, startPoint x: 472, startPoint y: 401, endPoint x: 373, endPoint y: 401, distance: 98.7
click at [373, 401] on div "11 97418 9252" at bounding box center [476, 400] width 214 height 25
copy div "11 97418 9252"
click at [620, 87] on link "Cirurgias" at bounding box center [618, 84] width 66 height 17
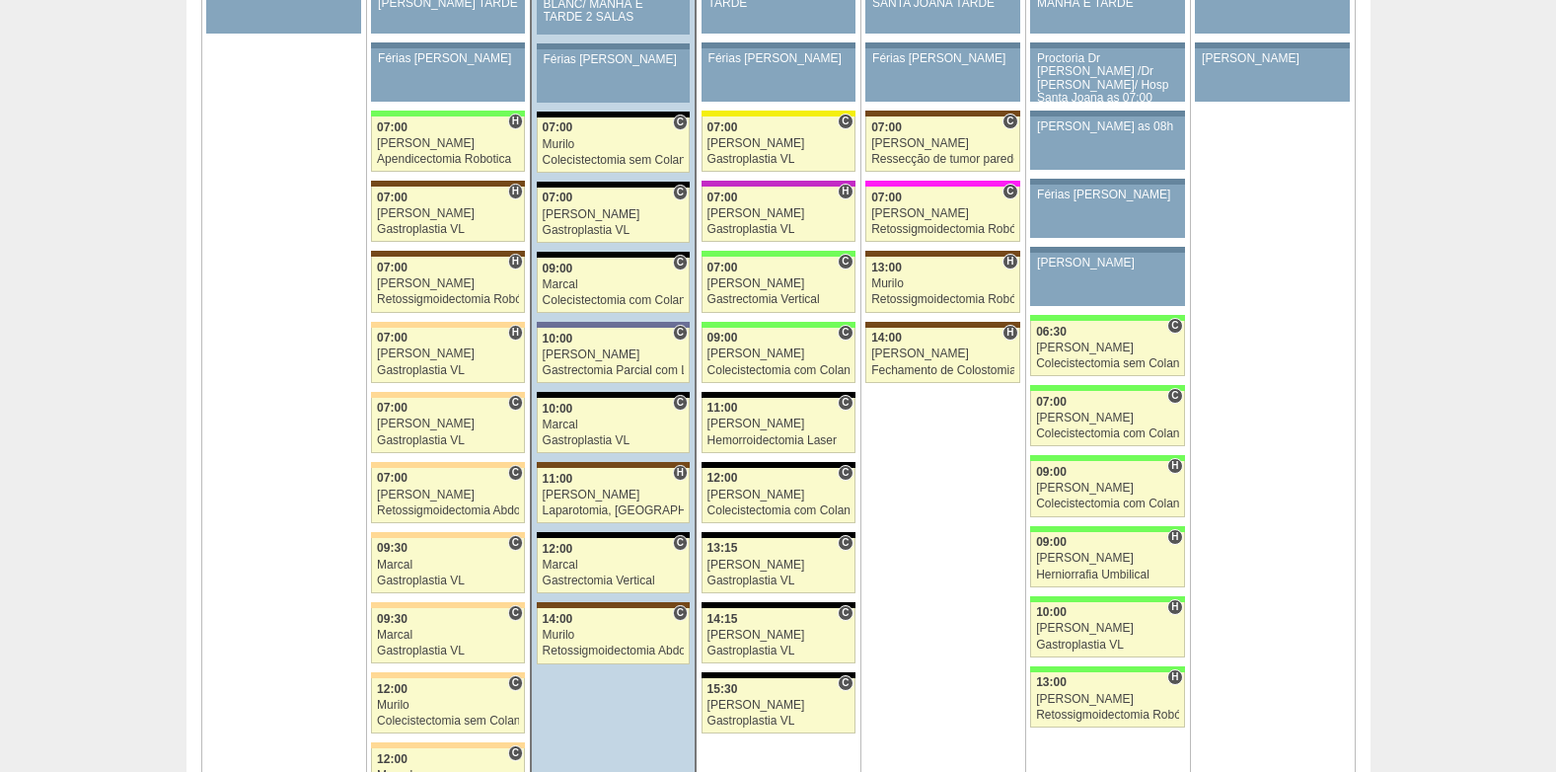
scroll to position [4538, 0]
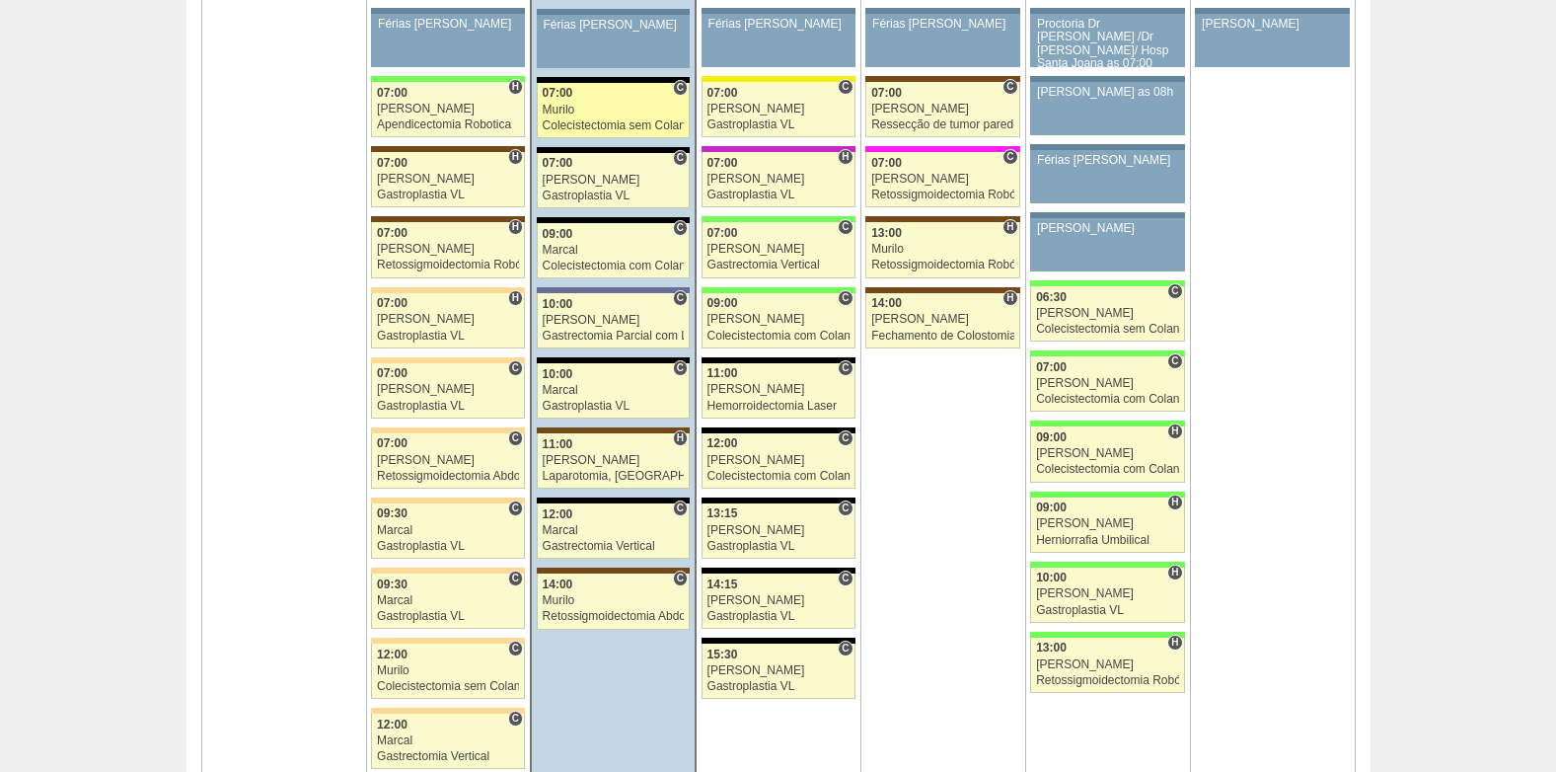
click at [617, 122] on div "Colecistectomia sem Colangiografia VL" at bounding box center [614, 125] width 142 height 13
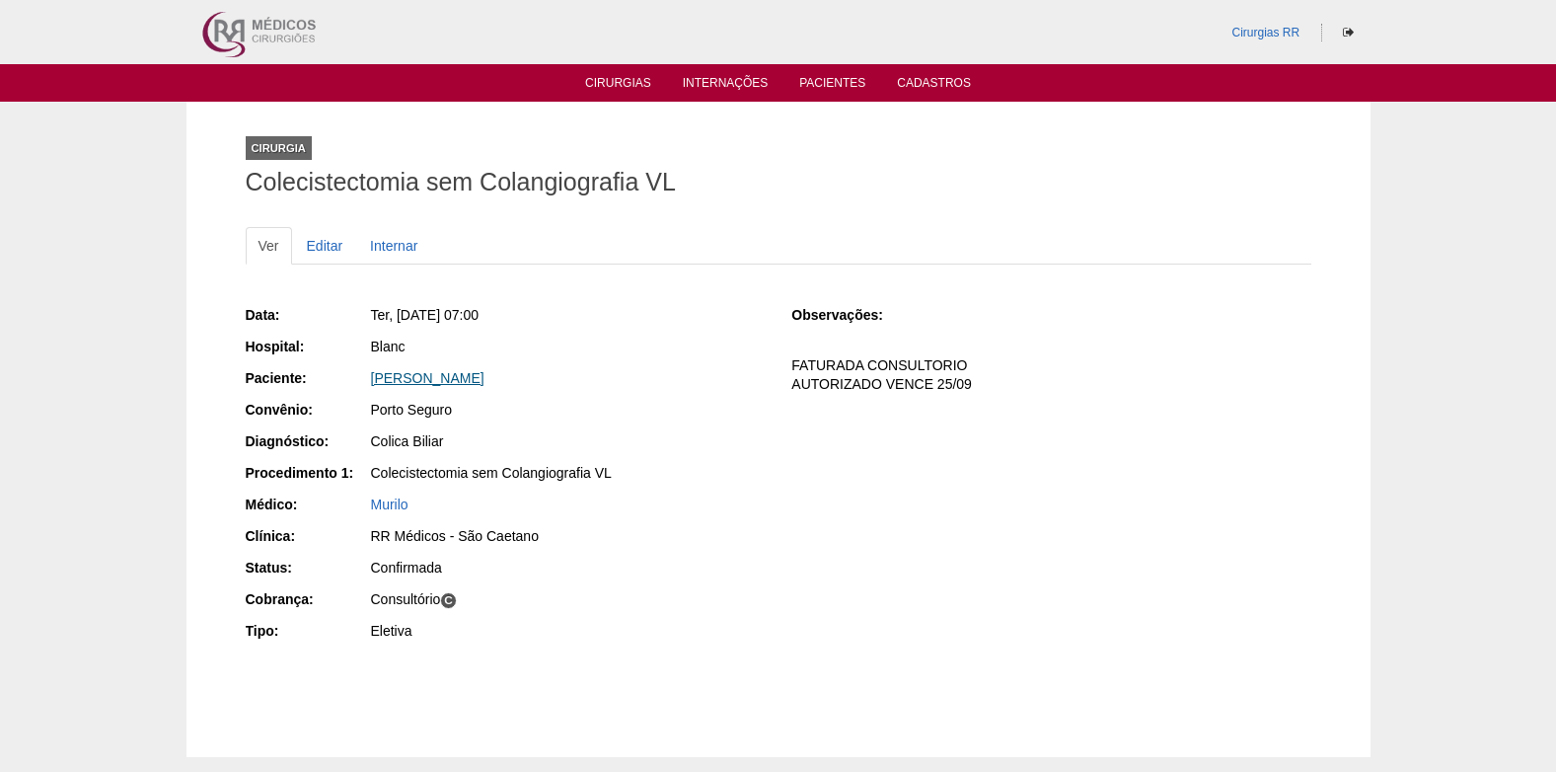
click at [454, 382] on link "[PERSON_NAME]" at bounding box center [427, 378] width 113 height 16
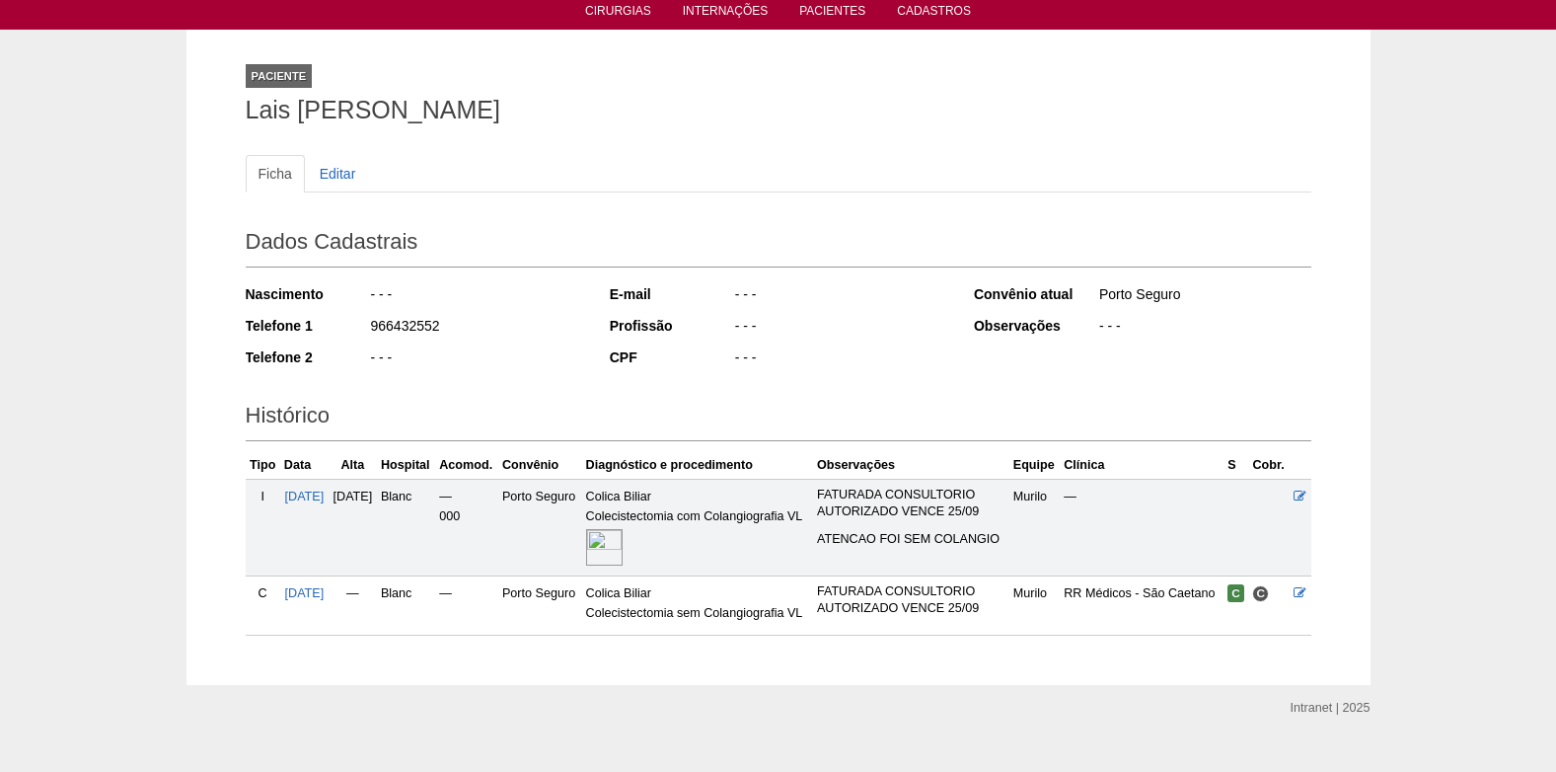
scroll to position [139, 0]
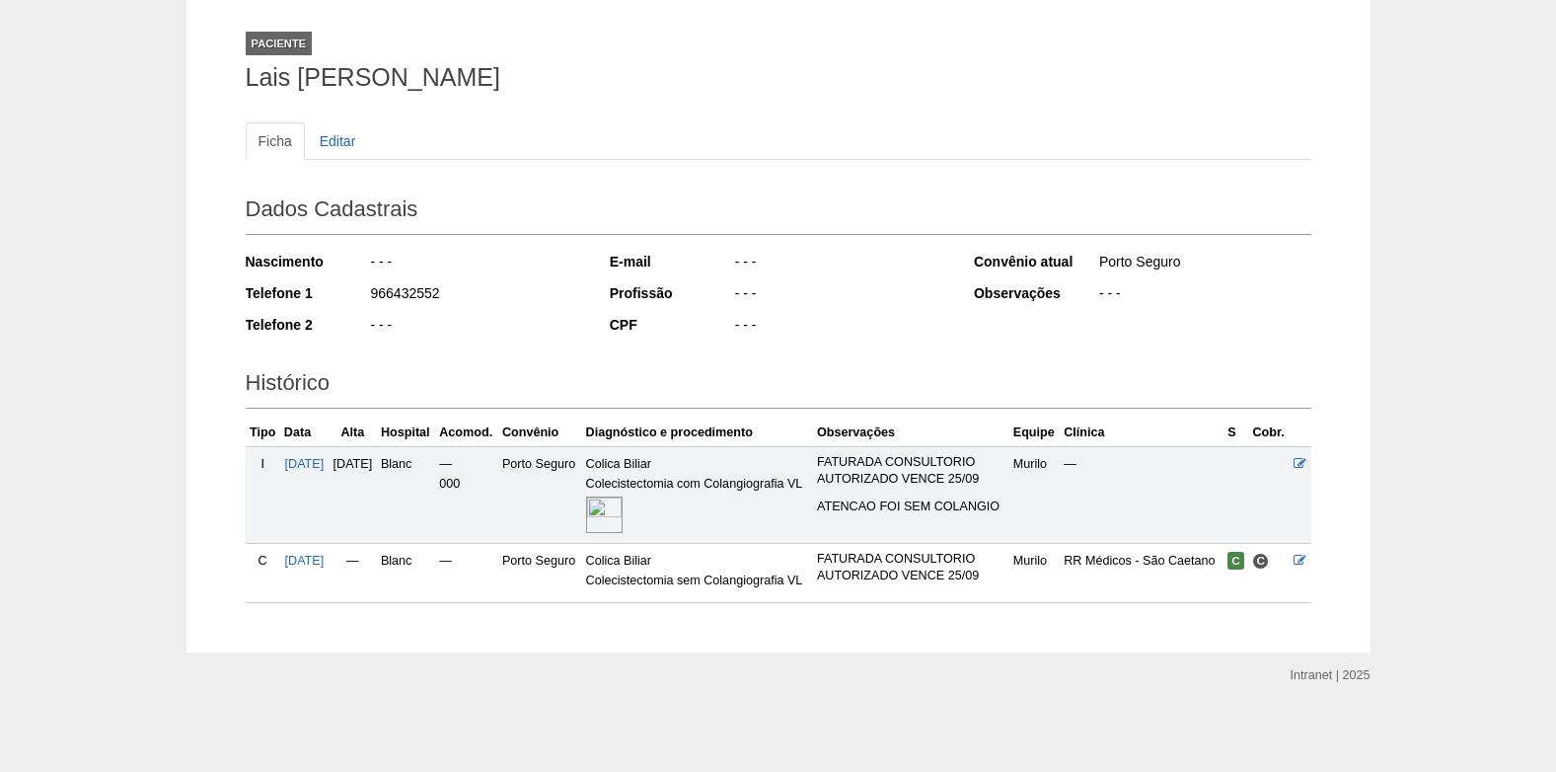
click at [623, 503] on img at bounding box center [604, 514] width 37 height 37
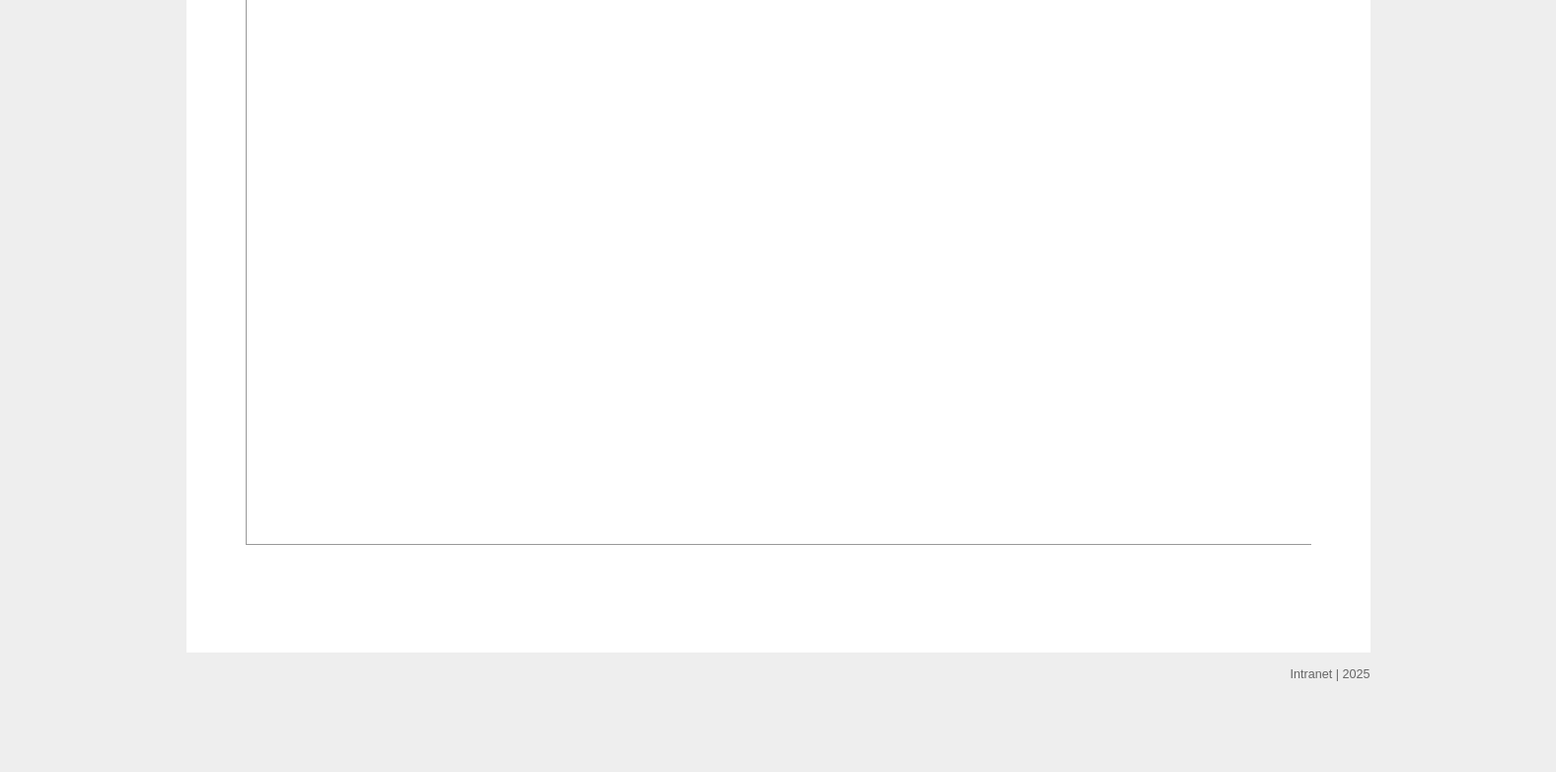
scroll to position [1480, 0]
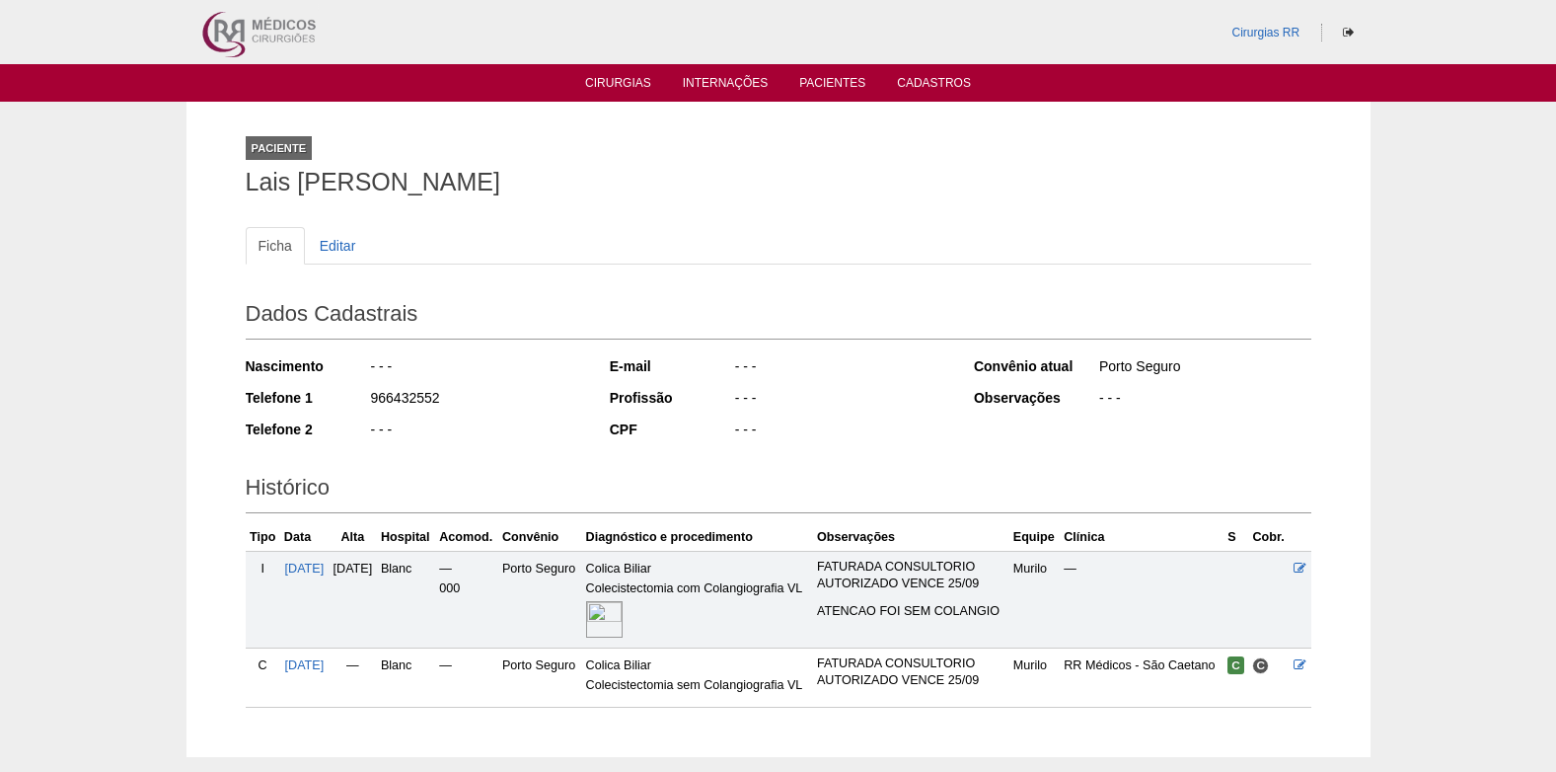
scroll to position [133, 0]
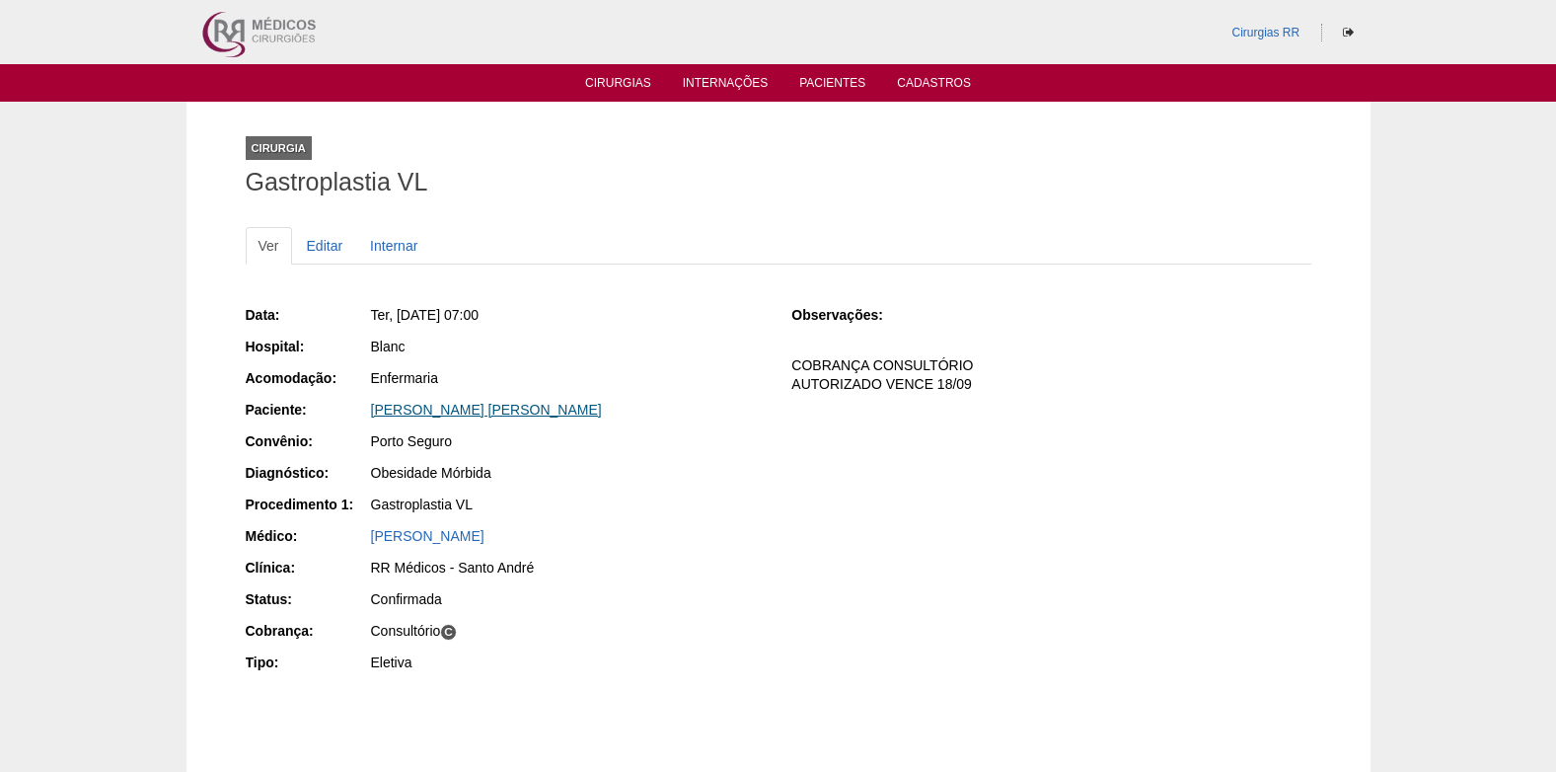
click at [466, 413] on link "[PERSON_NAME] [PERSON_NAME]" at bounding box center [486, 410] width 231 height 16
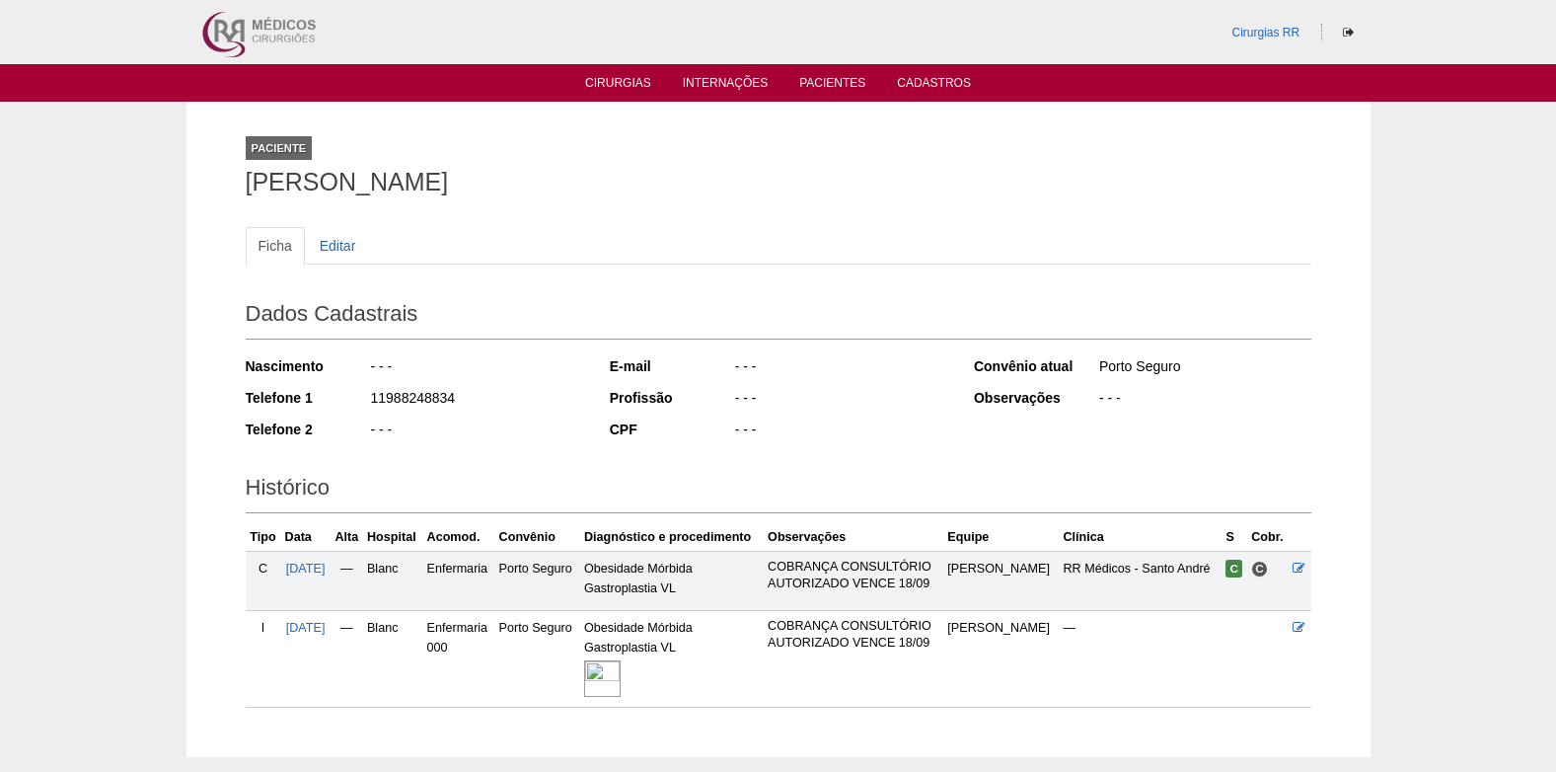
scroll to position [105, 0]
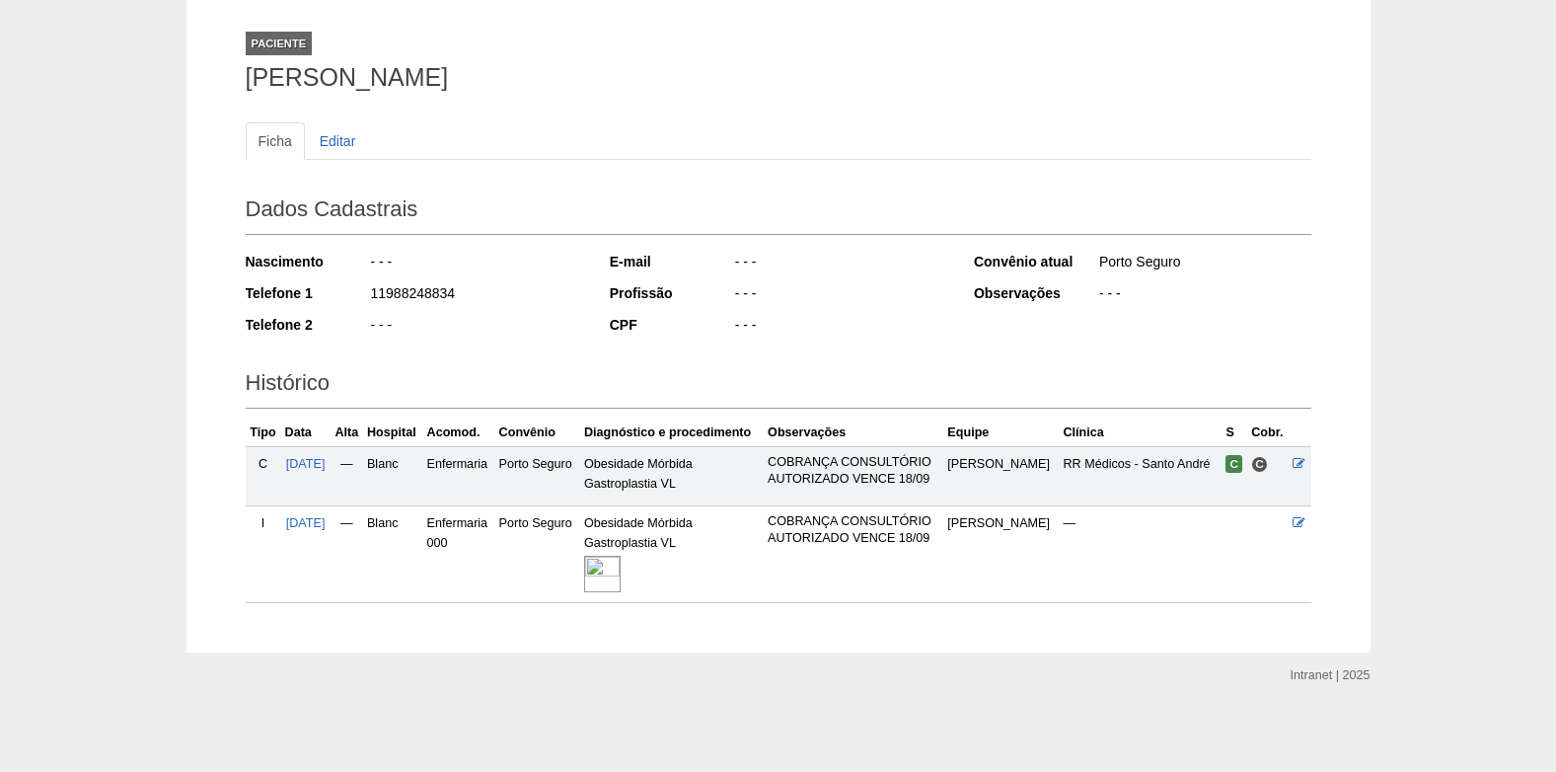
click at [621, 582] on img at bounding box center [602, 573] width 37 height 37
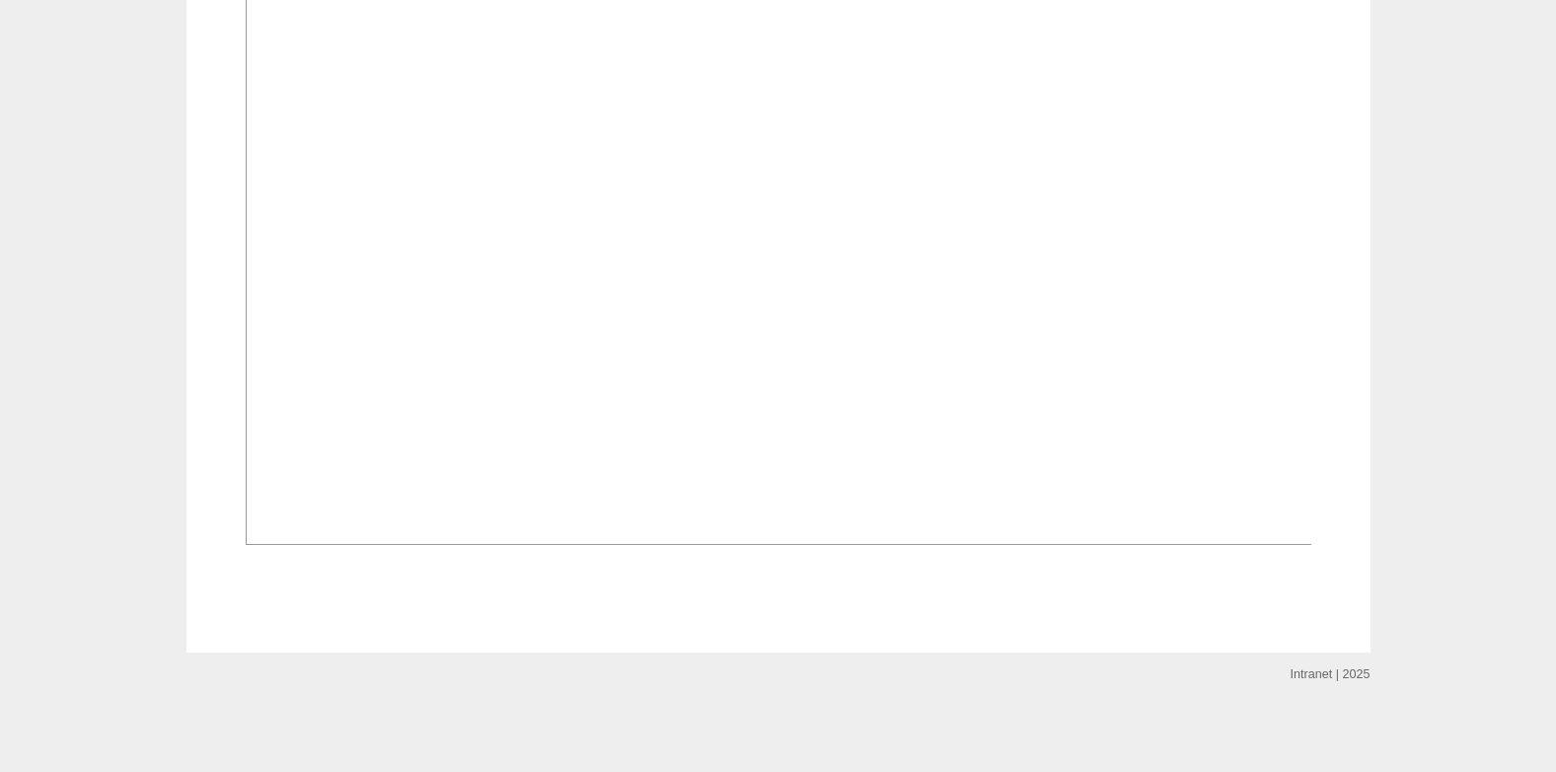
scroll to position [1508, 0]
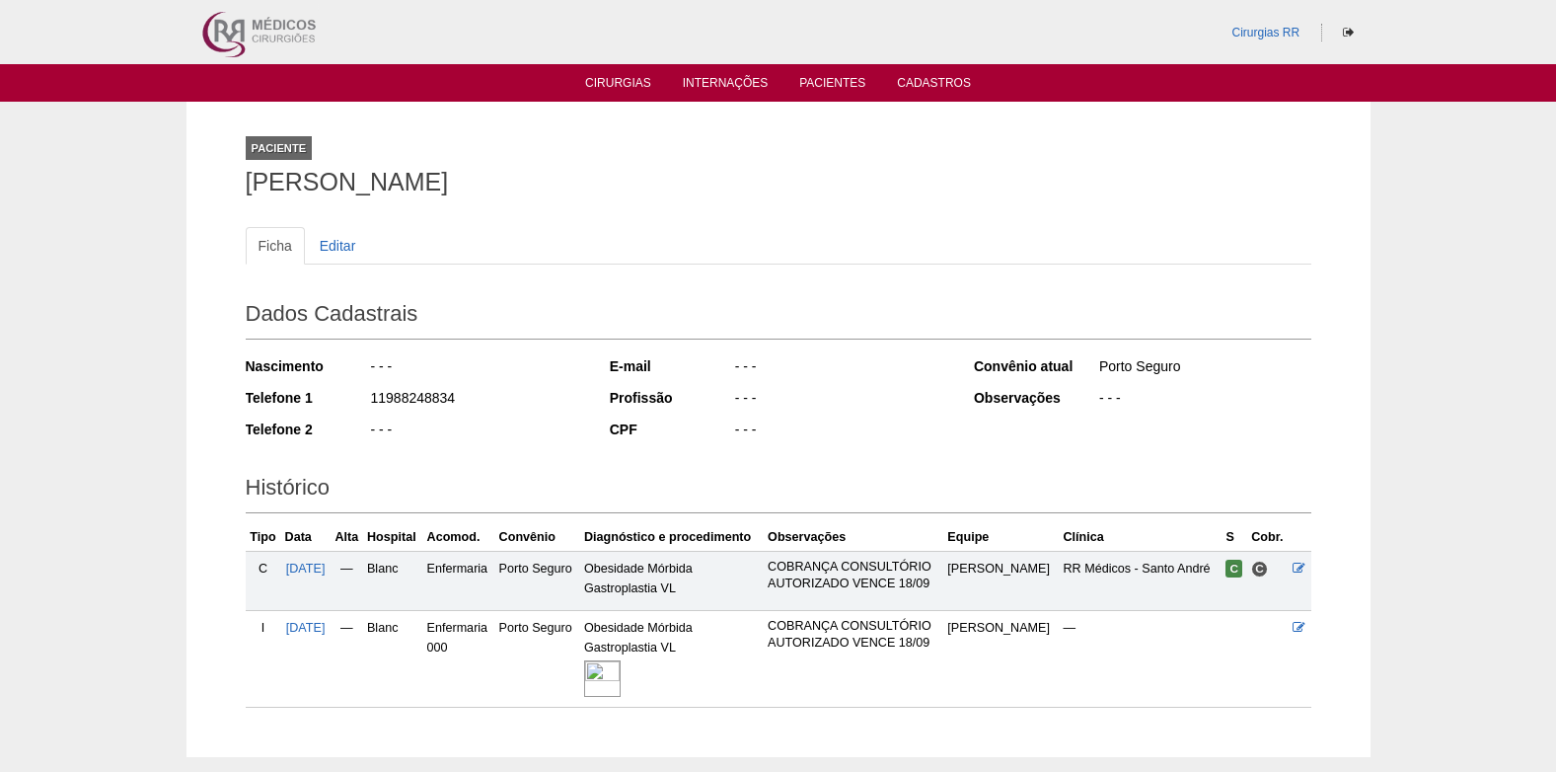
scroll to position [105, 0]
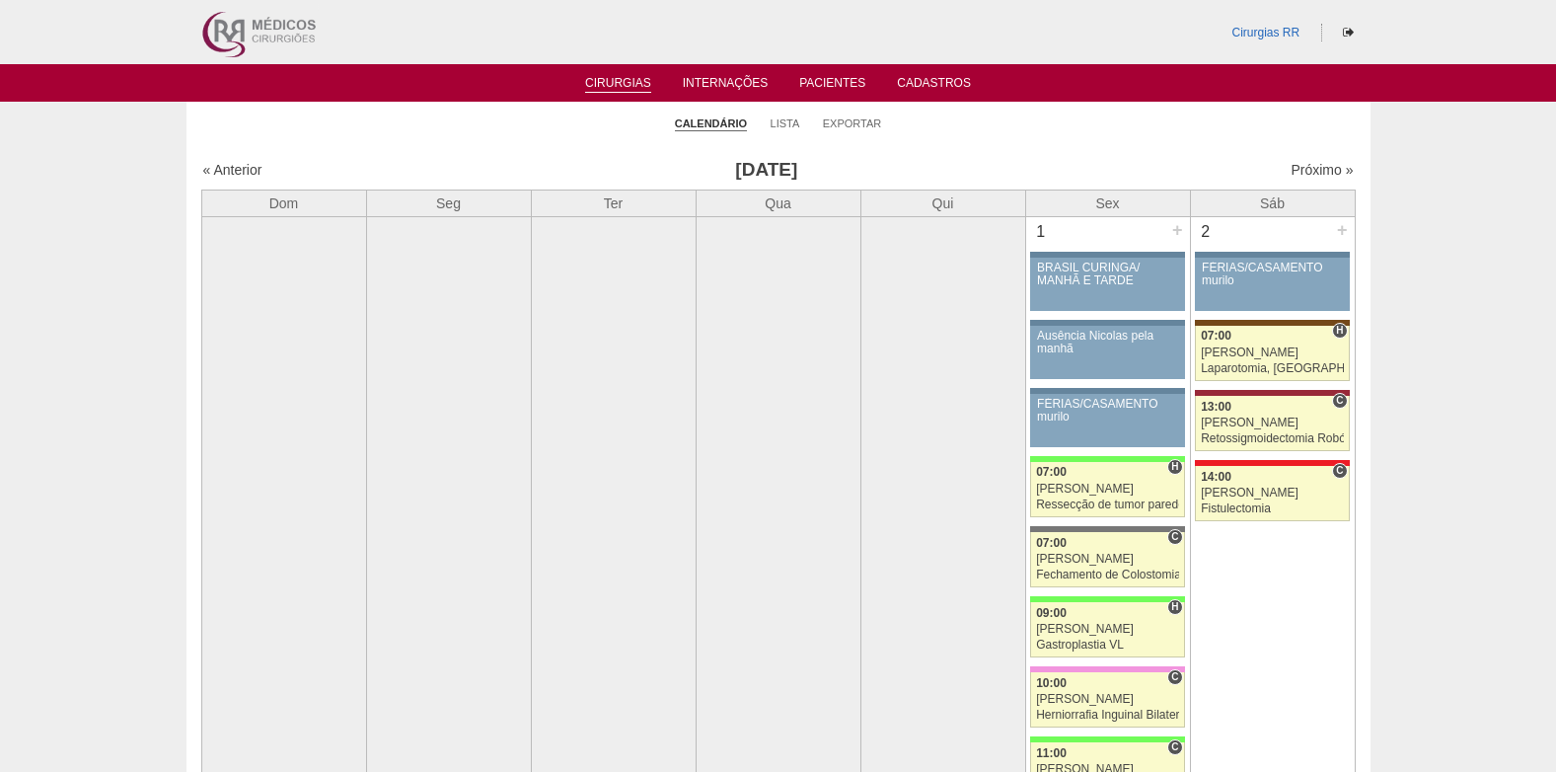
scroll to position [4440, 0]
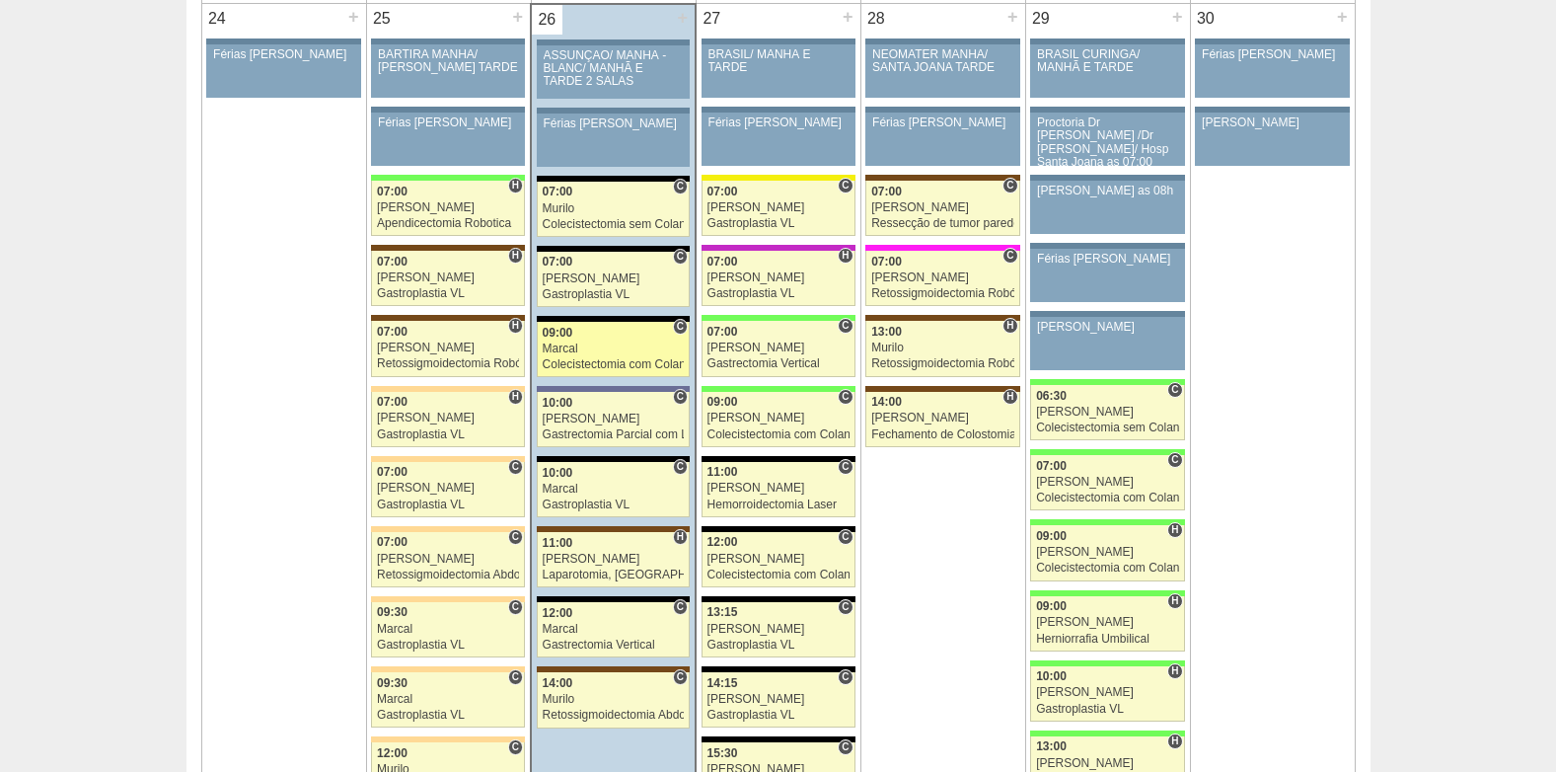
click at [582, 354] on div "Marcal" at bounding box center [614, 348] width 142 height 13
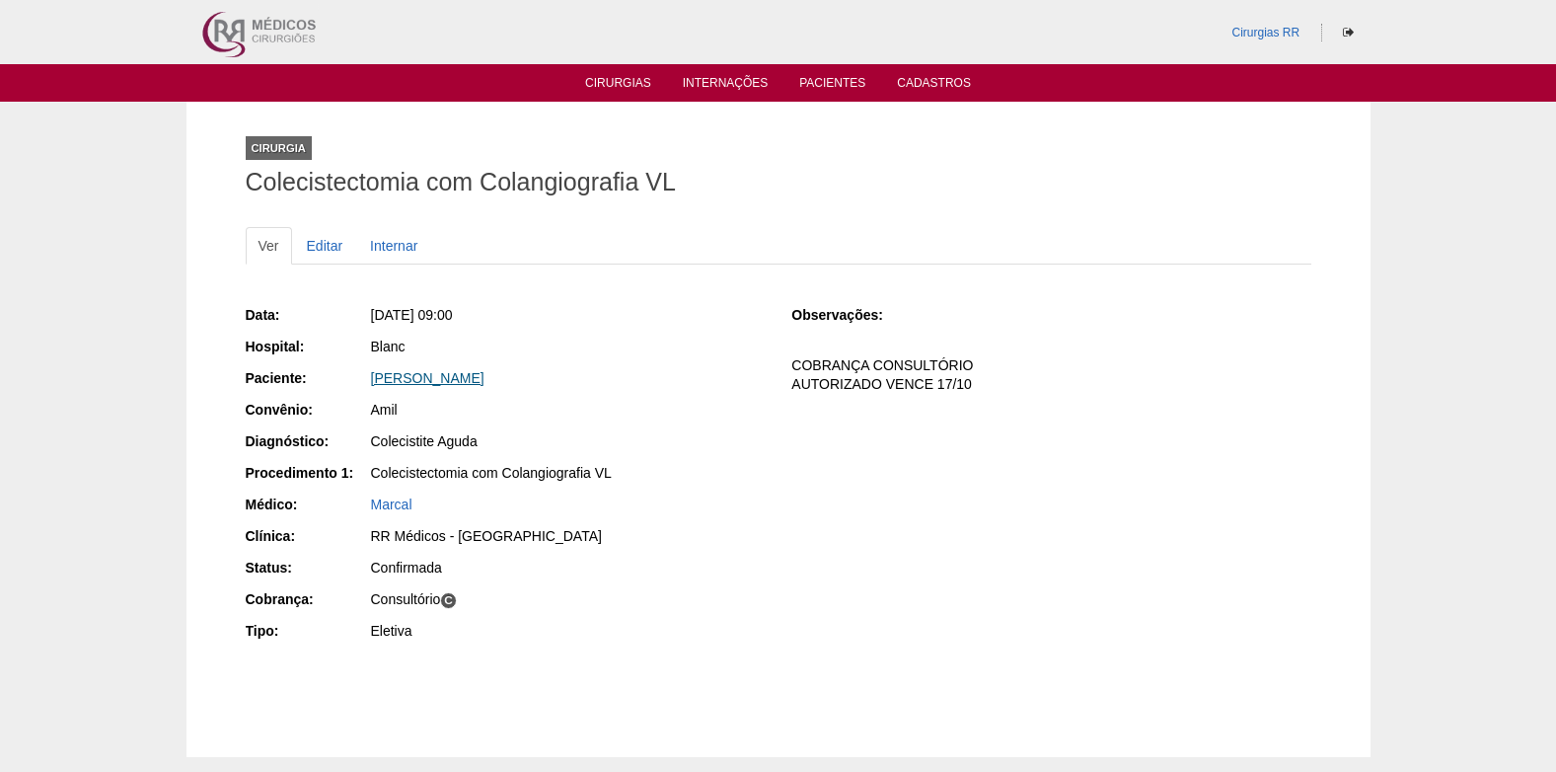
click at [424, 370] on link "Daniela de Assis Ferreira" at bounding box center [427, 378] width 113 height 16
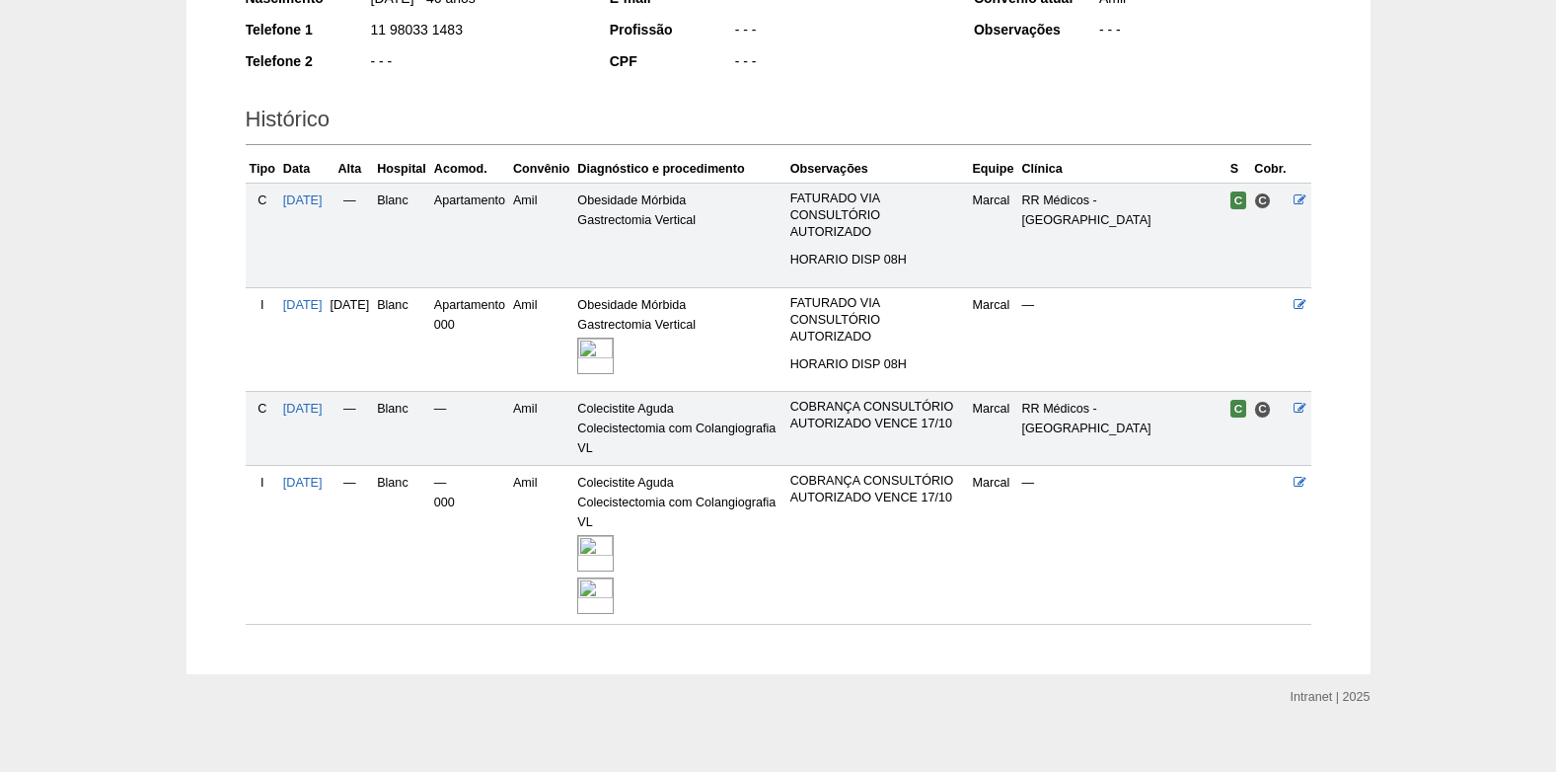
scroll to position [392, 0]
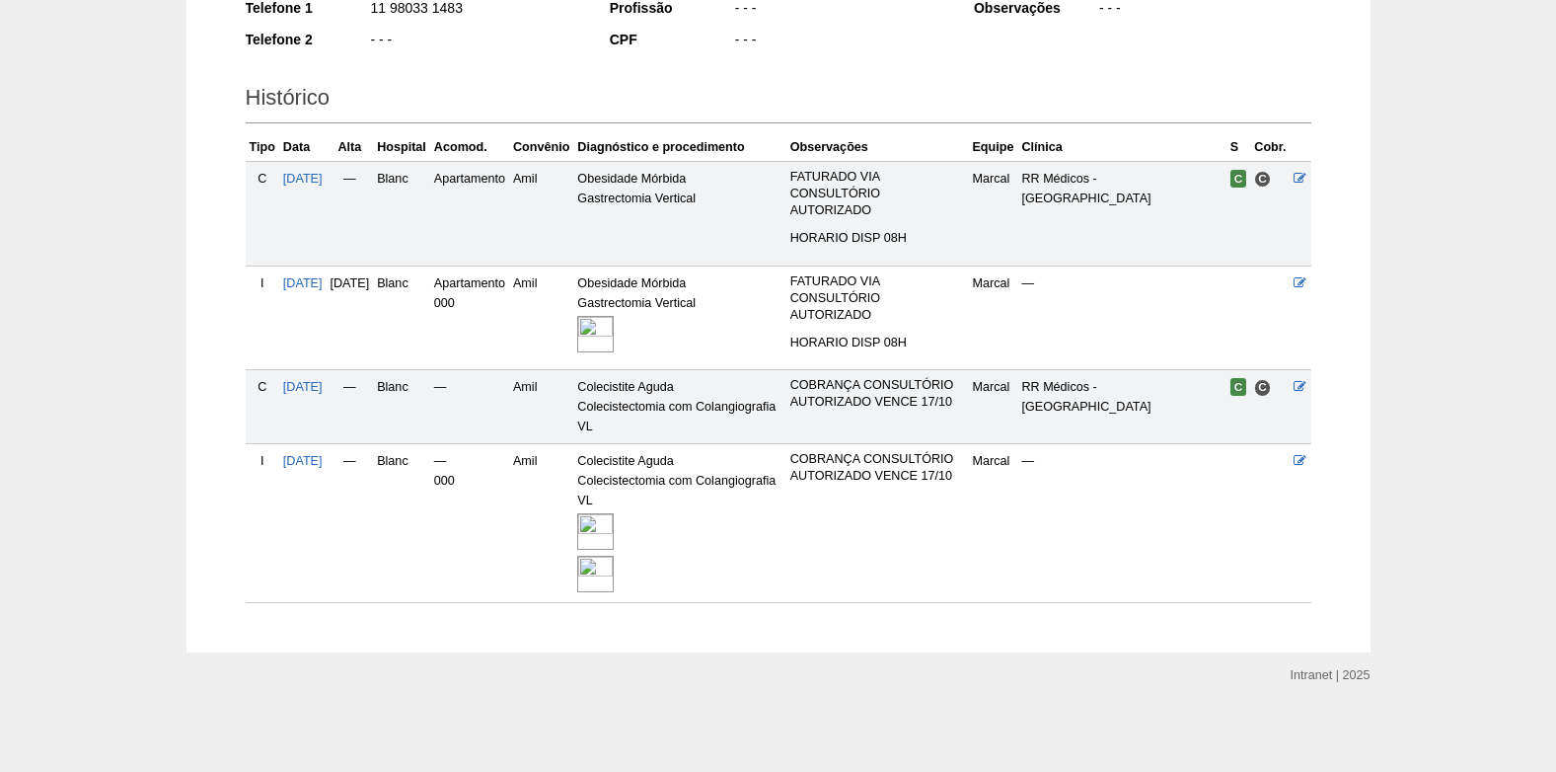
click at [614, 526] on img at bounding box center [595, 531] width 37 height 37
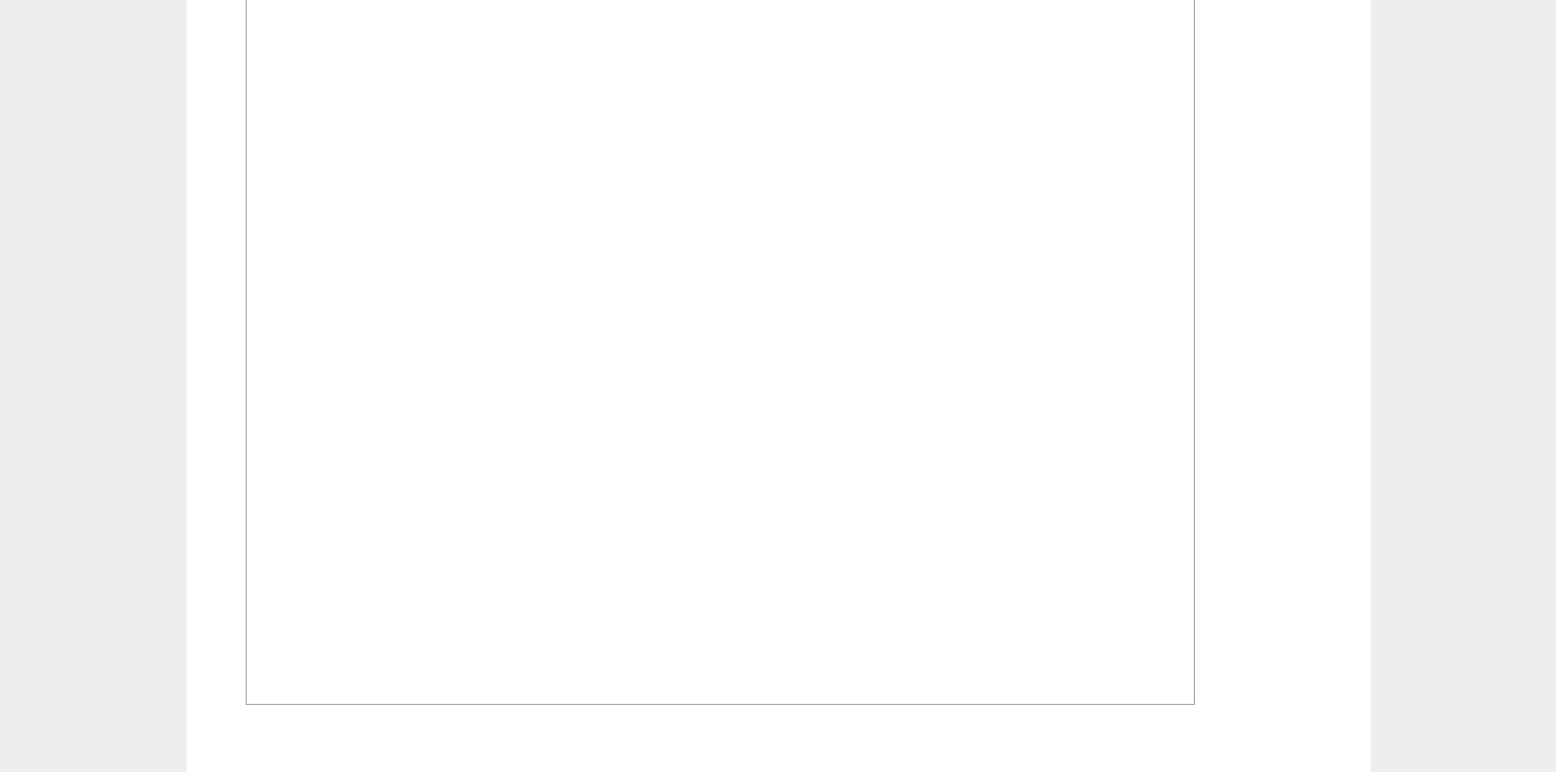
scroll to position [2368, 0]
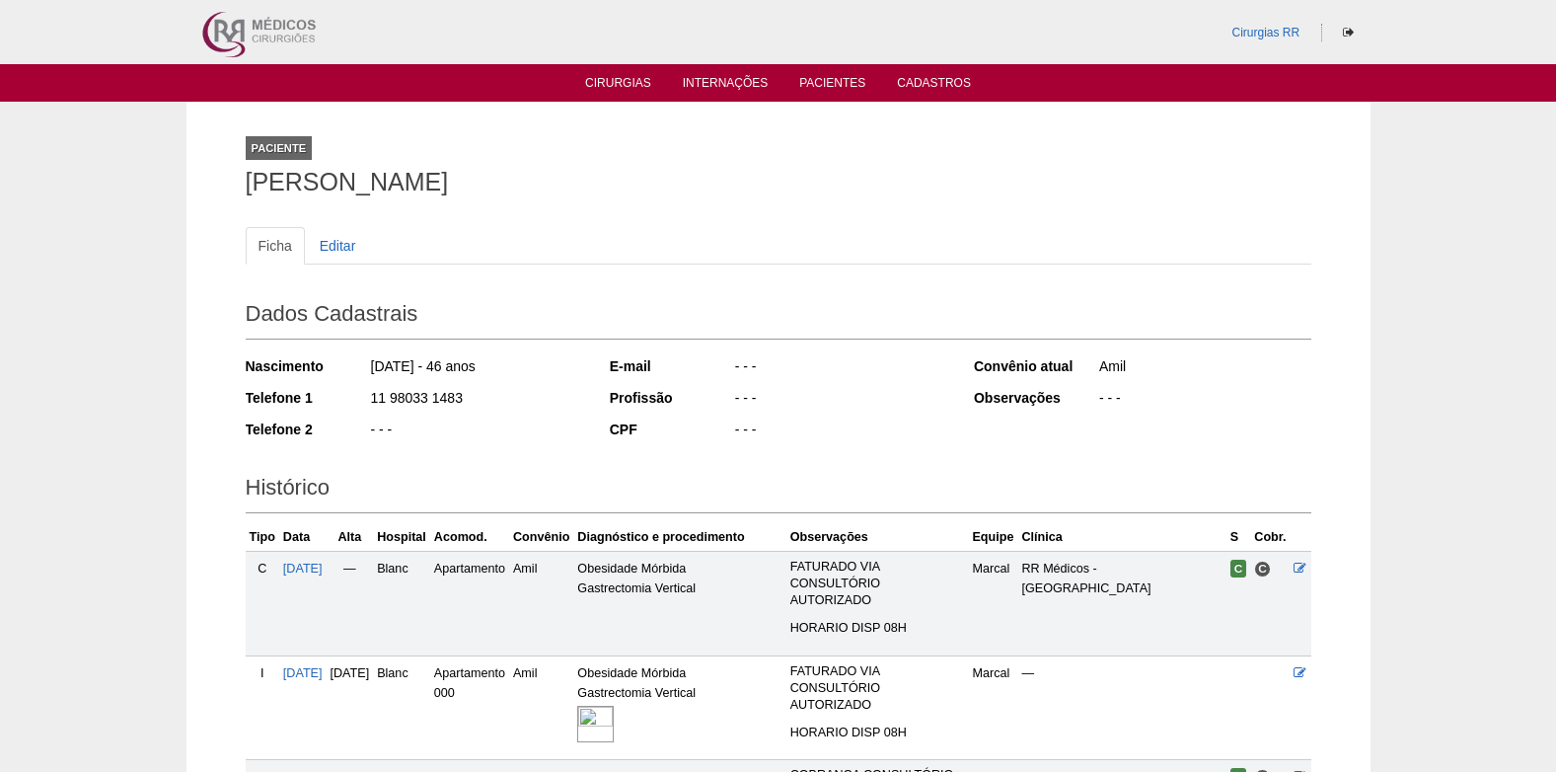
scroll to position [390, 0]
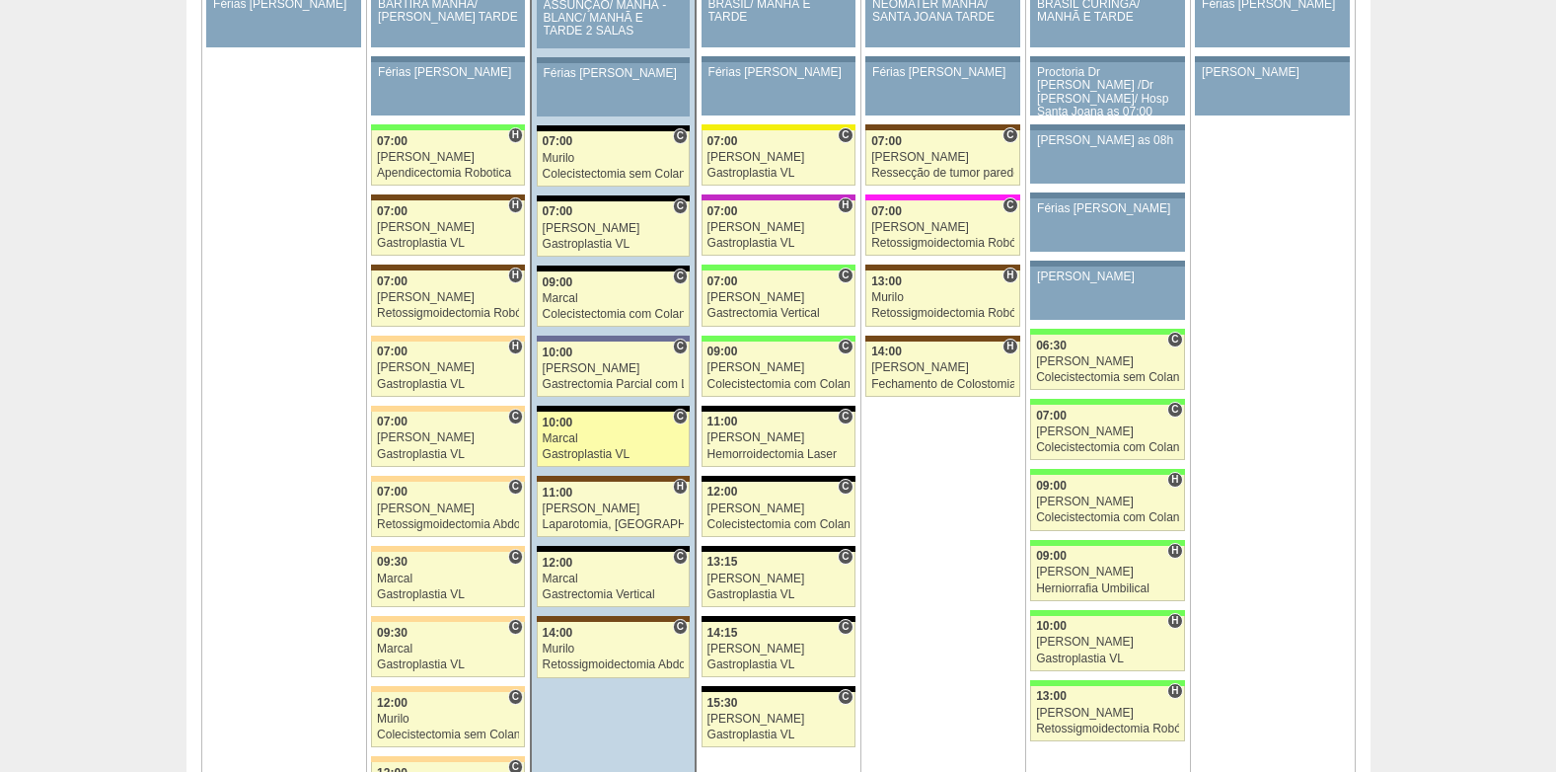
scroll to position [4538, 0]
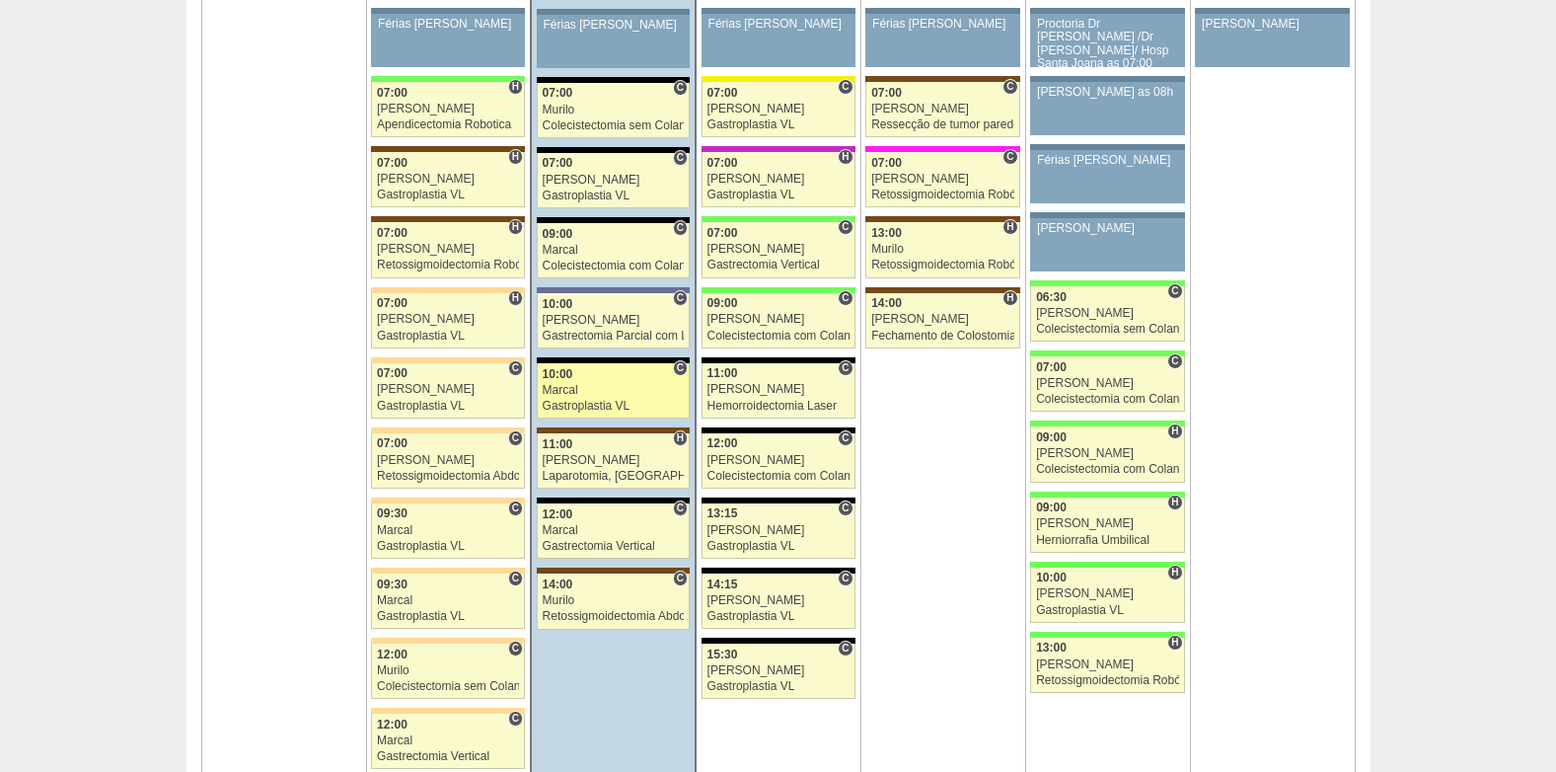
click at [609, 404] on div "Gastroplastia VL" at bounding box center [614, 406] width 142 height 13
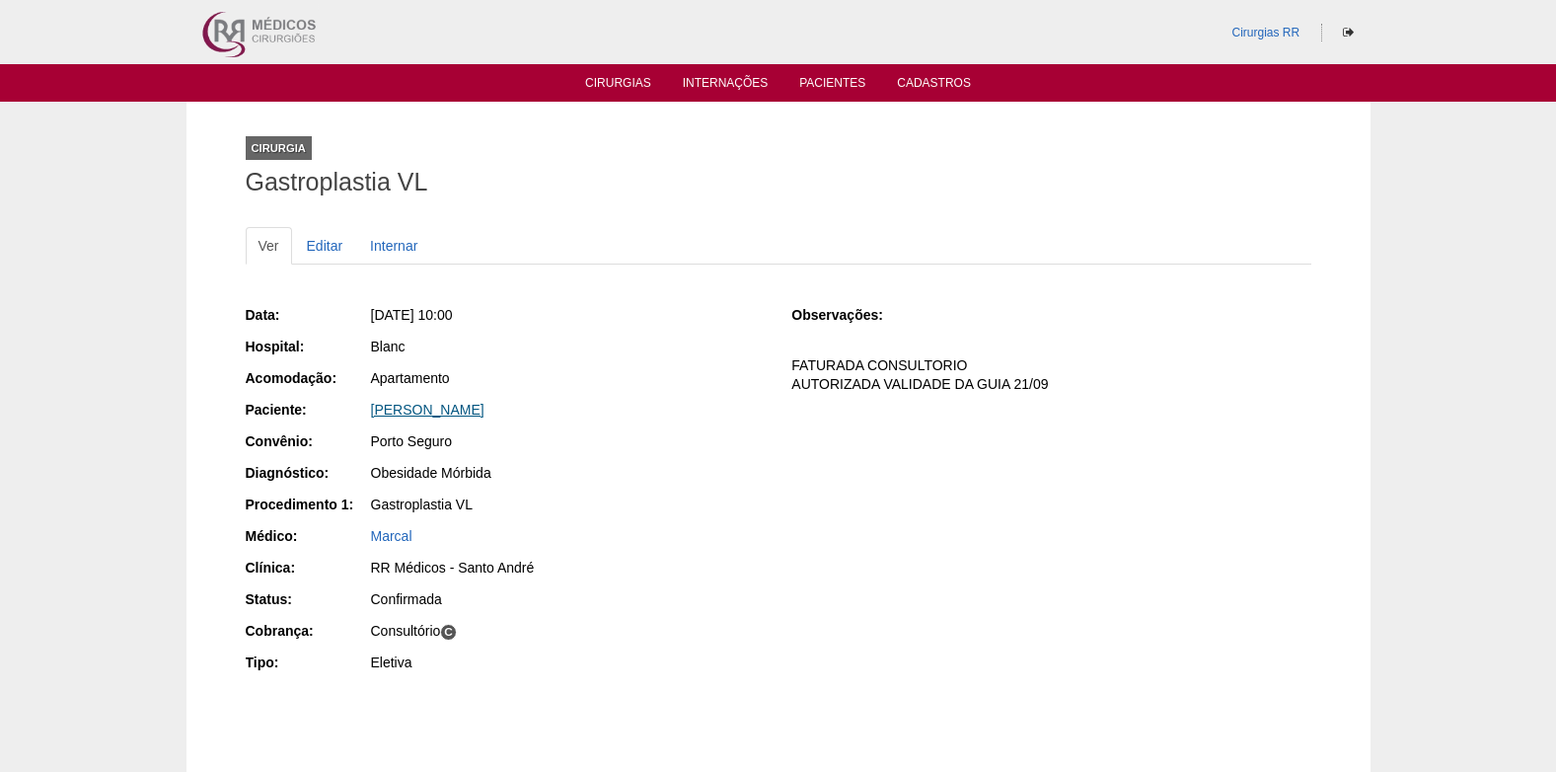
click at [435, 406] on link "[PERSON_NAME]" at bounding box center [427, 410] width 113 height 16
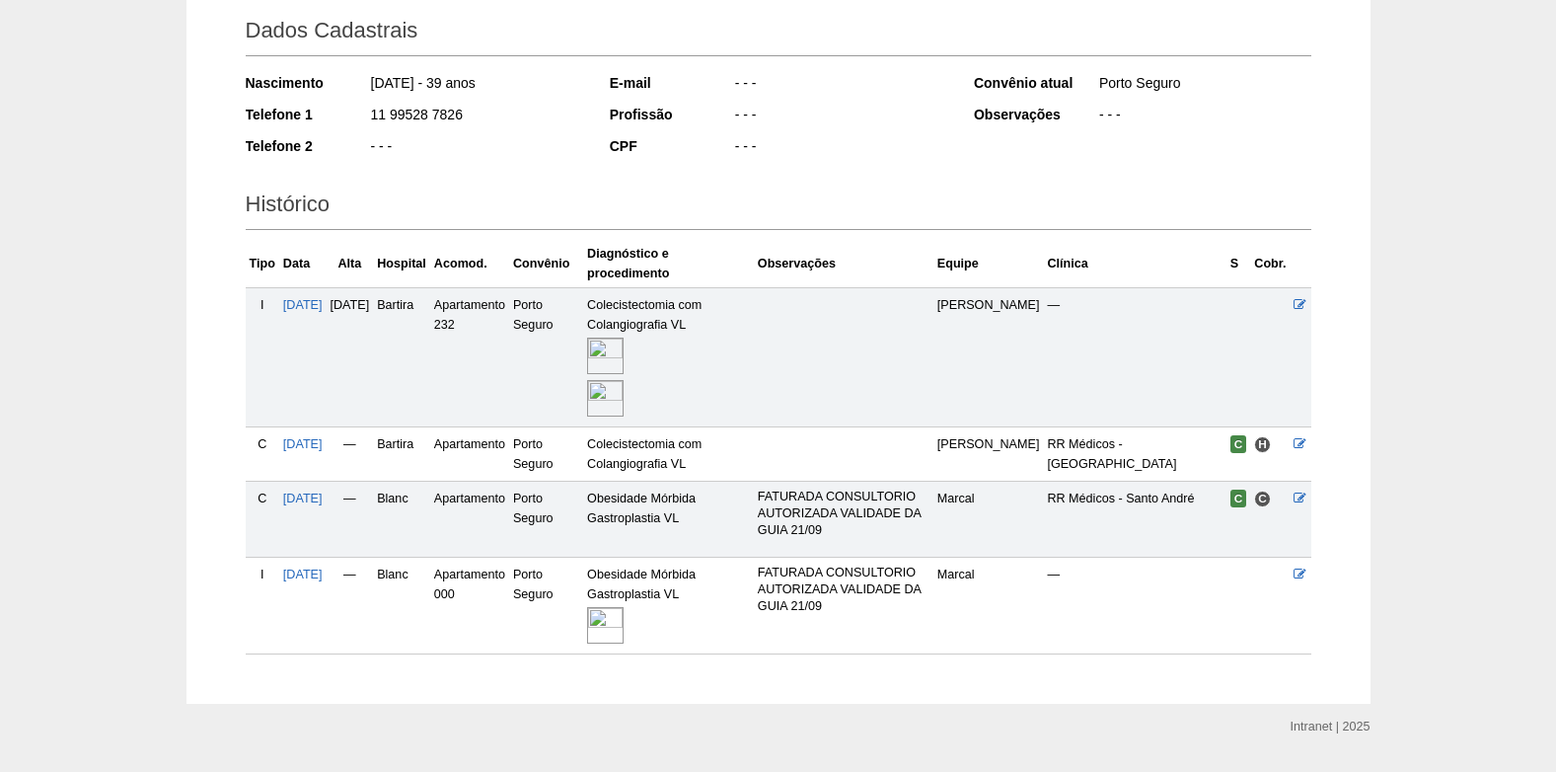
scroll to position [334, 0]
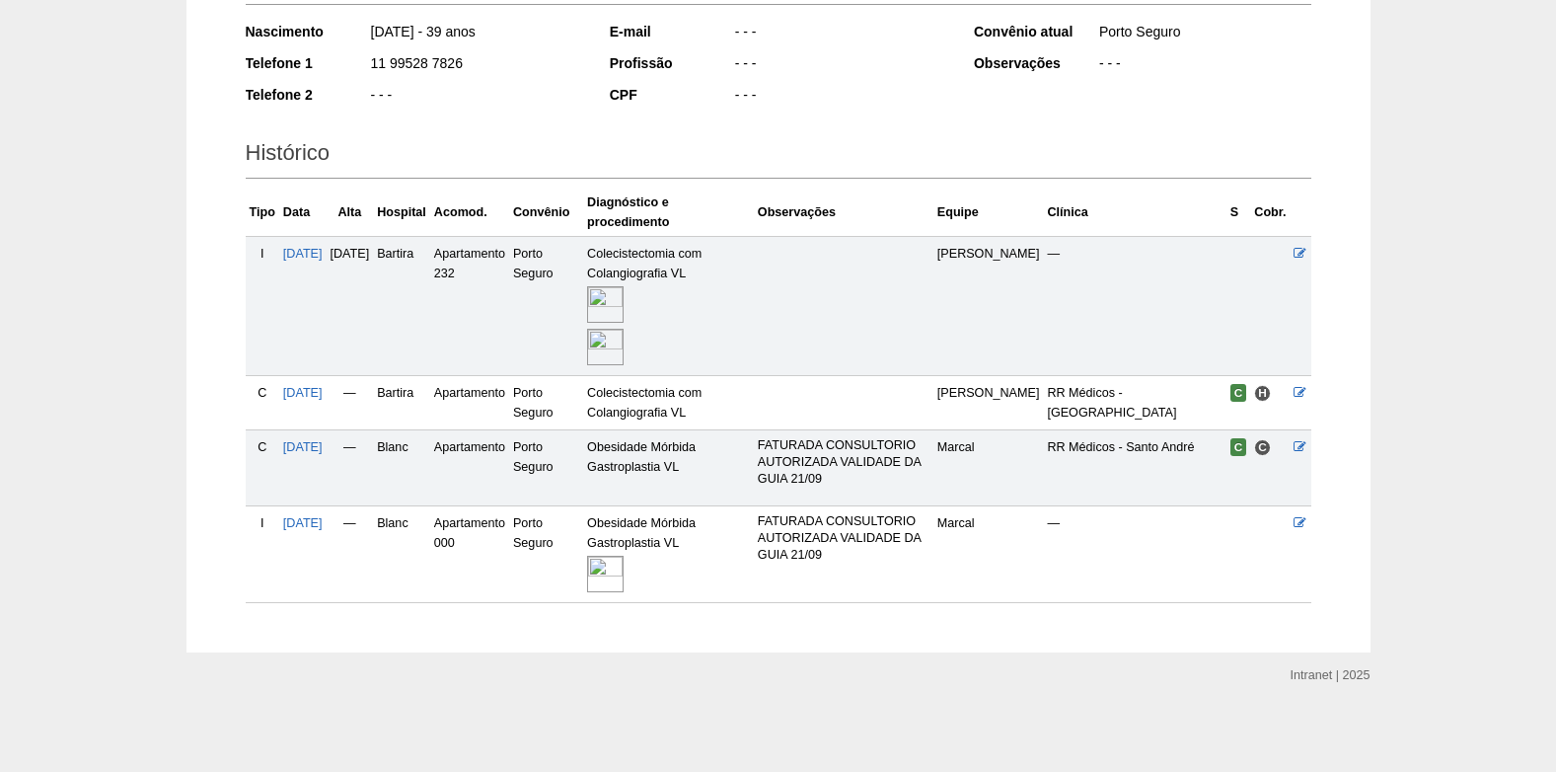
click at [624, 582] on img at bounding box center [605, 573] width 37 height 37
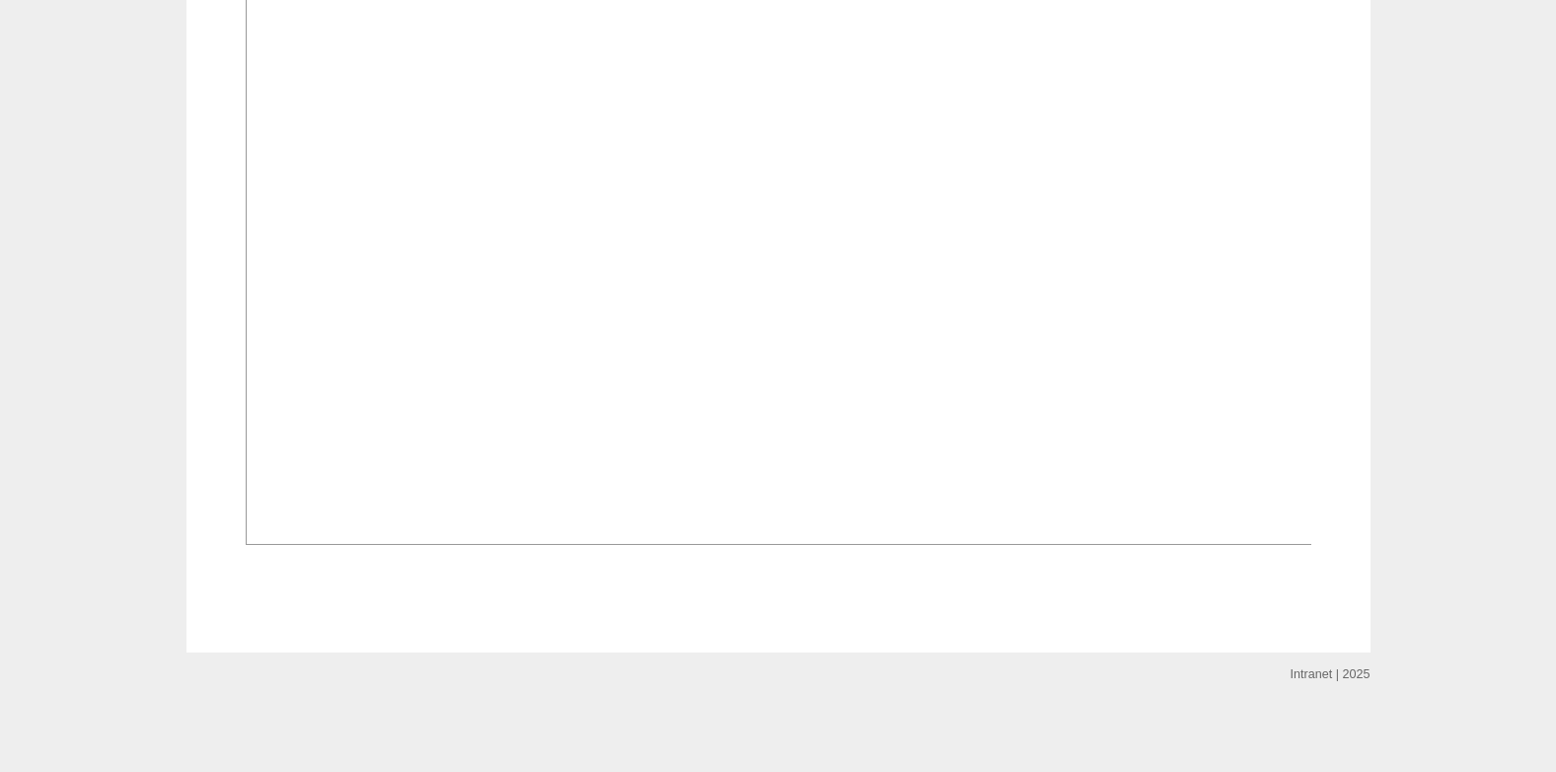
scroll to position [1508, 0]
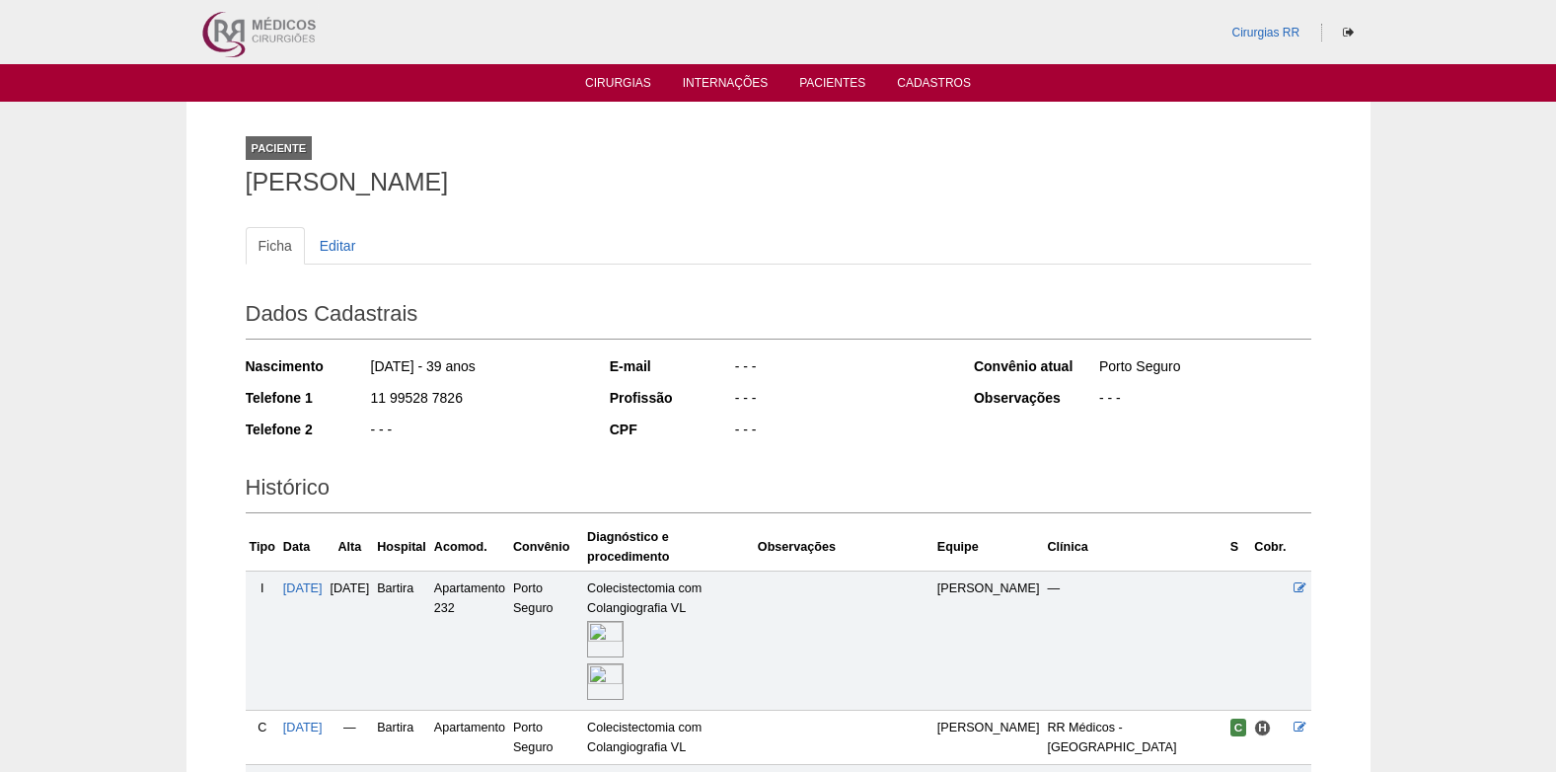
scroll to position [334, 0]
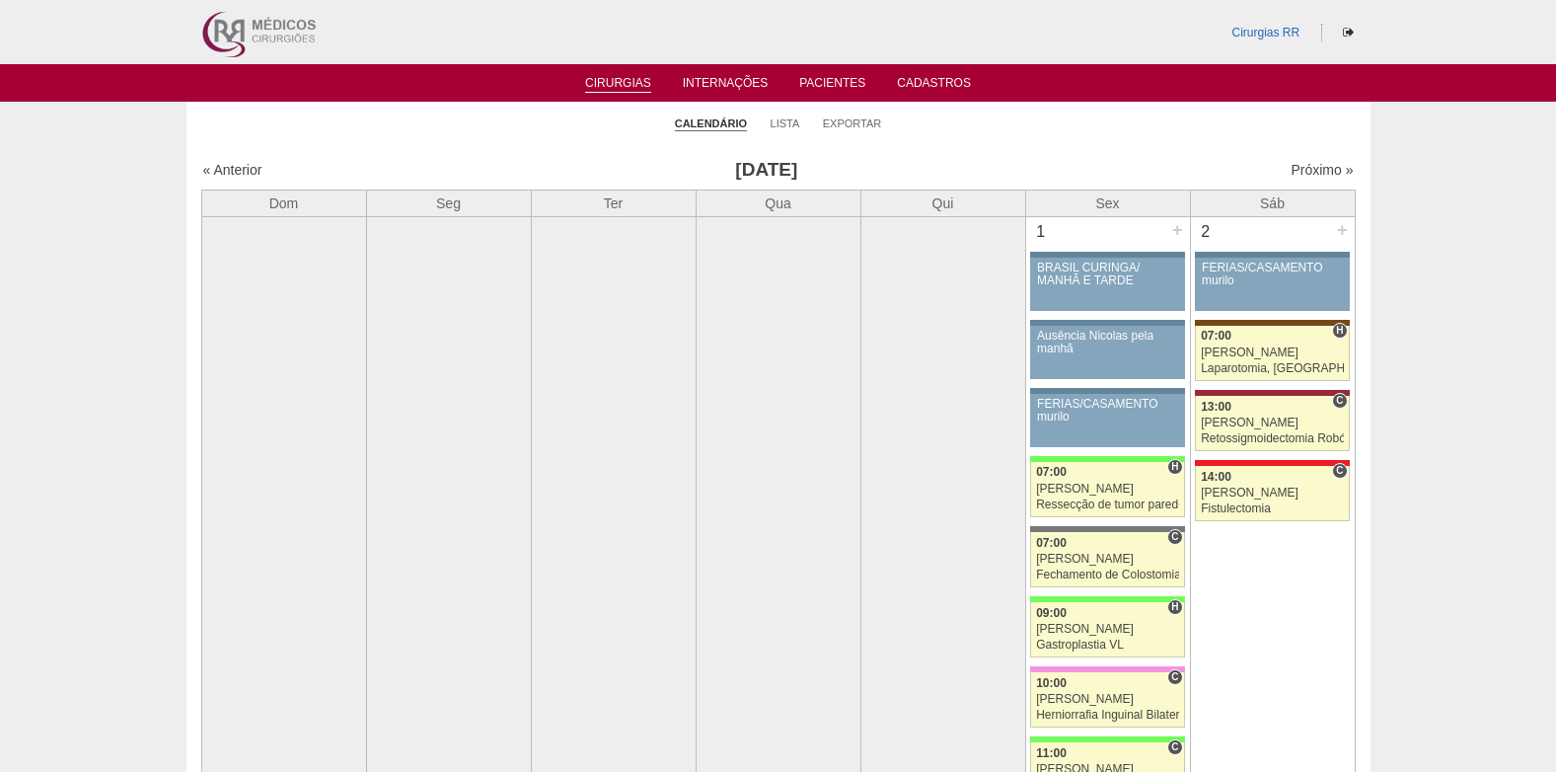
scroll to position [4538, 0]
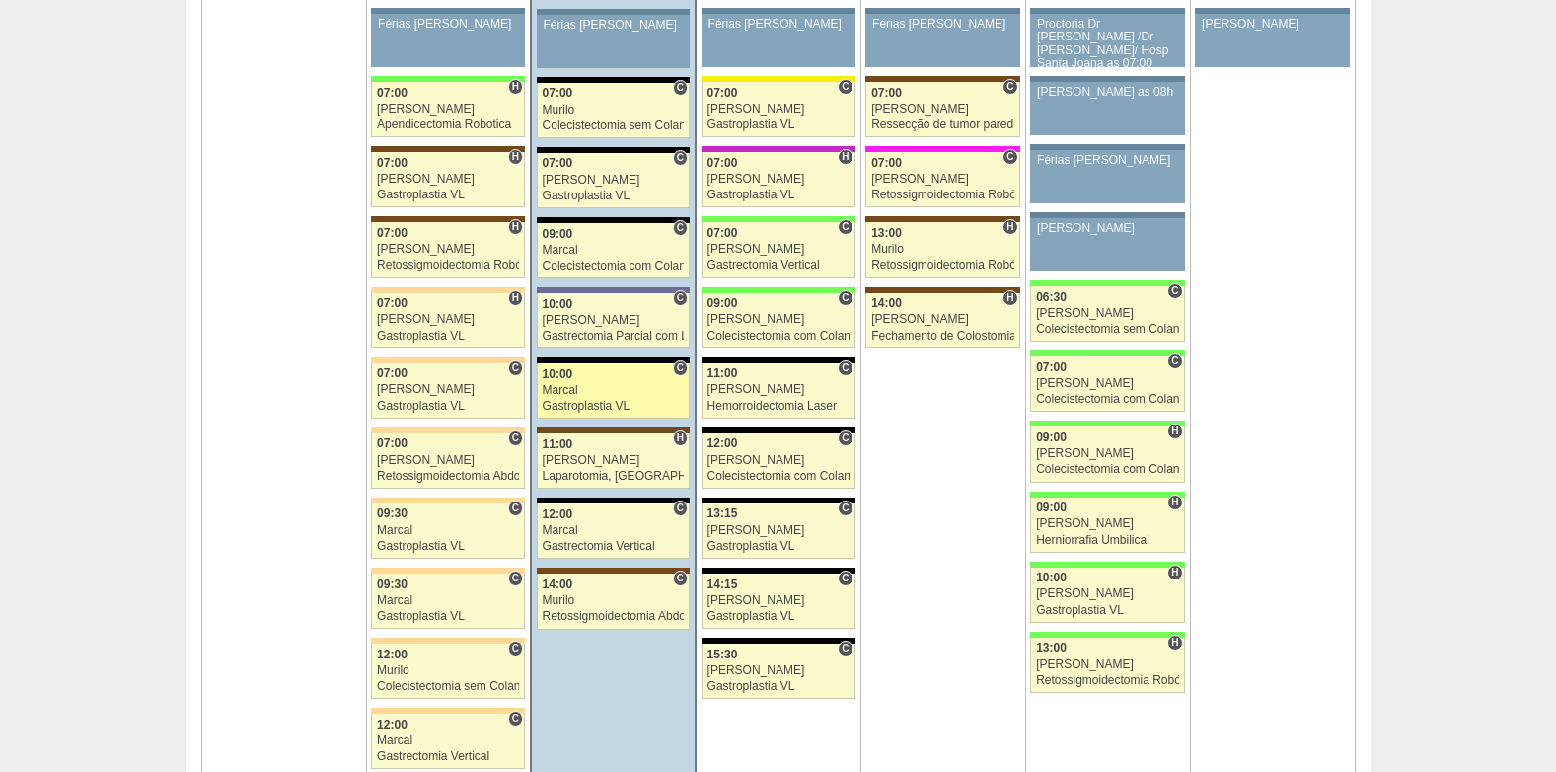
click at [579, 385] on div "Marcal" at bounding box center [614, 390] width 142 height 13
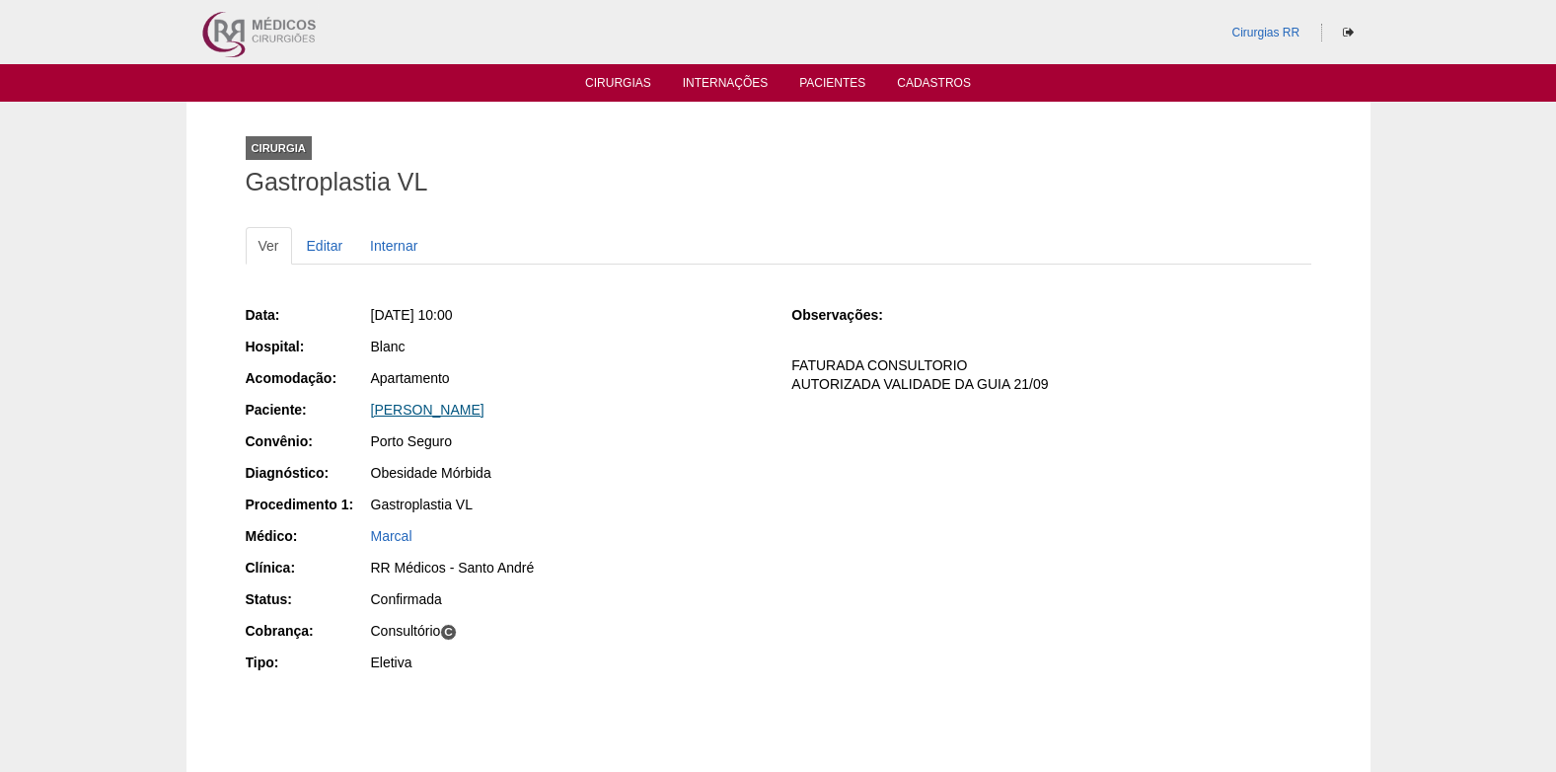
click at [473, 411] on link "[PERSON_NAME]" at bounding box center [427, 410] width 113 height 16
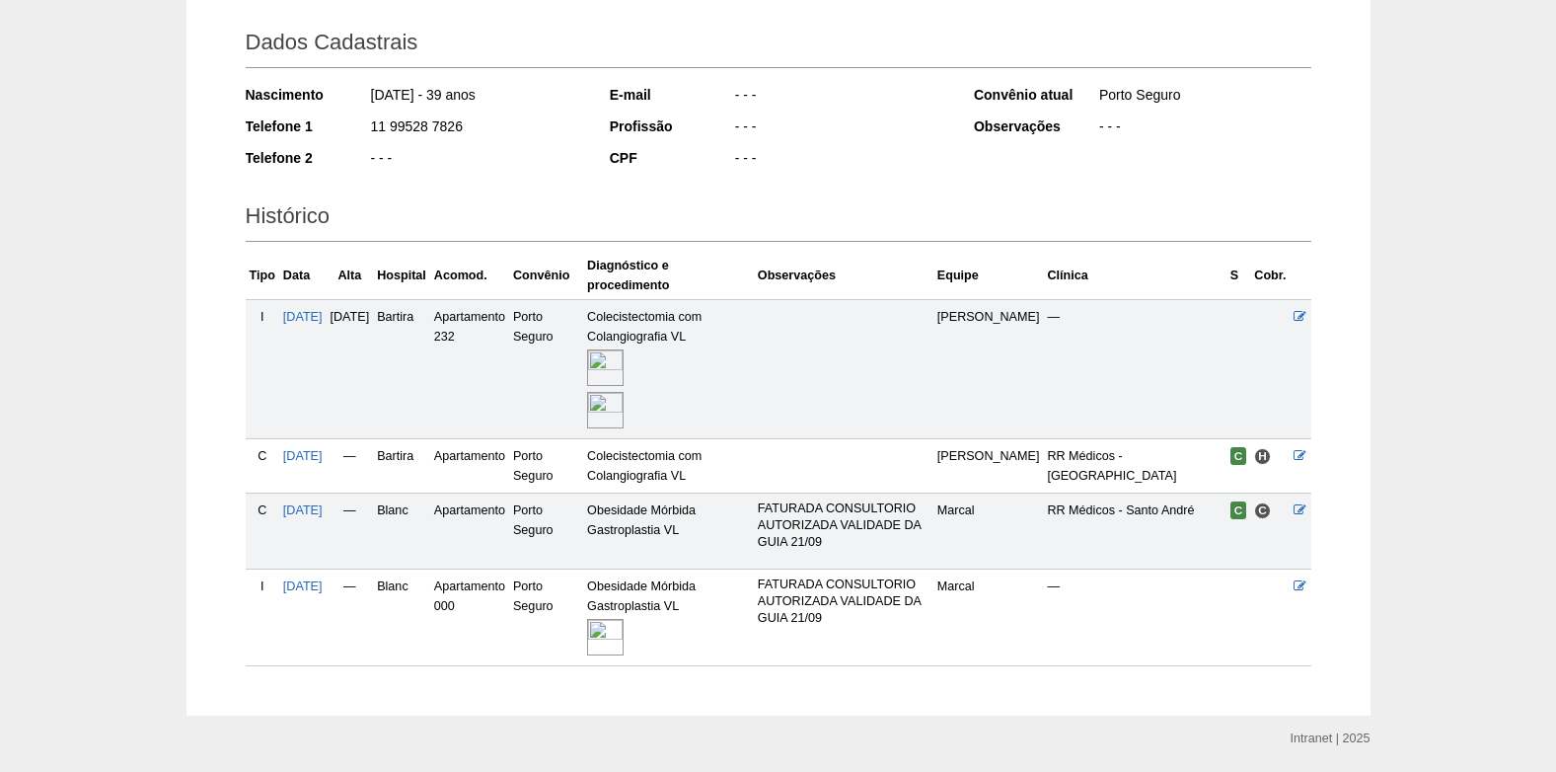
scroll to position [334, 0]
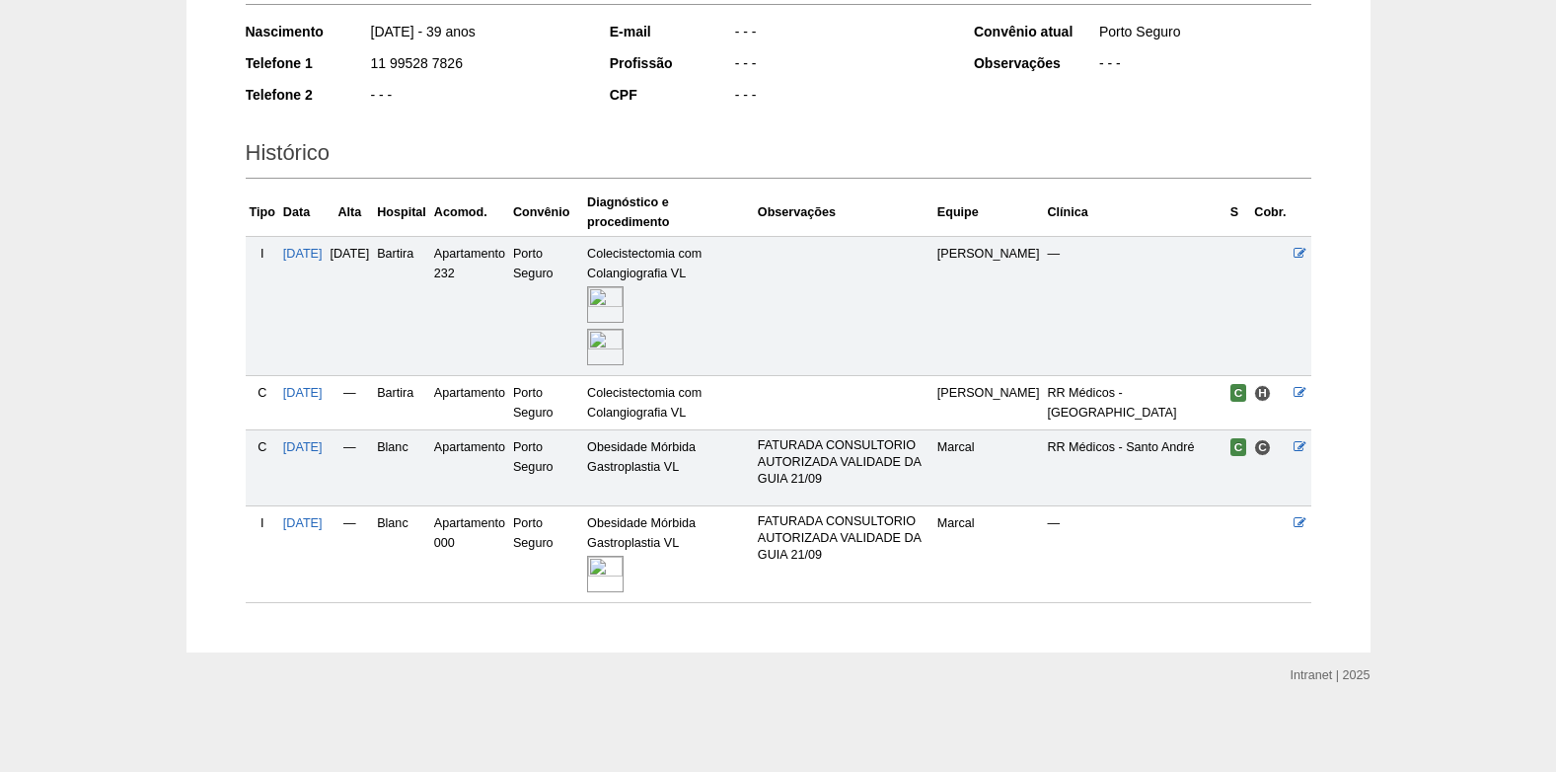
click at [624, 574] on img at bounding box center [605, 573] width 37 height 37
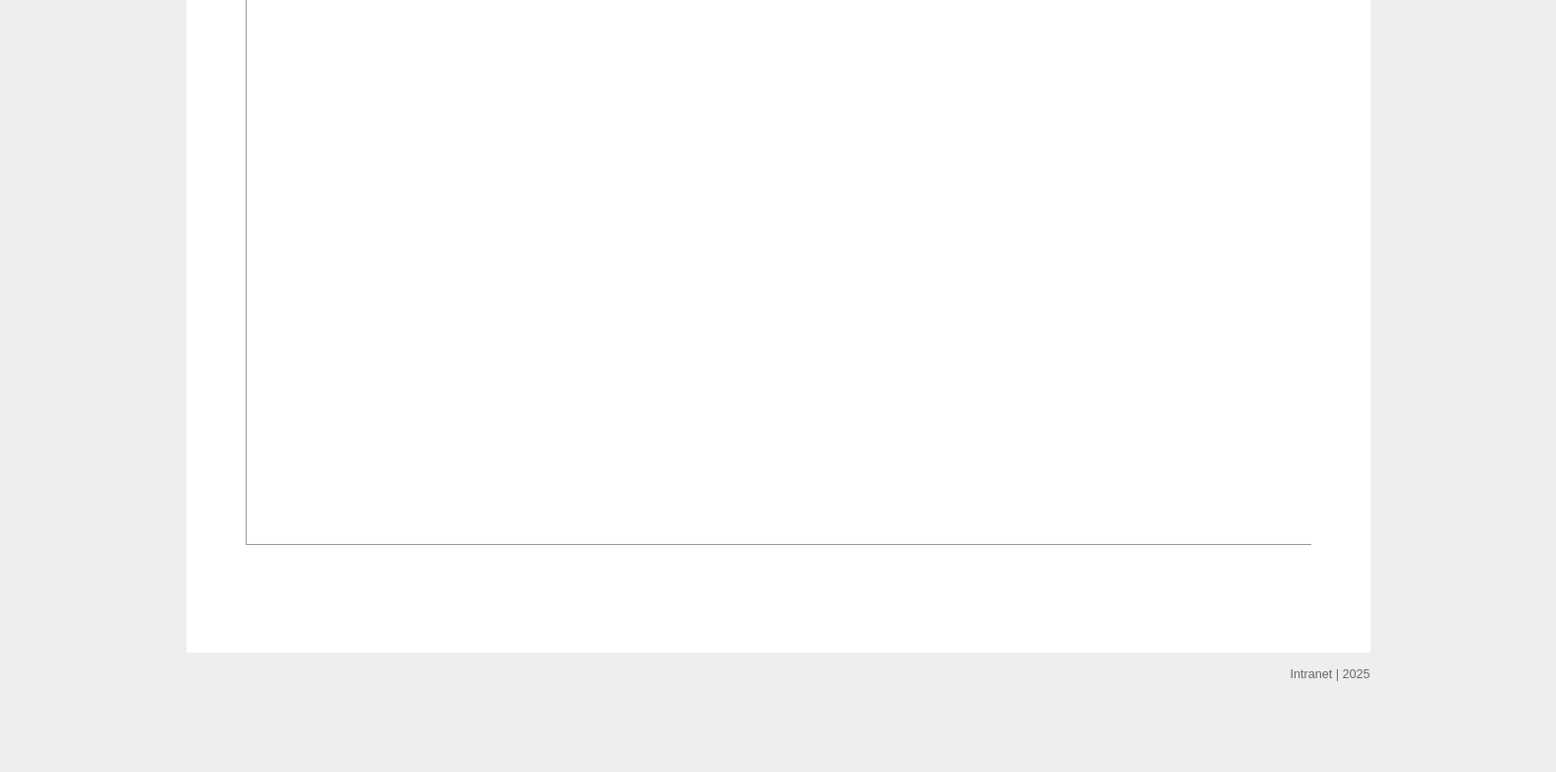
scroll to position [1508, 0]
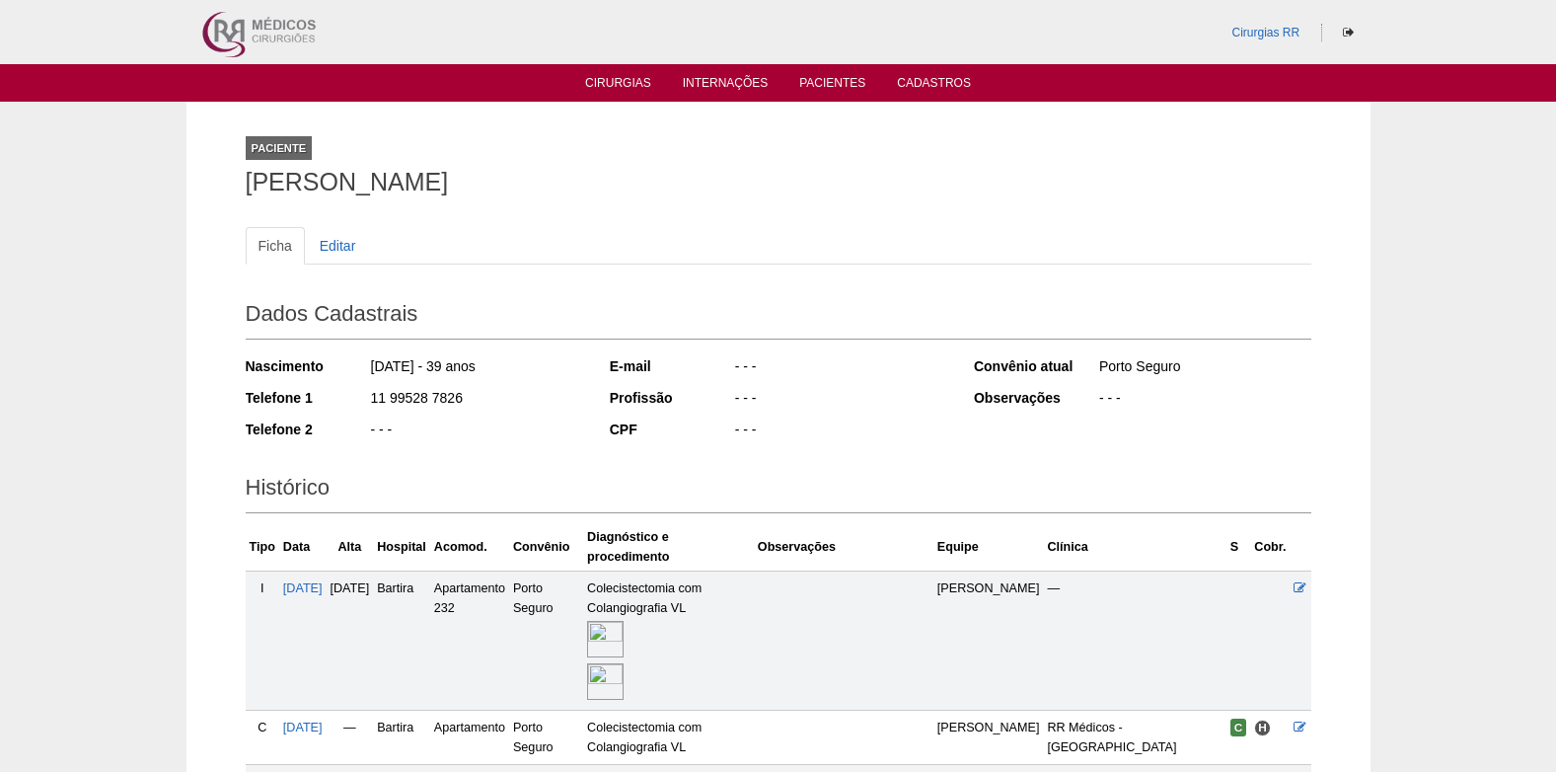
scroll to position [334, 0]
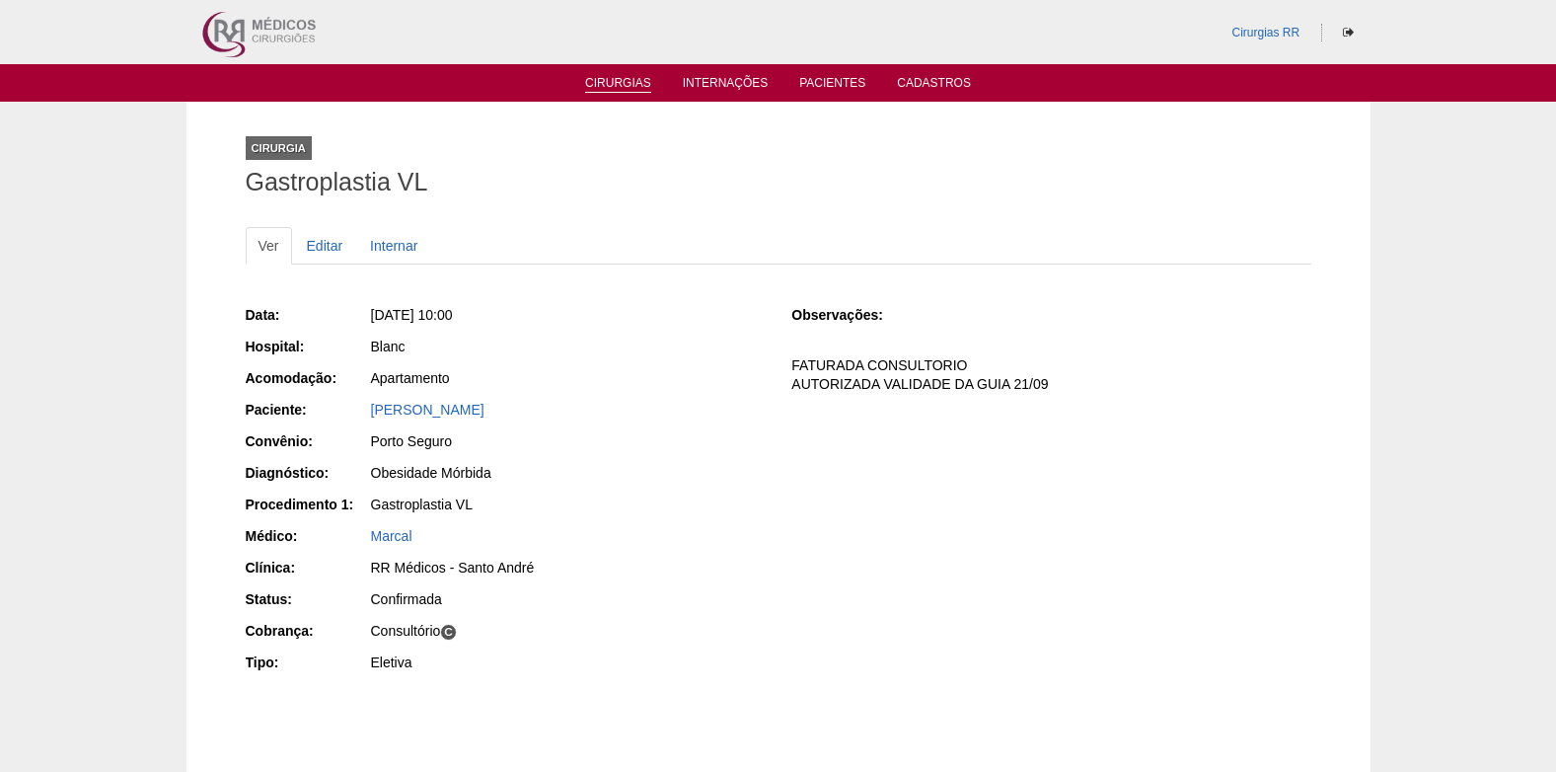
click at [610, 90] on link "Cirurgias" at bounding box center [618, 84] width 66 height 17
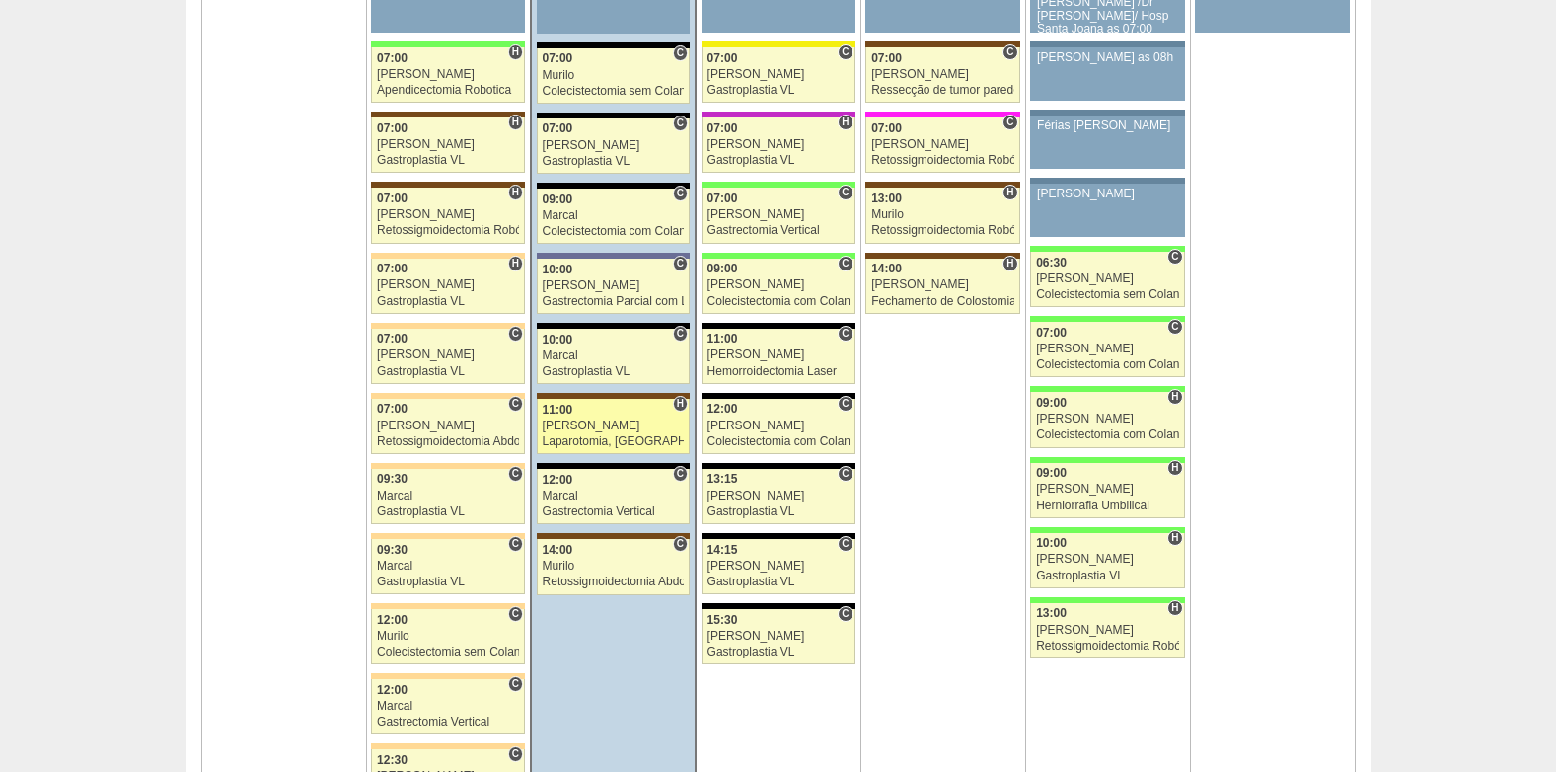
scroll to position [4538, 0]
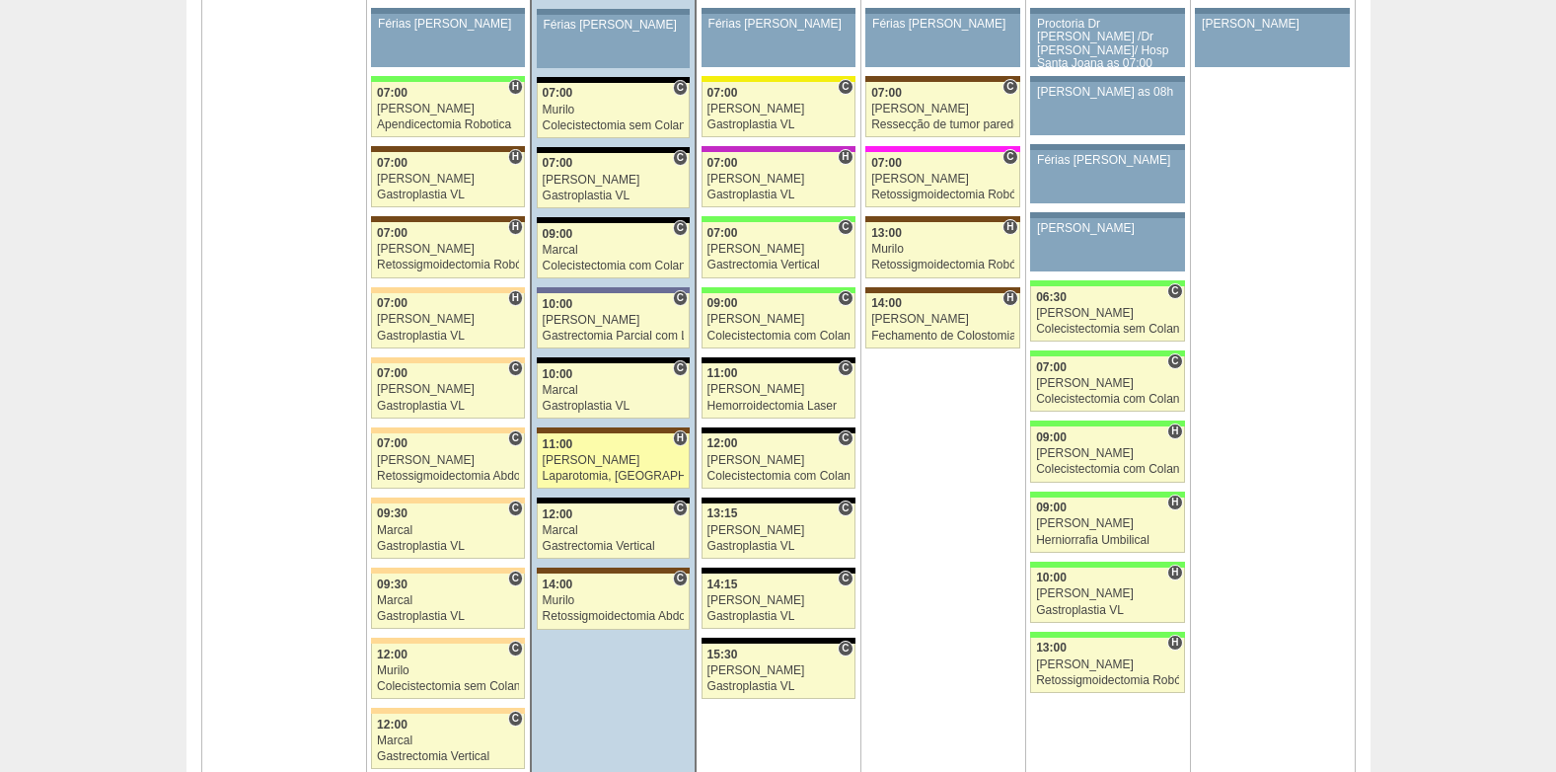
click at [599, 468] on link "88579 Luiz Guilherme H 11:00 Luiz Guilherme Laparotomia, Biópsia, Drenagem, Bri…" at bounding box center [613, 460] width 153 height 55
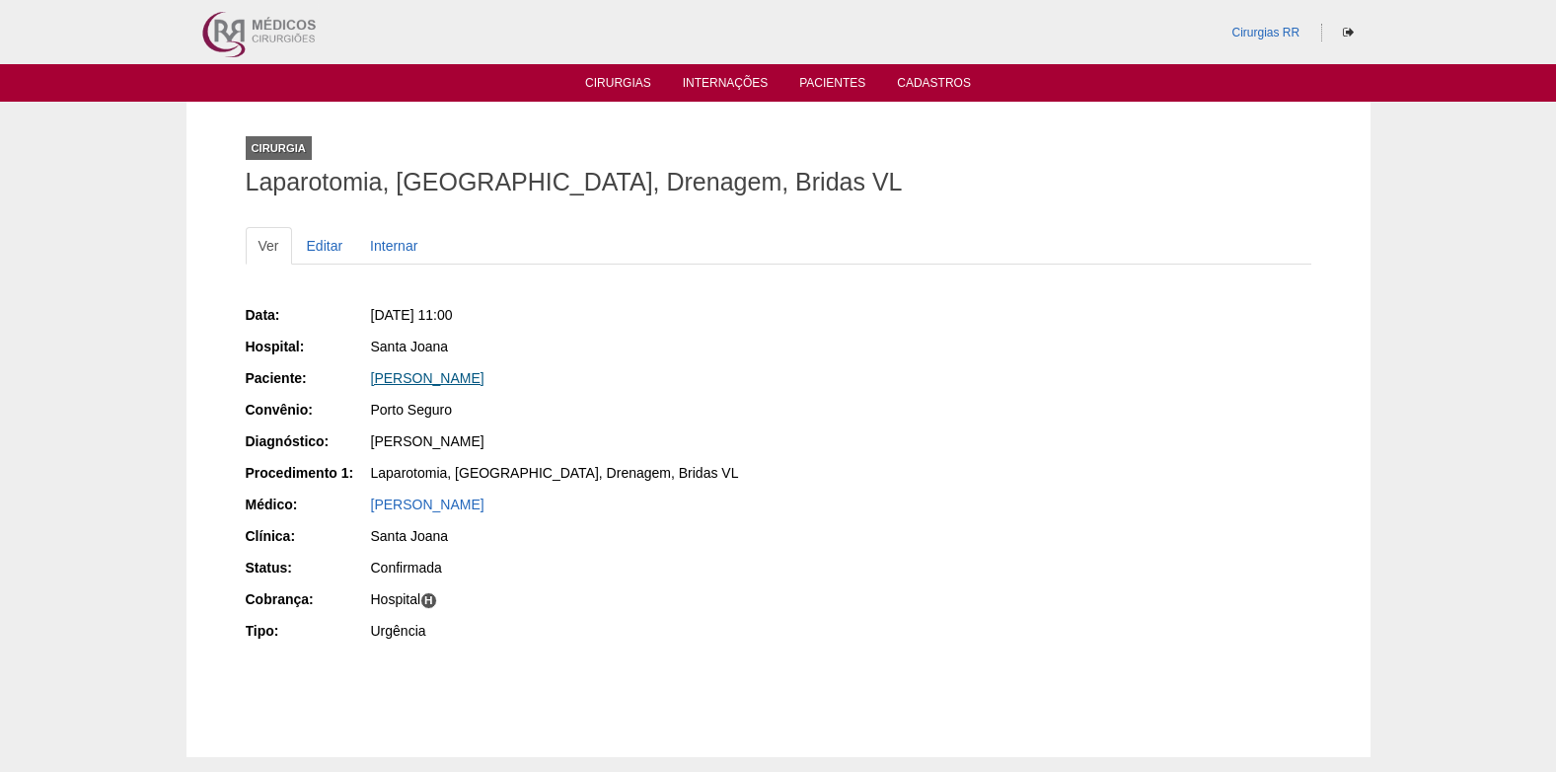
click at [444, 383] on link "[PERSON_NAME]" at bounding box center [427, 378] width 113 height 16
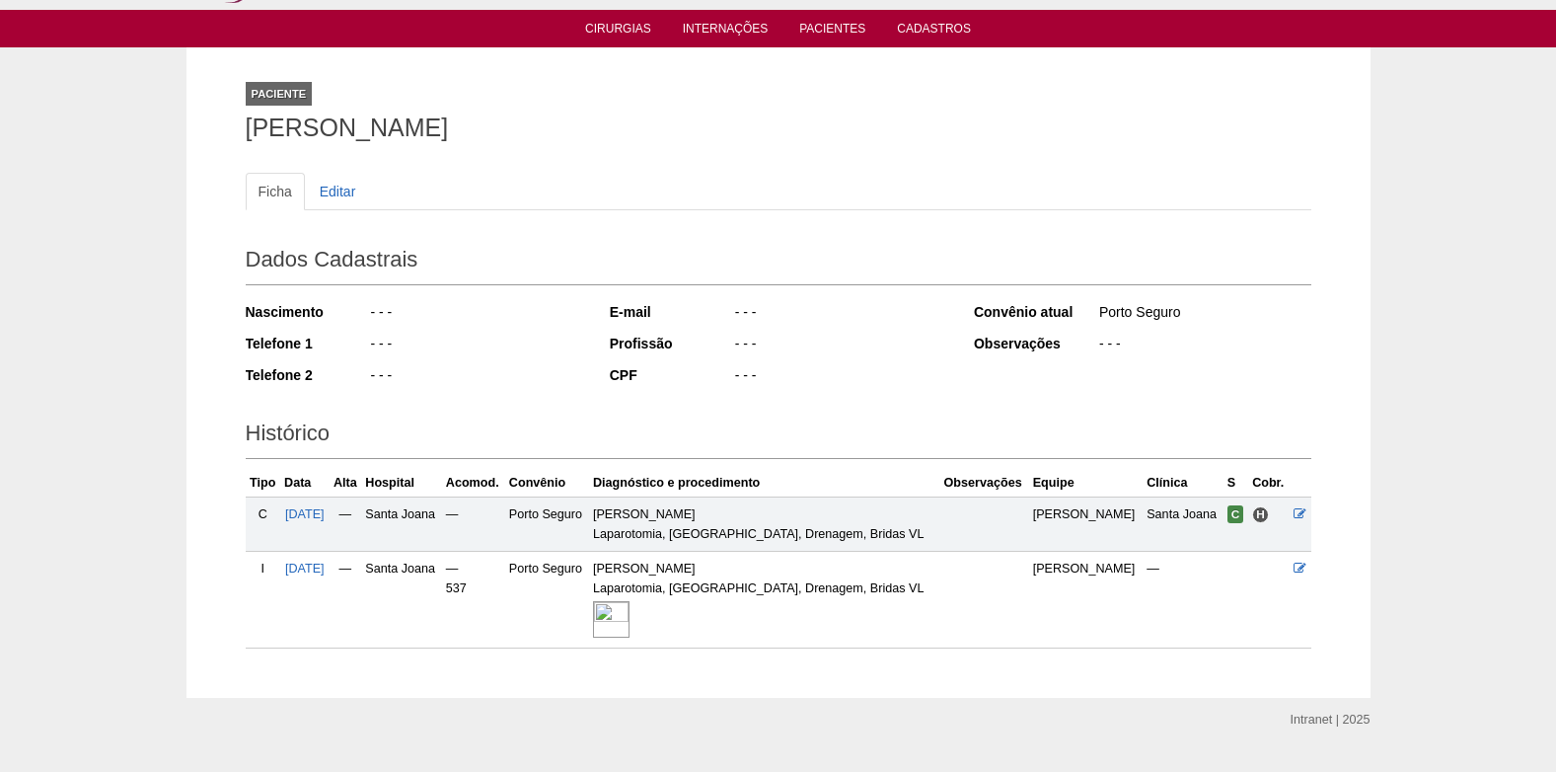
scroll to position [100, 0]
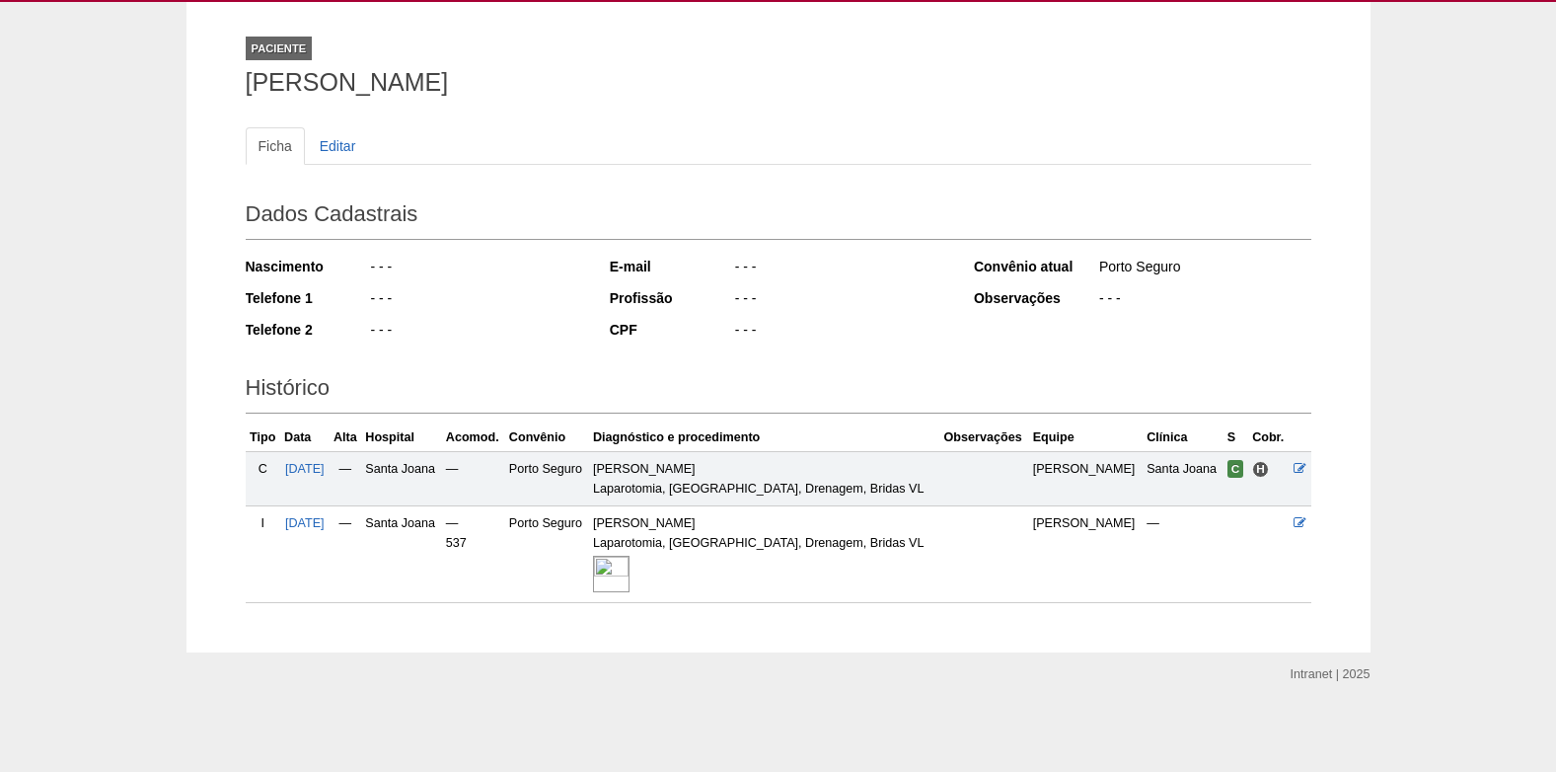
click at [629, 573] on img at bounding box center [611, 573] width 37 height 37
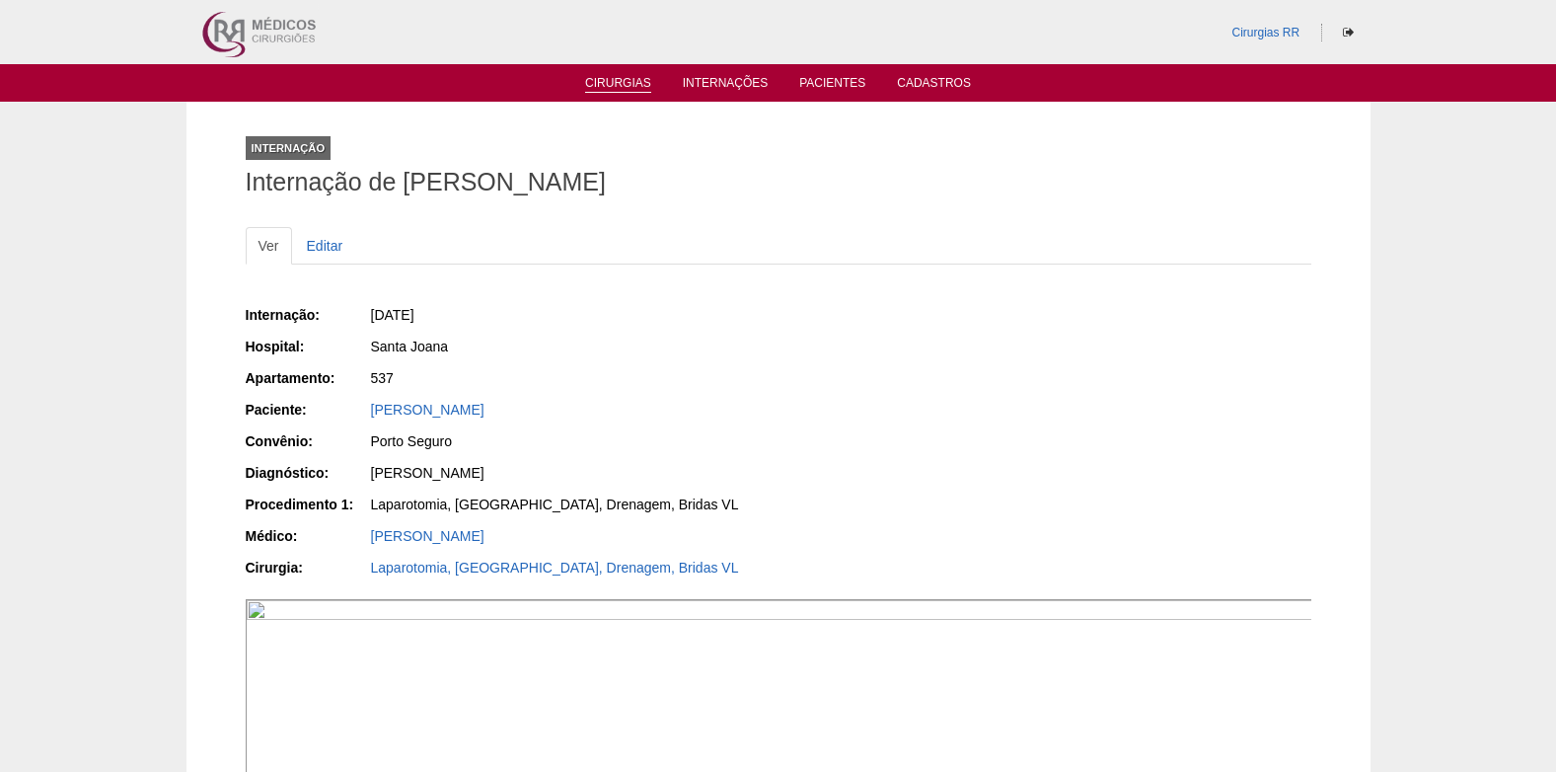
click at [624, 80] on link "Cirurgias" at bounding box center [618, 84] width 66 height 17
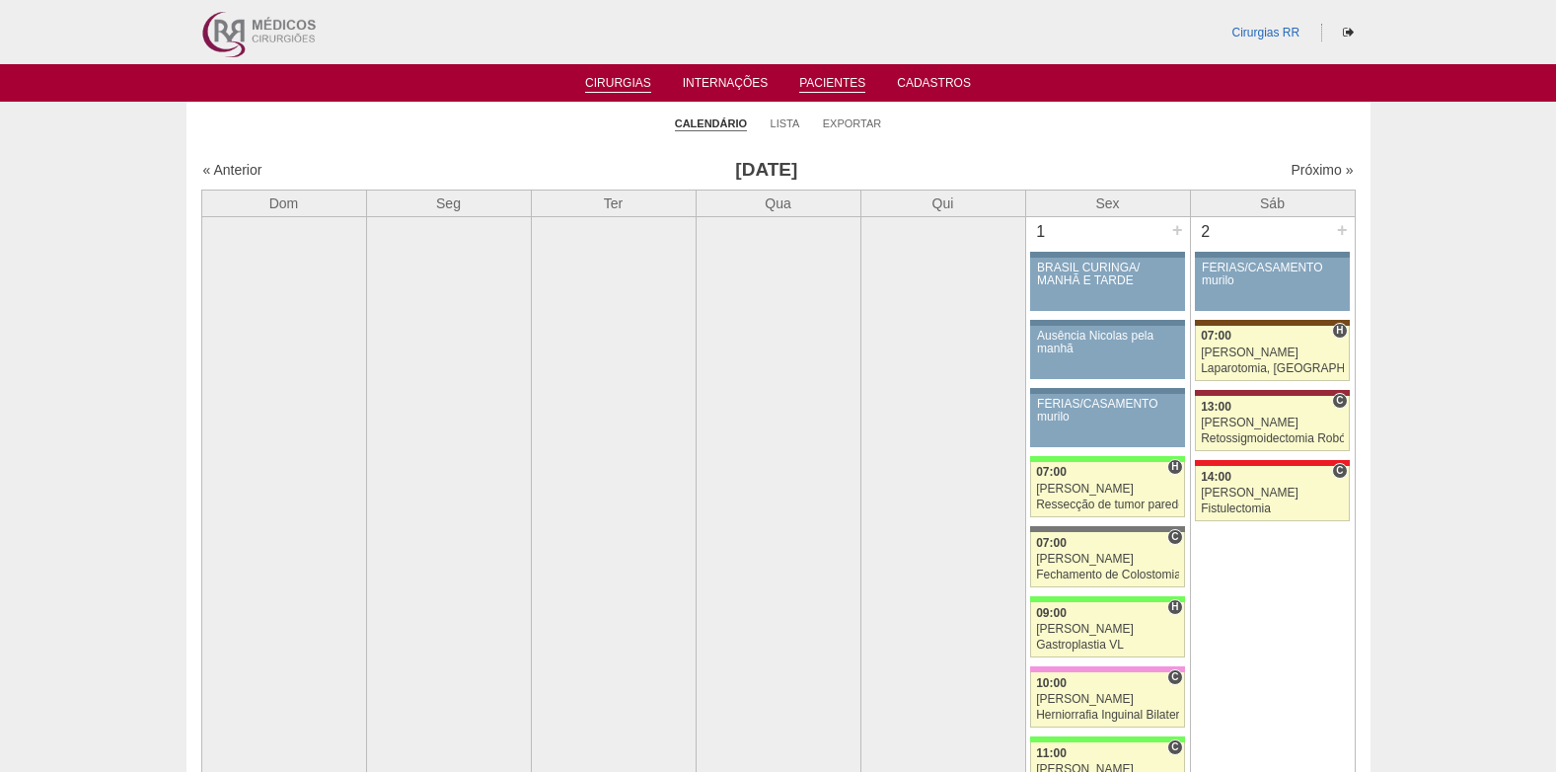
click at [825, 84] on link "Pacientes" at bounding box center [832, 84] width 66 height 17
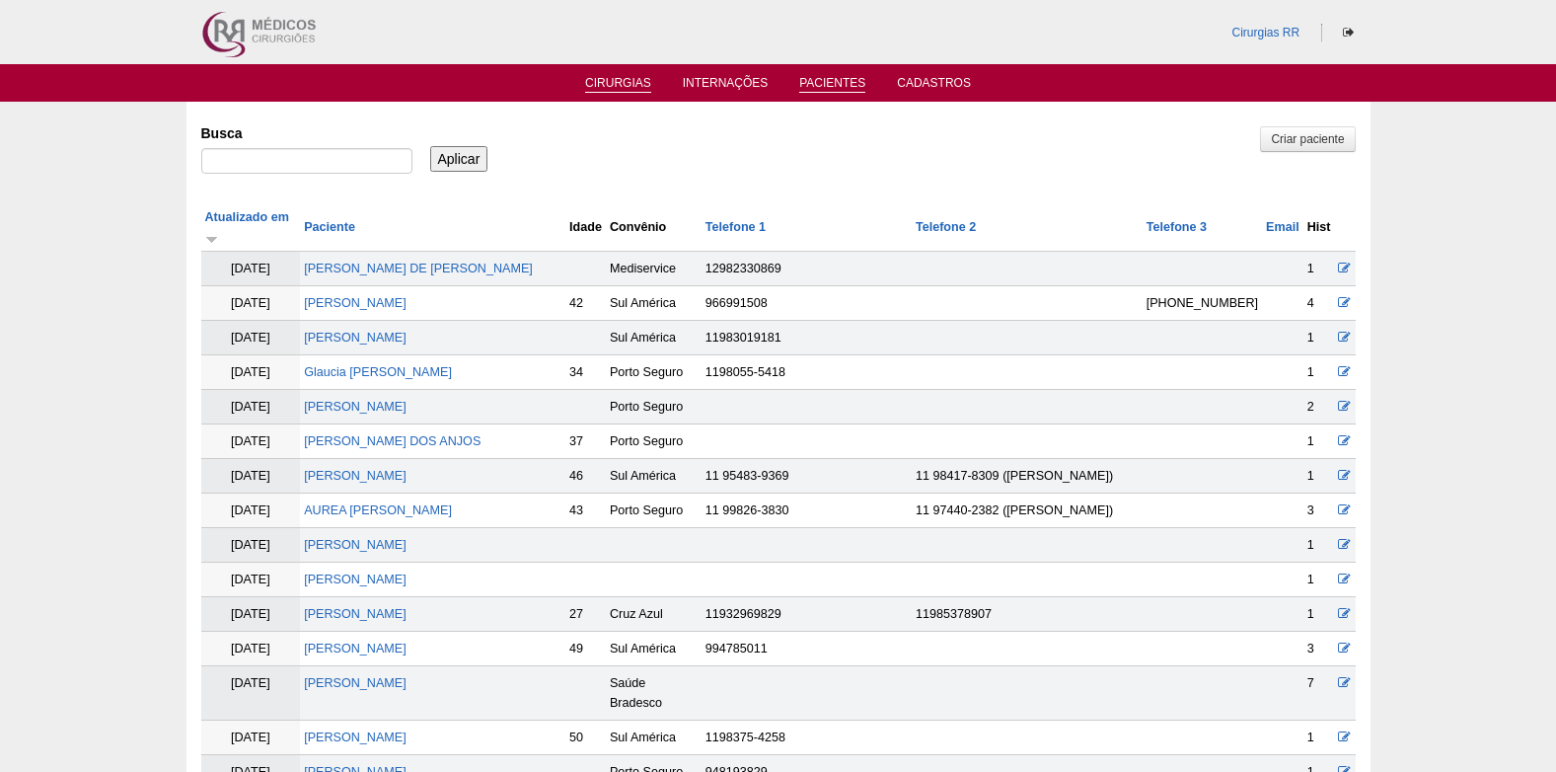
click at [599, 82] on link "Cirurgias" at bounding box center [618, 84] width 66 height 17
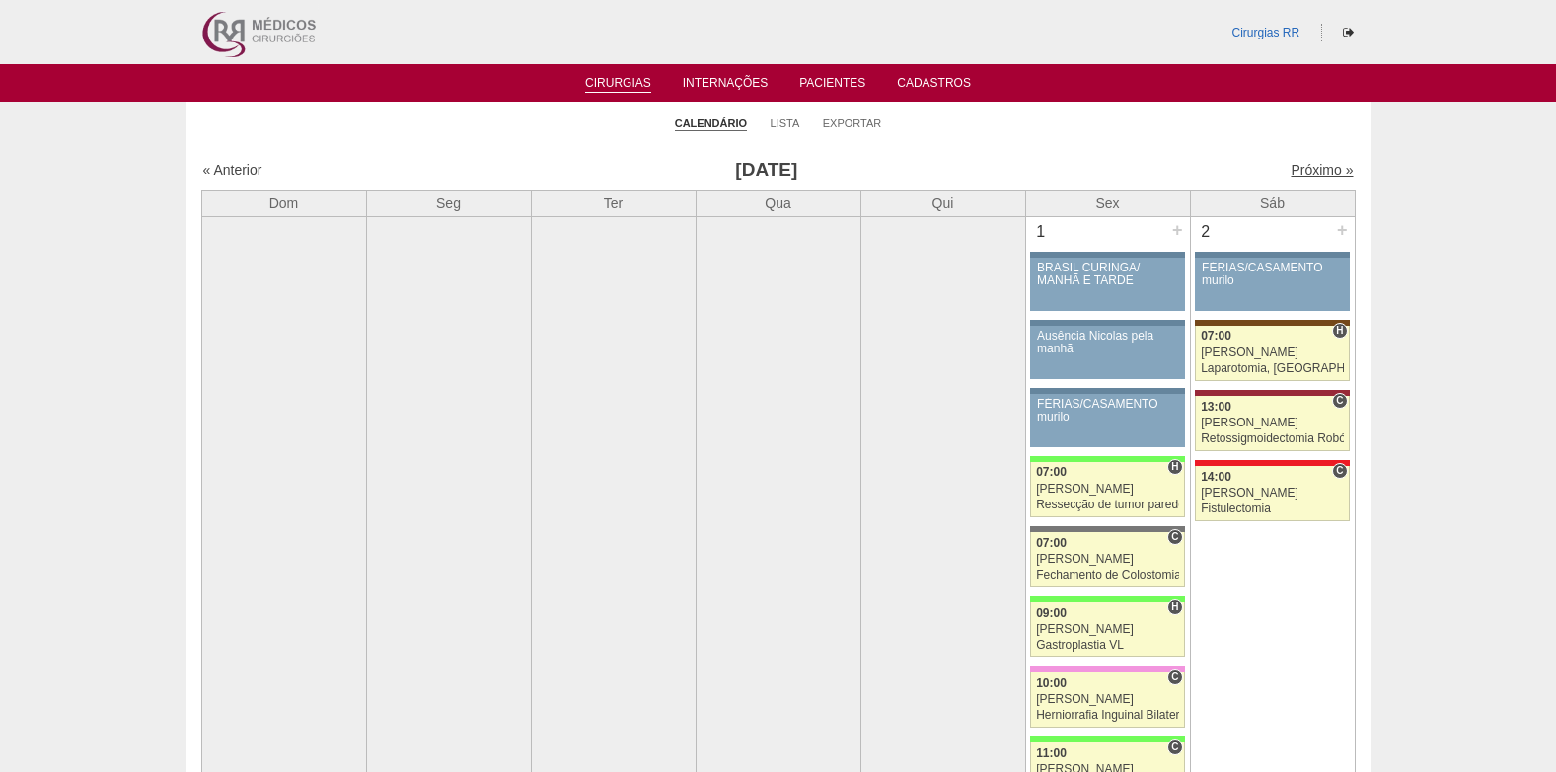
click at [1298, 170] on link "Próximo »" at bounding box center [1321, 170] width 62 height 16
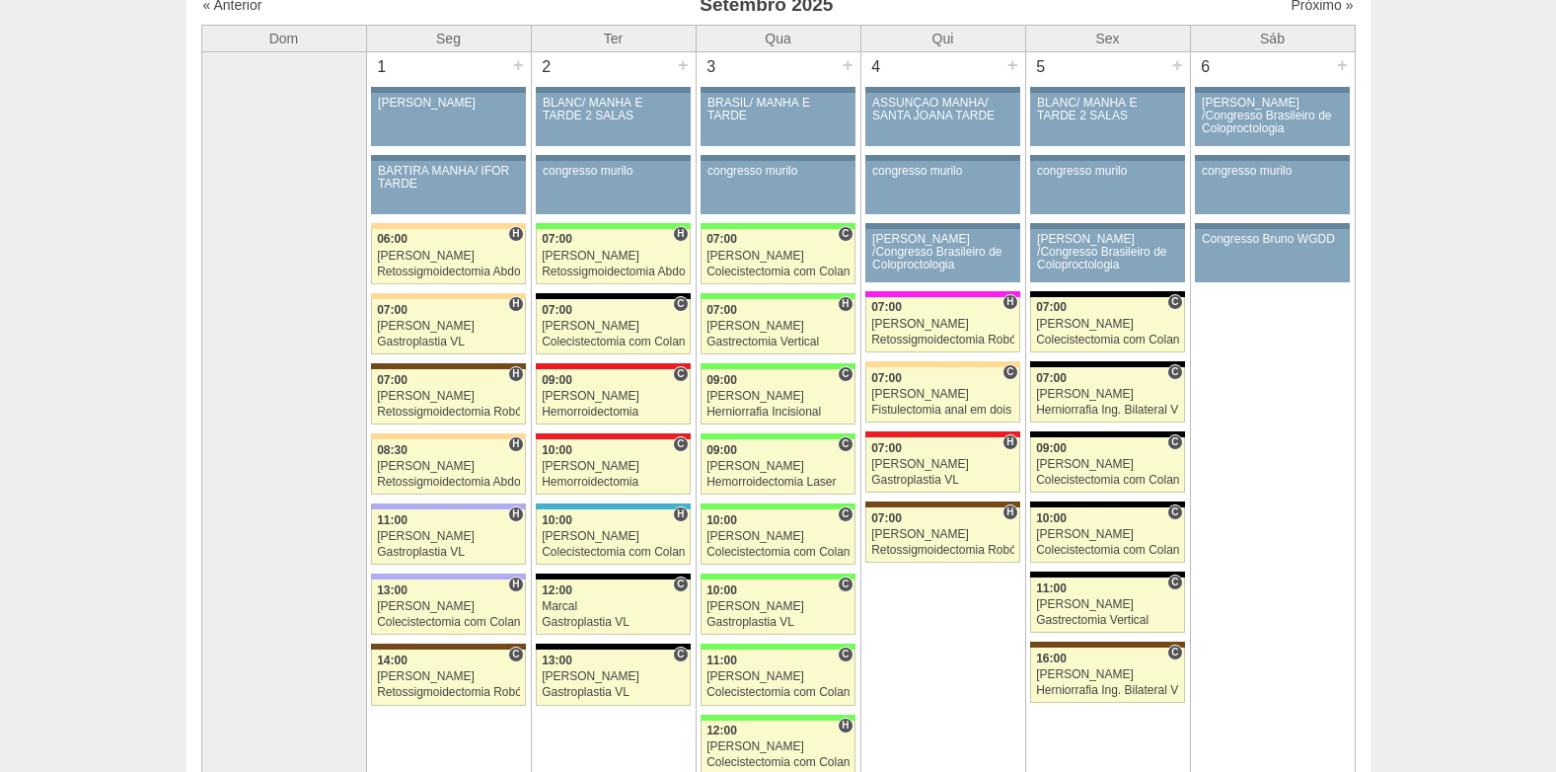
scroll to position [296, 0]
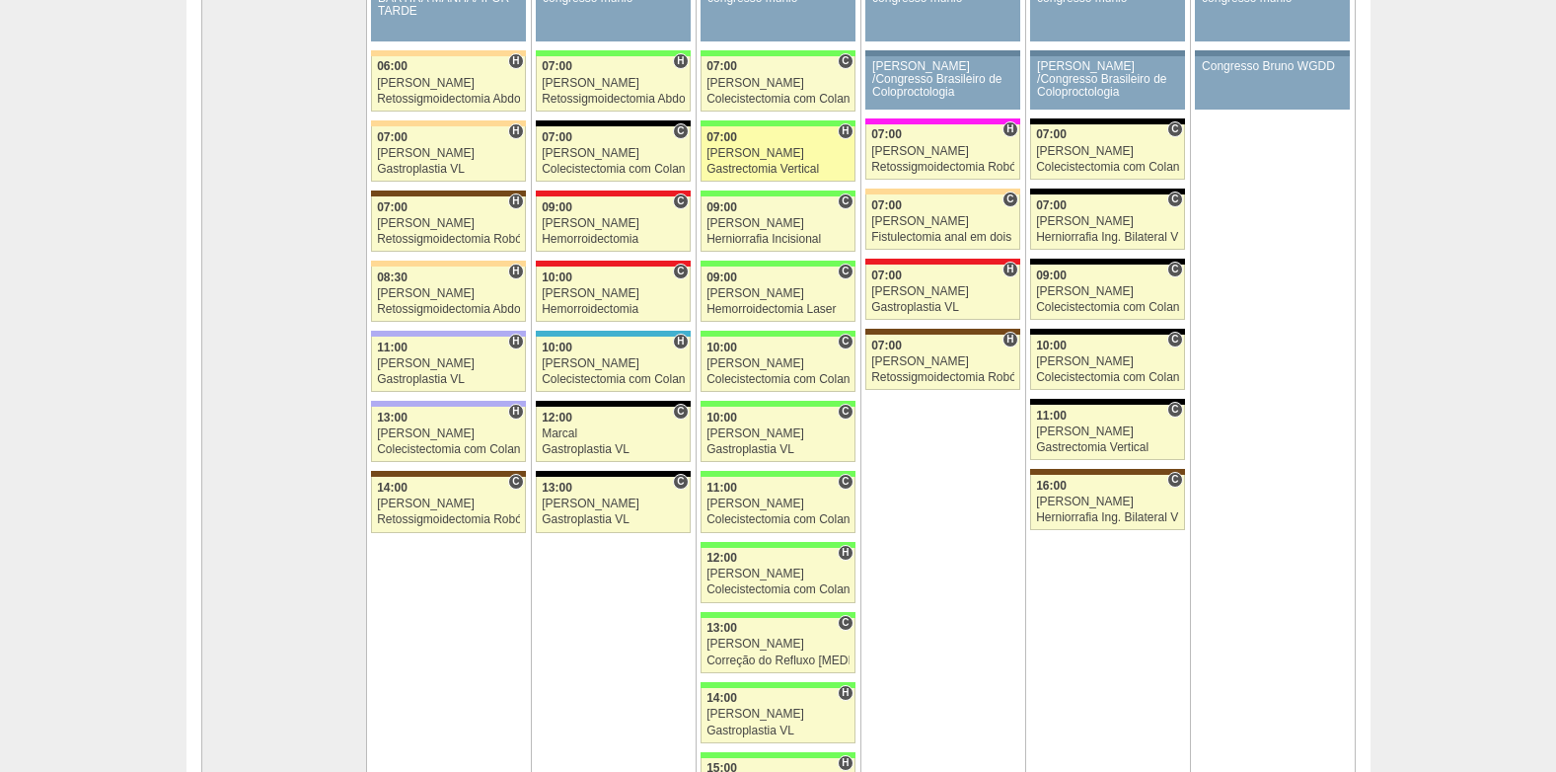
click at [728, 170] on div "Gastrectomia Vertical" at bounding box center [777, 169] width 143 height 13
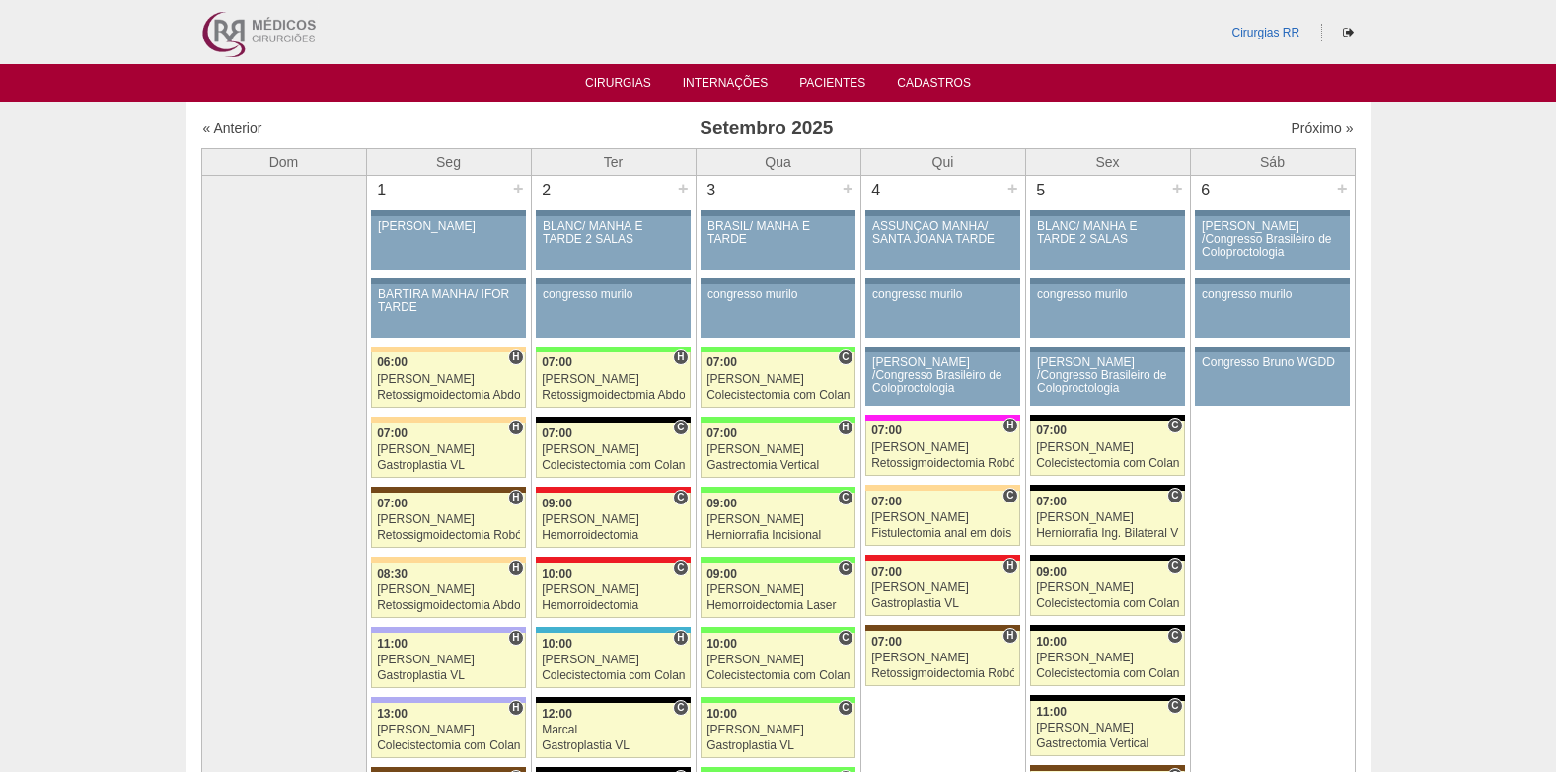
scroll to position [296, 0]
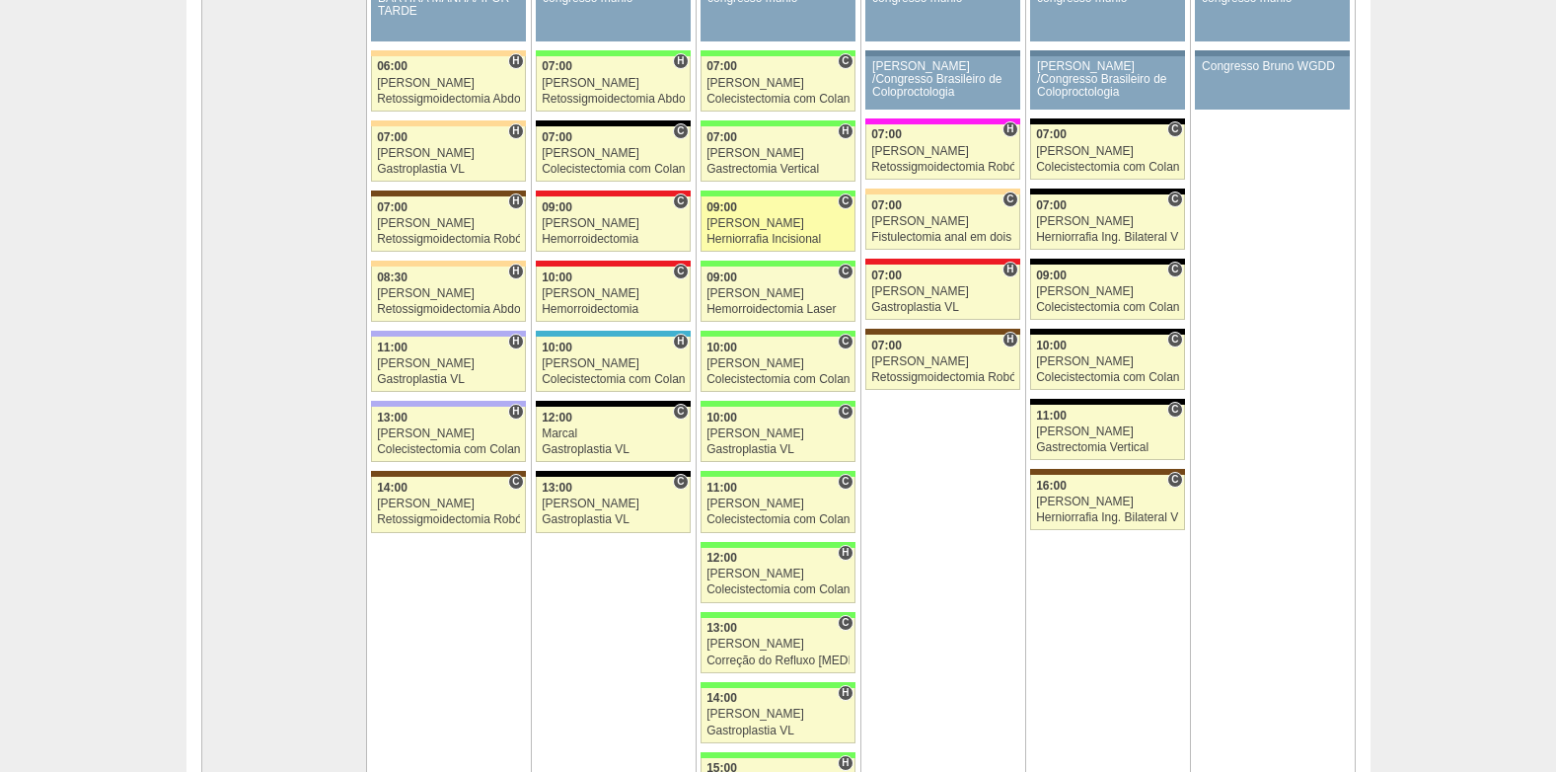
click at [765, 221] on div "Ricardo Fernandes" at bounding box center [777, 223] width 143 height 13
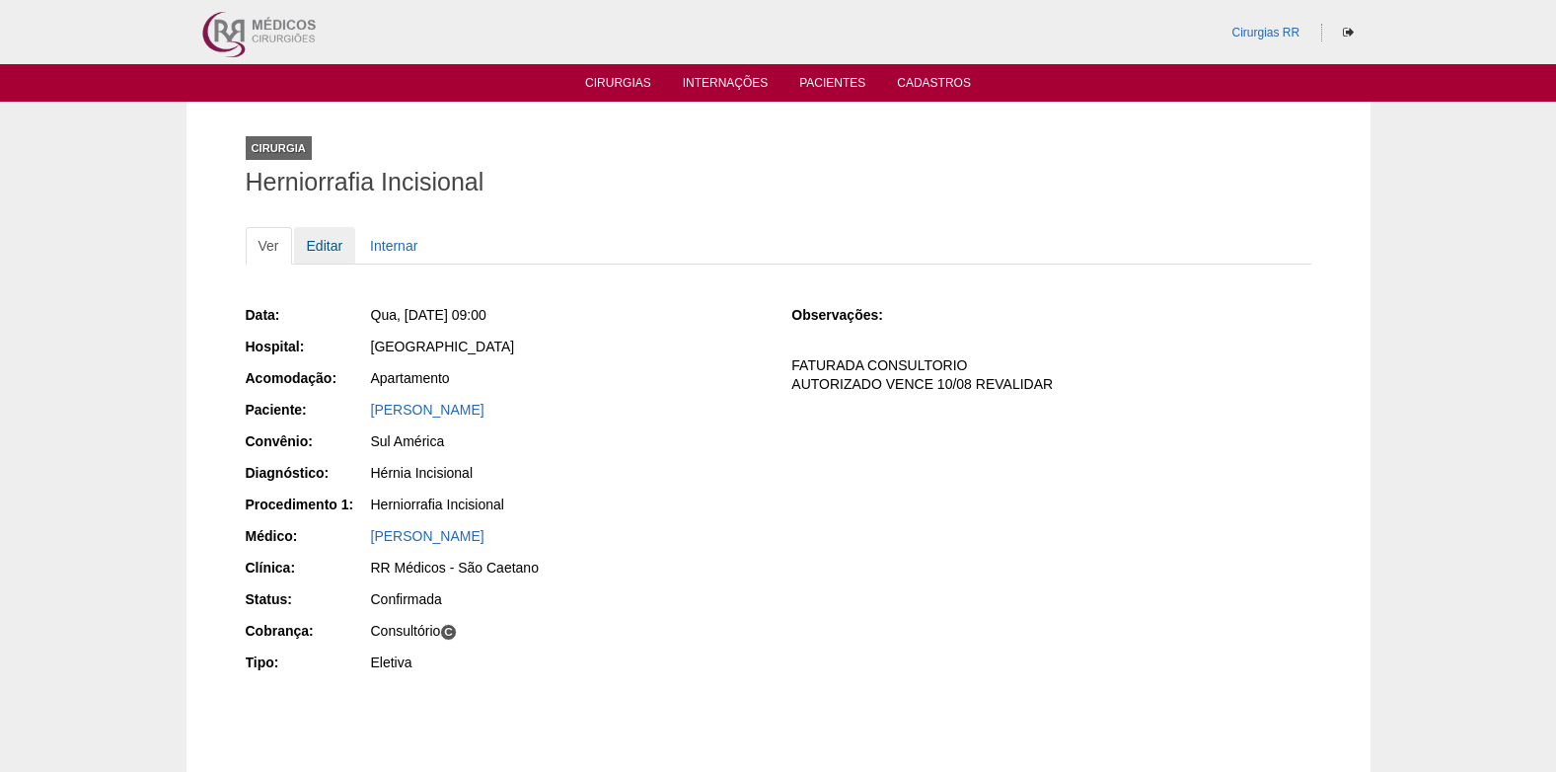
click at [335, 238] on link "Editar" at bounding box center [325, 245] width 62 height 37
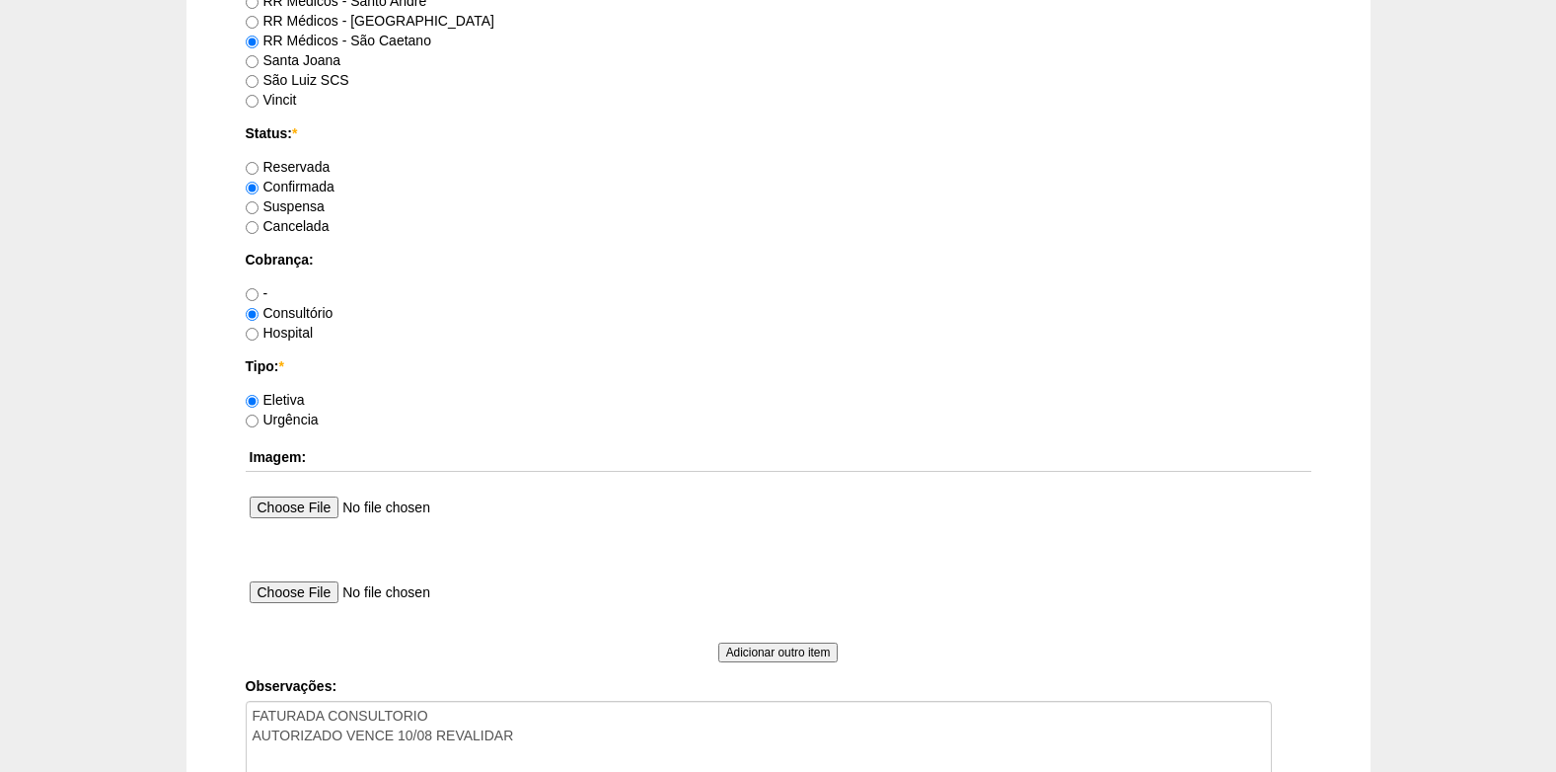
scroll to position [1771, 0]
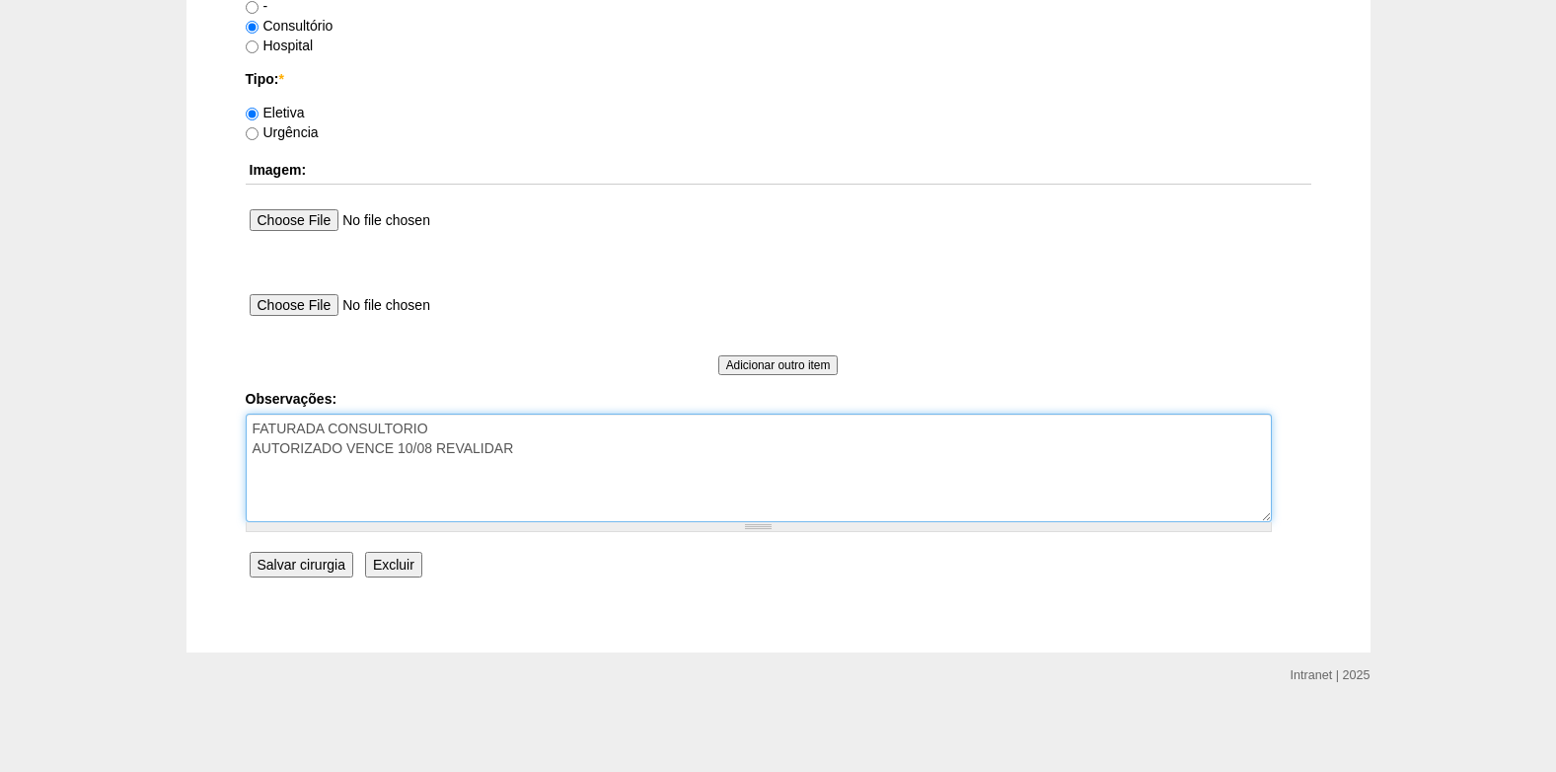
drag, startPoint x: 542, startPoint y: 445, endPoint x: 401, endPoint y: 453, distance: 141.3
click at [401, 453] on textarea "FATURADA CONSULTORIO AUTORIZADO VENCE 10/08 REVALIDAR" at bounding box center [759, 467] width 1026 height 109
type textarea "FATURADA CONSULTORIO AUTORIZADO VENCE 18/09"
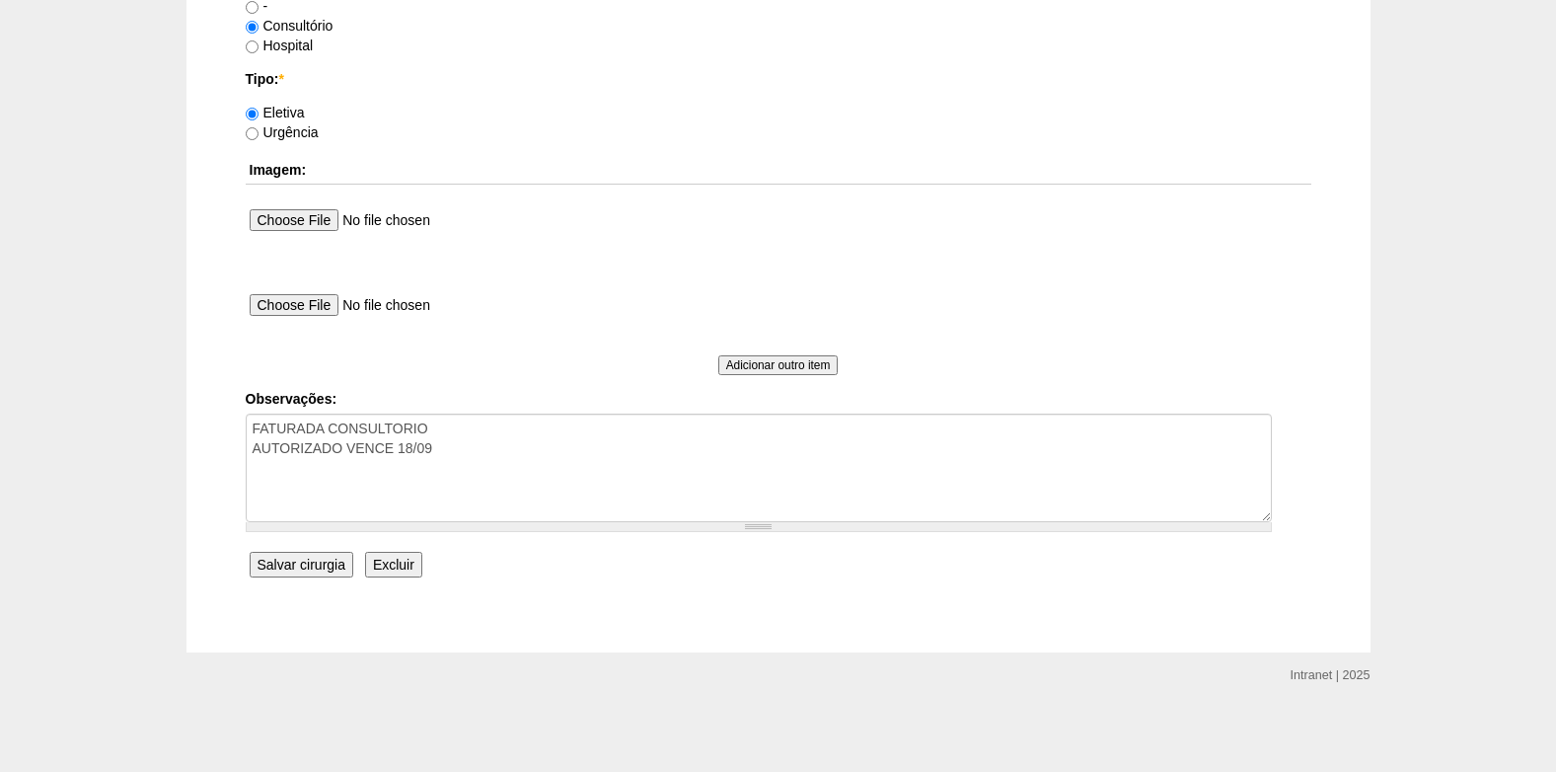
click at [309, 559] on input "Salvar cirurgia" at bounding box center [302, 564] width 104 height 26
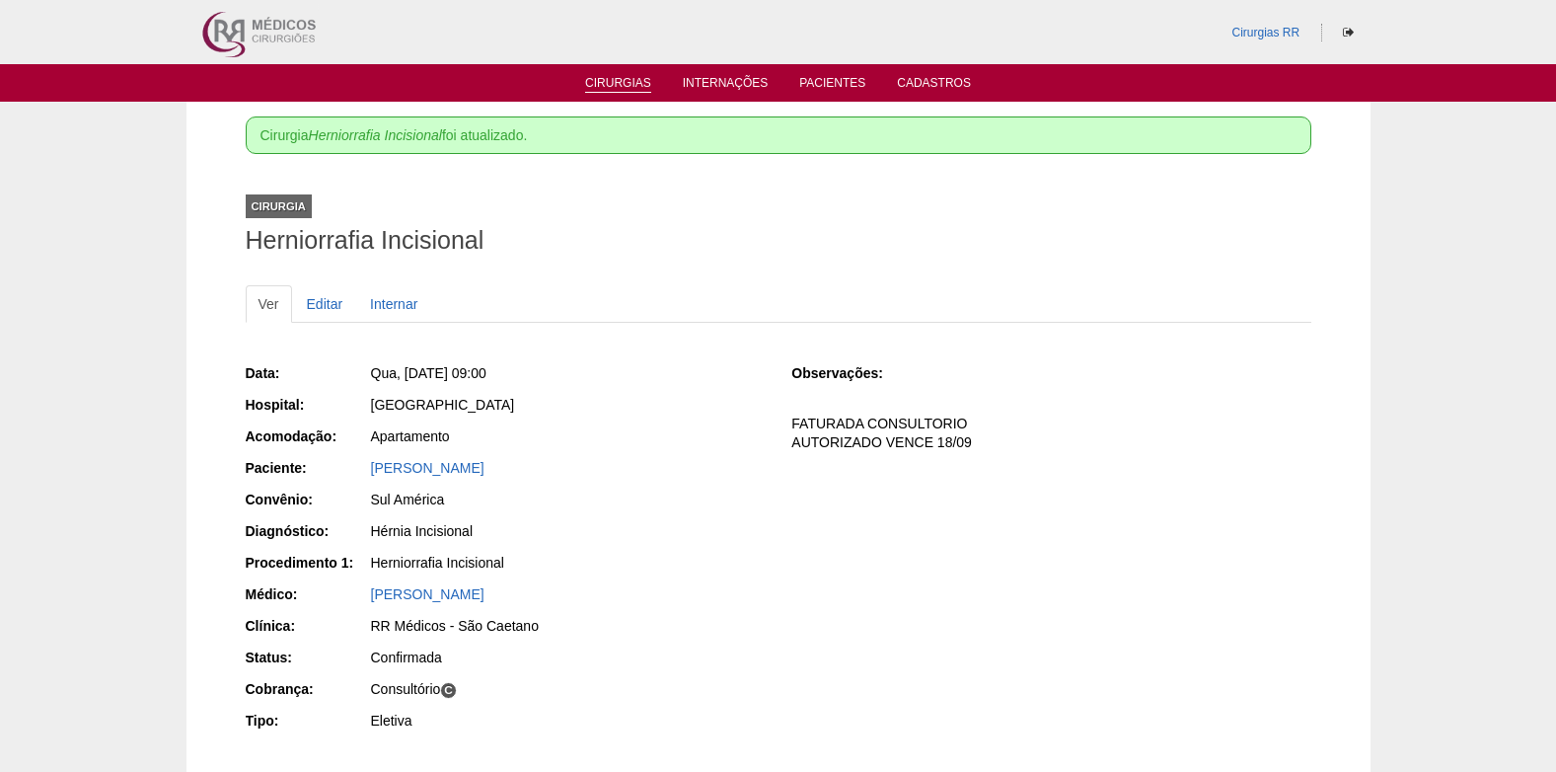
click at [625, 79] on link "Cirurgias" at bounding box center [618, 84] width 66 height 17
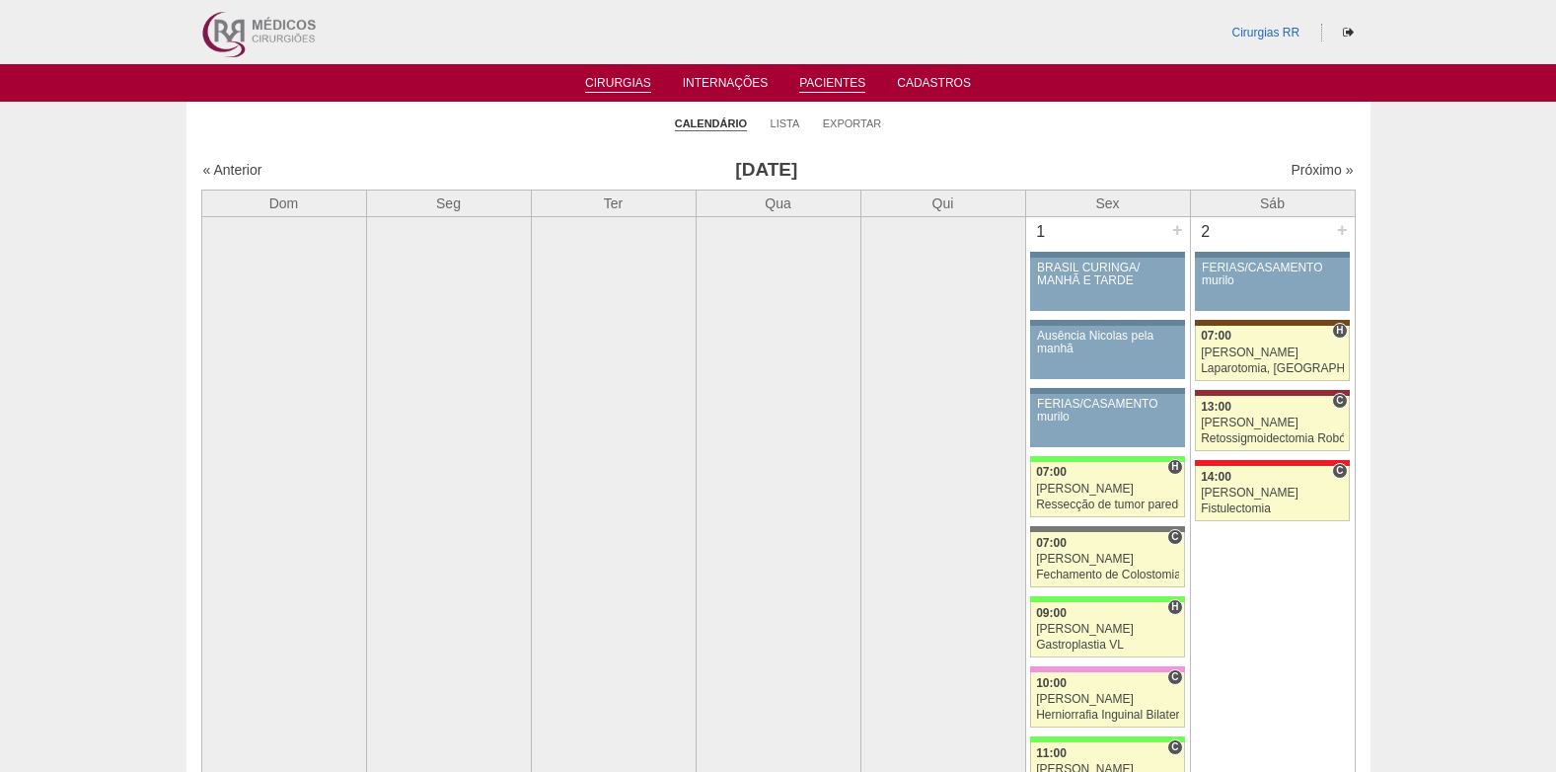
click at [828, 82] on link "Pacientes" at bounding box center [832, 84] width 66 height 17
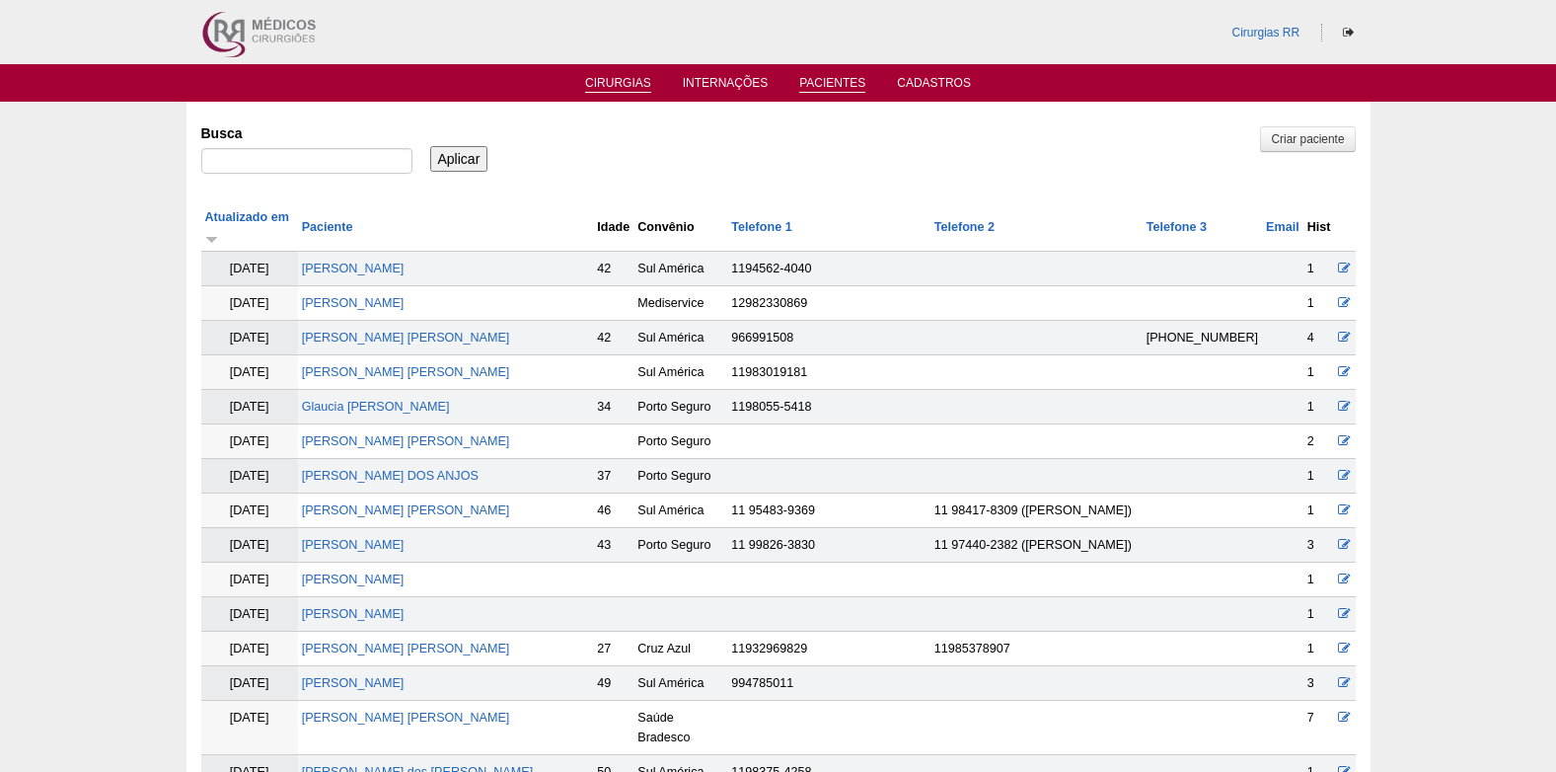
click at [614, 86] on link "Cirurgias" at bounding box center [618, 84] width 66 height 17
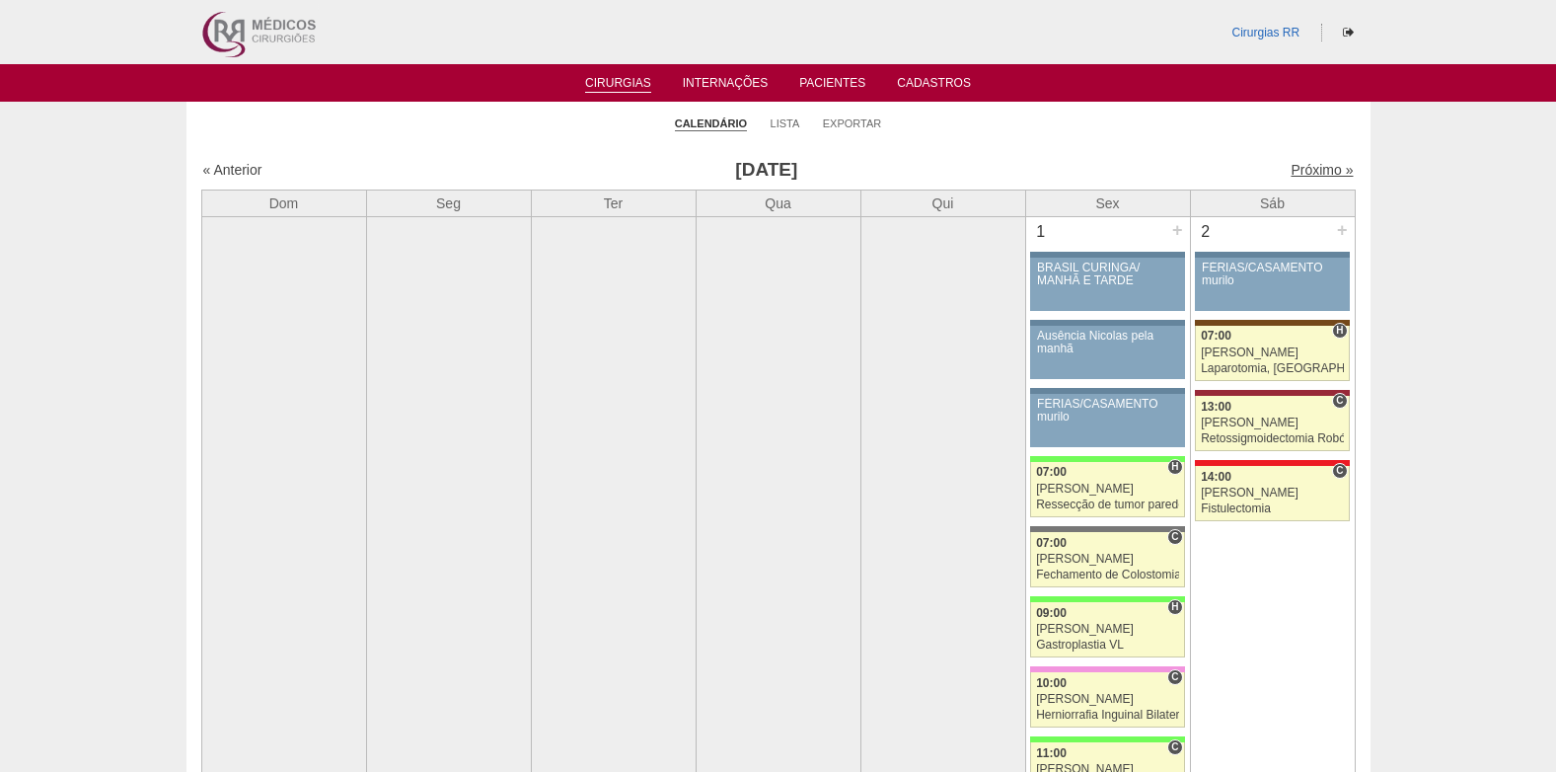
click at [1314, 177] on link "Próximo »" at bounding box center [1321, 170] width 62 height 16
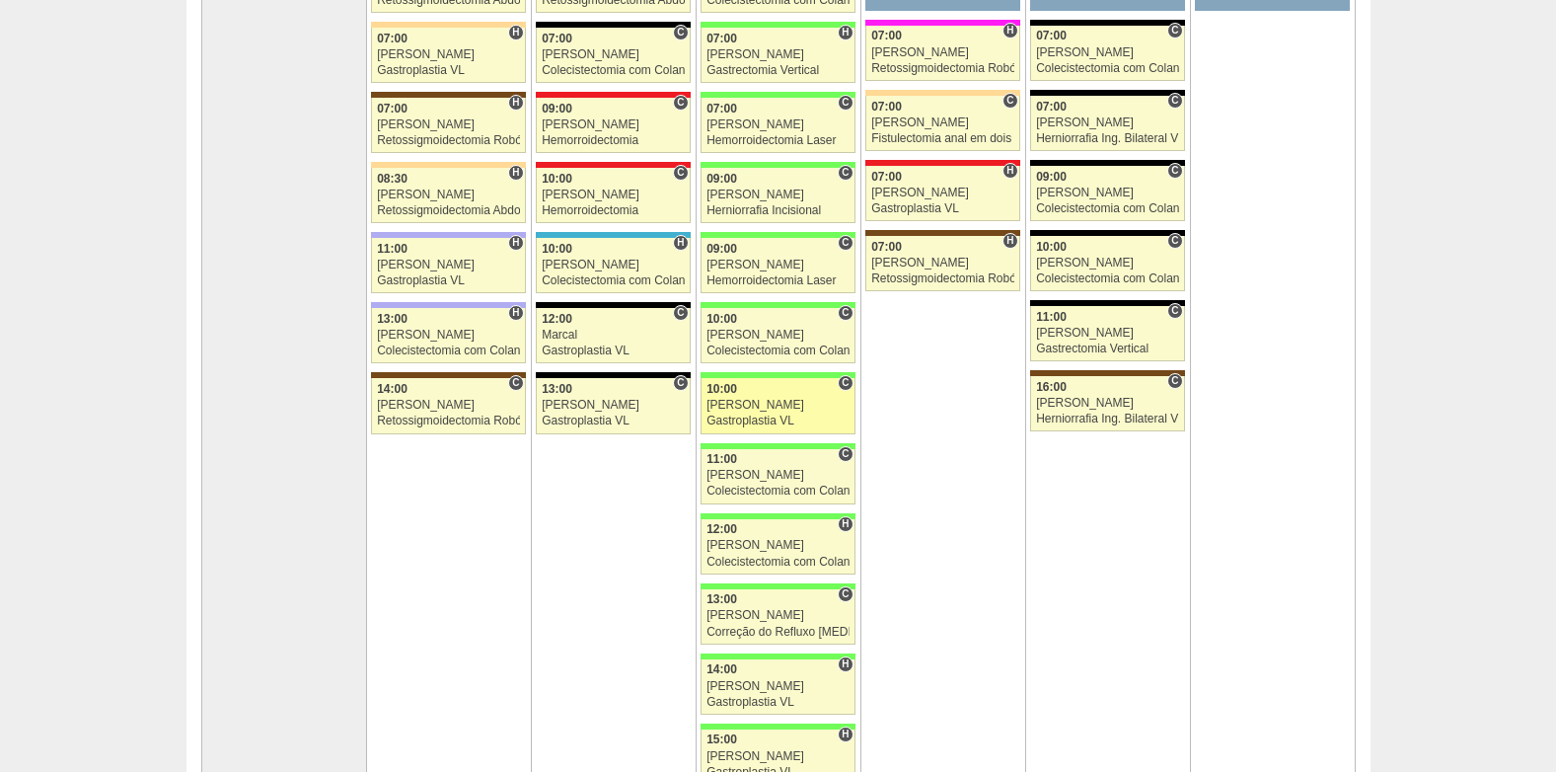
scroll to position [296, 0]
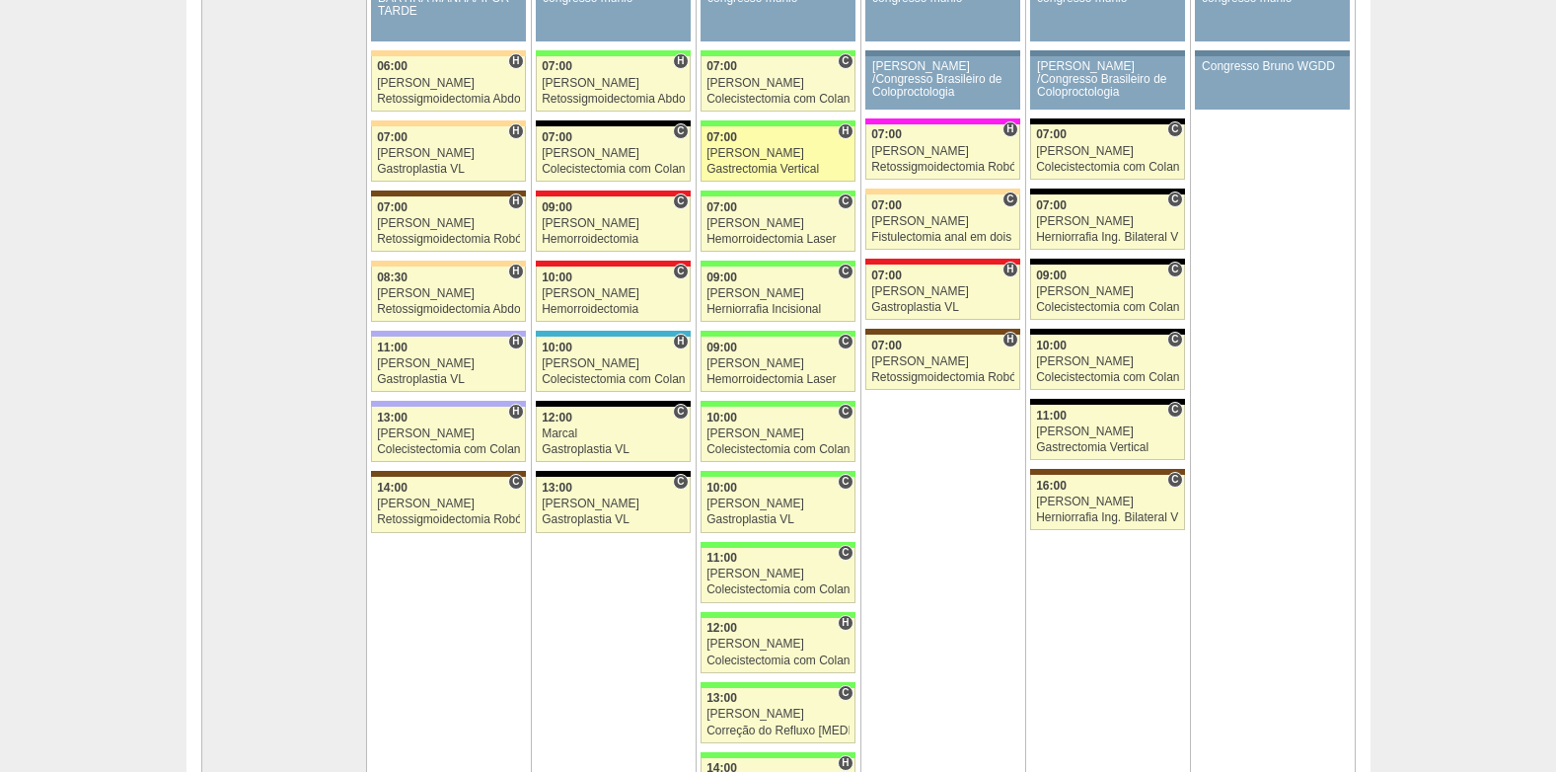
click at [803, 149] on div "[PERSON_NAME]" at bounding box center [777, 153] width 143 height 13
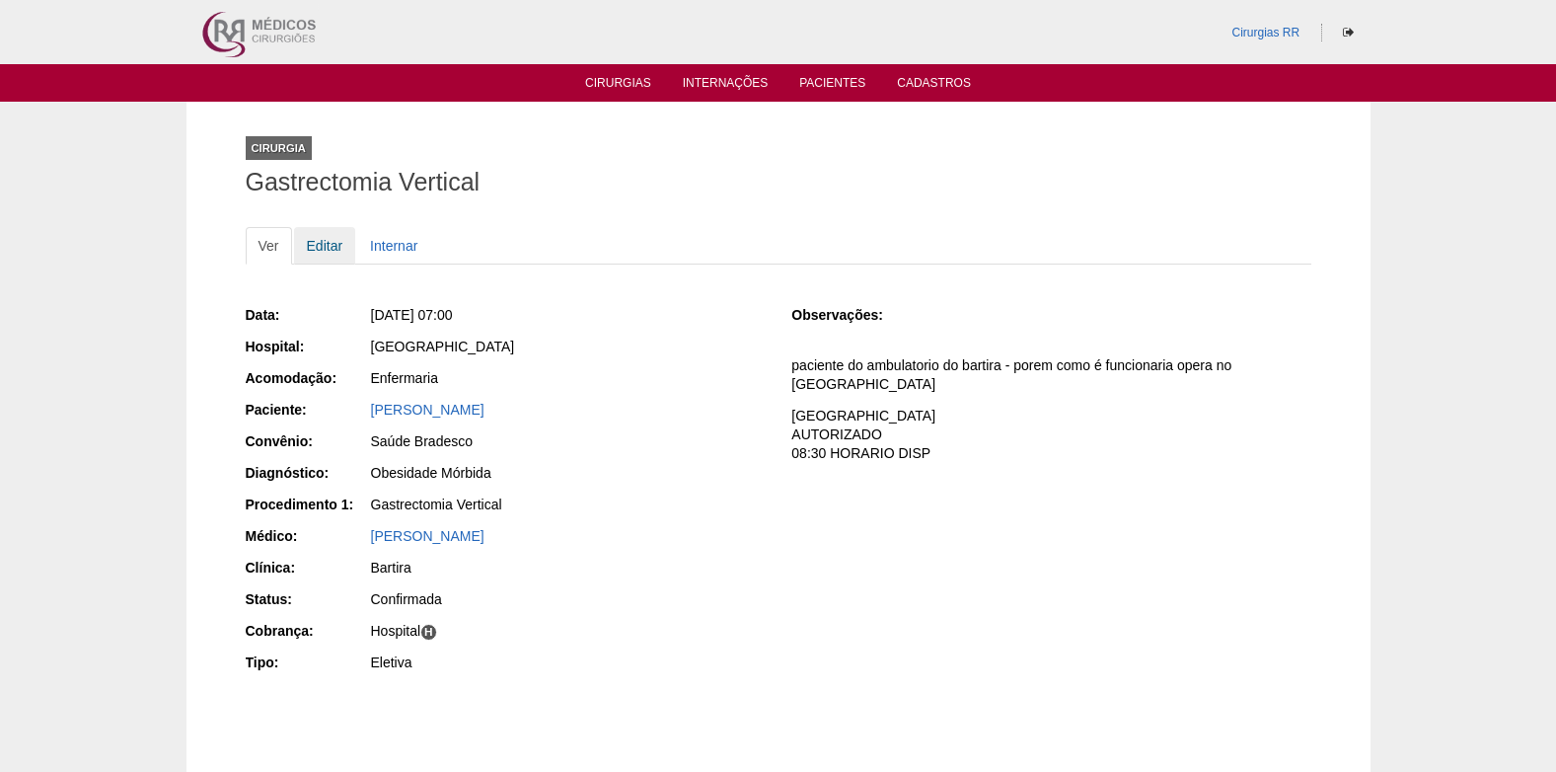
click at [325, 245] on link "Editar" at bounding box center [325, 245] width 62 height 37
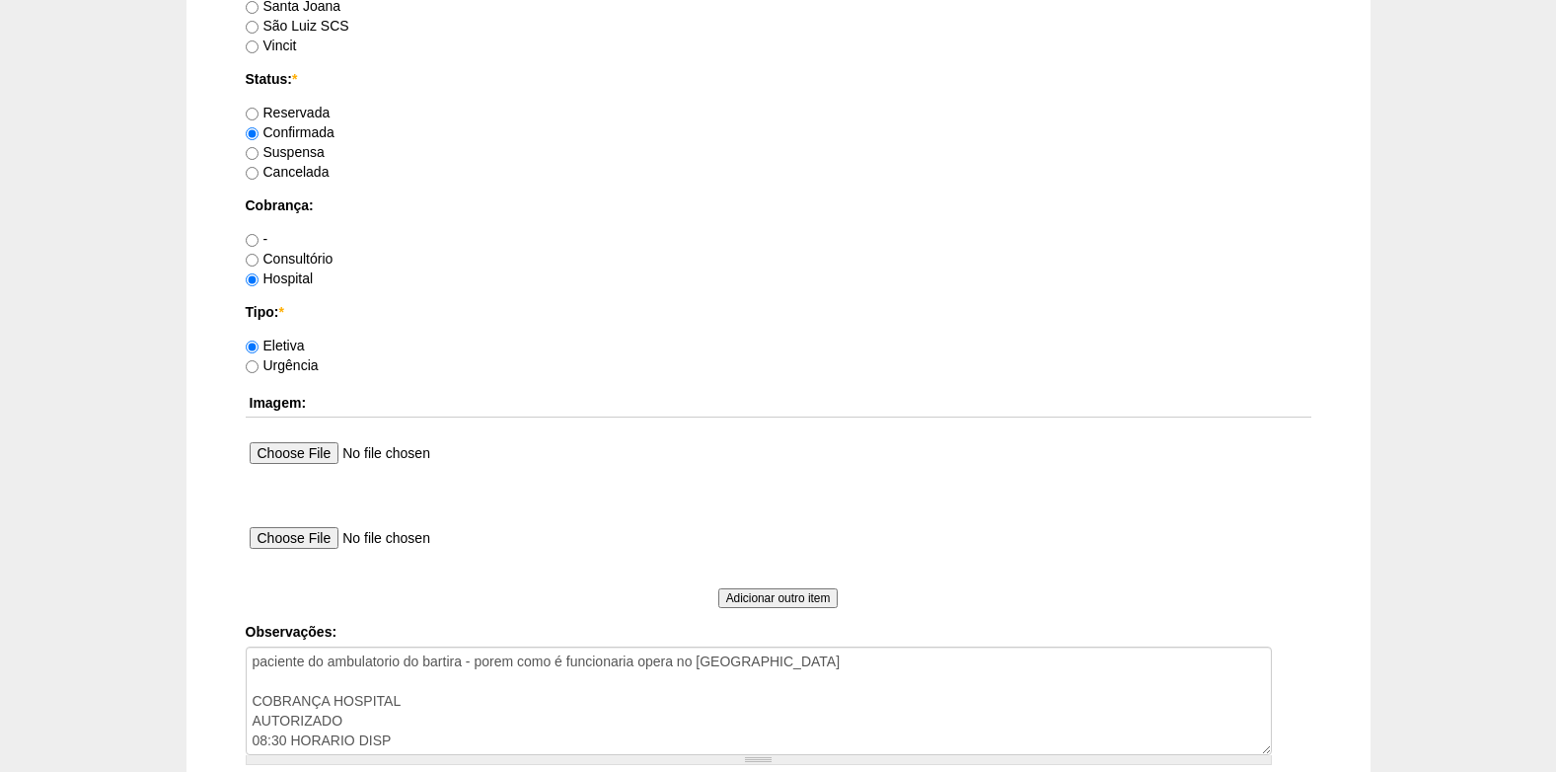
scroll to position [1539, 0]
click at [253, 153] on input "Suspensa" at bounding box center [252, 152] width 13 height 13
radio input "true"
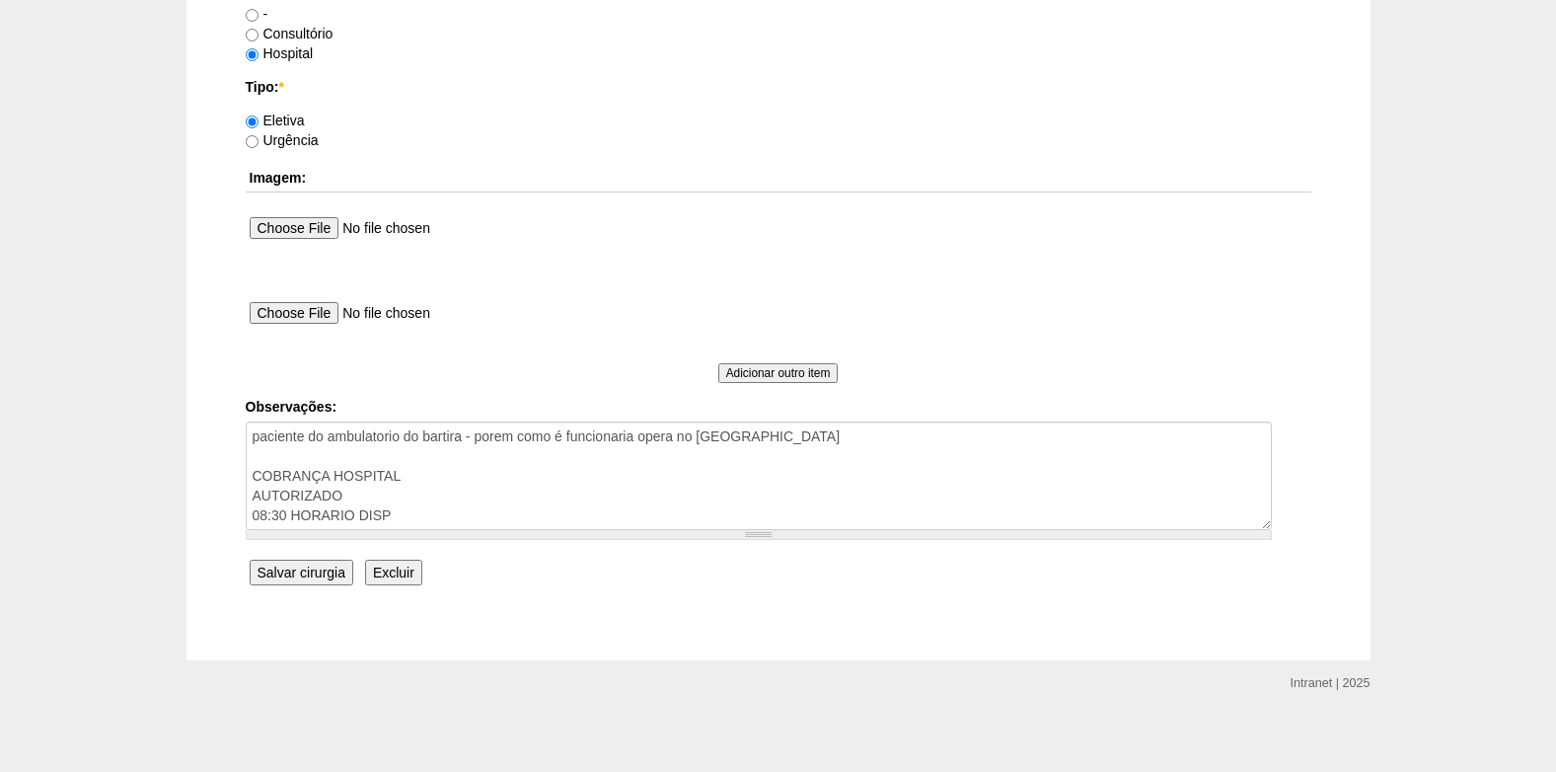
scroll to position [1771, 0]
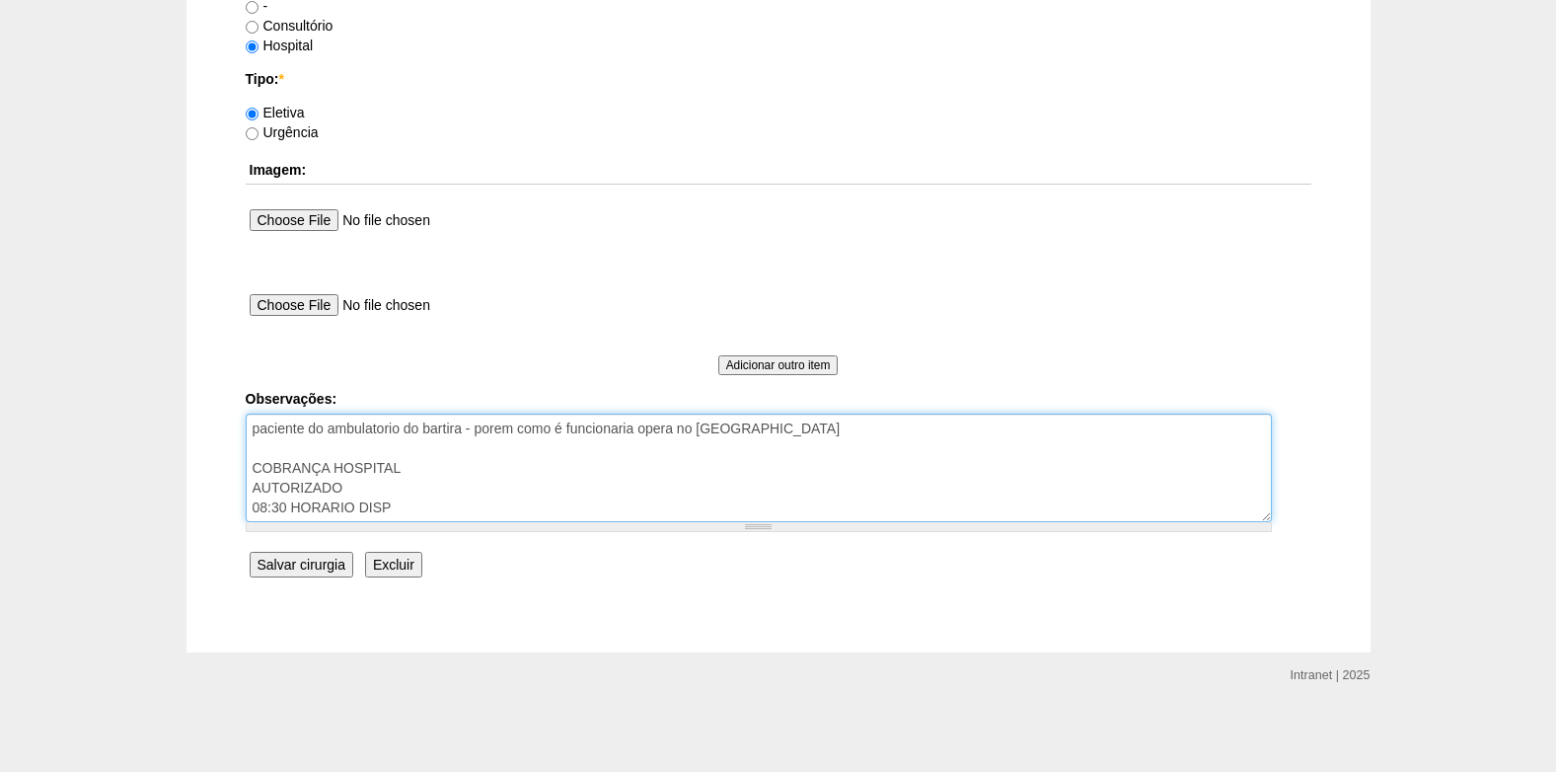
click at [422, 508] on textarea "paciente do ambulatorio do bartira - porem como é funcionaria opera no Brasil C…" at bounding box center [759, 467] width 1026 height 109
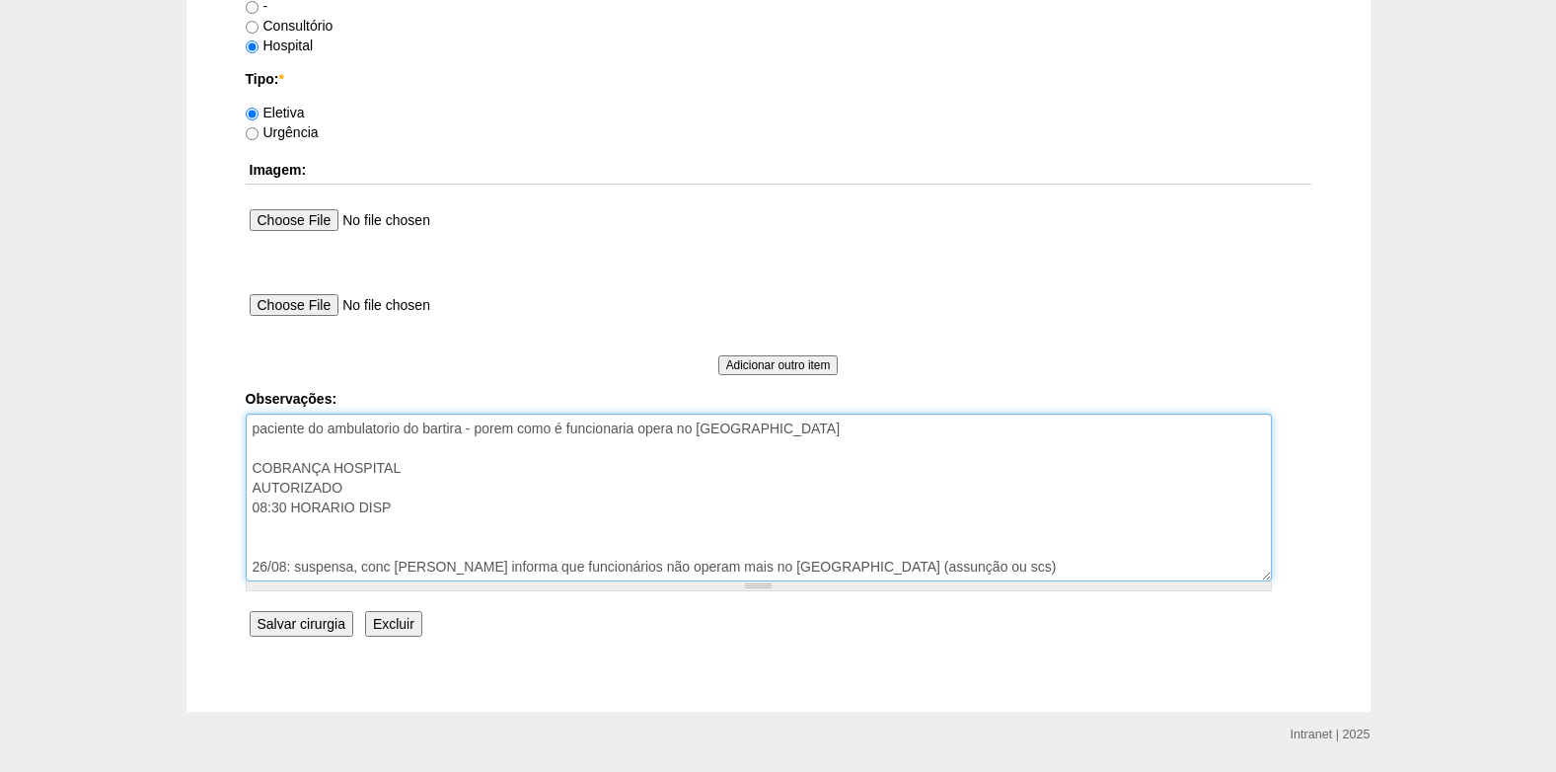
click at [393, 570] on textarea "paciente do ambulatorio do bartira - porem como é funcionaria opera no Brasil C…" at bounding box center [759, 497] width 1026 height 168
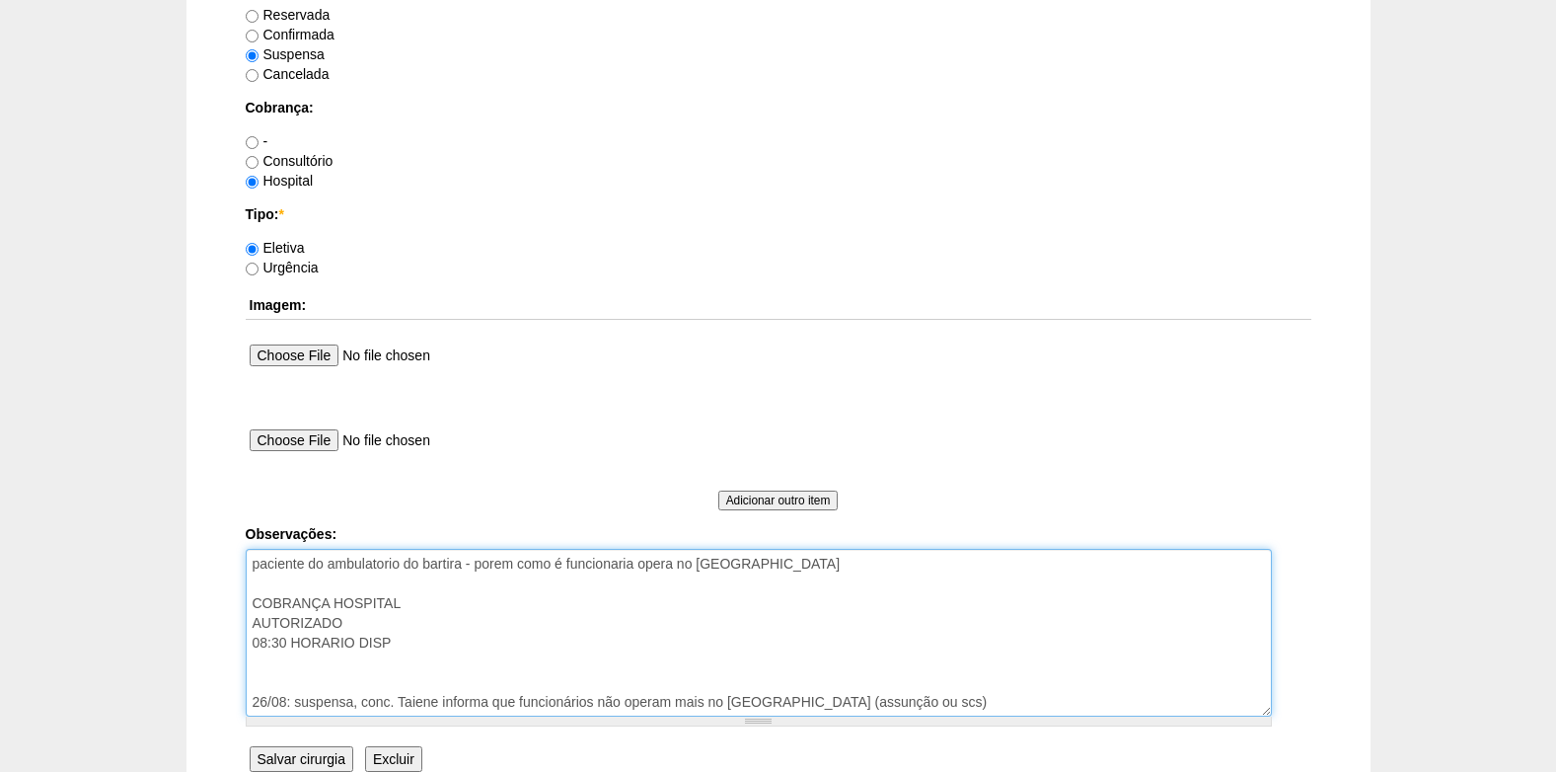
scroll to position [1830, 0]
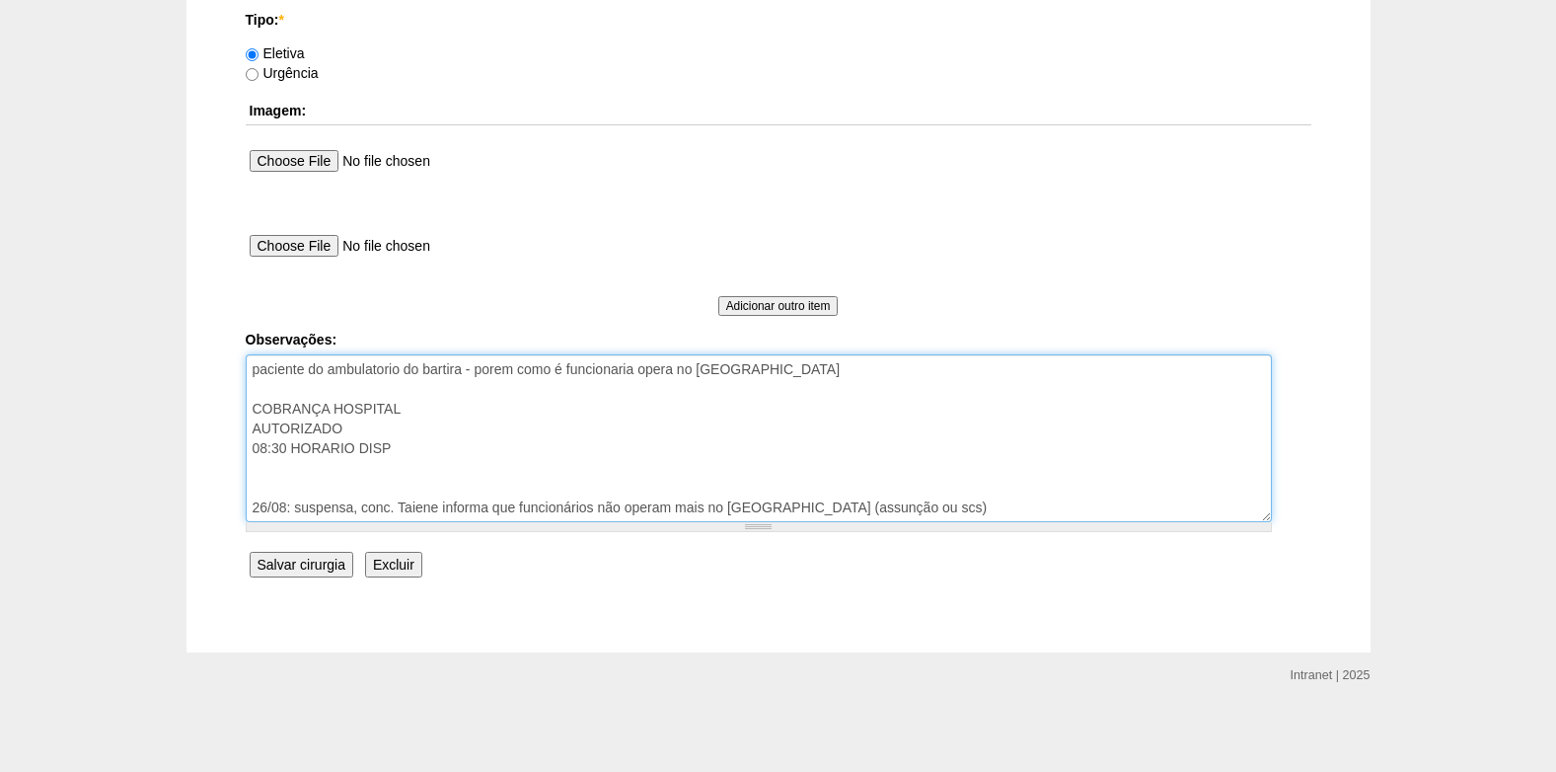
type textarea "paciente do ambulatorio do bartira - porem como é funcionaria opera no Brasil C…"
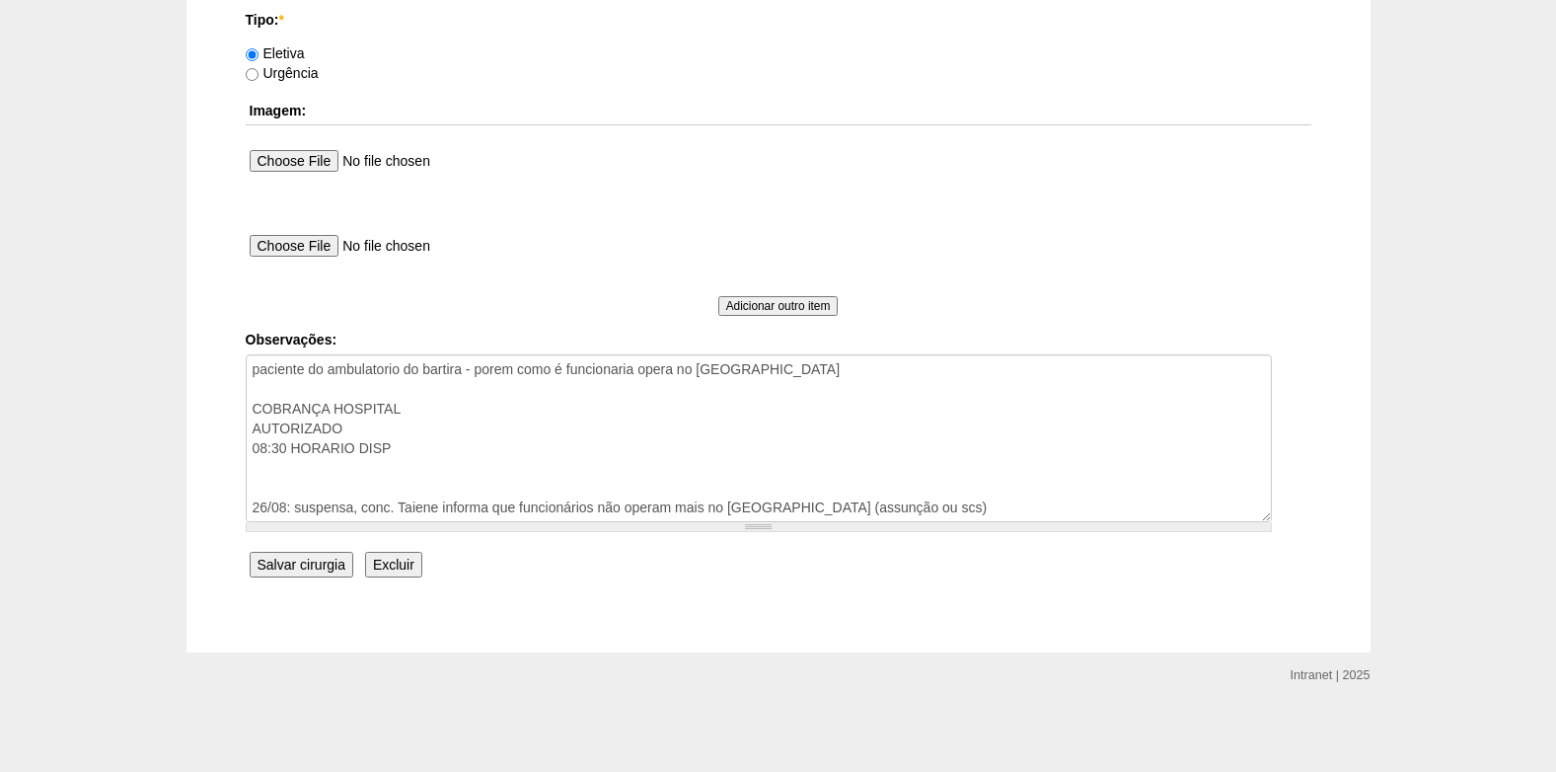
click at [306, 564] on input "Salvar cirurgia" at bounding box center [302, 564] width 104 height 26
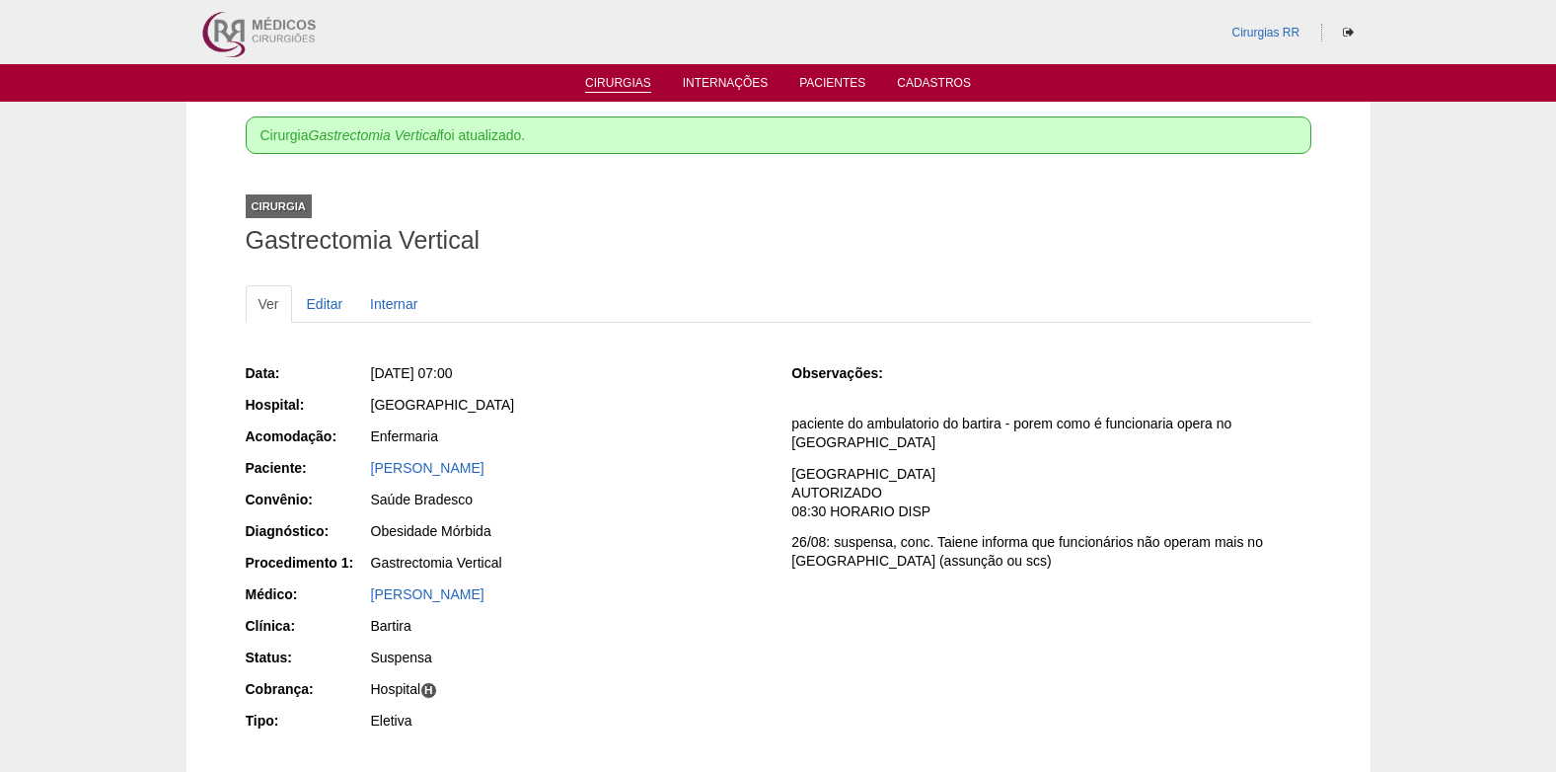
click at [609, 81] on link "Cirurgias" at bounding box center [618, 84] width 66 height 17
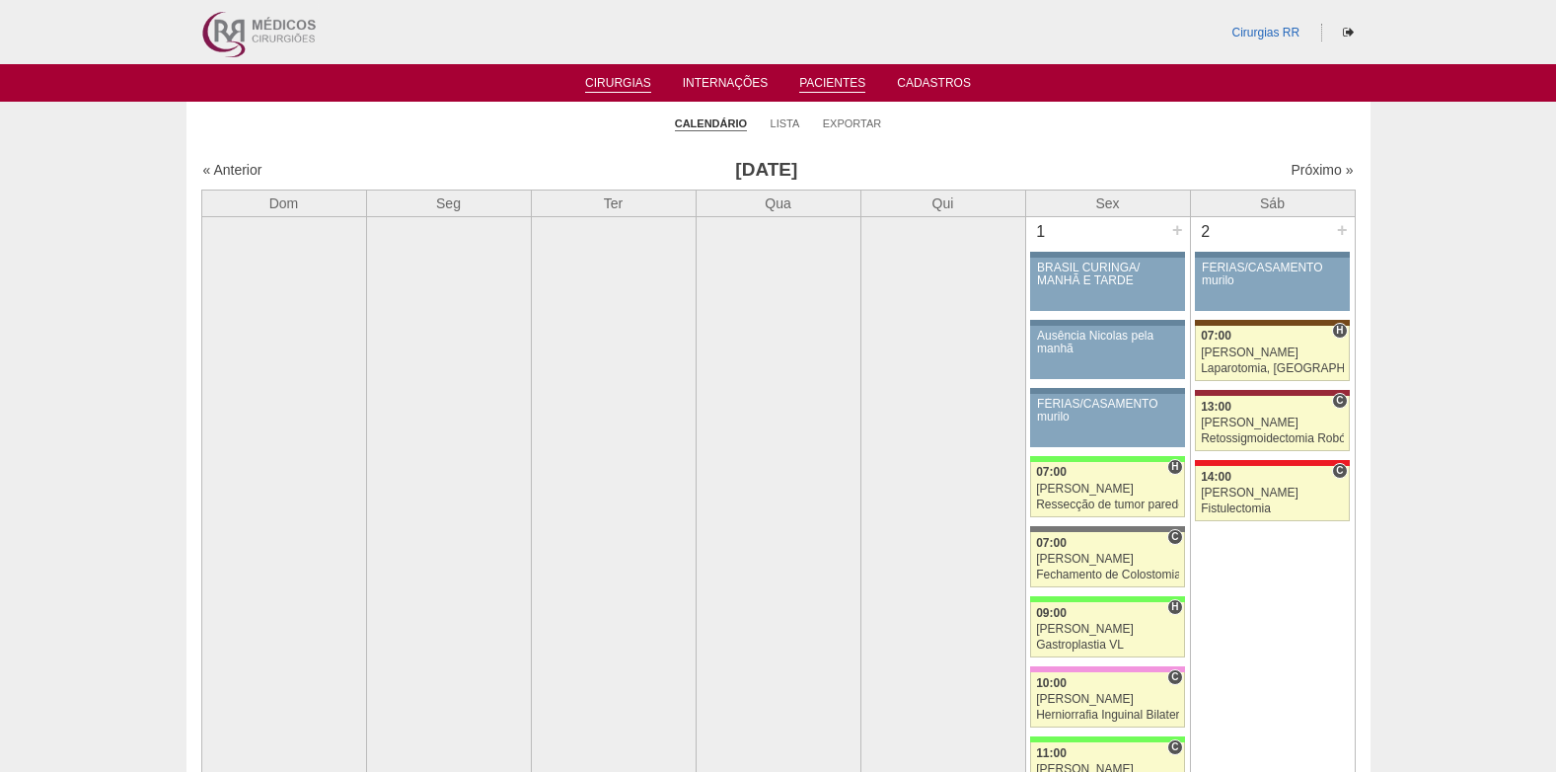
click at [818, 78] on link "Pacientes" at bounding box center [832, 84] width 66 height 17
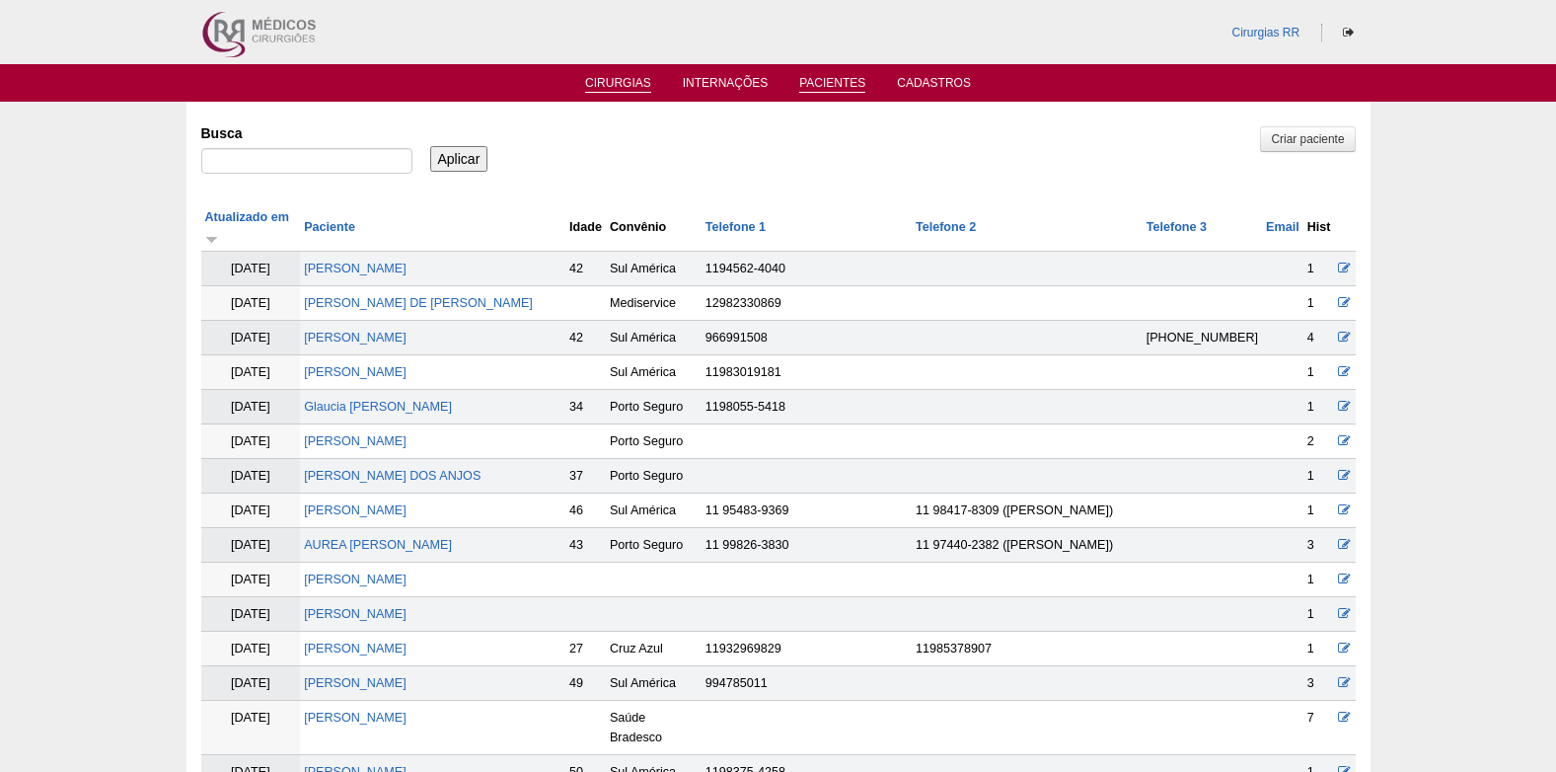
click at [604, 77] on link "Cirurgias" at bounding box center [618, 84] width 66 height 17
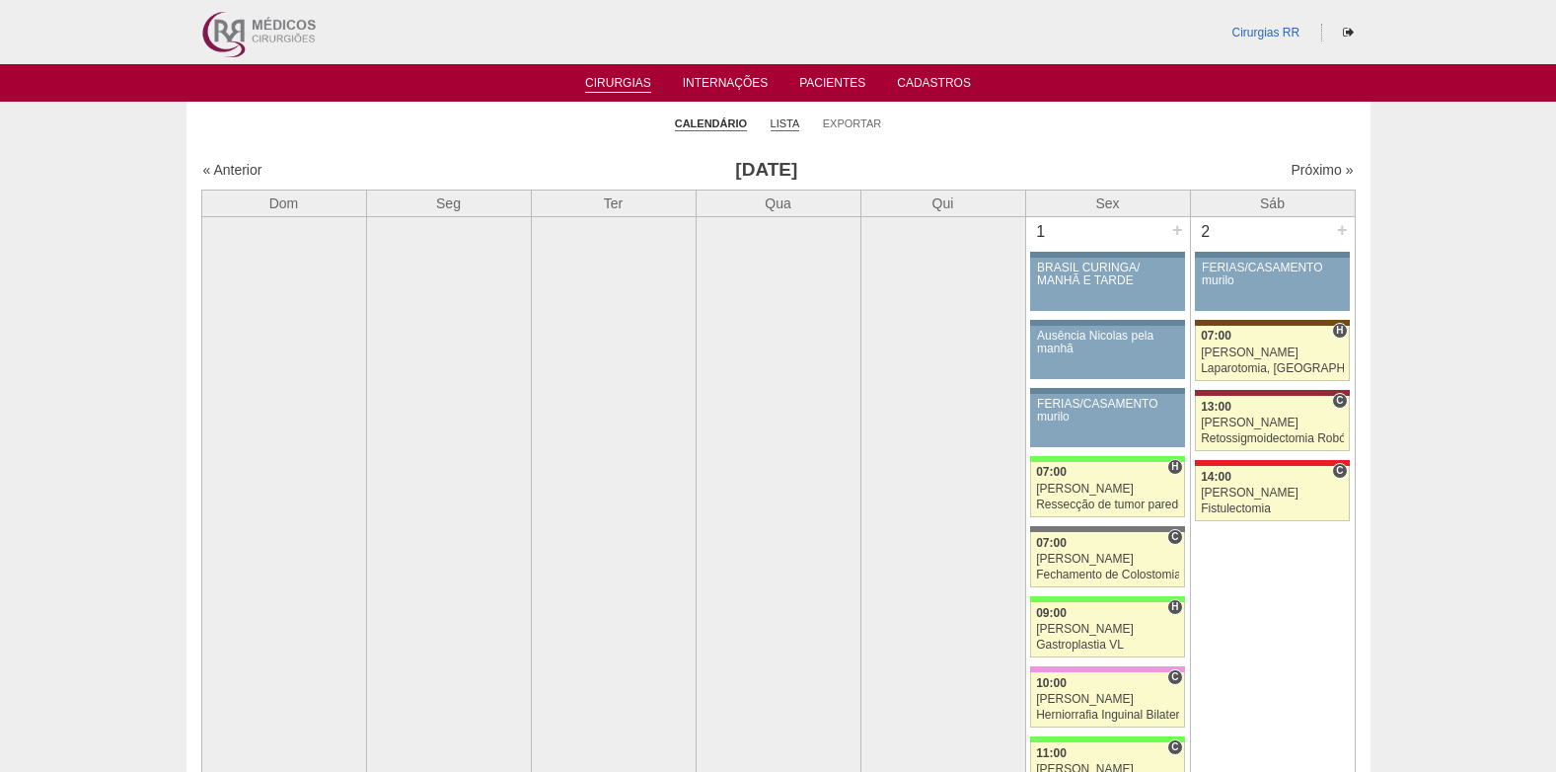
click at [794, 120] on link "Lista" at bounding box center [786, 123] width 30 height 15
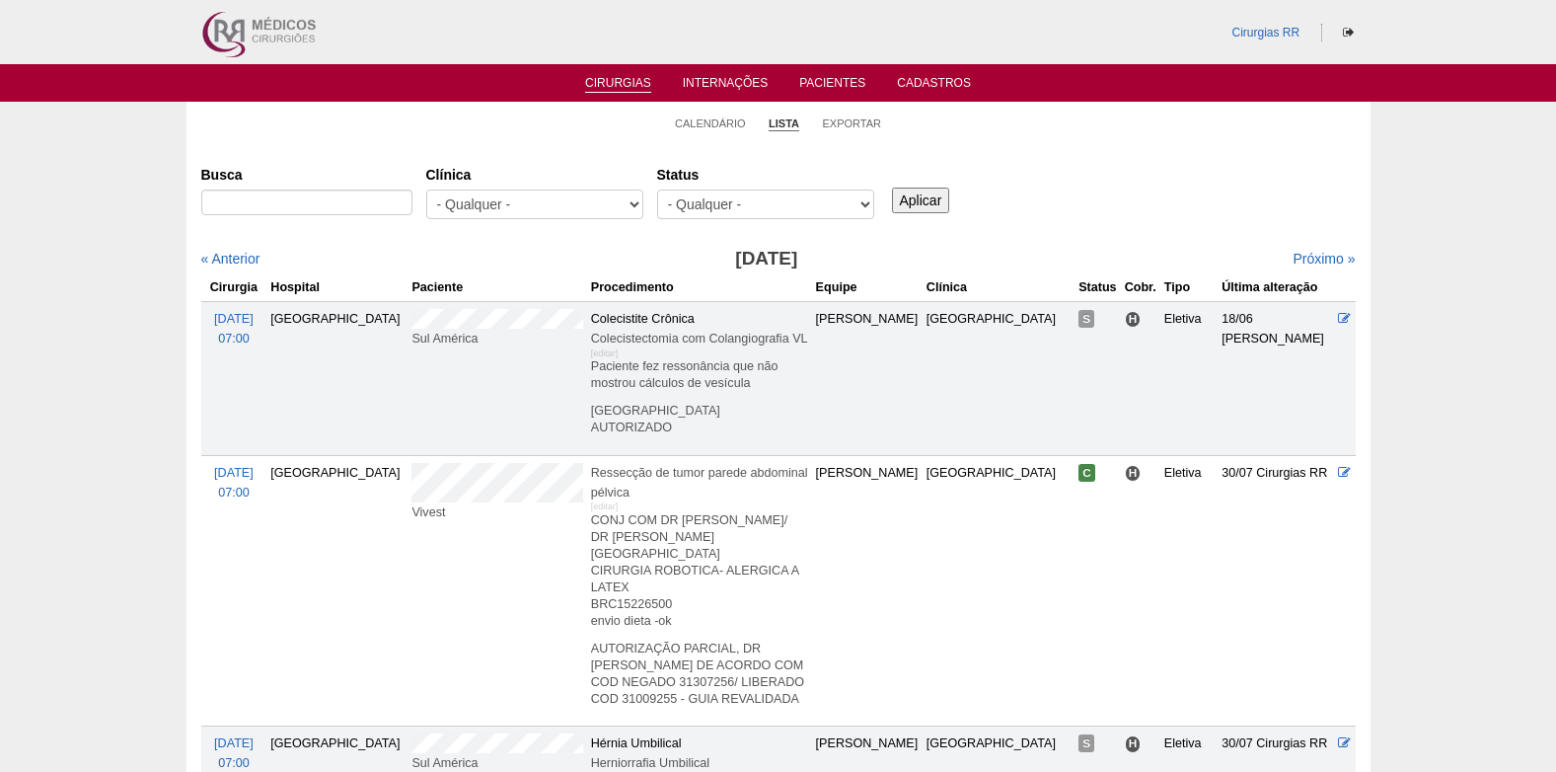
select select "resr"
click at [657, 189] on select "- Qualquer - Reservada Confirmada Suspensa Cancelada" at bounding box center [765, 204] width 217 height 30
click at [914, 199] on input "Aplicar" at bounding box center [921, 200] width 58 height 26
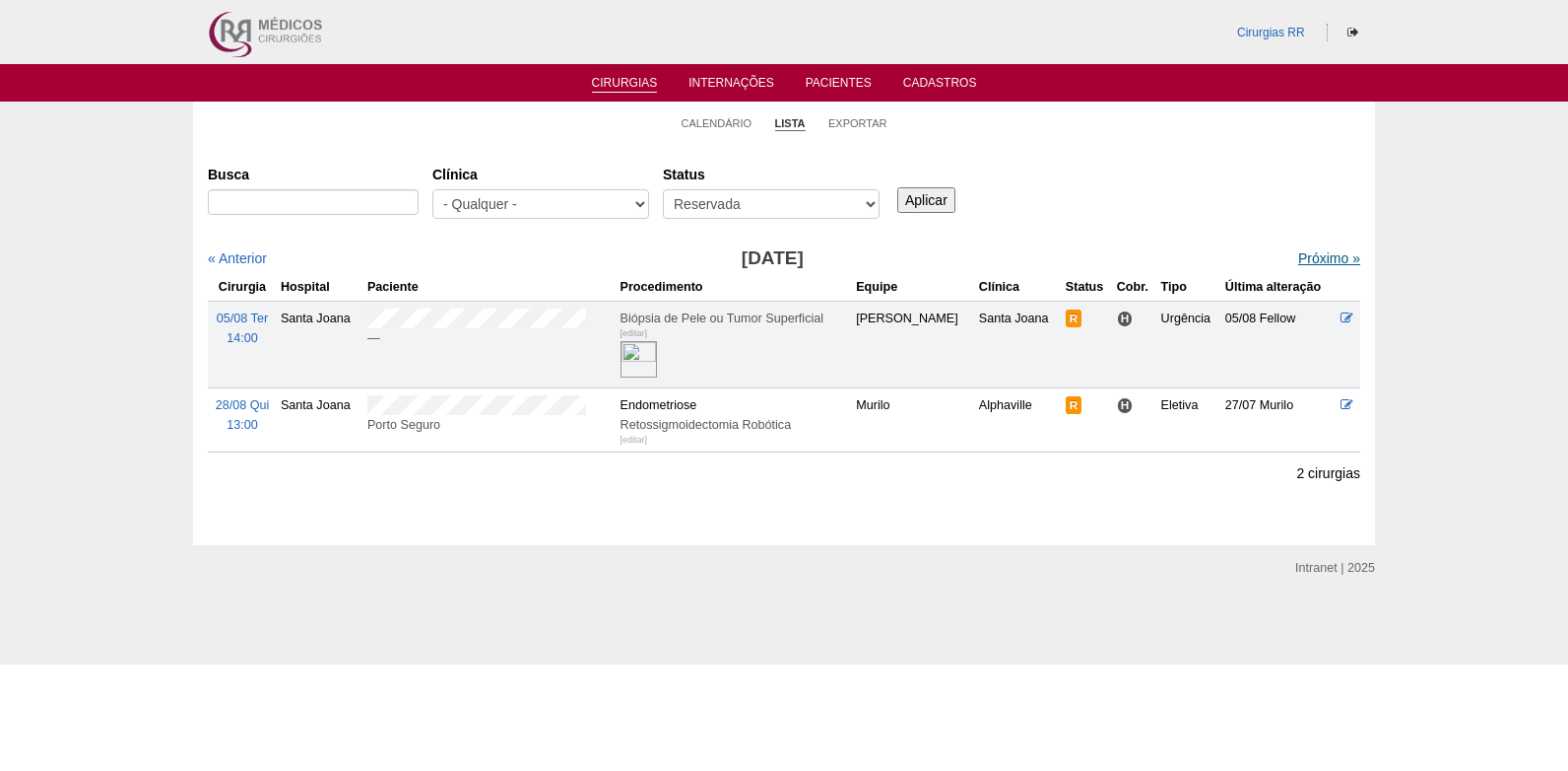
click at [1298, 260] on link "Próximo »" at bounding box center [1328, 259] width 62 height 16
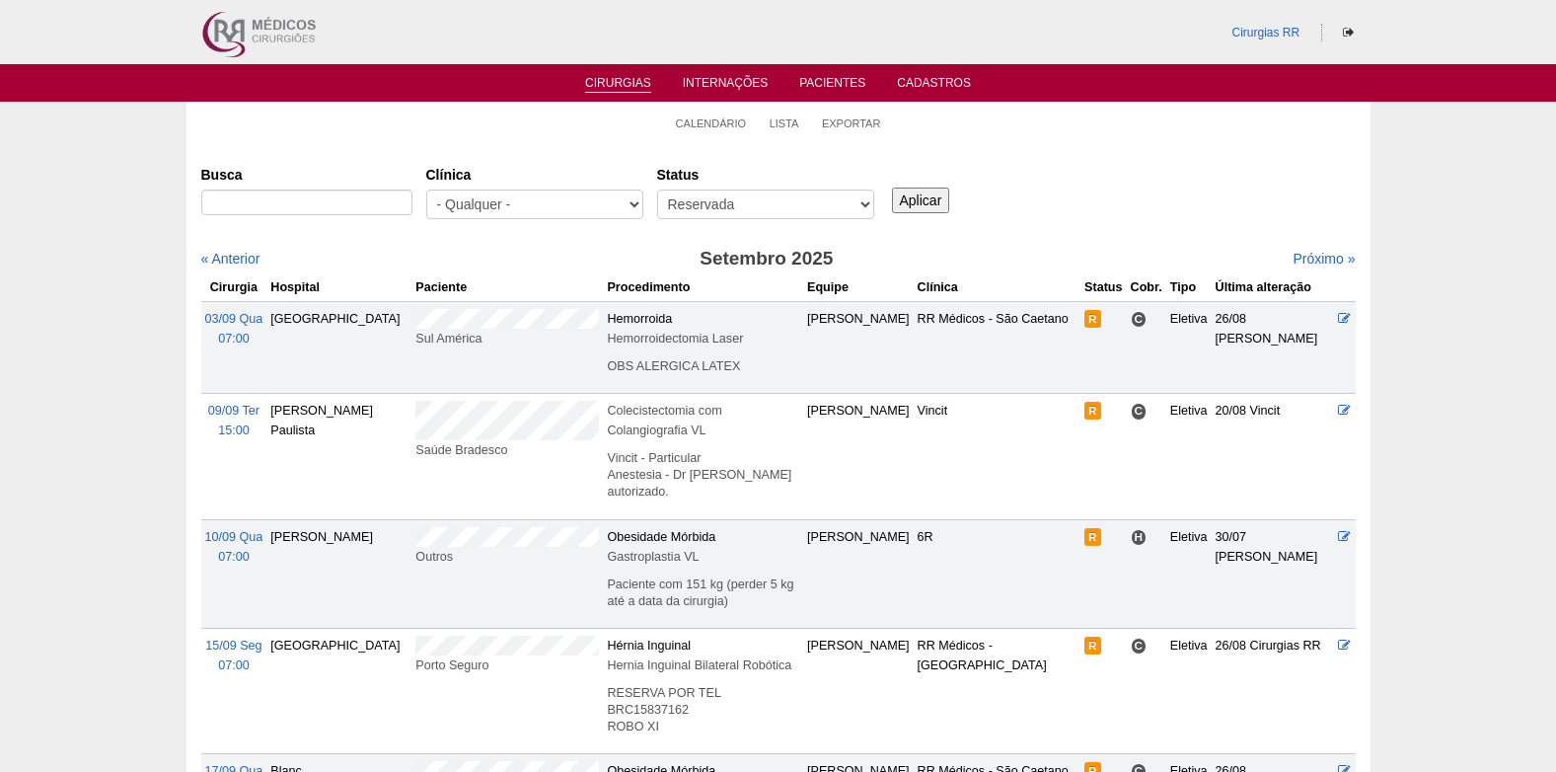
click at [628, 79] on link "Cirurgias" at bounding box center [618, 84] width 66 height 17
